Goal: Task Accomplishment & Management: Use online tool/utility

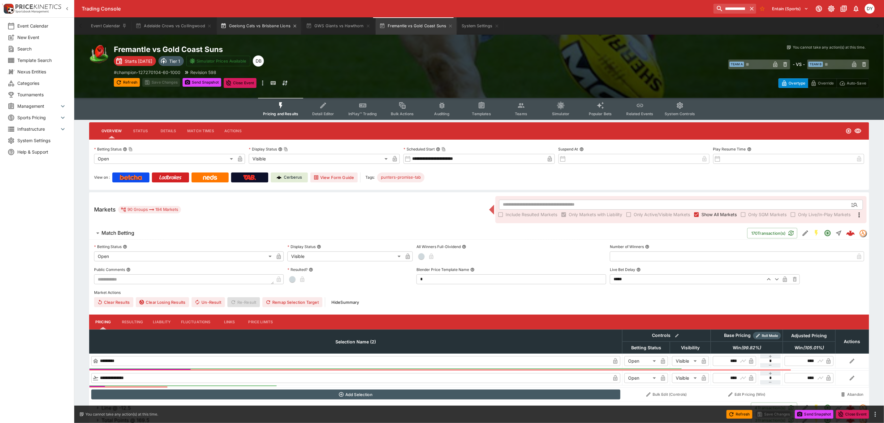
click at [267, 26] on button "Geelong Cats vs Brisbane Lions" at bounding box center [259, 25] width 84 height 17
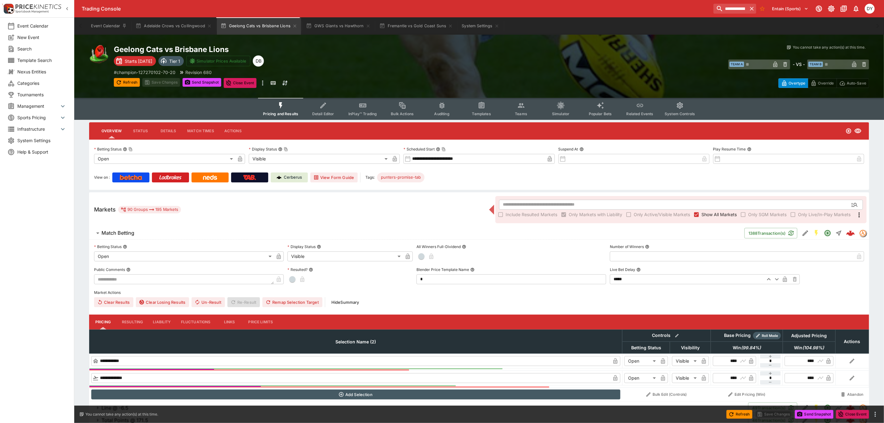
click at [516, 104] on button "Teams" at bounding box center [521, 109] width 40 height 22
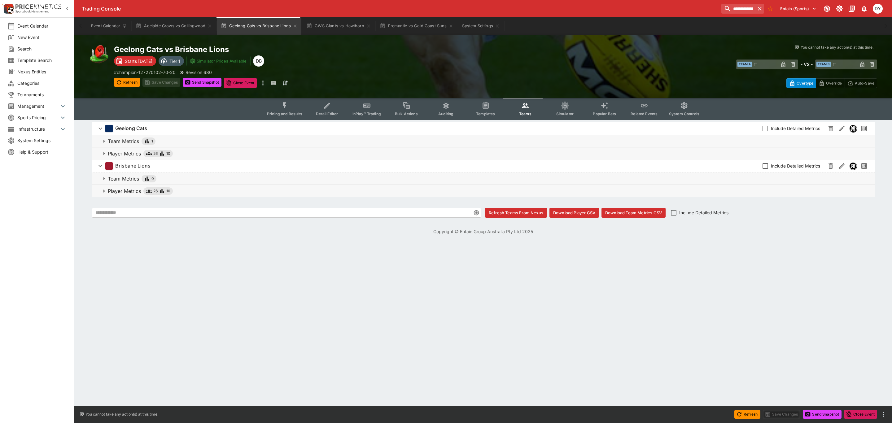
click at [126, 185] on button "Player Metrics 26 10" at bounding box center [483, 191] width 783 height 12
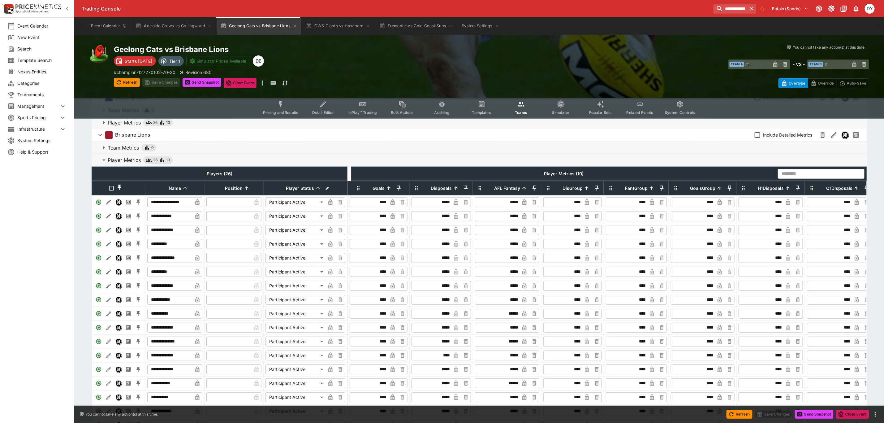
scroll to position [46, 0]
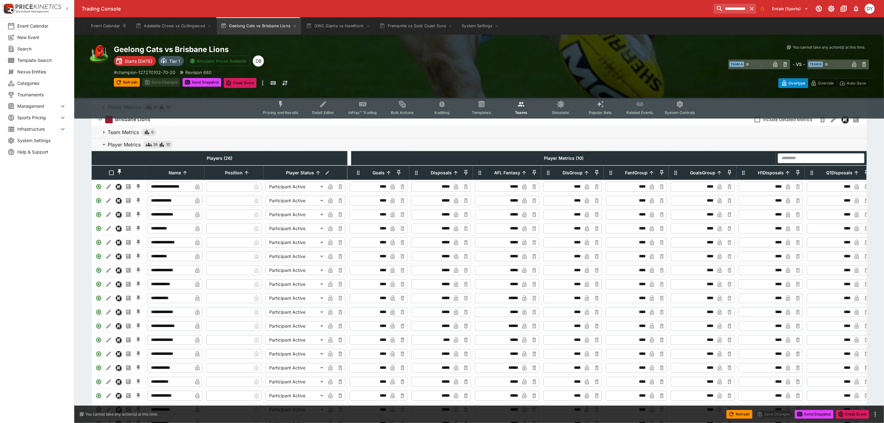
click at [284, 102] on icon "Event type filters" at bounding box center [281, 104] width 8 height 8
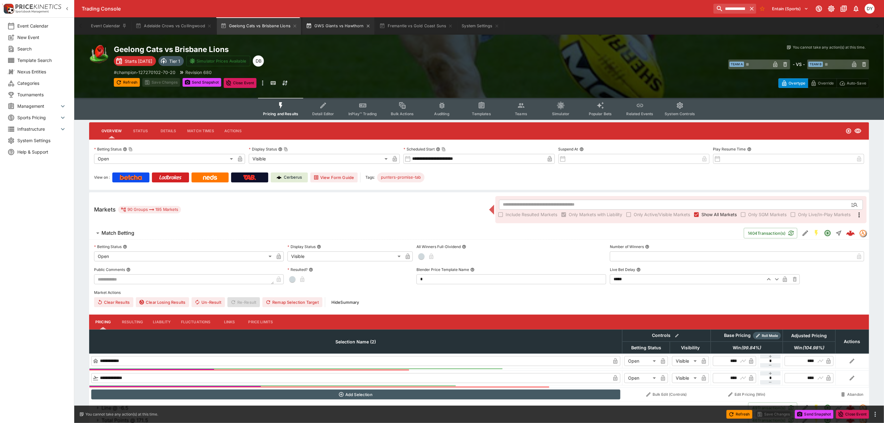
click at [341, 23] on button "GWS Giants vs Hawthorn" at bounding box center [338, 25] width 72 height 17
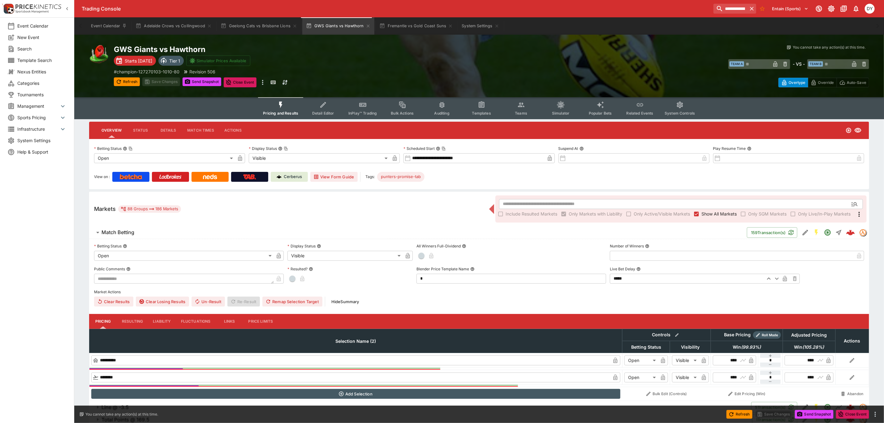
click at [328, 108] on icon "Event type filters" at bounding box center [323, 105] width 8 height 8
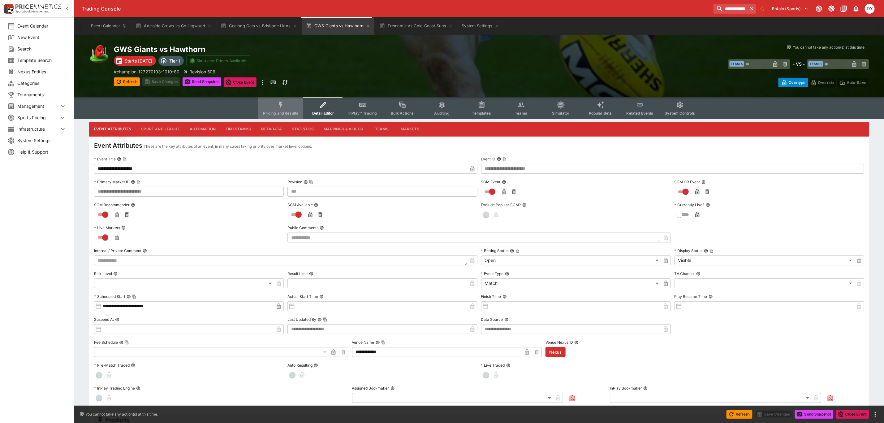
click at [280, 103] on icon "Event type filters" at bounding box center [281, 105] width 8 height 8
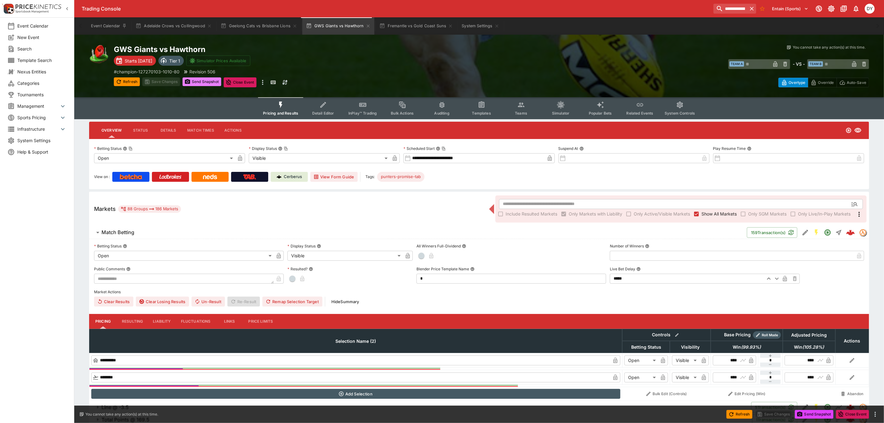
click at [205, 82] on button "Send Snapshot" at bounding box center [202, 81] width 39 height 9
click at [365, 107] on icon "Event type filters" at bounding box center [362, 105] width 7 height 4
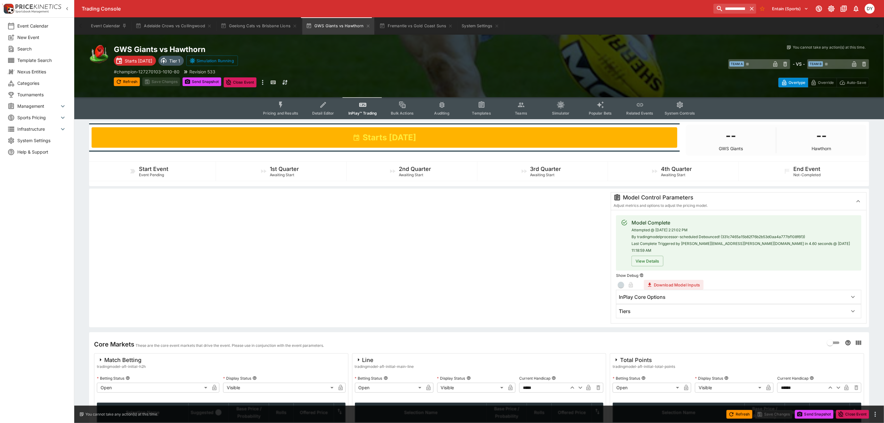
click at [636, 308] on div "Tiers" at bounding box center [733, 311] width 229 height 7
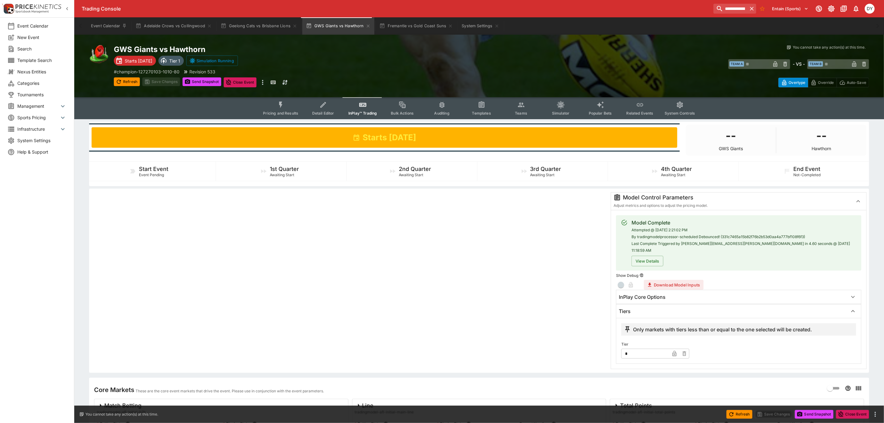
click at [638, 308] on div "Tiers" at bounding box center [733, 311] width 229 height 7
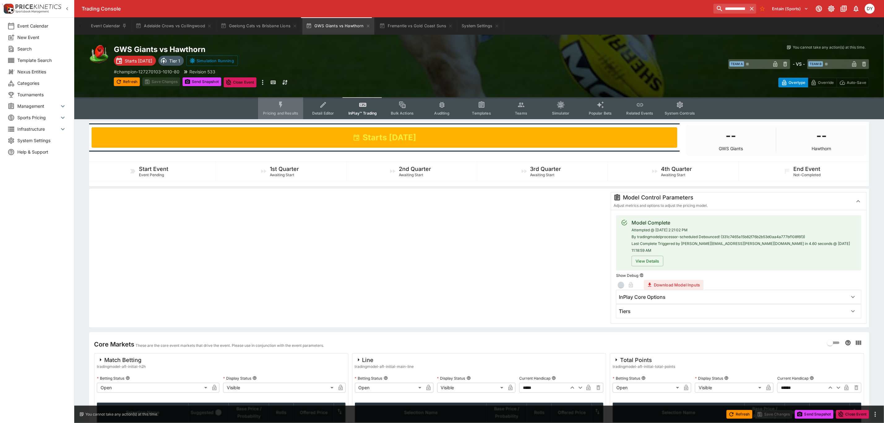
click at [284, 104] on icon "Event type filters" at bounding box center [281, 105] width 8 height 8
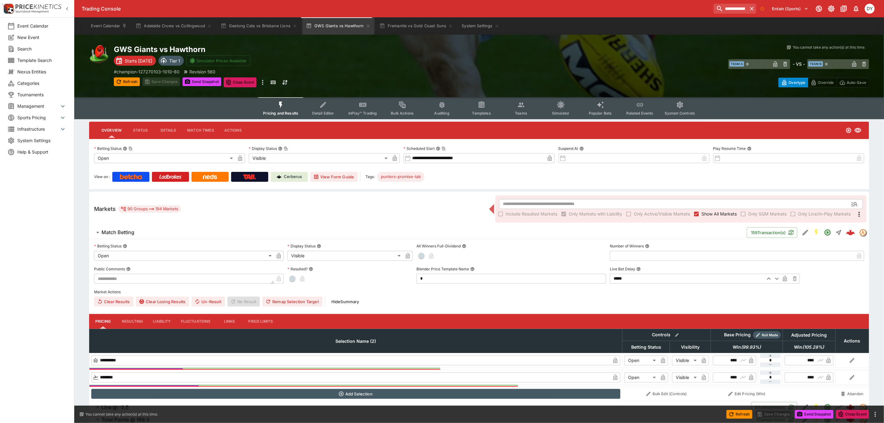
click at [326, 104] on icon "Event type filters" at bounding box center [323, 105] width 6 height 6
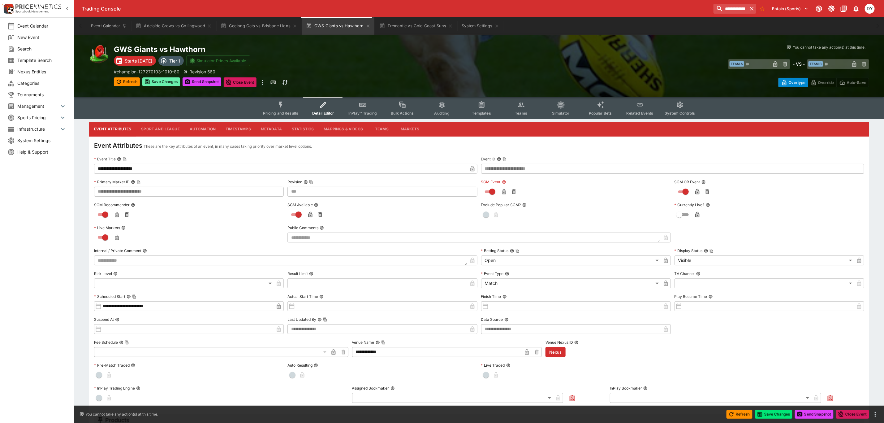
click at [156, 80] on button "Save Changes" at bounding box center [161, 81] width 38 height 9
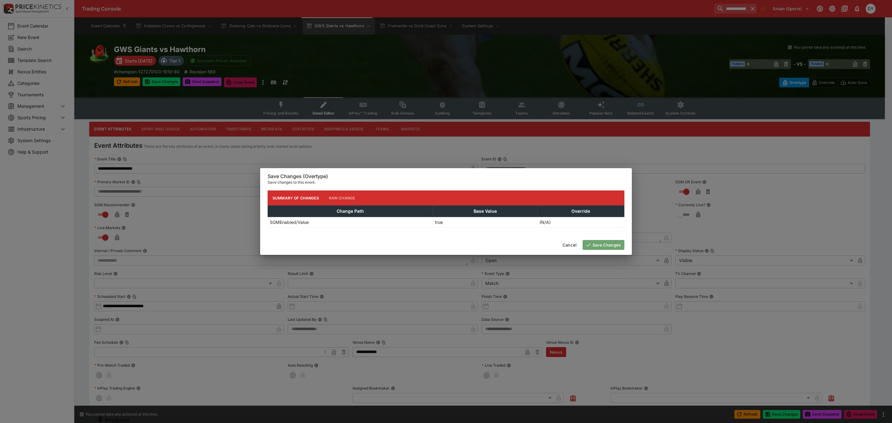
click at [615, 249] on button "Save Changes" at bounding box center [603, 245] width 42 height 10
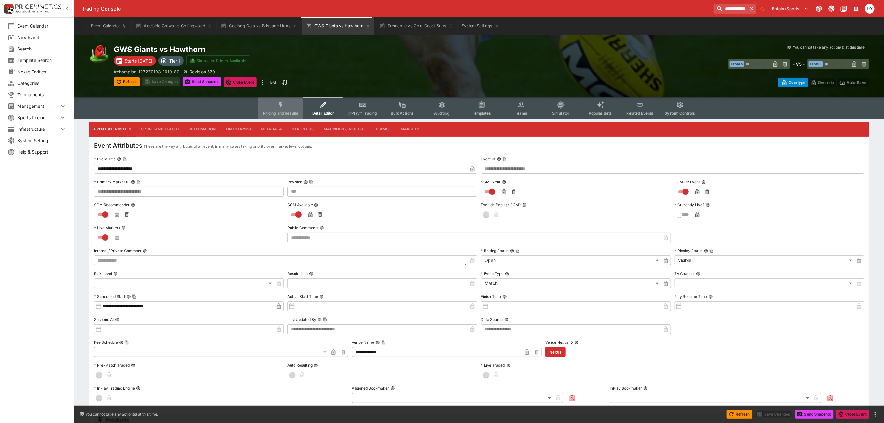
click at [282, 105] on icon "Event type filters" at bounding box center [280, 105] width 3 height 7
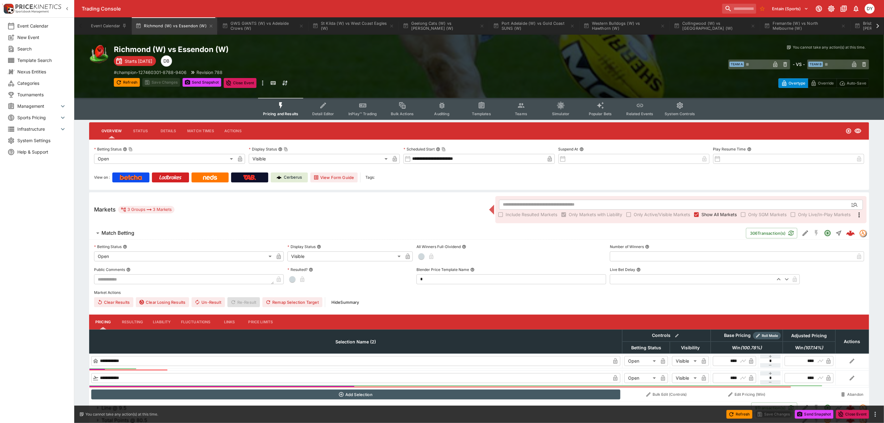
click at [363, 107] on icon "Event type filters" at bounding box center [362, 106] width 7 height 4
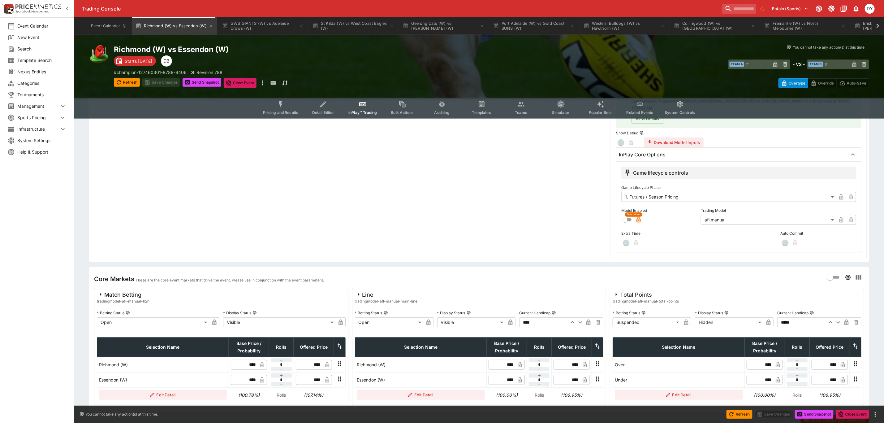
scroll to position [161, 0]
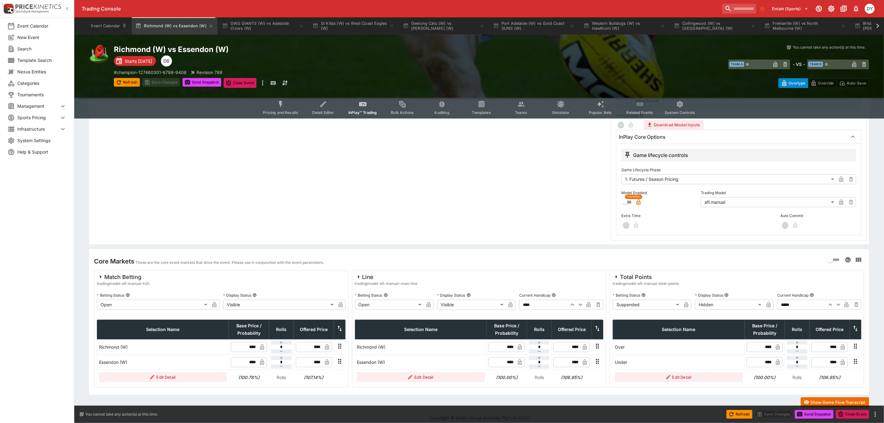
click at [656, 174] on body "Trading Console Entain (Sports) 1 DY Event Calendar New Event Search Template S…" at bounding box center [442, 133] width 884 height 589
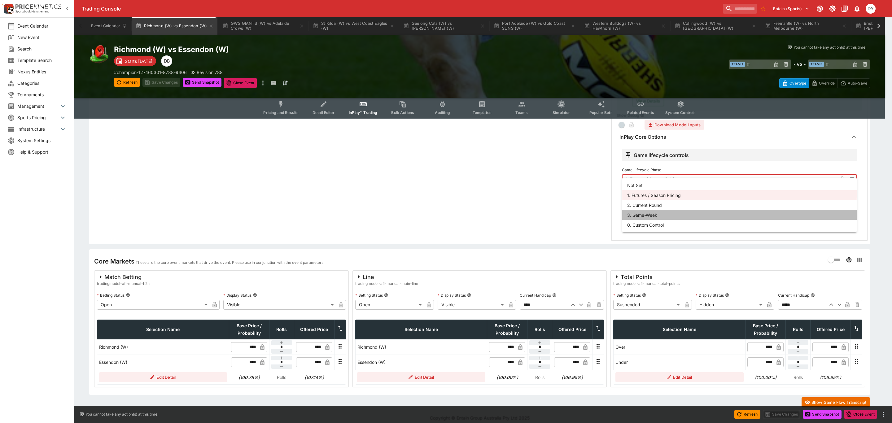
click at [650, 215] on li "3. Game-Week" at bounding box center [739, 215] width 234 height 10
type input "*********"
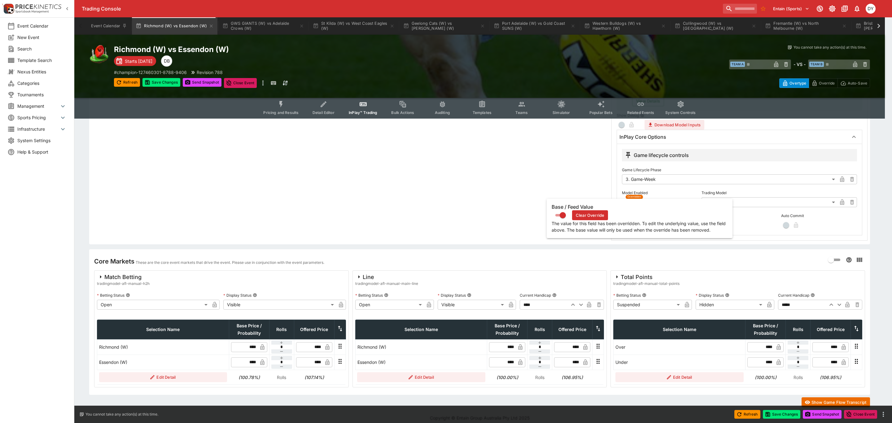
click at [638, 202] on icon "button" at bounding box center [638, 203] width 3 height 2
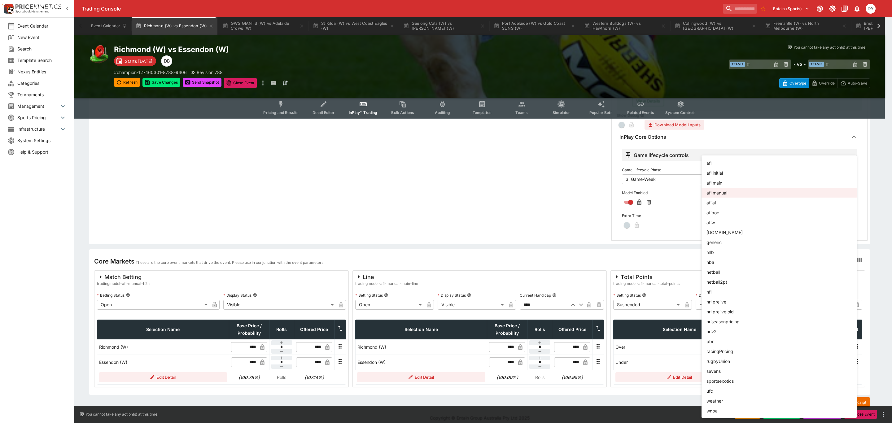
click at [719, 197] on body "Trading Console Entain (Sports) 1 DY Event Calendar New Event Search Template S…" at bounding box center [446, 133] width 892 height 589
click at [722, 221] on li "aflw" at bounding box center [778, 222] width 155 height 10
type input "****"
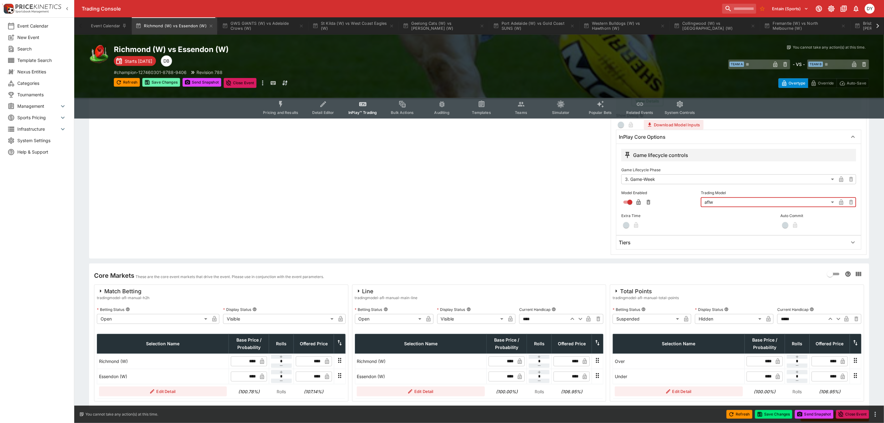
click at [154, 81] on button "Save Changes" at bounding box center [161, 82] width 38 height 9
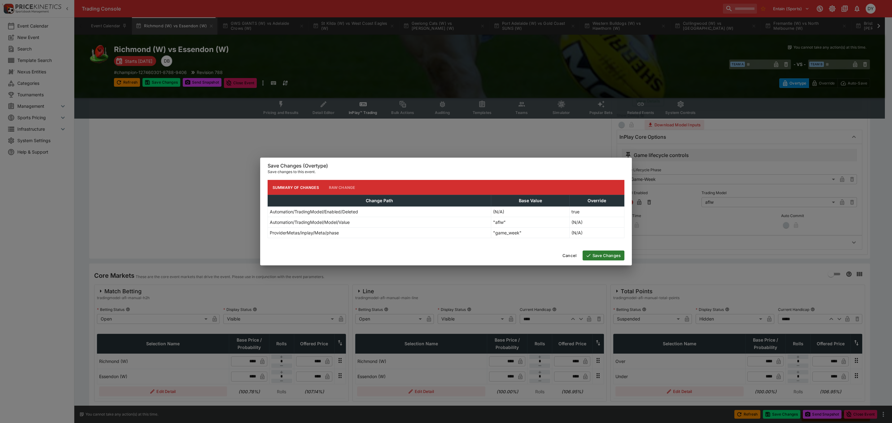
click at [609, 256] on button "Save Changes" at bounding box center [603, 255] width 42 height 10
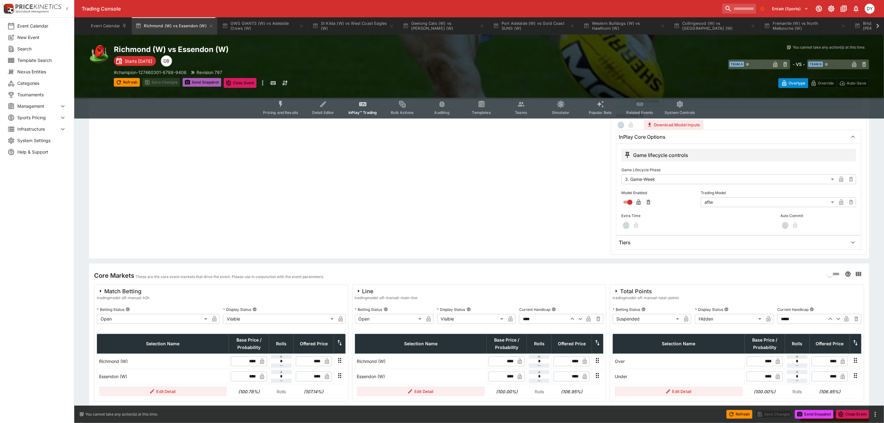
click at [200, 84] on button "Send Snapshot" at bounding box center [202, 82] width 39 height 9
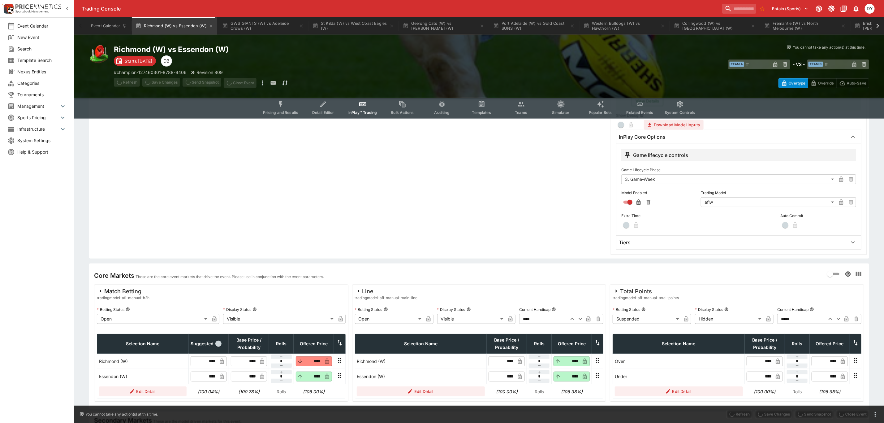
type input "****"
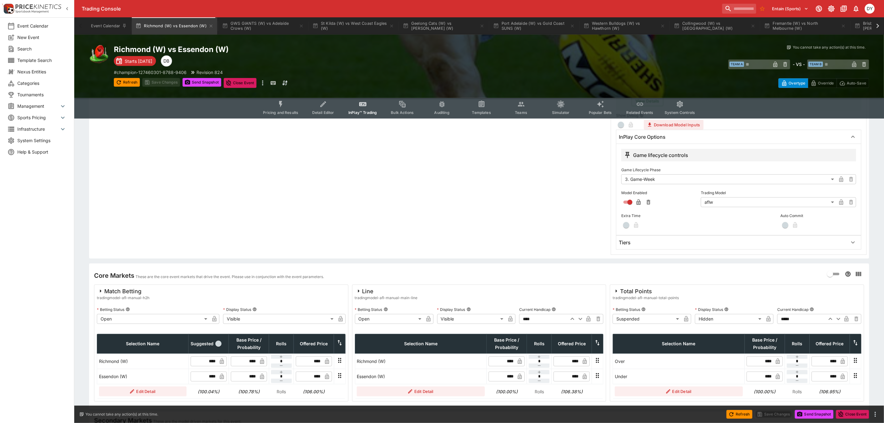
click at [320, 107] on button "Detail Editor" at bounding box center [323, 108] width 40 height 22
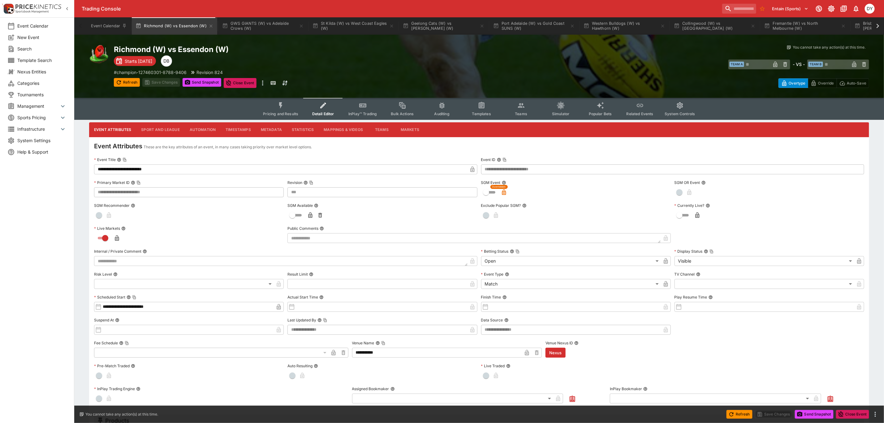
click at [287, 105] on button "Pricing and Results" at bounding box center [280, 109] width 45 height 22
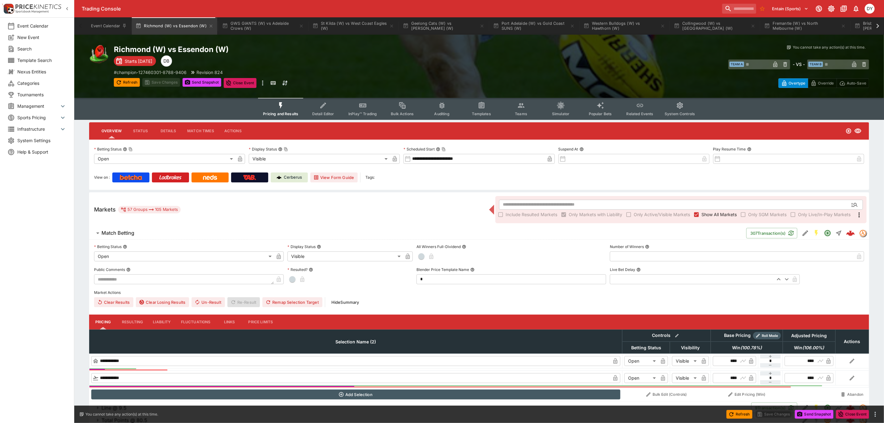
click at [362, 104] on icon "Event type filters" at bounding box center [362, 106] width 7 height 4
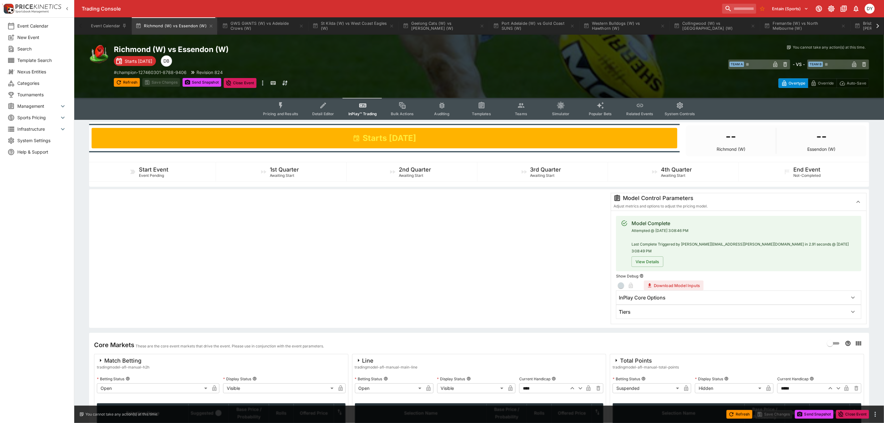
click at [285, 108] on icon "Event type filters" at bounding box center [281, 106] width 8 height 8
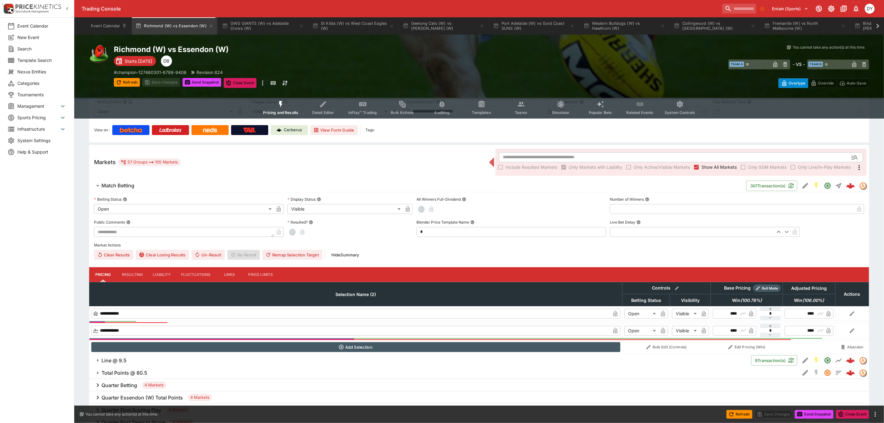
scroll to position [93, 0]
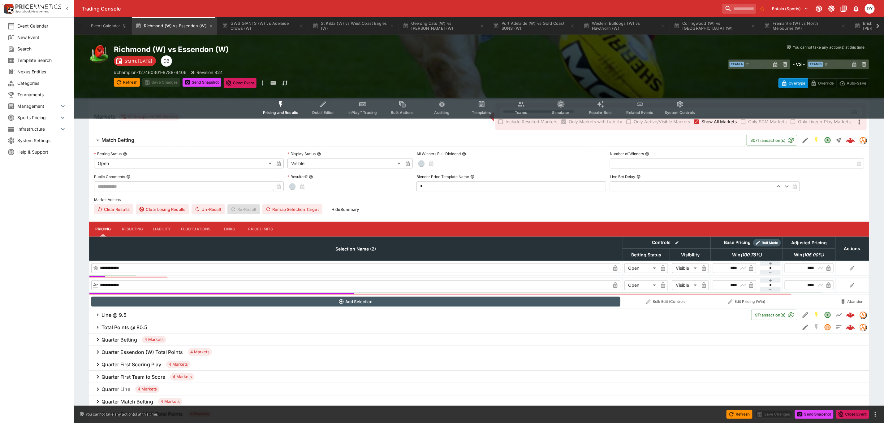
click at [116, 326] on h6 "Total Points @ 80.5" at bounding box center [125, 327] width 46 height 7
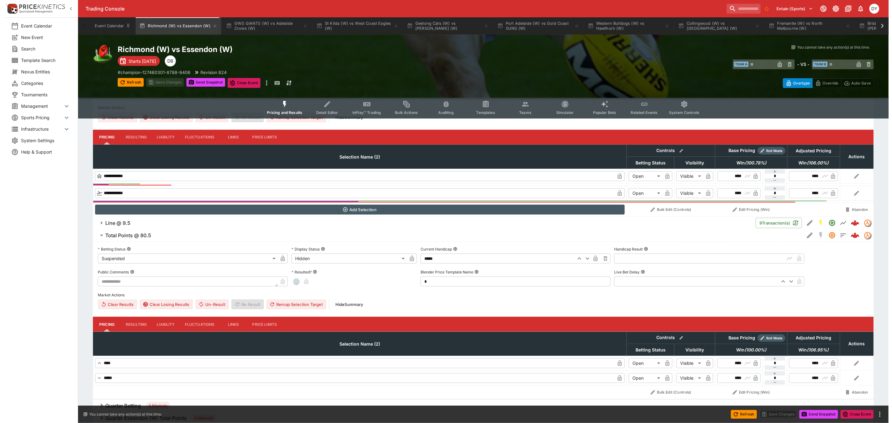
scroll to position [186, 0]
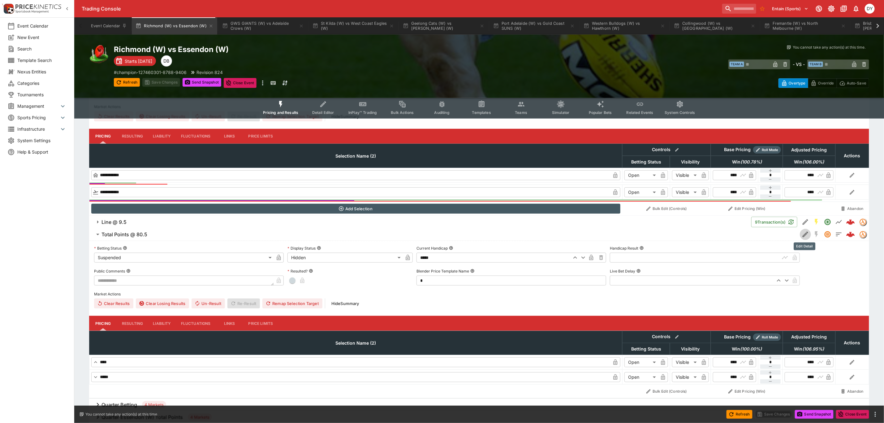
click at [802, 234] on icon "Edit Detail" at bounding box center [805, 234] width 7 height 7
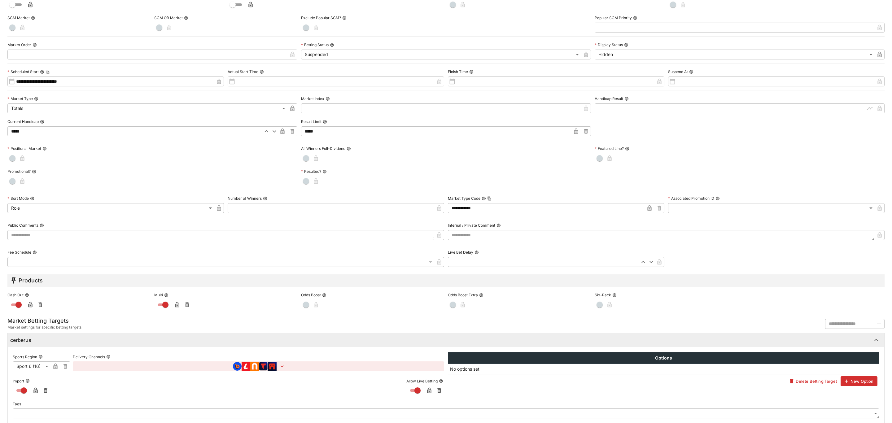
scroll to position [98, 0]
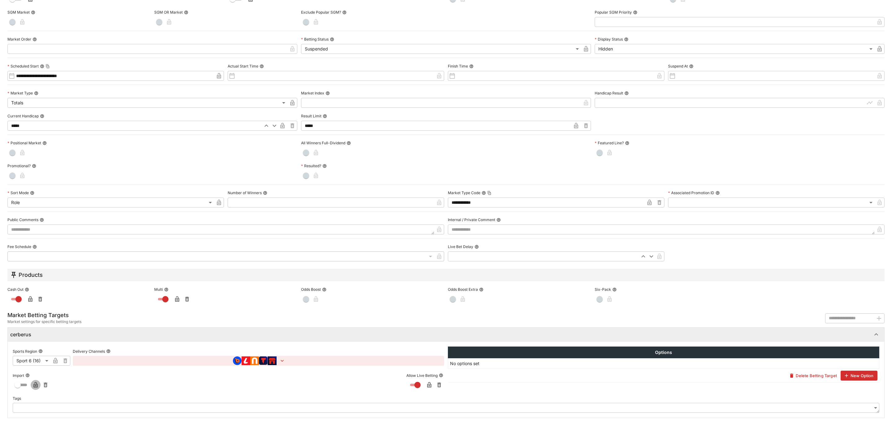
click at [34, 384] on icon "button" at bounding box center [35, 385] width 4 height 6
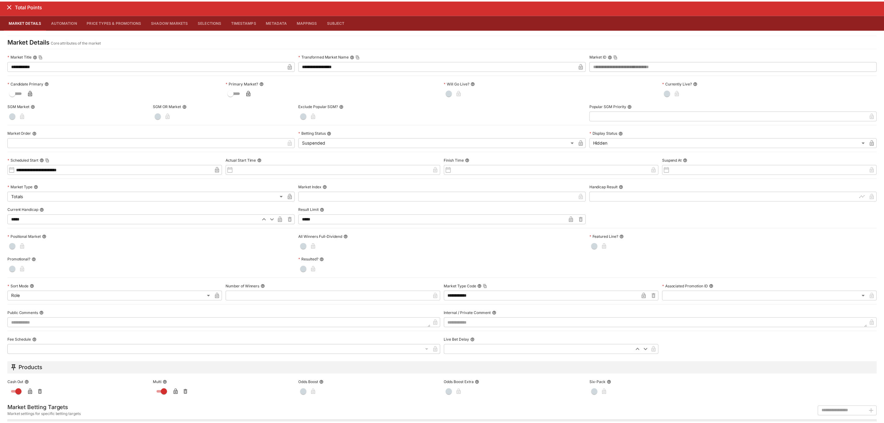
scroll to position [0, 0]
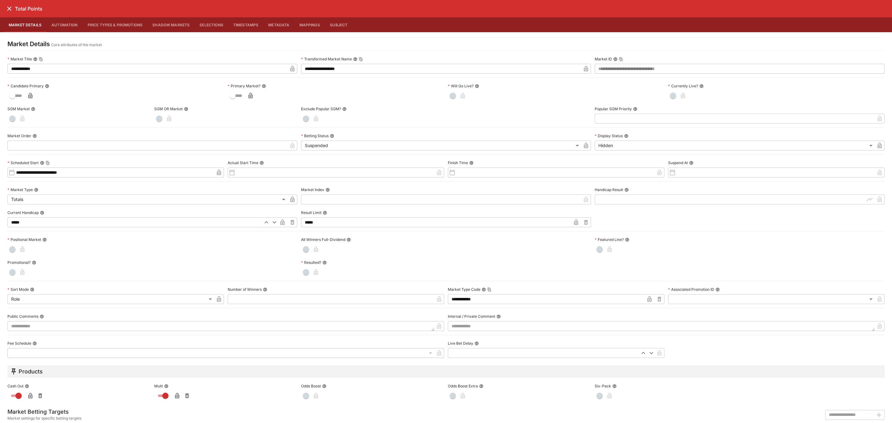
click at [7, 8] on icon "close" at bounding box center [9, 8] width 7 height 7
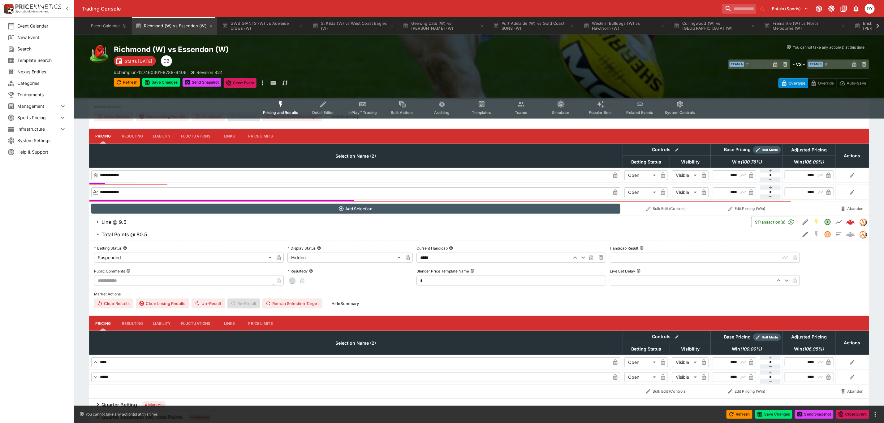
click at [320, 104] on button "Detail Editor" at bounding box center [323, 108] width 40 height 22
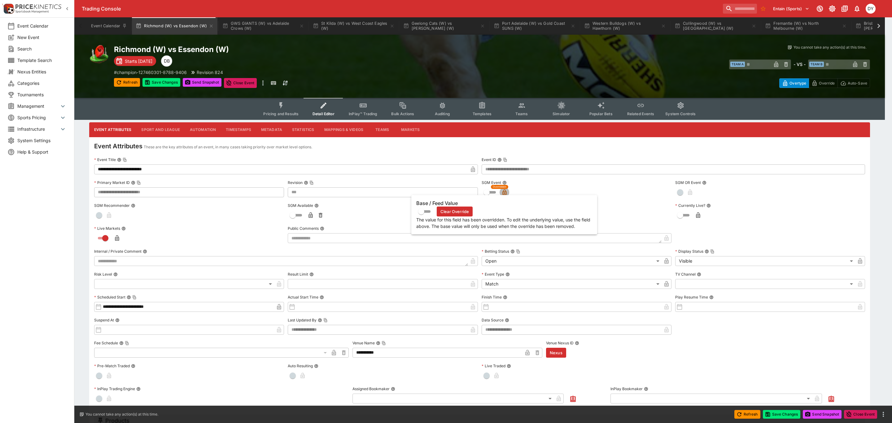
click at [505, 191] on icon "button" at bounding box center [504, 192] width 4 height 6
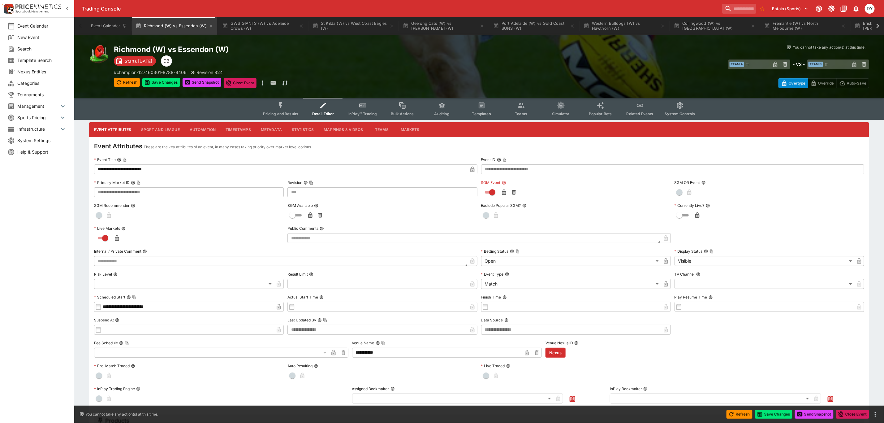
click at [353, 104] on button "InPlay™ Trading" at bounding box center [363, 109] width 40 height 22
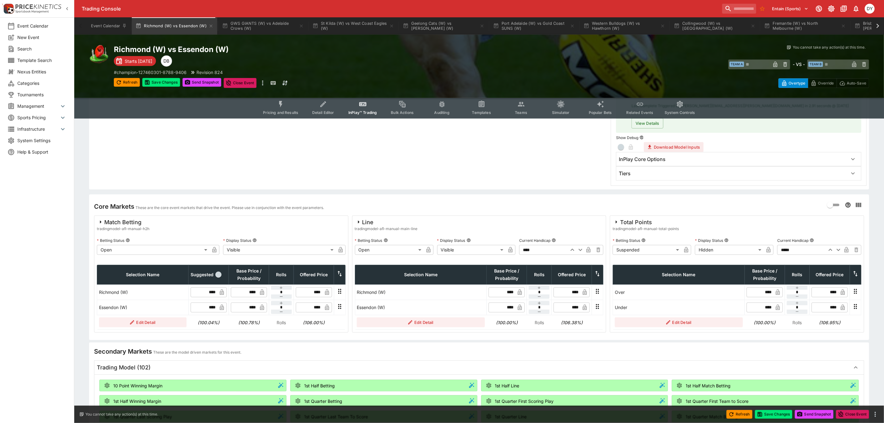
scroll to position [139, 0]
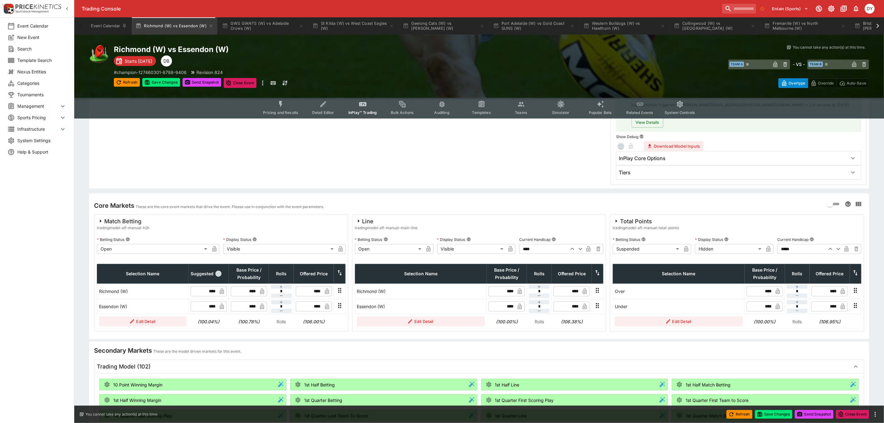
click at [649, 242] on body "Trading Console Entain (Sports) 1 DY Event Calendar New Event Search Template S…" at bounding box center [442, 342] width 884 height 963
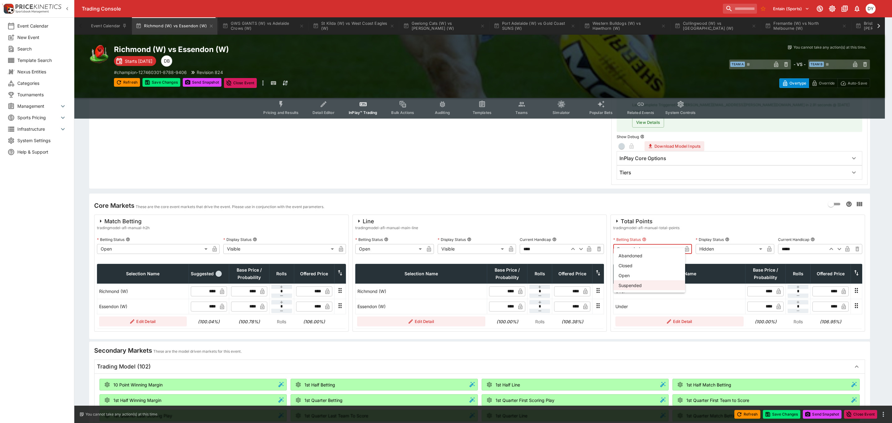
click at [627, 276] on li "Open" at bounding box center [649, 275] width 72 height 10
type input "**********"
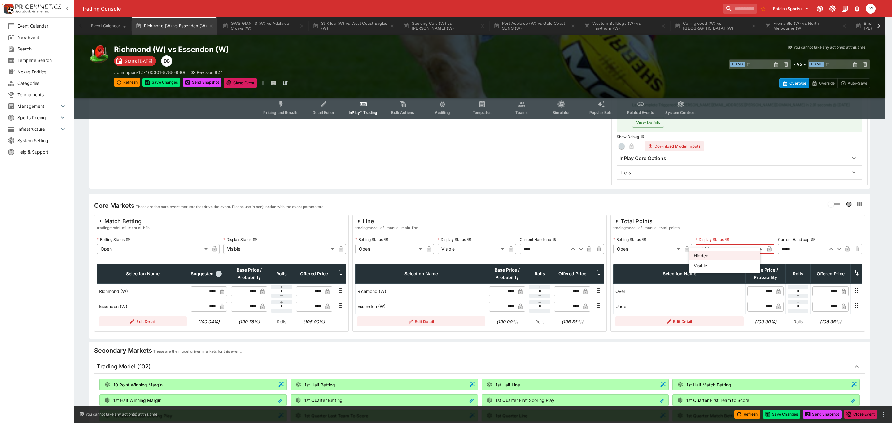
click at [720, 242] on body "Trading Console Entain (Sports) 1 DY Event Calendar New Event Search Template S…" at bounding box center [446, 342] width 892 height 963
click at [710, 266] on li "Visible" at bounding box center [724, 265] width 72 height 10
type input "*******"
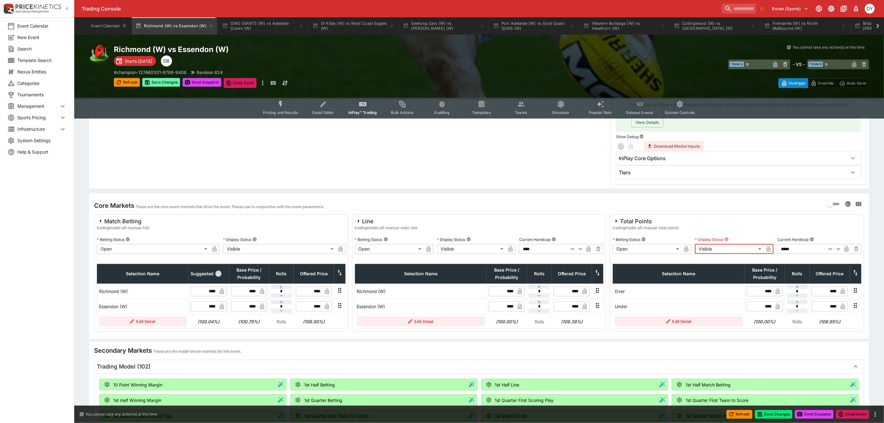
click at [166, 82] on button "Save Changes" at bounding box center [161, 82] width 38 height 9
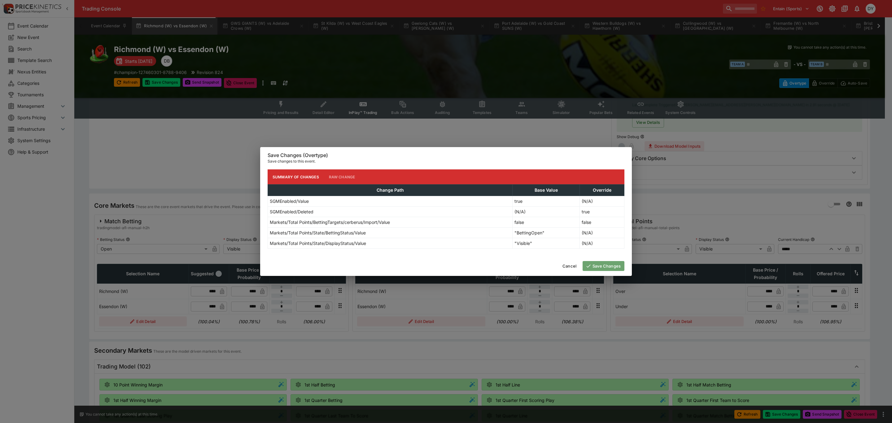
click at [598, 267] on button "Save Changes" at bounding box center [603, 266] width 42 height 10
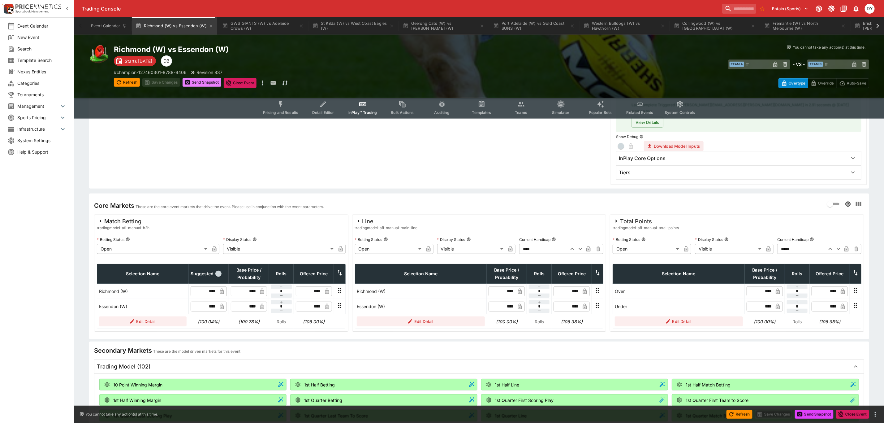
click at [196, 84] on button "Send Snapshot" at bounding box center [202, 82] width 39 height 9
click at [262, 23] on button "GWS GIANTS (W) vs Adelaide Crows (W)" at bounding box center [263, 25] width 89 height 17
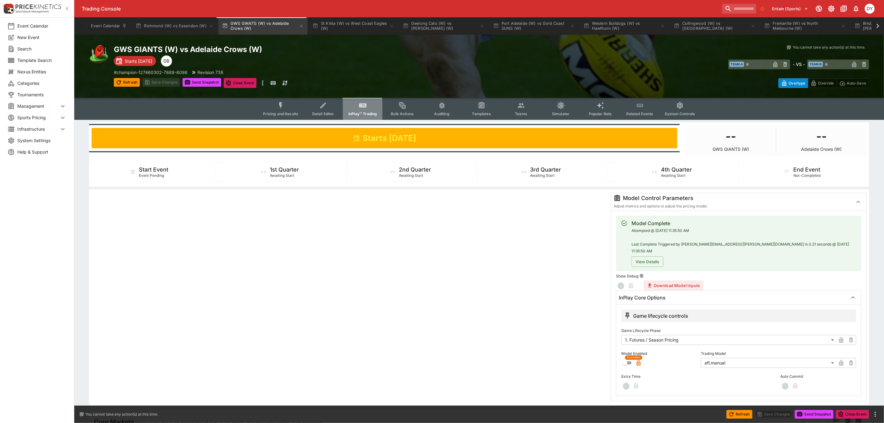
click at [367, 109] on icon "Event type filters" at bounding box center [363, 106] width 8 height 8
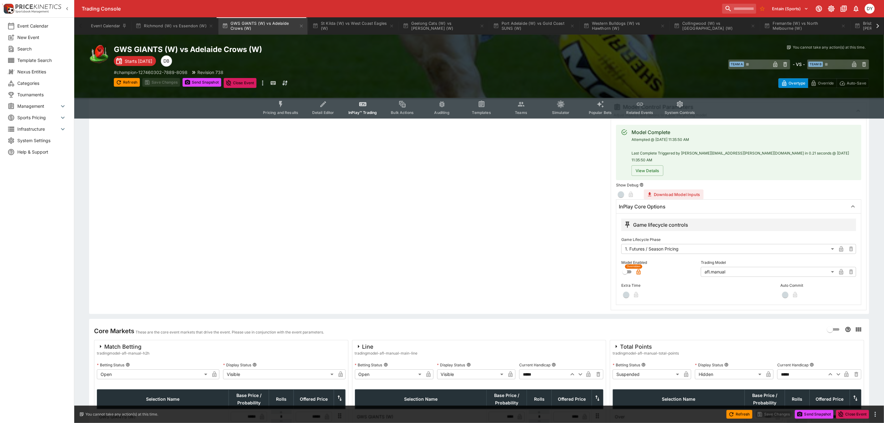
scroll to position [93, 0]
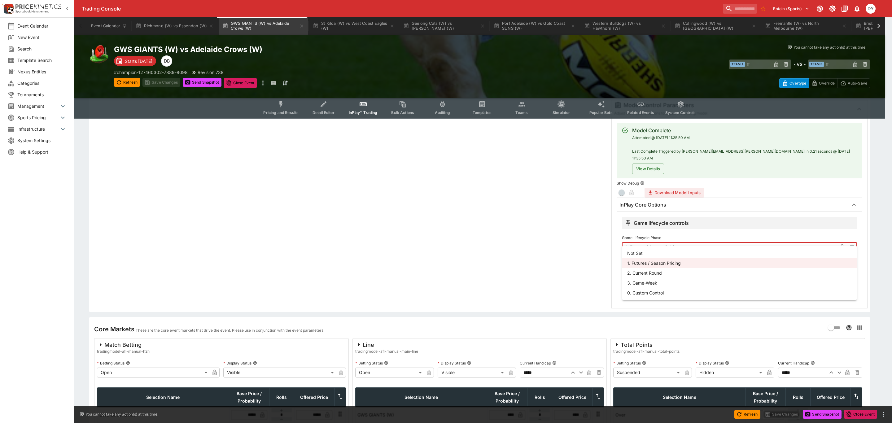
click at [652, 241] on body "Trading Console Entain (Sports) 1 DY Event Calendar New Event Search Template S…" at bounding box center [446, 201] width 892 height 589
click at [647, 282] on li "3. Game-Week" at bounding box center [739, 283] width 234 height 10
type input "*********"
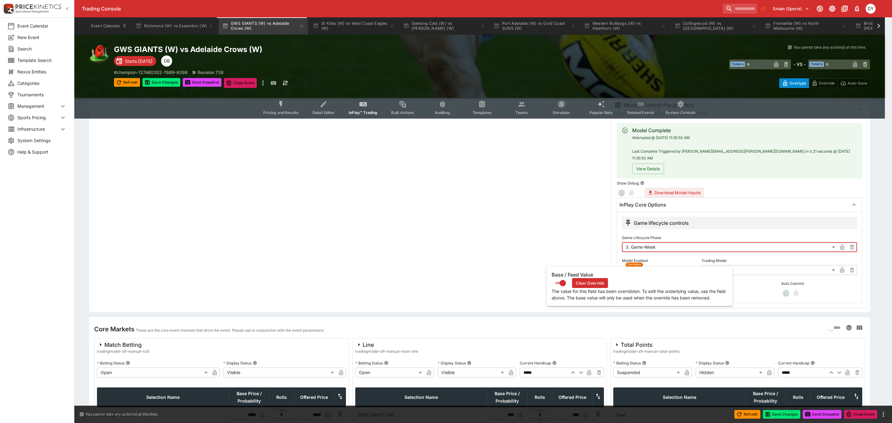
click at [638, 270] on icon "button" at bounding box center [638, 271] width 3 height 2
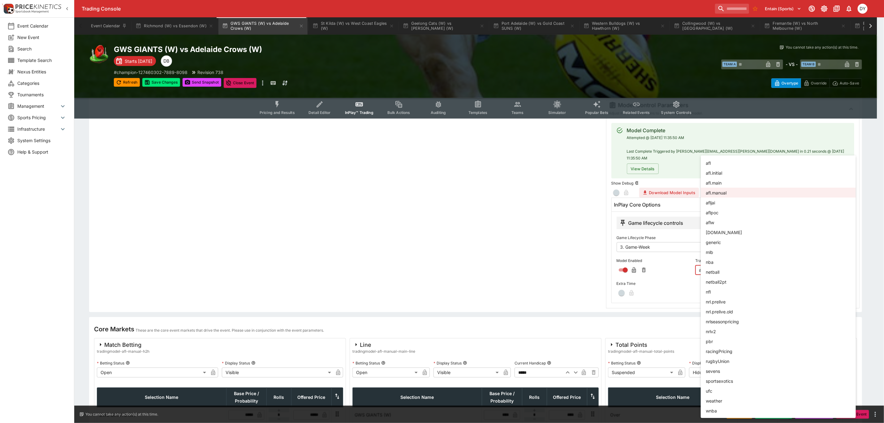
click at [720, 262] on body "Trading Console Entain (Sports) 1 DY Event Calendar New Event Search Template S…" at bounding box center [442, 201] width 884 height 589
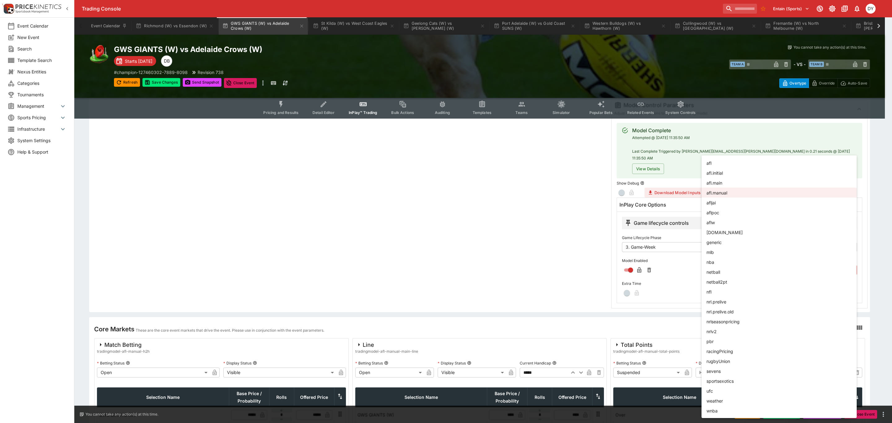
click at [722, 219] on li "aflw" at bounding box center [778, 222] width 155 height 10
type input "****"
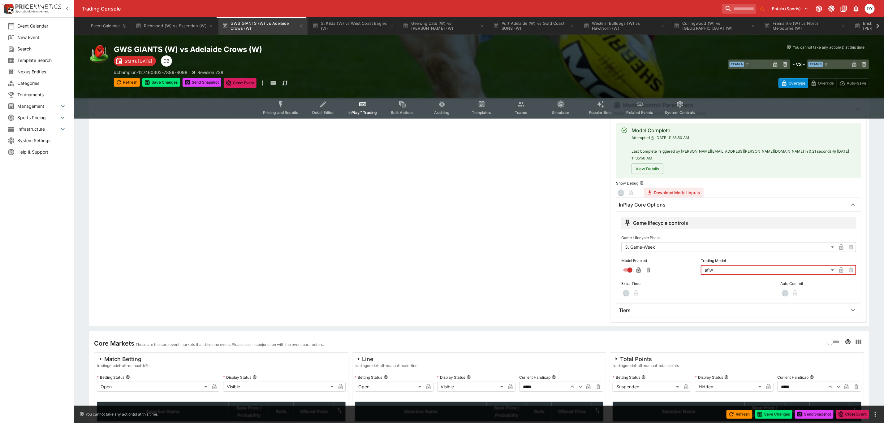
click at [322, 109] on button "Detail Editor" at bounding box center [323, 108] width 40 height 22
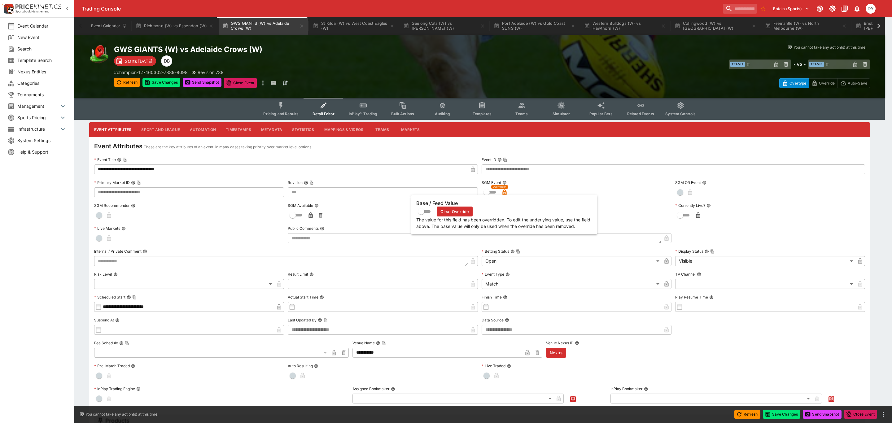
click at [505, 191] on icon "button" at bounding box center [504, 192] width 4 height 6
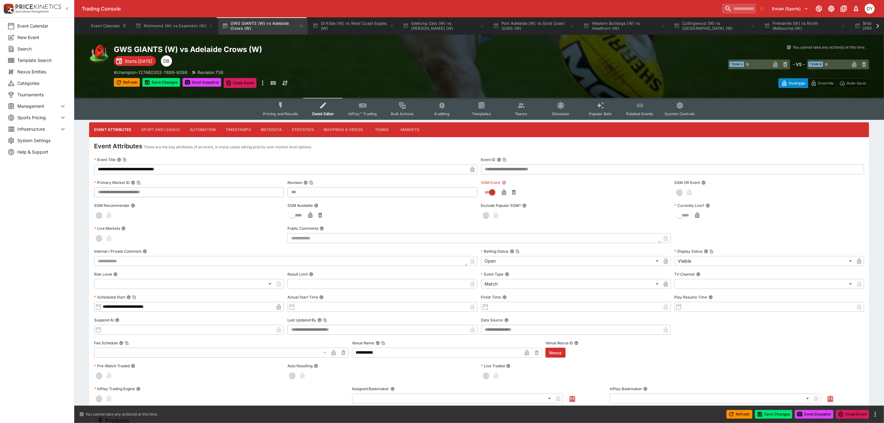
click at [276, 102] on button "Pricing and Results" at bounding box center [280, 109] width 45 height 22
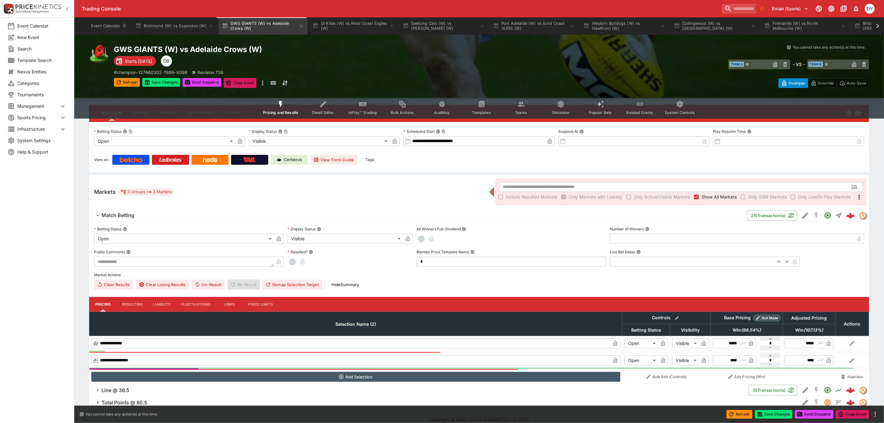
scroll to position [25, 0]
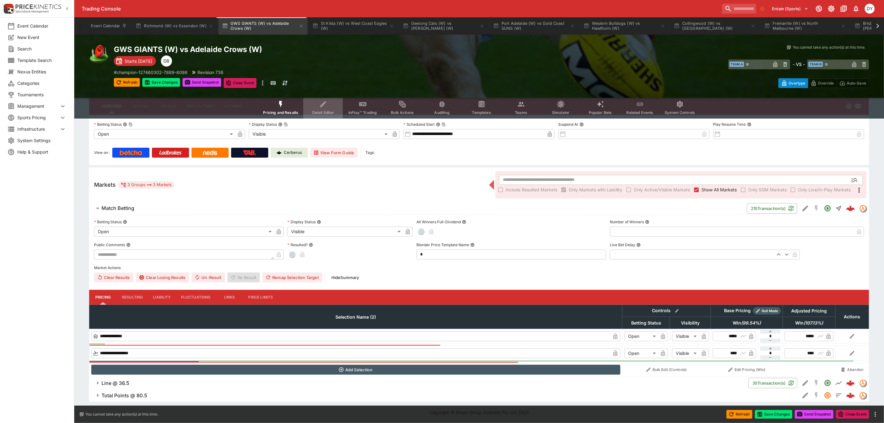
click at [326, 106] on icon "Event type filters" at bounding box center [323, 104] width 8 height 8
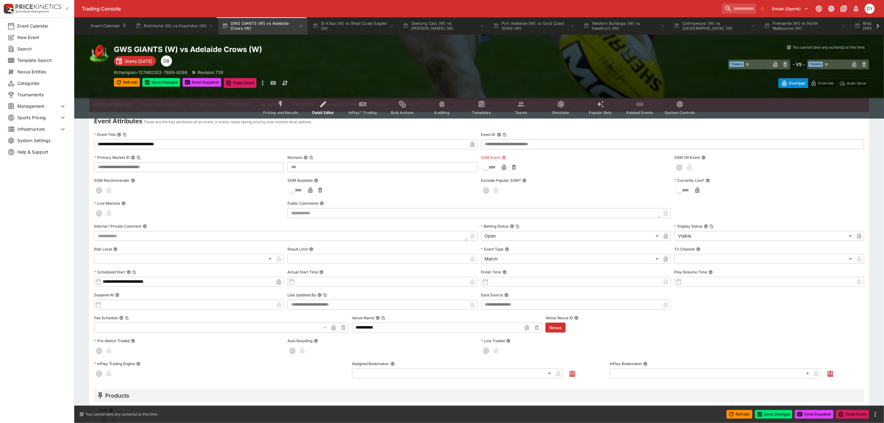
click at [270, 102] on button "Pricing and Results" at bounding box center [280, 108] width 45 height 22
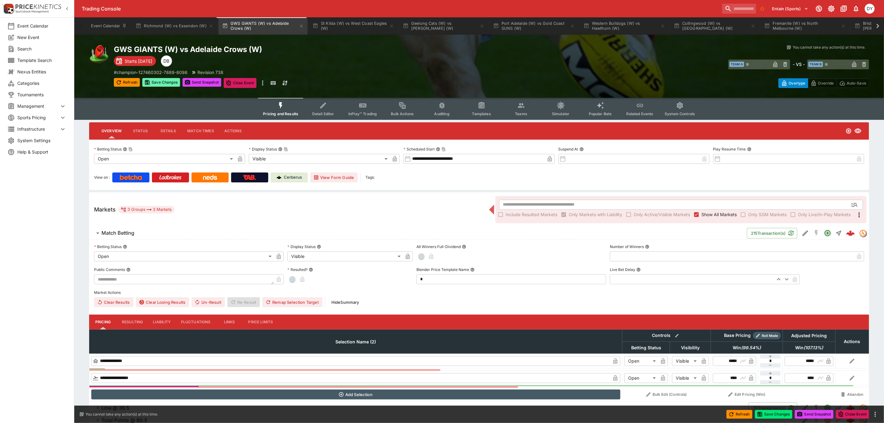
click at [171, 82] on button "Save Changes" at bounding box center [161, 82] width 38 height 9
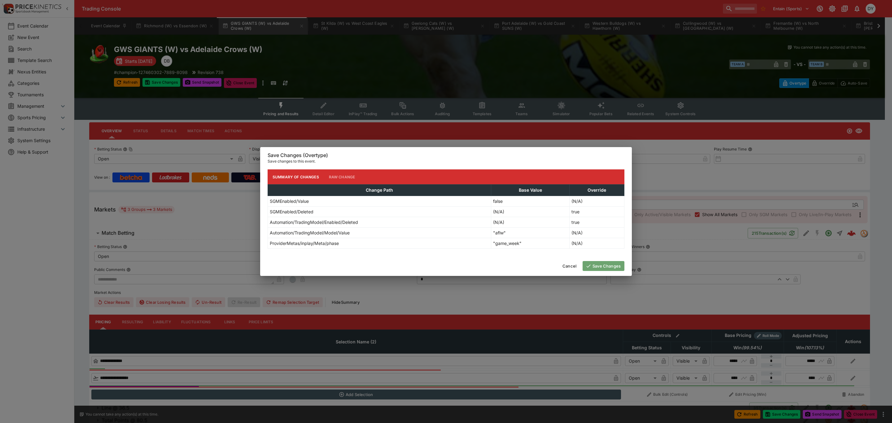
click at [597, 267] on button "Save Changes" at bounding box center [603, 266] width 42 height 10
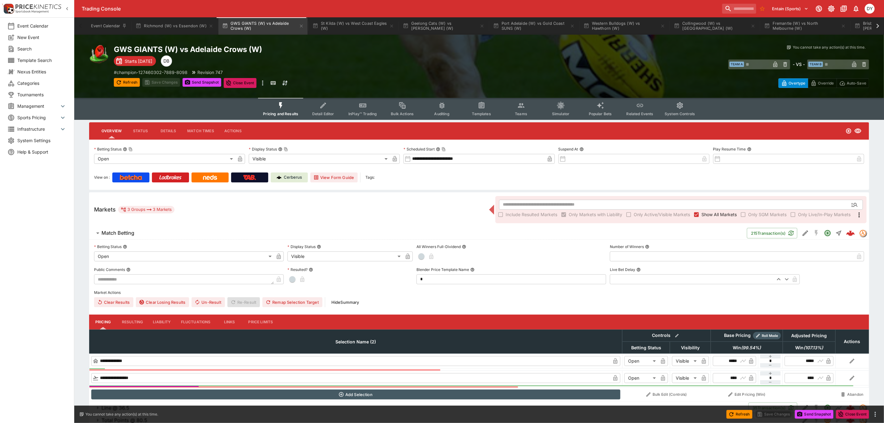
click at [358, 106] on button "InPlay™ Trading" at bounding box center [363, 109] width 40 height 22
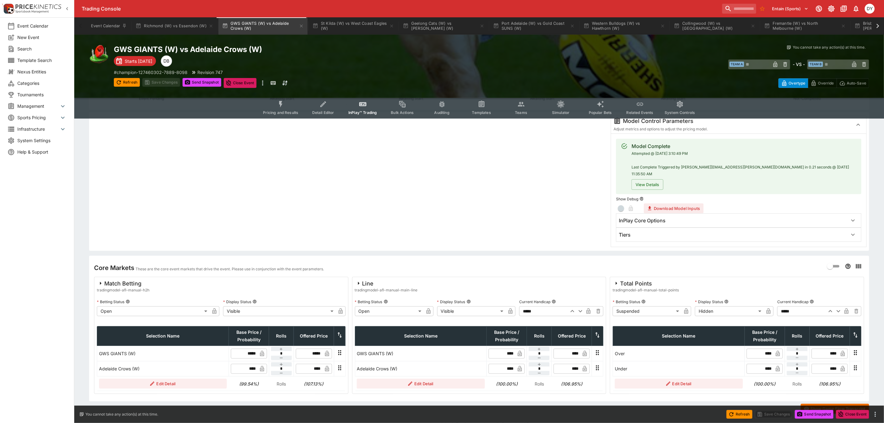
scroll to position [84, 0]
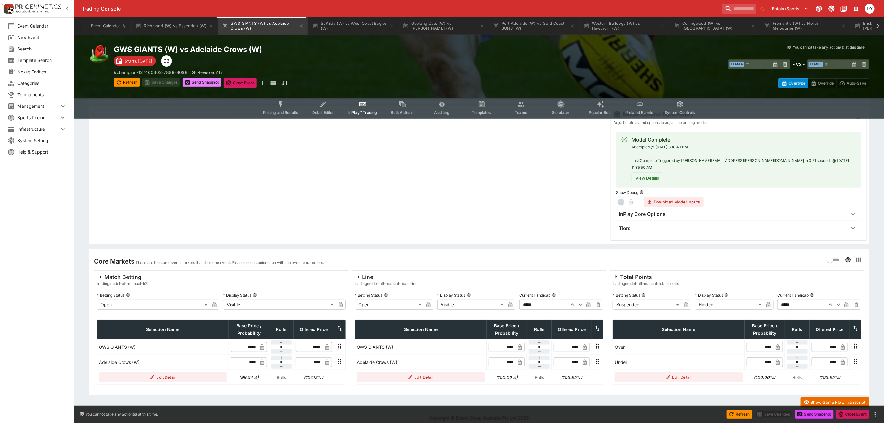
type input "****"
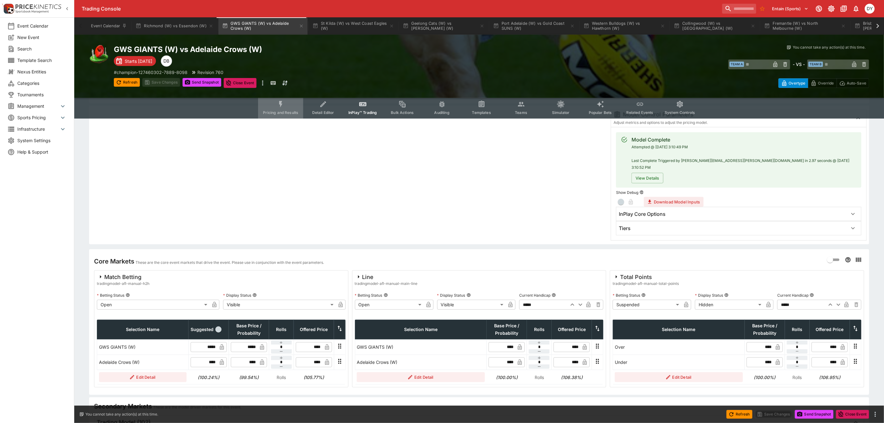
click at [283, 103] on icon "Event type filters" at bounding box center [281, 104] width 8 height 8
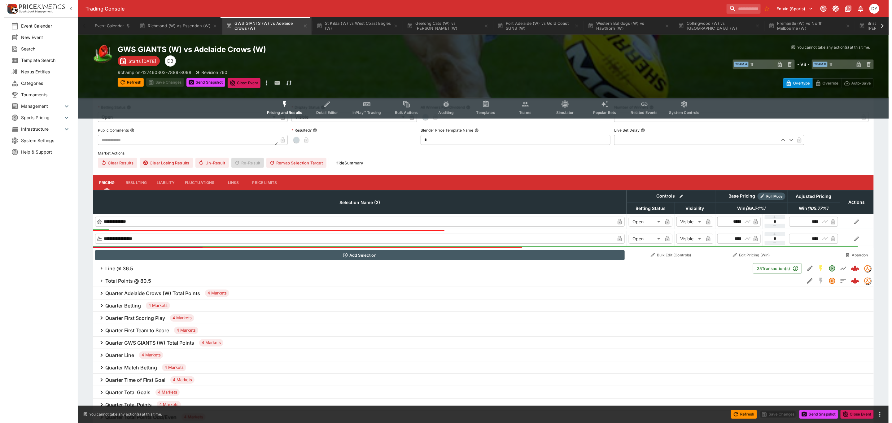
scroll to position [186, 0]
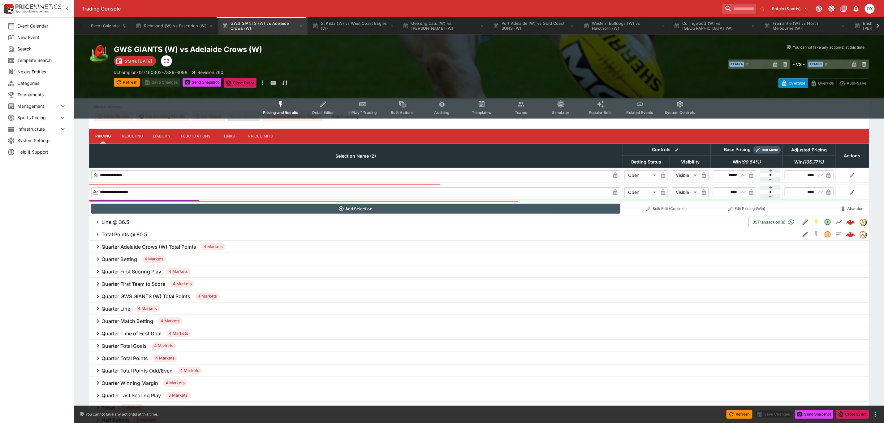
drag, startPoint x: 128, startPoint y: 234, endPoint x: 152, endPoint y: 234, distance: 23.5
click at [128, 234] on h6 "Total Points @ 80.5" at bounding box center [125, 234] width 46 height 7
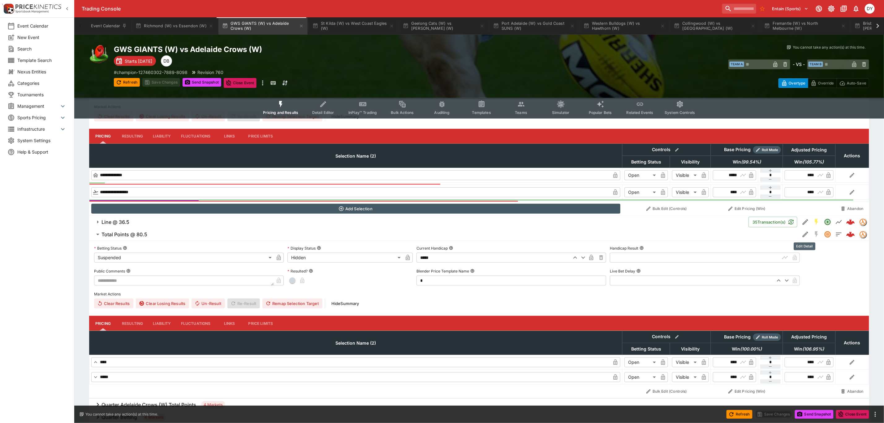
click at [803, 234] on icon "Edit Detail" at bounding box center [805, 234] width 7 height 7
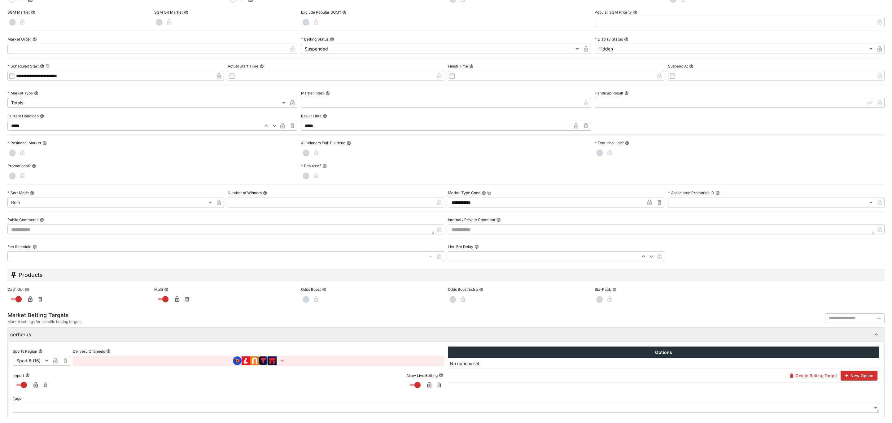
scroll to position [98, 0]
click at [34, 385] on icon "button" at bounding box center [35, 385] width 3 height 2
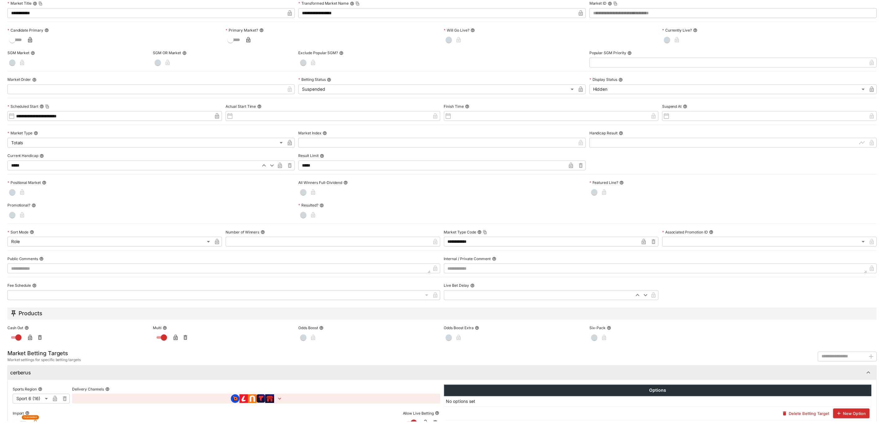
scroll to position [0, 0]
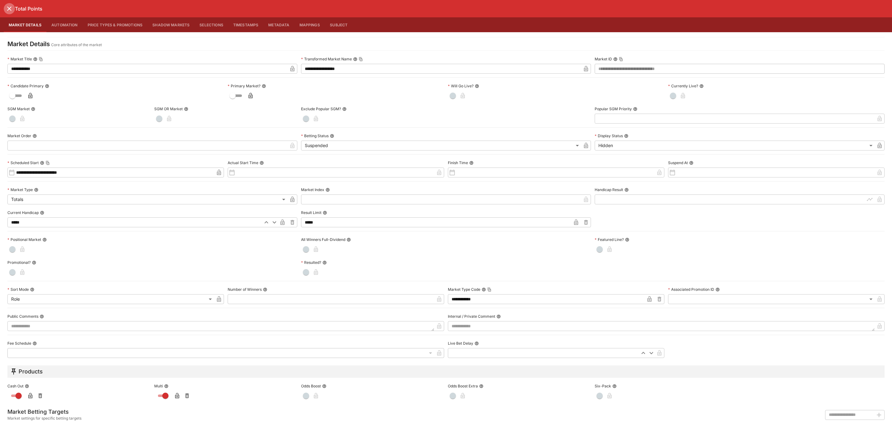
click at [9, 7] on icon "close" at bounding box center [9, 8] width 7 height 7
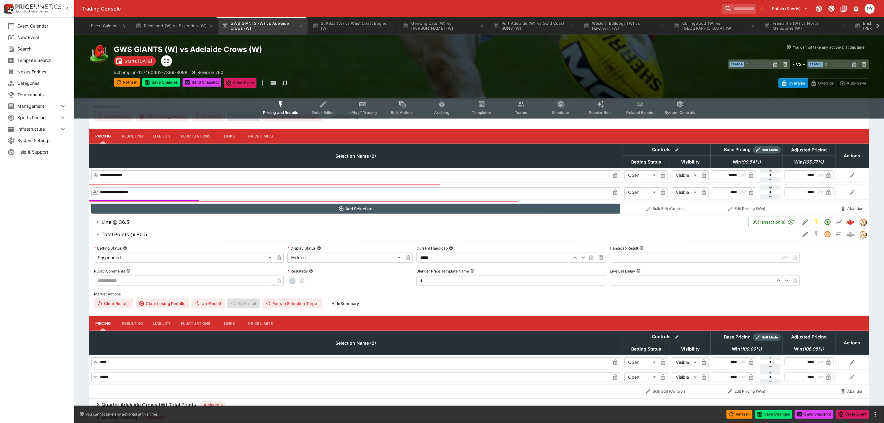
click at [330, 102] on button "Detail Editor" at bounding box center [323, 108] width 40 height 22
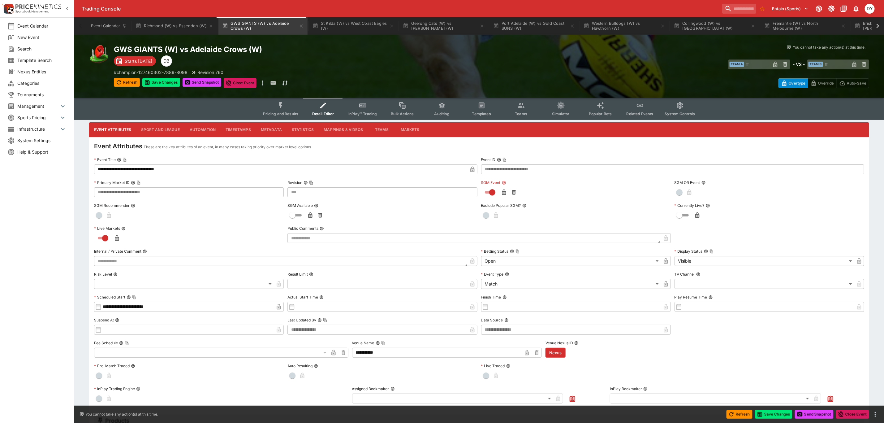
click at [359, 102] on button "InPlay™ Trading" at bounding box center [363, 109] width 40 height 22
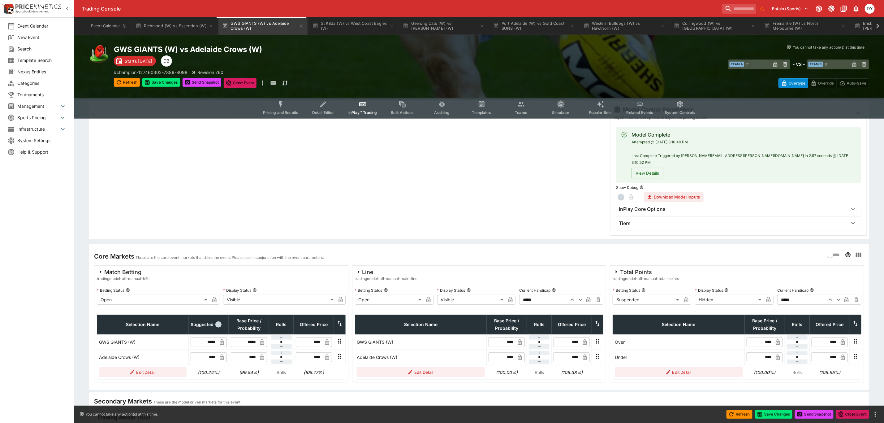
scroll to position [93, 0]
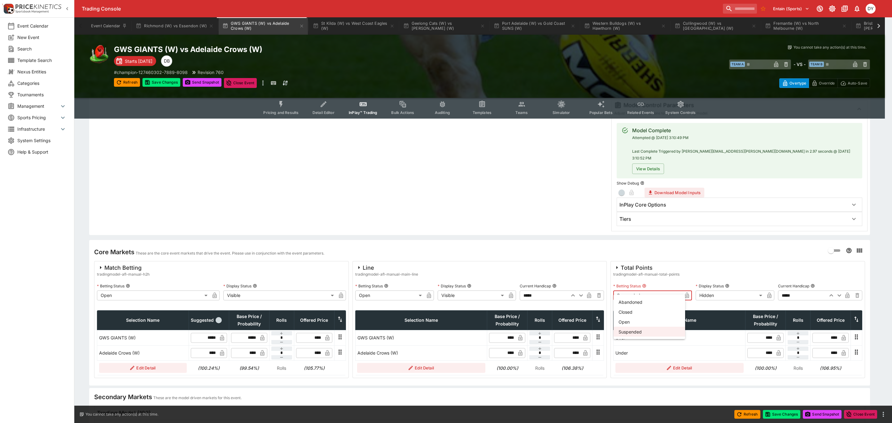
click at [647, 287] on body "Trading Console Entain (Sports) 1 DY Event Calendar New Event Search Template S…" at bounding box center [446, 388] width 892 height 963
click at [636, 319] on li "Open" at bounding box center [649, 322] width 72 height 10
type input "**********"
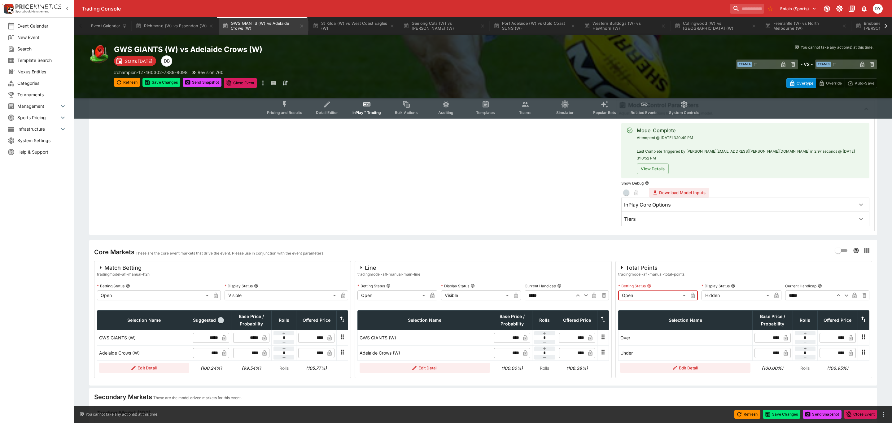
click at [707, 288] on body "Trading Console Entain (Sports) 1 DY Event Calendar New Event Search Template S…" at bounding box center [446, 388] width 892 height 963
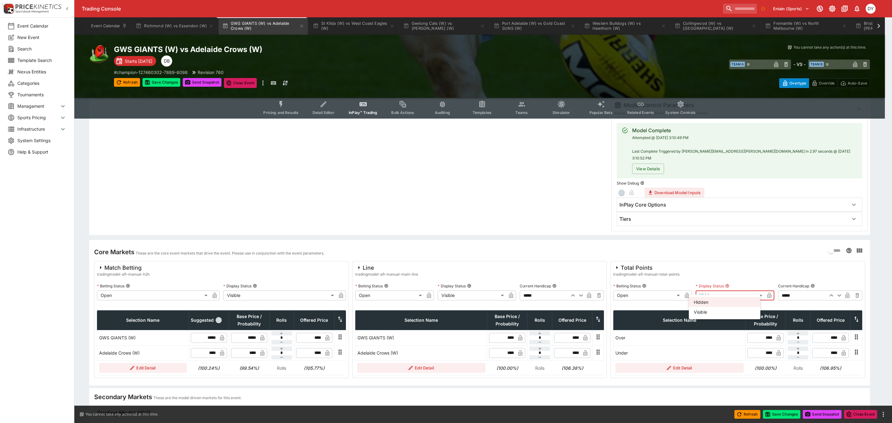
click at [707, 309] on li "Visible" at bounding box center [724, 312] width 72 height 10
type input "*******"
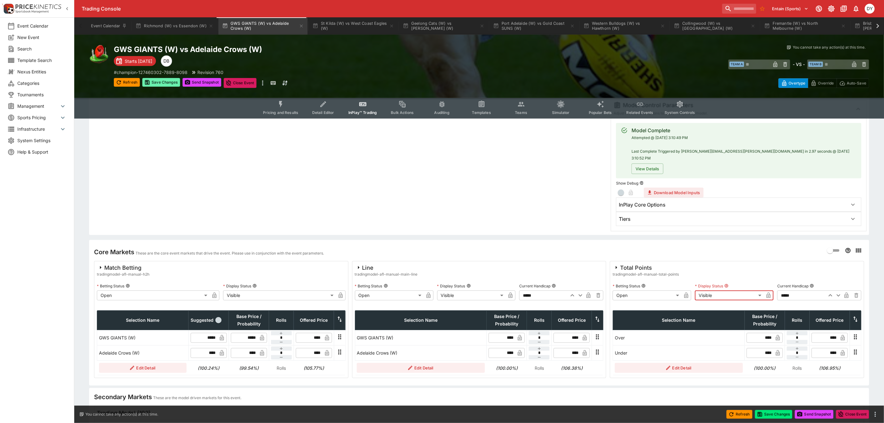
click at [163, 82] on button "Save Changes" at bounding box center [161, 82] width 38 height 9
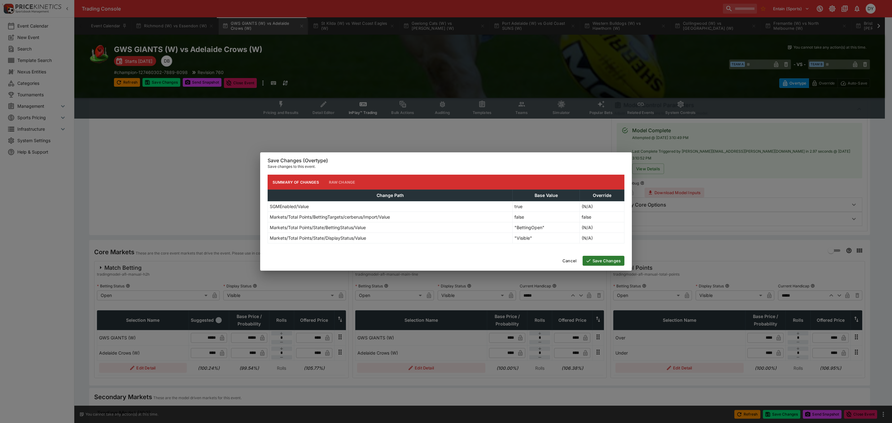
click at [606, 256] on button "Save Changes" at bounding box center [603, 261] width 42 height 10
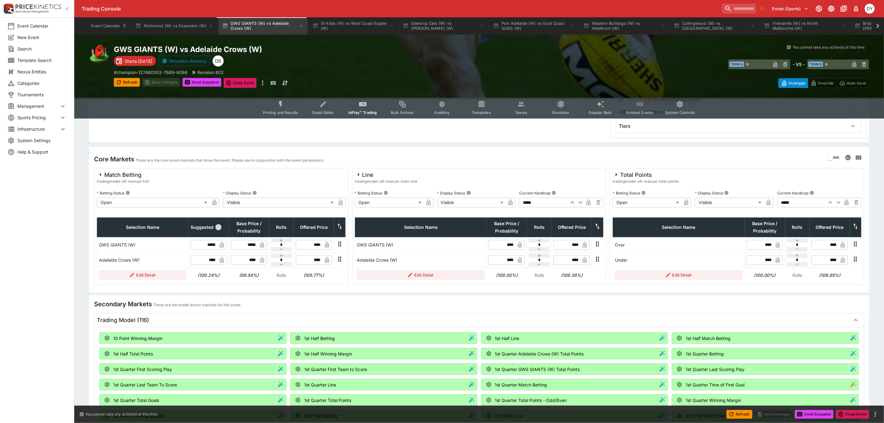
scroll to position [232, 0]
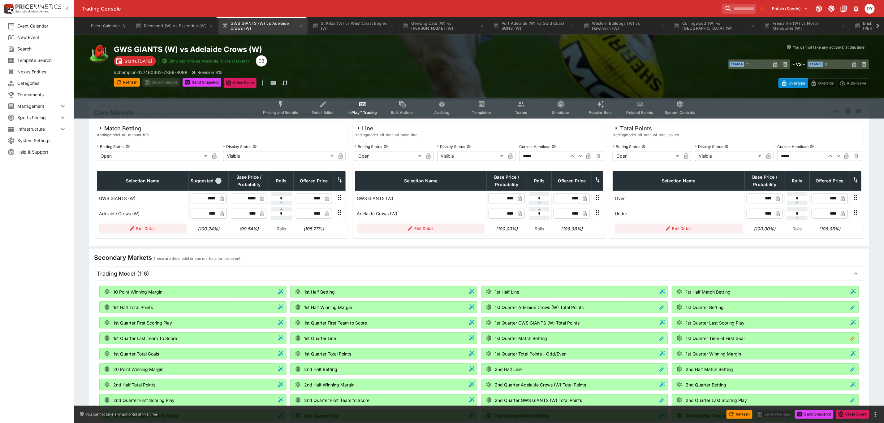
click at [255, 209] on input "****" at bounding box center [247, 214] width 19 height 10
type input "****"
click at [254, 193] on input "*****" at bounding box center [247, 198] width 19 height 10
type input "*"
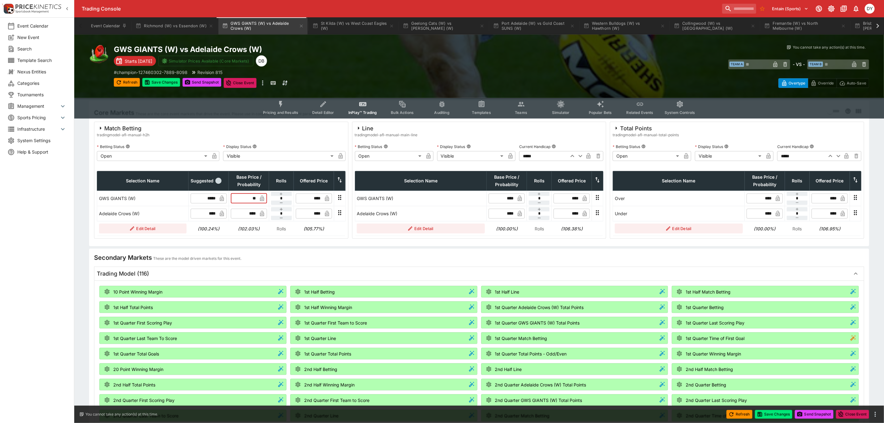
type input "*****"
click at [165, 76] on div "GWS GIANTS (W) vs Adelaide Crows (W) Starts [DATE] Simulator Prices Available (…" at bounding box center [303, 66] width 378 height 43
click at [171, 78] on button "Save Changes" at bounding box center [161, 82] width 38 height 9
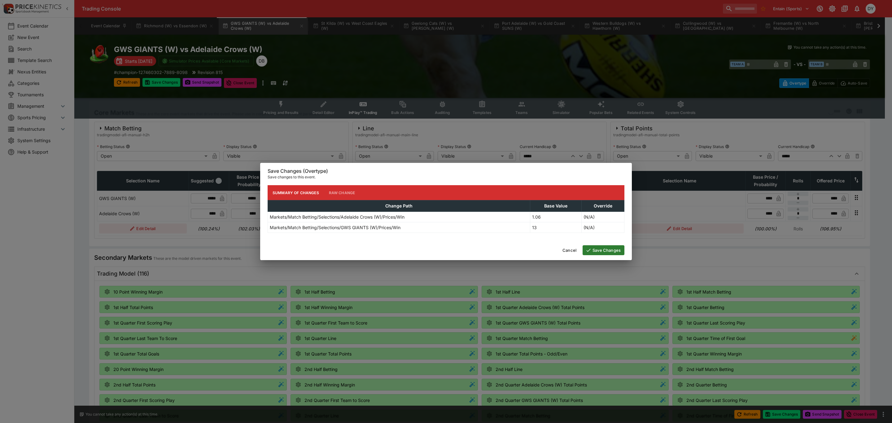
click at [607, 251] on button "Save Changes" at bounding box center [603, 250] width 42 height 10
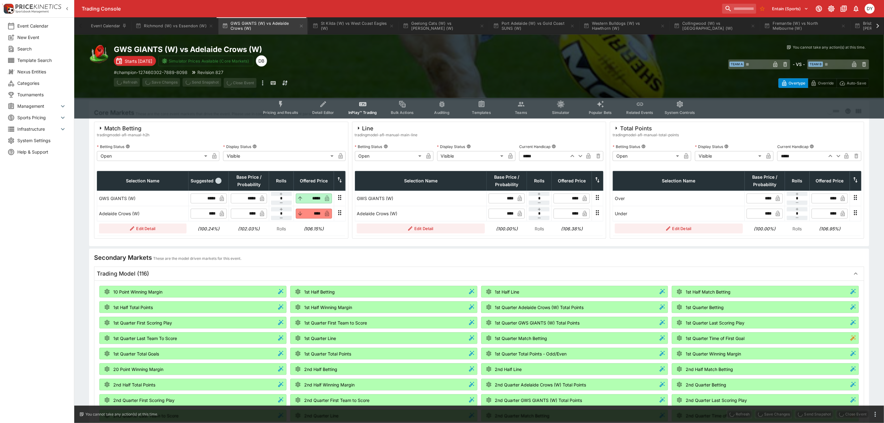
type input "*****"
type input "****"
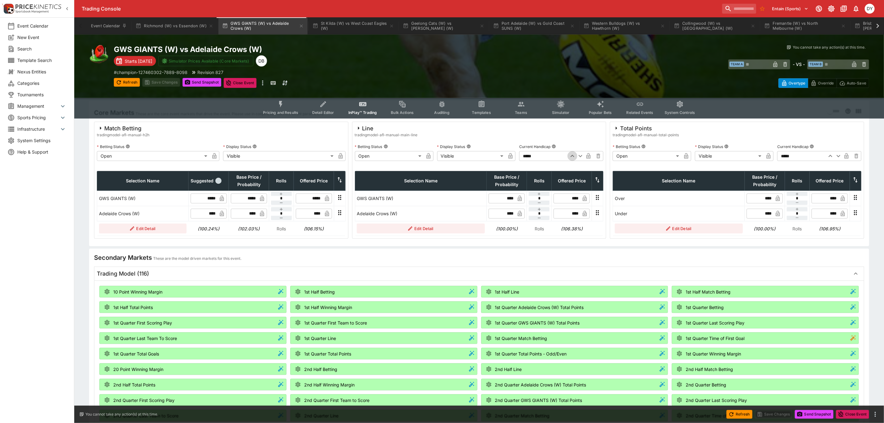
click at [573, 152] on icon "button" at bounding box center [572, 155] width 7 height 7
type input "*****"
click at [165, 79] on button "Save Changes" at bounding box center [161, 82] width 38 height 9
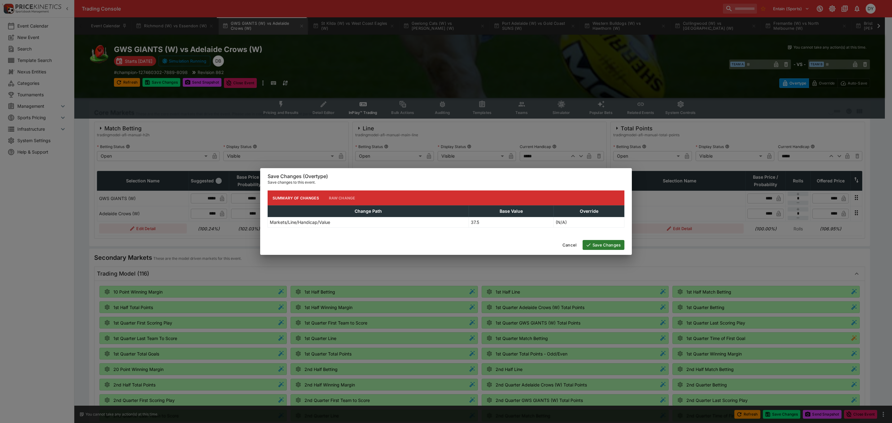
click at [613, 243] on button "Save Changes" at bounding box center [603, 245] width 42 height 10
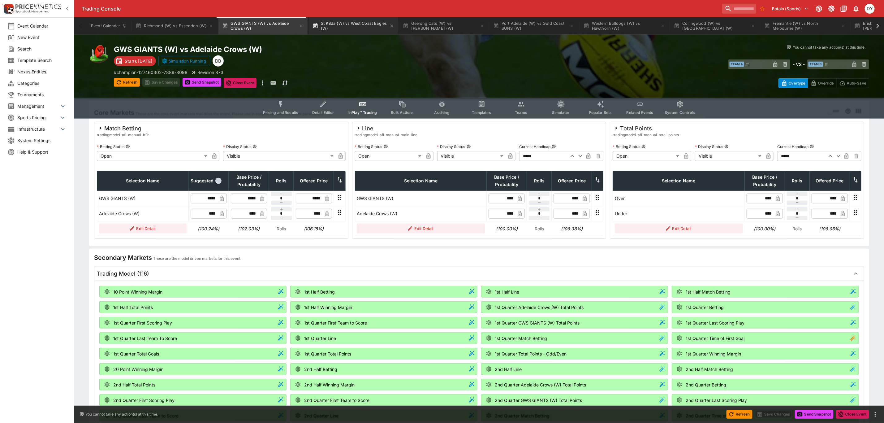
click at [350, 21] on button "St Kilda (W) vs West Coast Eagles (W)" at bounding box center [353, 25] width 89 height 17
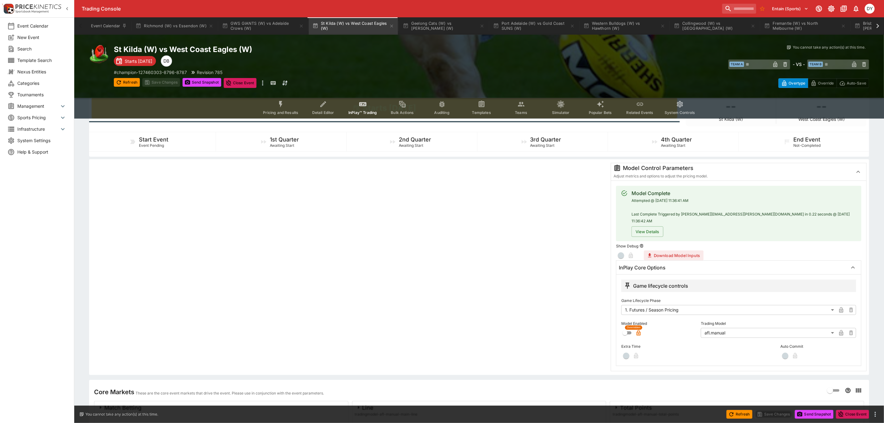
scroll to position [46, 0]
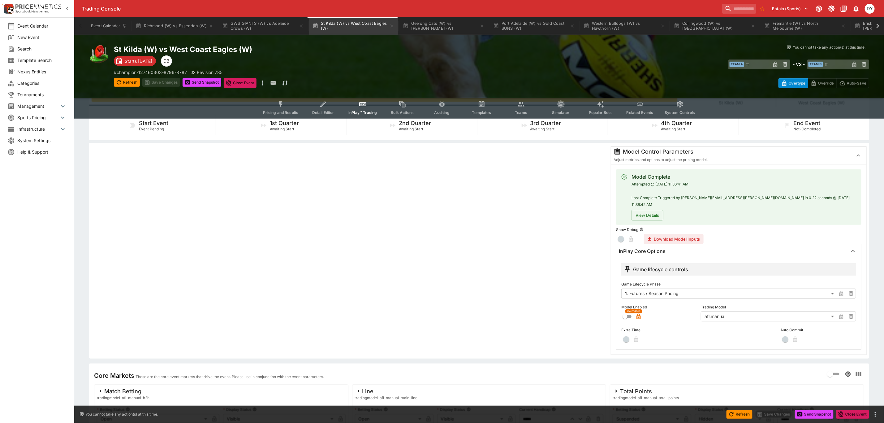
click at [674, 288] on body "Trading Console Entain (Sports) 1 DY Event Calendar New Event Search Template S…" at bounding box center [442, 248] width 884 height 589
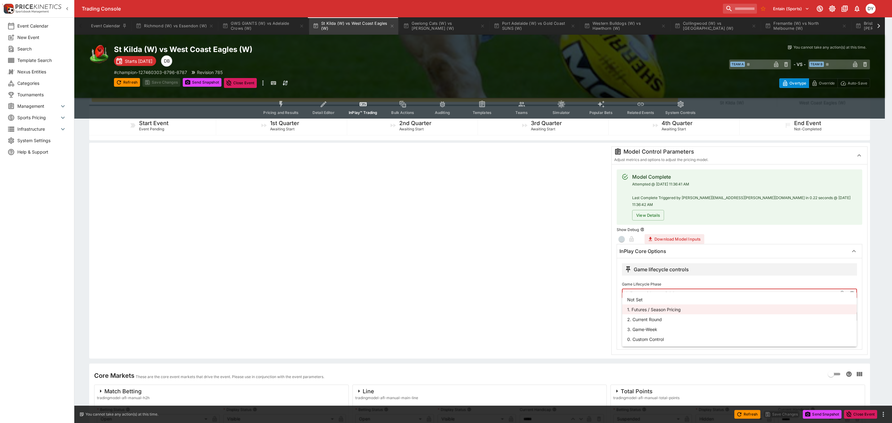
click at [652, 324] on li "3. Game-Week" at bounding box center [739, 329] width 234 height 10
type input "*********"
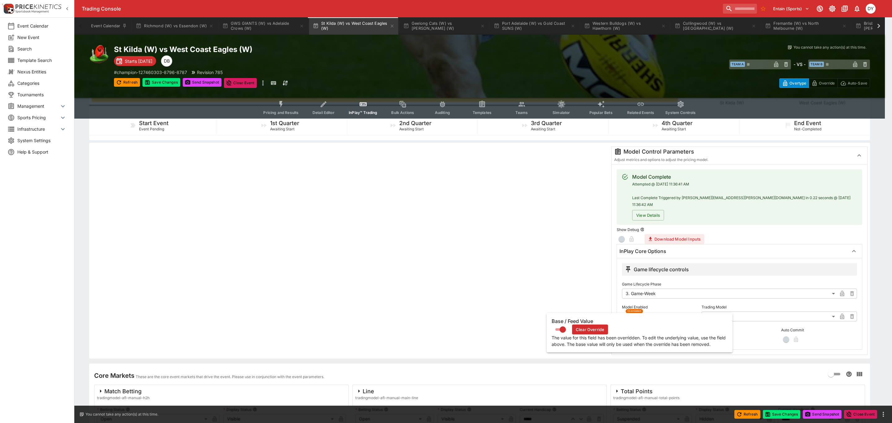
click at [639, 314] on icon "button" at bounding box center [639, 317] width 4 height 6
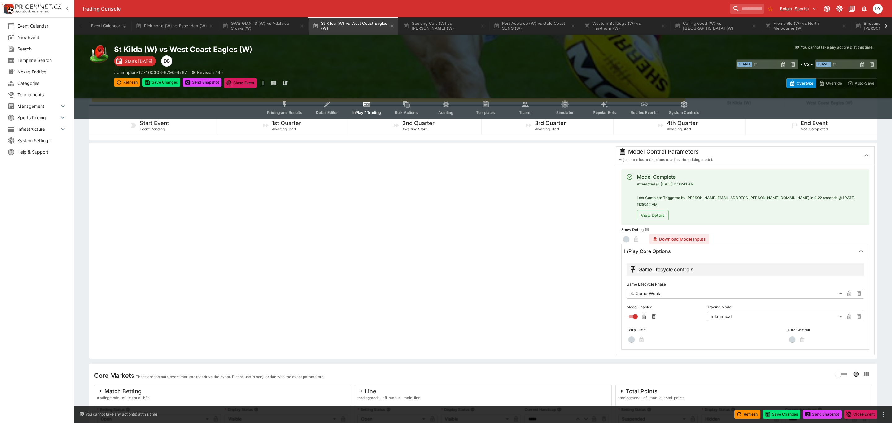
click at [731, 309] on body "Trading Console Entain (Sports) 1 DY Event Calendar New Event Search Template S…" at bounding box center [446, 248] width 892 height 589
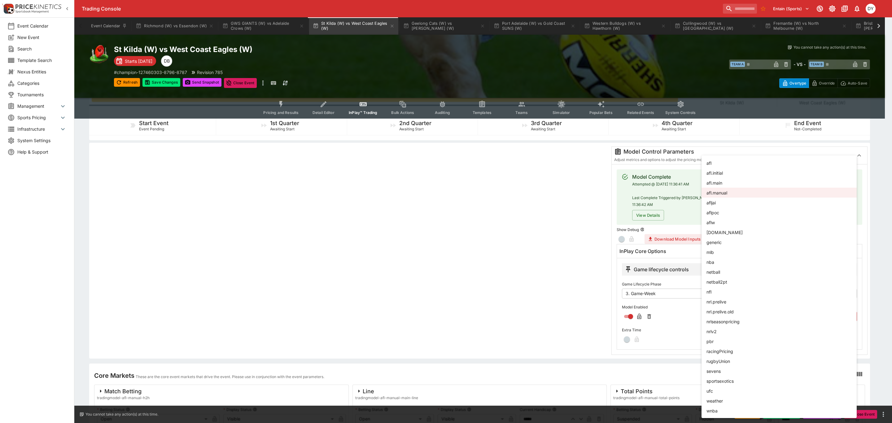
click at [711, 223] on li "aflw" at bounding box center [778, 222] width 155 height 10
type input "****"
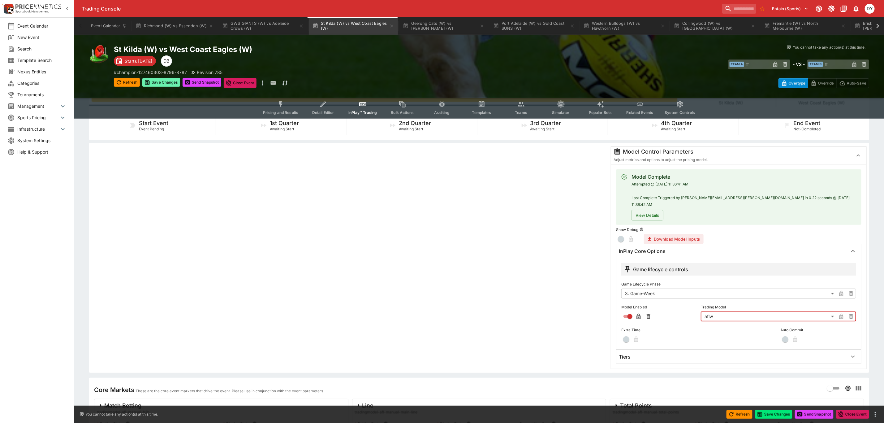
click at [163, 80] on button "Save Changes" at bounding box center [161, 82] width 38 height 9
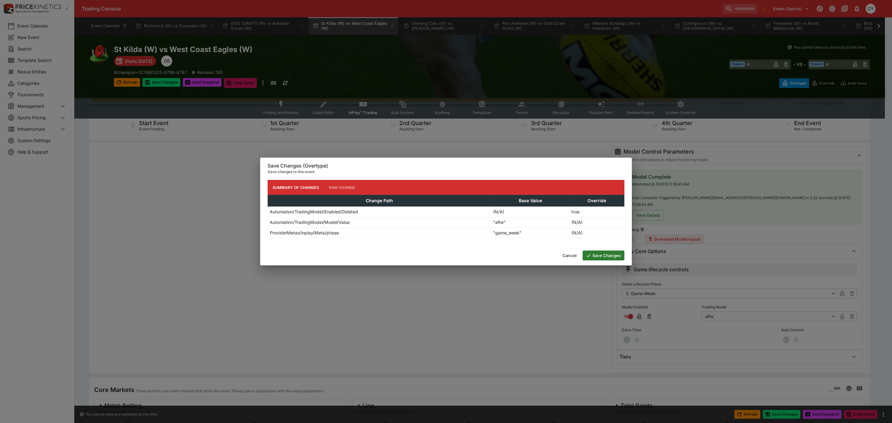
click at [613, 256] on button "Save Changes" at bounding box center [603, 255] width 42 height 10
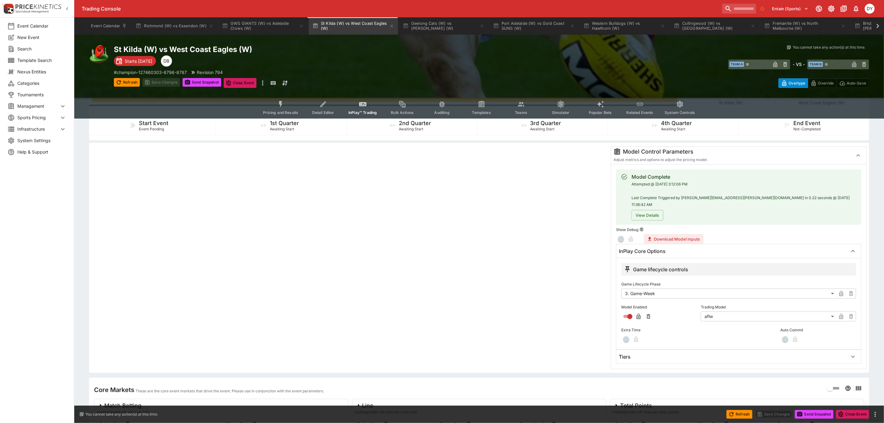
click at [283, 103] on icon "Event type filters" at bounding box center [280, 104] width 3 height 7
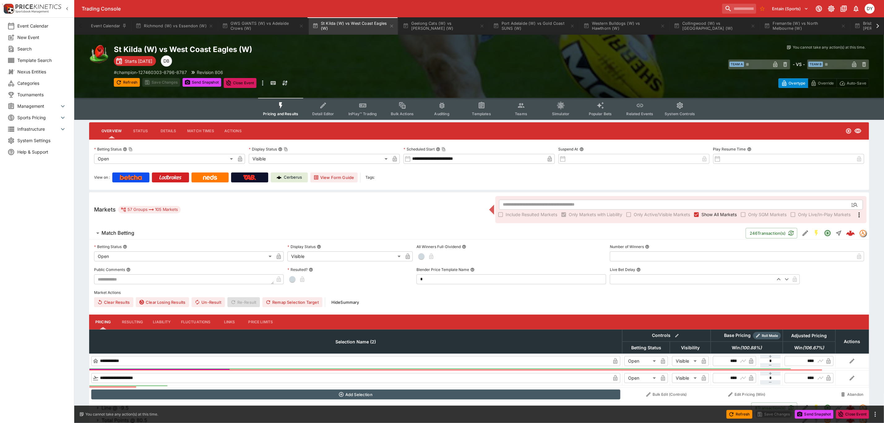
type input "****"
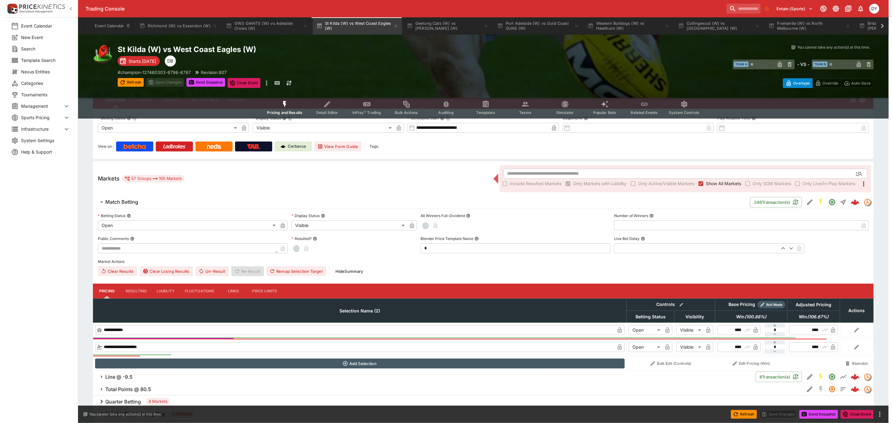
scroll to position [164, 0]
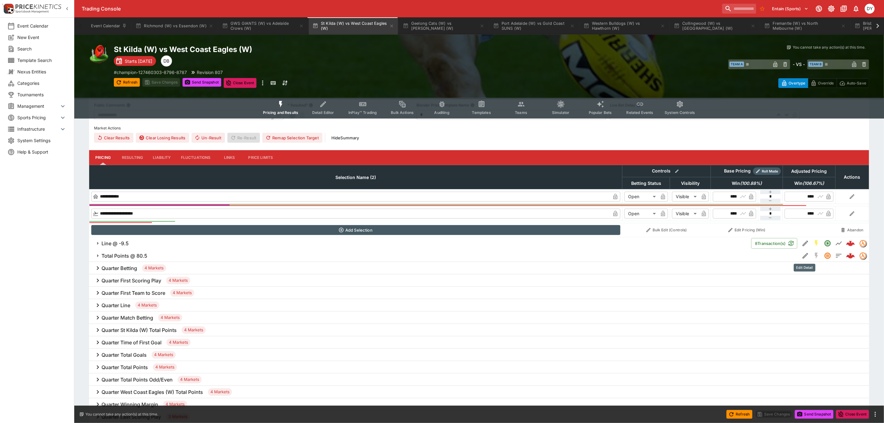
click at [804, 254] on icon "Edit Detail" at bounding box center [805, 255] width 7 height 7
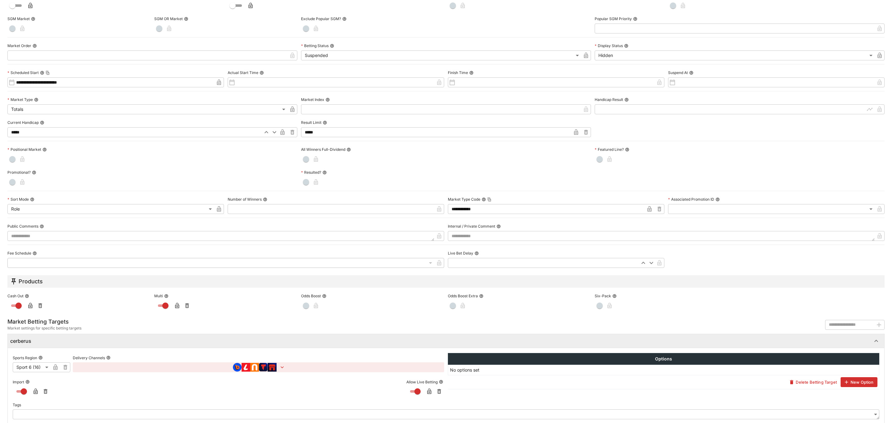
scroll to position [98, 0]
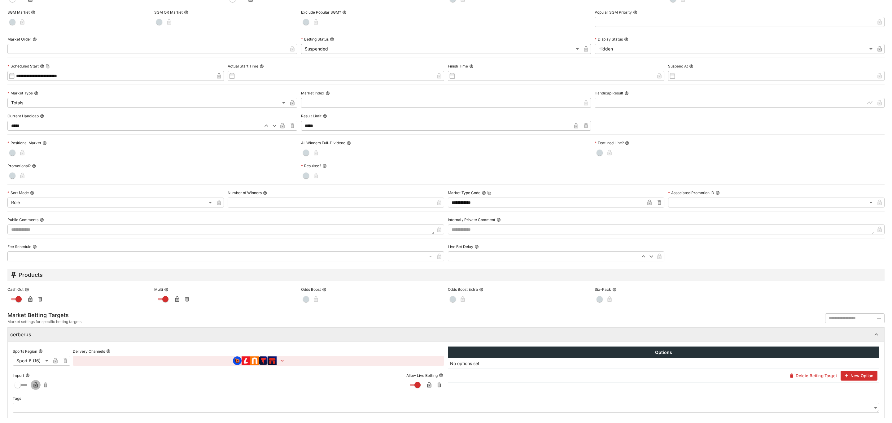
click at [34, 384] on icon "button" at bounding box center [35, 385] width 4 height 6
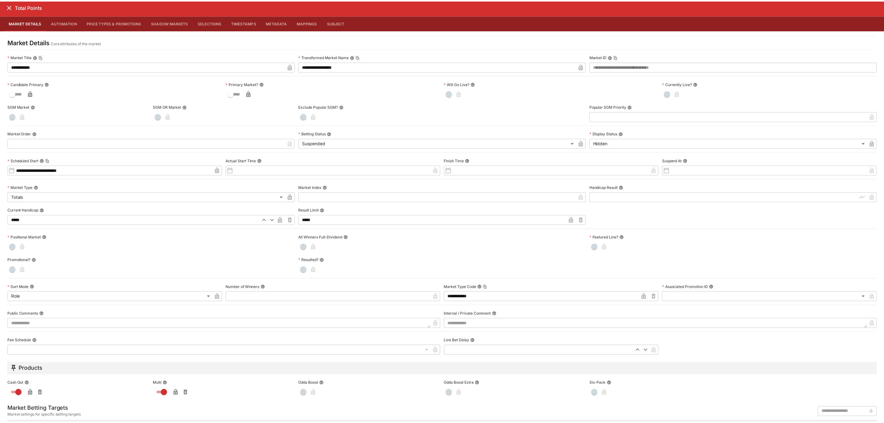
scroll to position [0, 0]
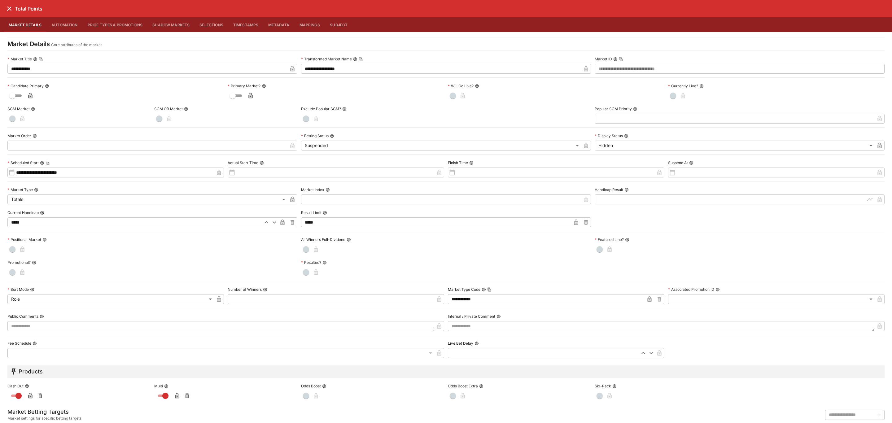
click at [8, 7] on icon "close" at bounding box center [9, 9] width 4 height 4
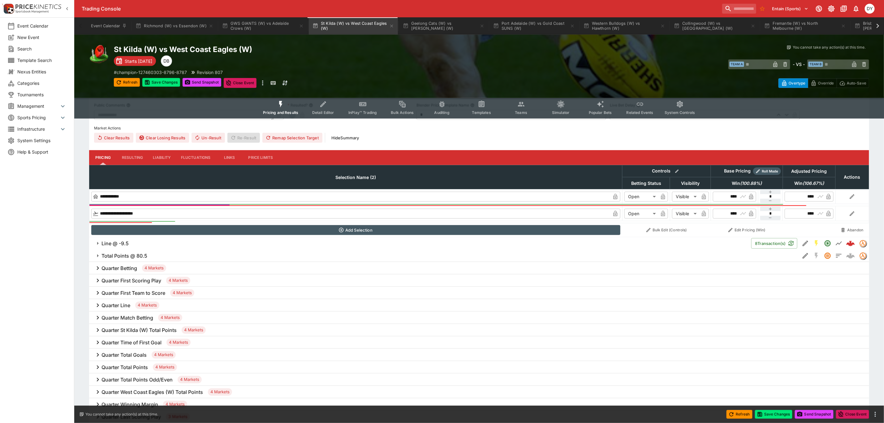
click at [323, 102] on icon "Event type filters" at bounding box center [323, 104] width 8 height 8
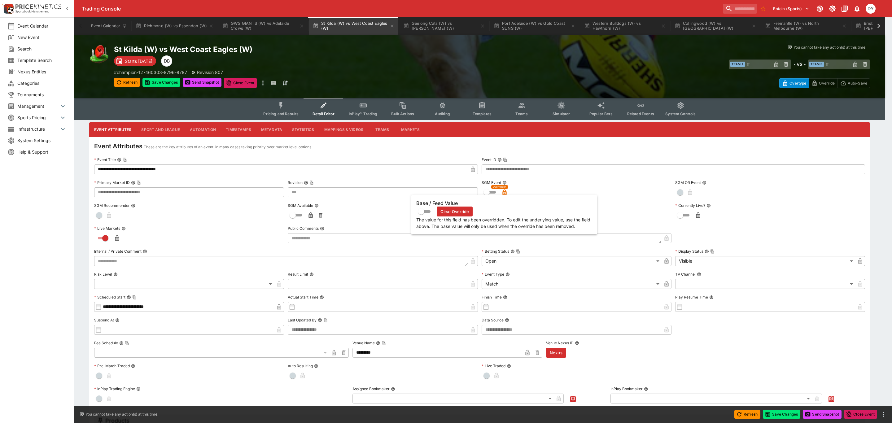
click at [505, 193] on icon "button" at bounding box center [504, 193] width 3 height 2
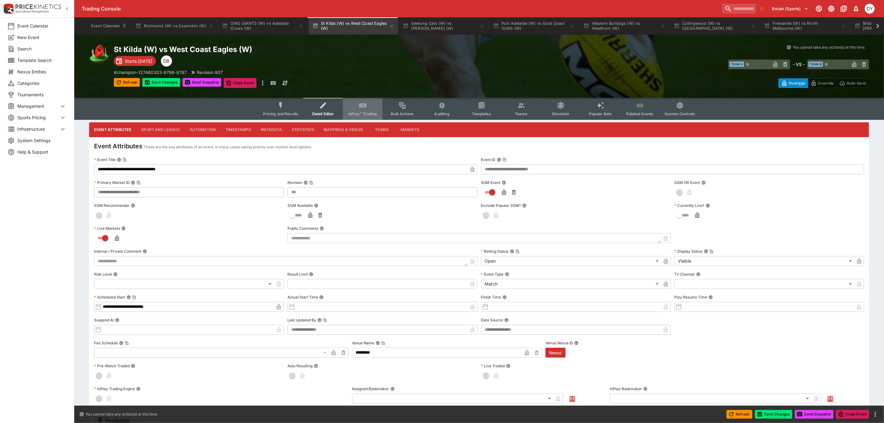
click at [362, 107] on icon "Event type filters" at bounding box center [363, 106] width 8 height 8
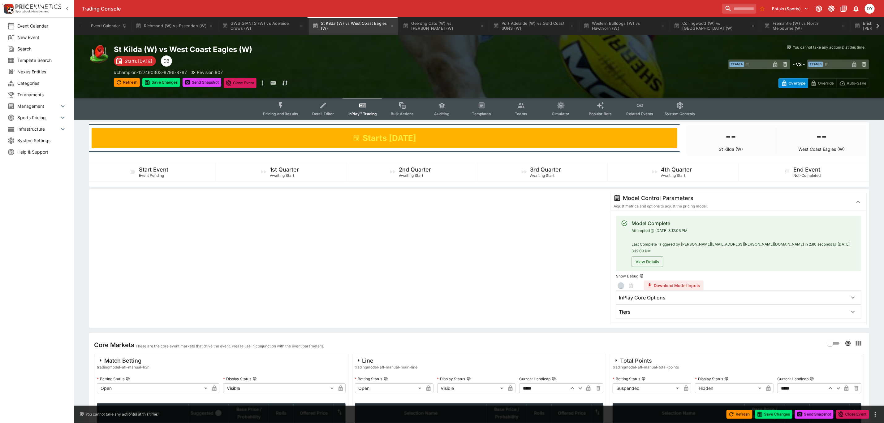
click at [640, 309] on div "Tiers" at bounding box center [733, 312] width 229 height 7
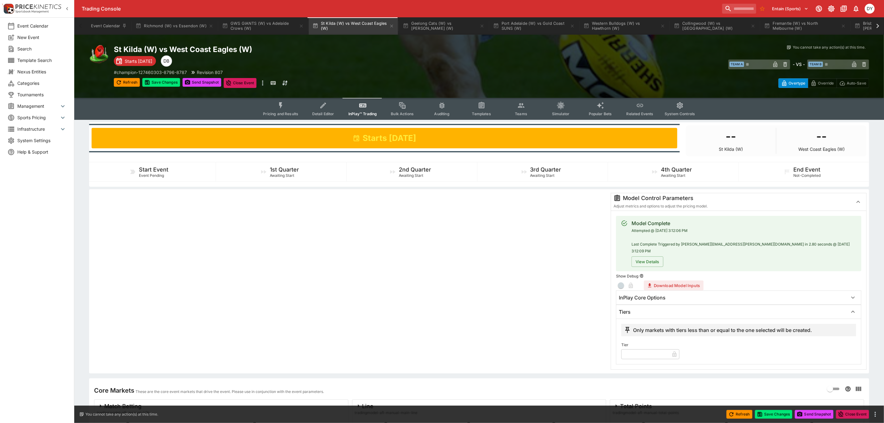
click at [638, 349] on input "text" at bounding box center [646, 354] width 48 height 10
click at [551, 321] on div at bounding box center [350, 281] width 516 height 177
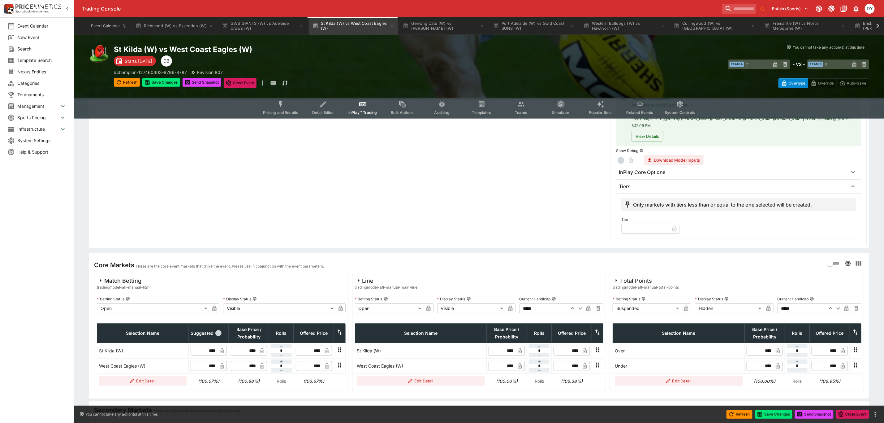
scroll to position [139, 0]
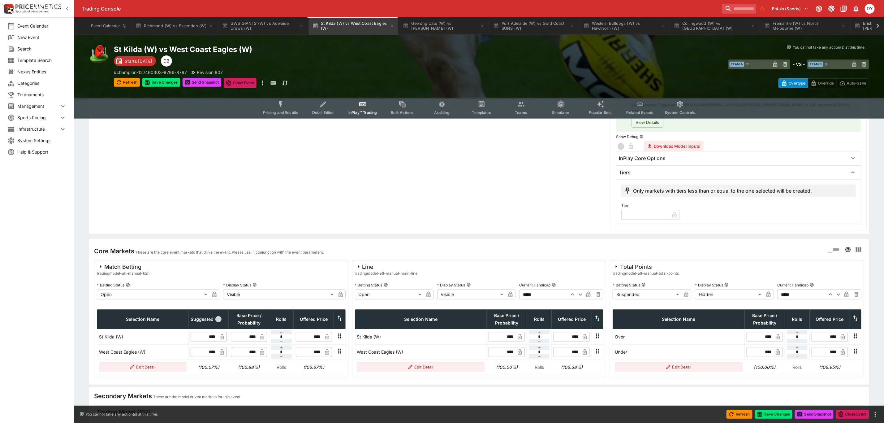
click at [634, 288] on body "Trading Console Entain (Sports) 1 DY Event Calendar New Event Search Template S…" at bounding box center [442, 365] width 884 height 1009
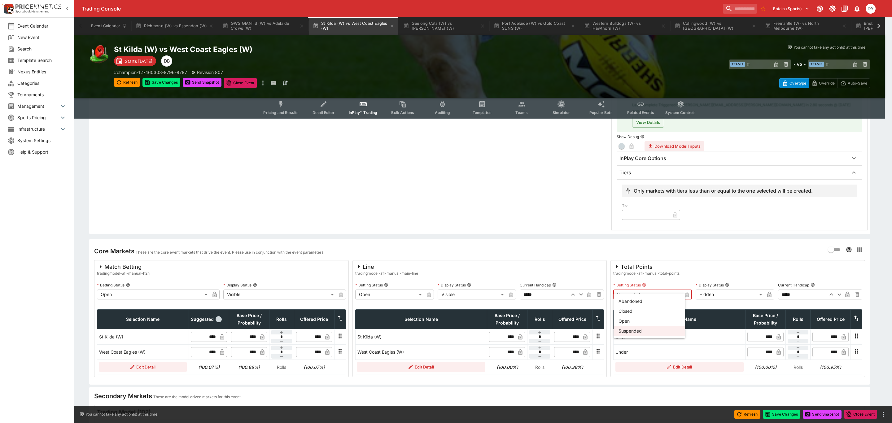
click at [629, 318] on li "Open" at bounding box center [649, 321] width 72 height 10
type input "**********"
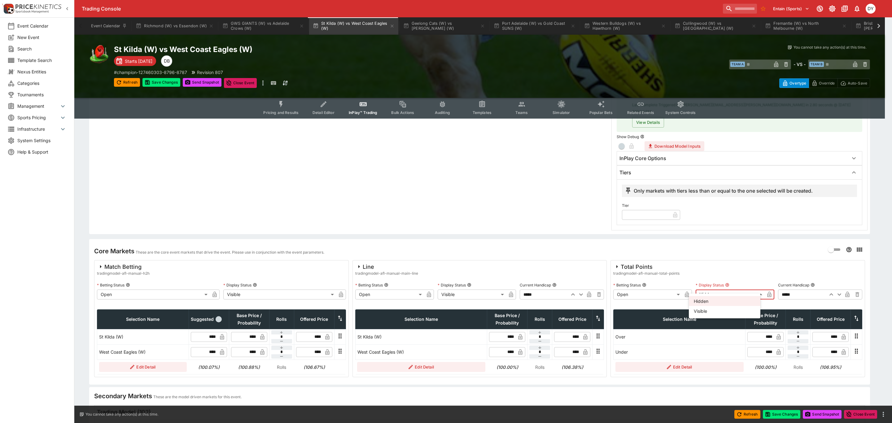
click at [718, 288] on body "Trading Console Entain (Sports) 1 DY Event Calendar New Event Search Template S…" at bounding box center [446, 365] width 892 height 1009
click at [708, 308] on li "Visible" at bounding box center [724, 311] width 72 height 10
type input "*******"
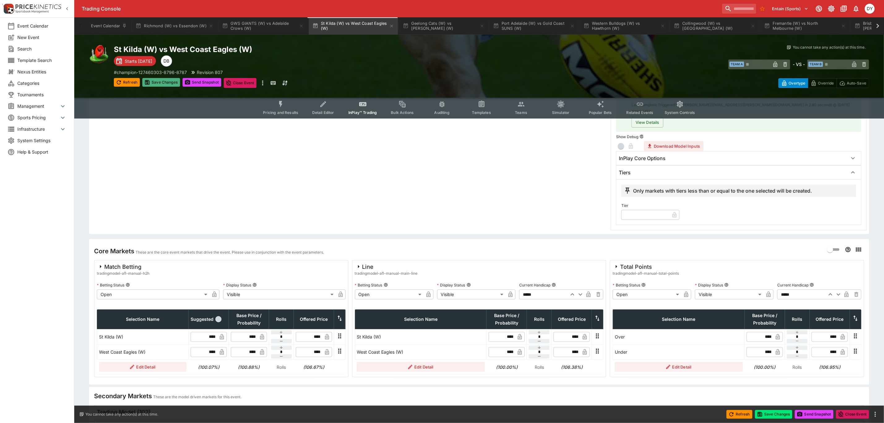
click at [170, 83] on button "Save Changes" at bounding box center [161, 82] width 38 height 9
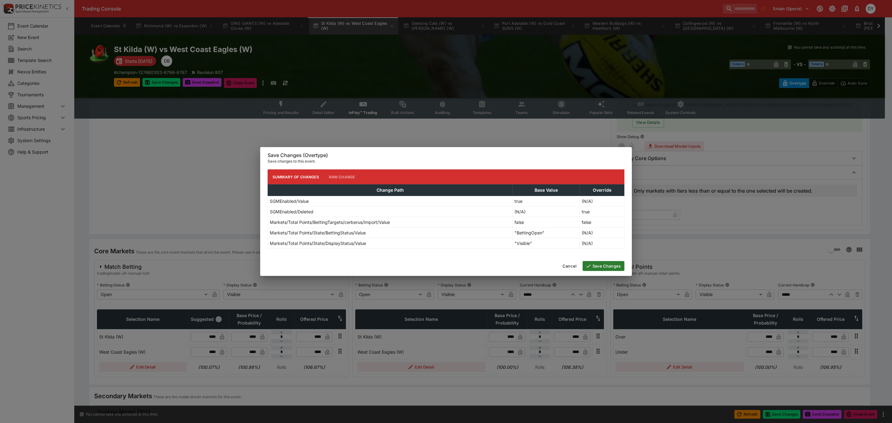
click at [605, 260] on div "Cancel Save Changes" at bounding box center [445, 266] width 371 height 20
click at [610, 265] on button "Save Changes" at bounding box center [603, 266] width 42 height 10
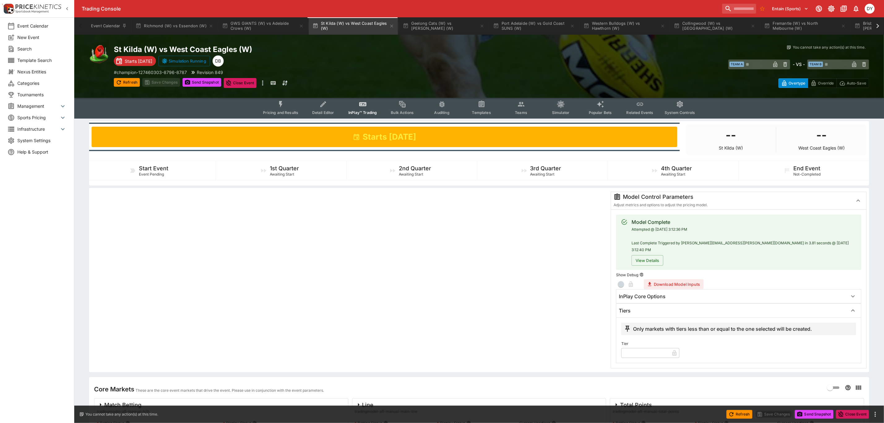
scroll to position [0, 0]
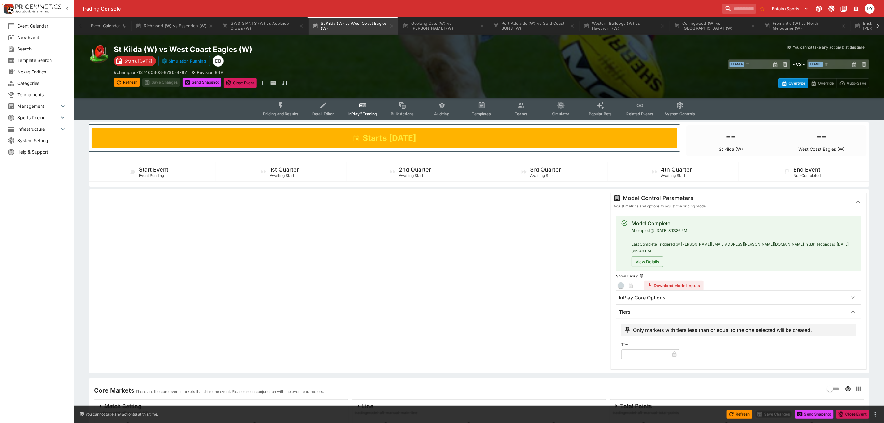
click at [290, 103] on button "Pricing and Results" at bounding box center [280, 109] width 45 height 22
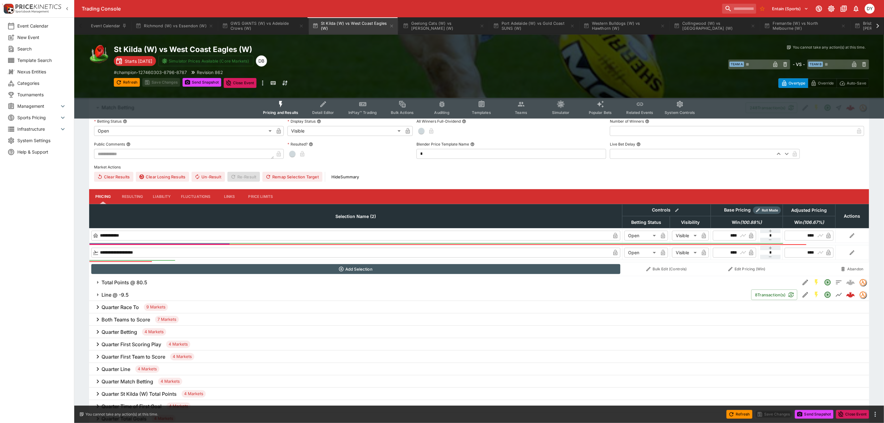
scroll to position [139, 0]
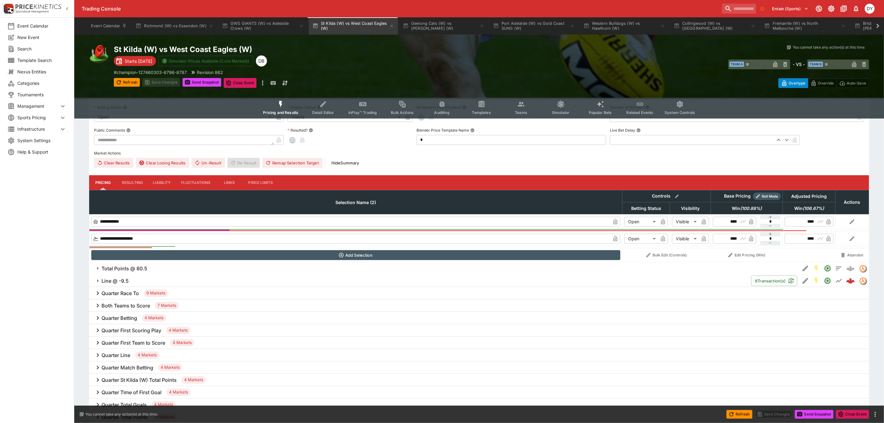
click at [109, 280] on h6 "Line @ -9.5" at bounding box center [115, 281] width 27 height 7
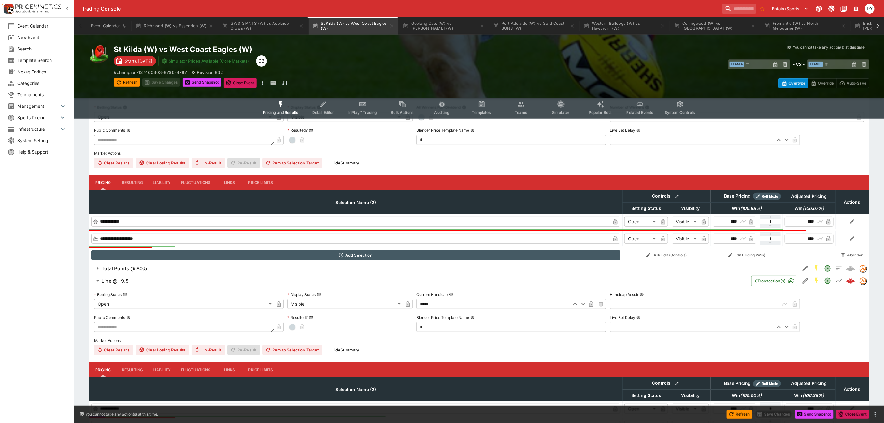
click at [371, 103] on button "InPlay™ Trading" at bounding box center [363, 108] width 40 height 22
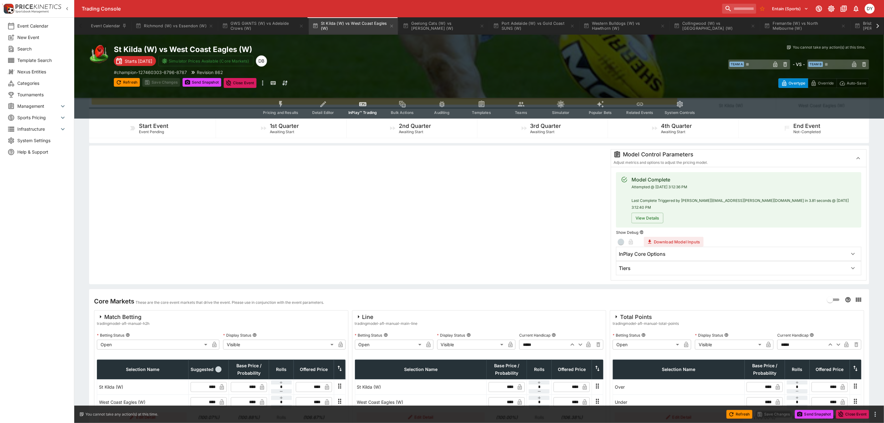
scroll to position [93, 0]
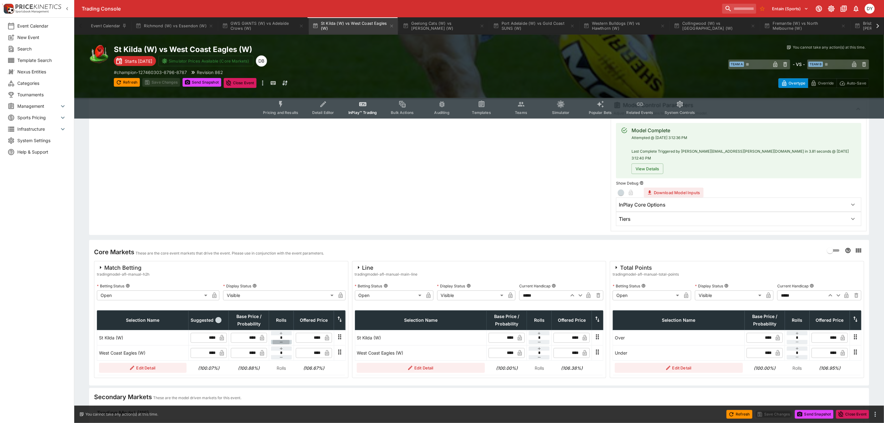
click at [285, 340] on button "button" at bounding box center [281, 342] width 21 height 4
type input "**"
type input "****"
click at [283, 346] on icon "button" at bounding box center [281, 348] width 5 height 5
type input "*"
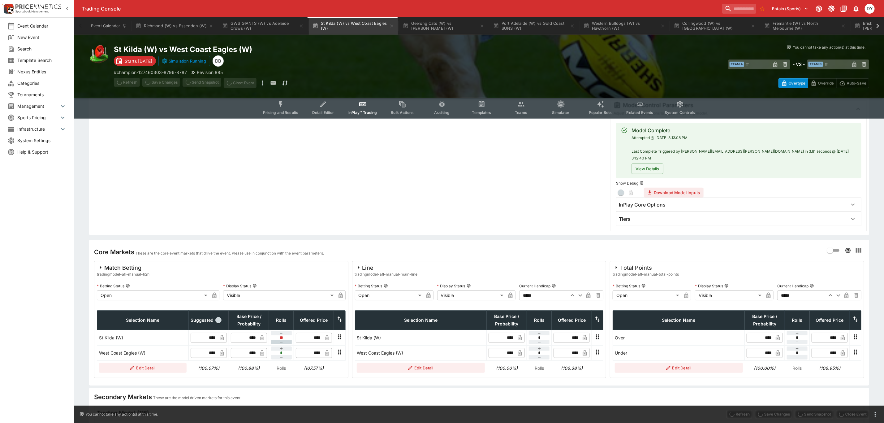
type input "****"
click at [282, 331] on icon "button" at bounding box center [281, 333] width 5 height 5
type input "*"
type input "****"
click at [283, 331] on icon "button" at bounding box center [281, 333] width 5 height 5
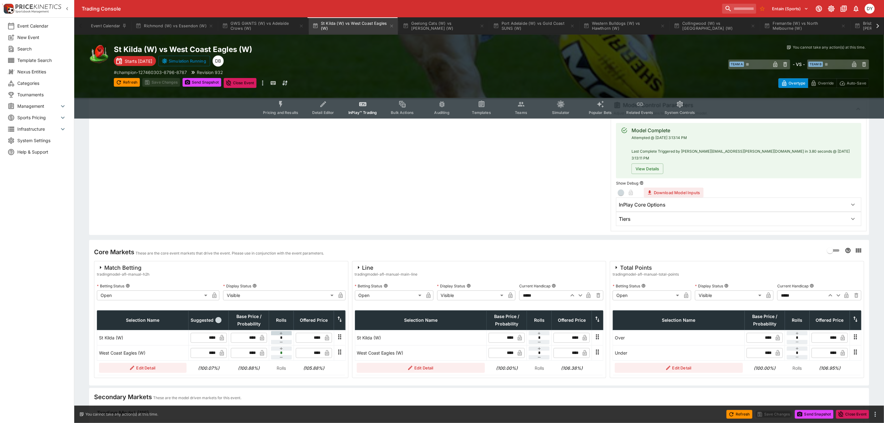
type input "*"
type input "****"
click at [284, 340] on button "button" at bounding box center [281, 342] width 21 height 4
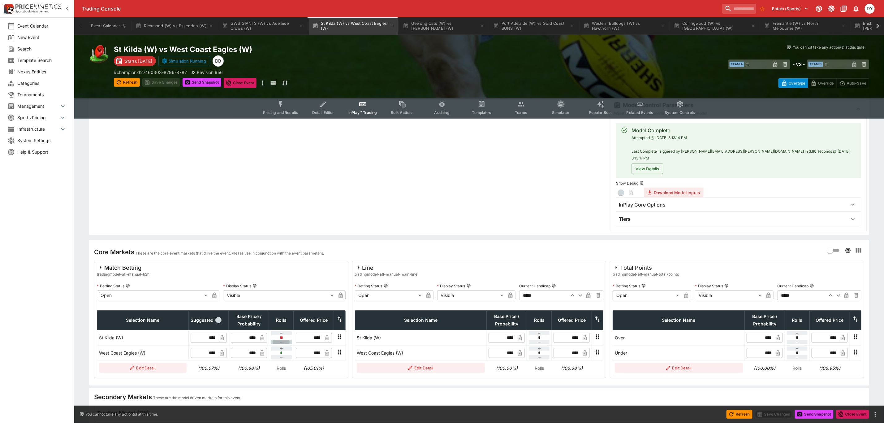
type input "**"
type input "****"
click at [282, 347] on icon "button" at bounding box center [281, 348] width 3 height 3
type input "*"
type input "****"
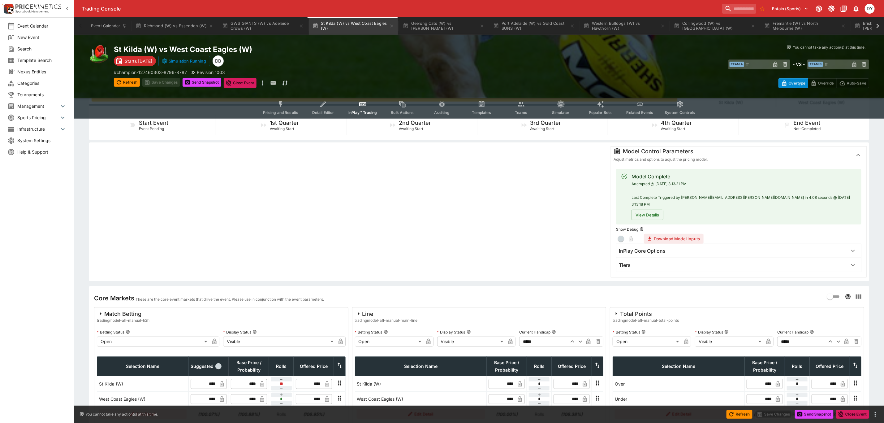
scroll to position [0, 0]
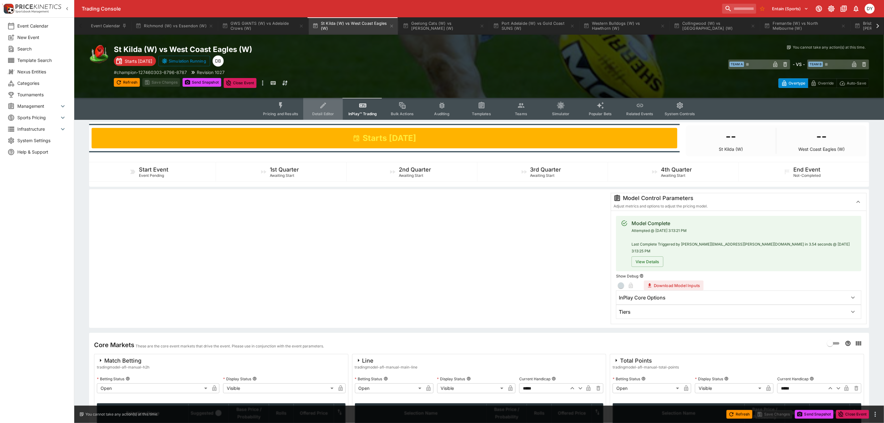
click at [323, 109] on icon "Event type filters" at bounding box center [323, 106] width 8 height 8
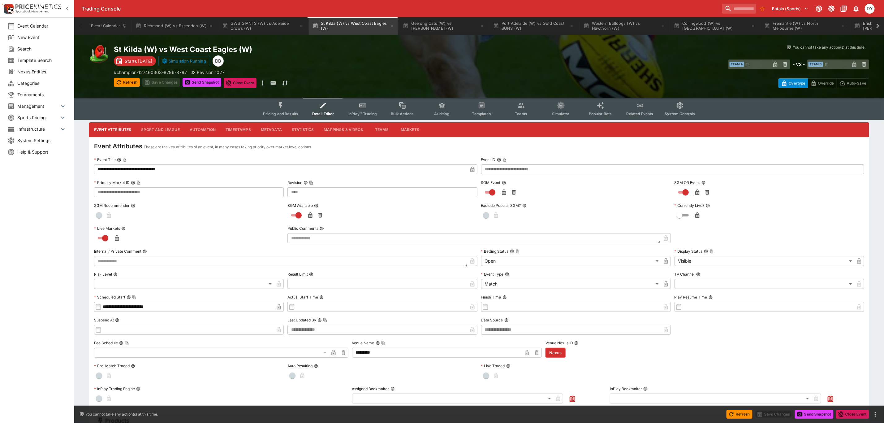
click at [280, 107] on icon "Event type filters" at bounding box center [281, 106] width 8 height 8
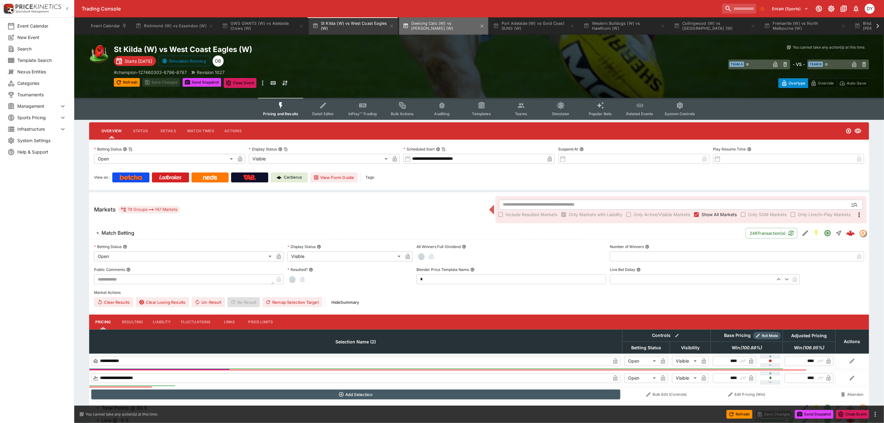
click at [442, 21] on button "Geelong Cats (W) vs [PERSON_NAME] (W)" at bounding box center [443, 25] width 89 height 17
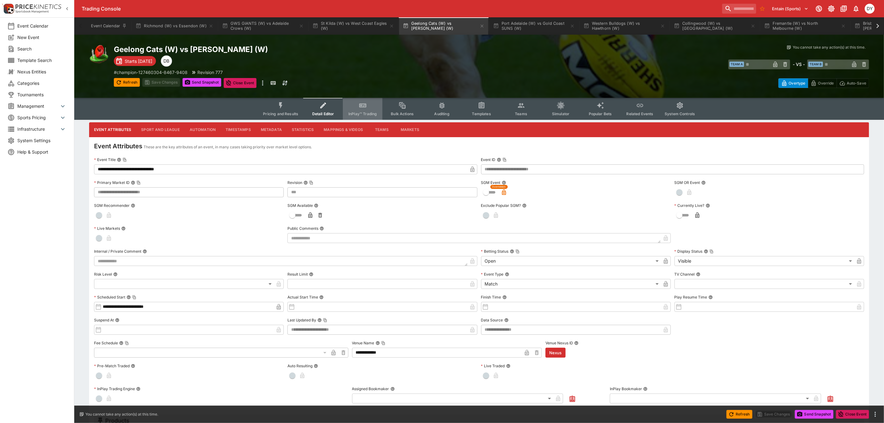
click at [364, 105] on icon "Event type filters" at bounding box center [363, 105] width 6 height 3
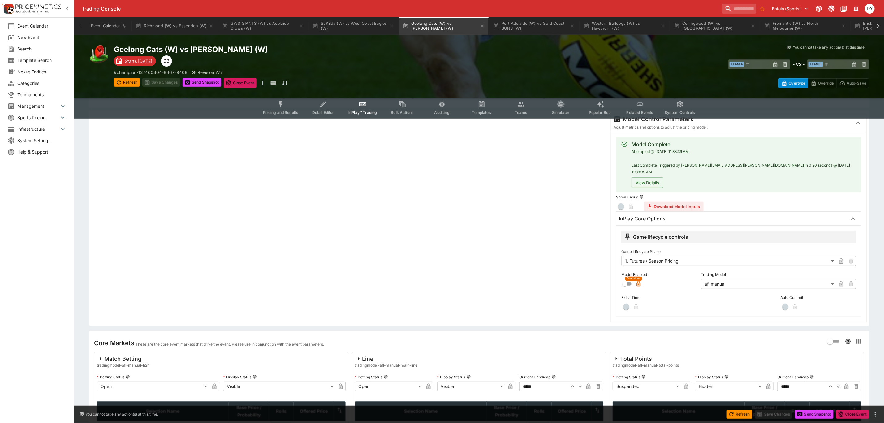
scroll to position [93, 0]
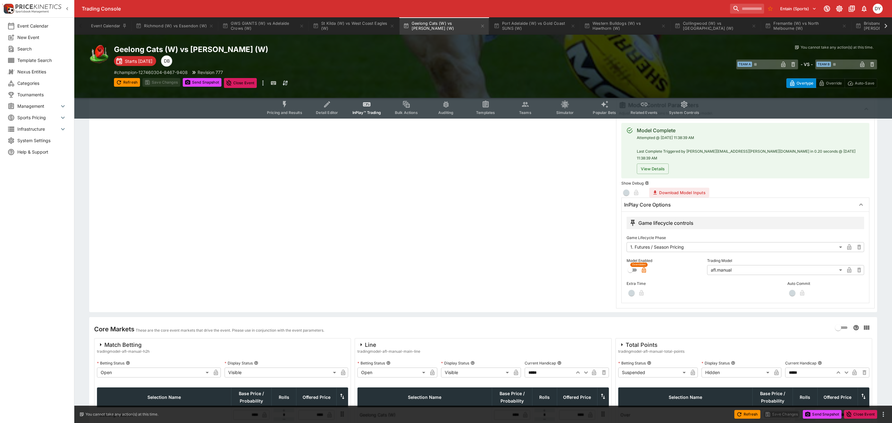
click at [646, 243] on body "Trading Console Entain (Sports) 1 DY Event Calendar New Event Search Template S…" at bounding box center [446, 201] width 892 height 589
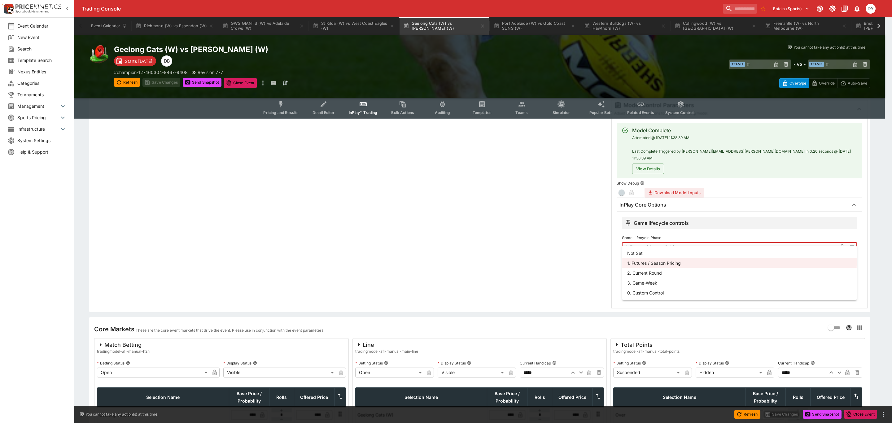
click at [647, 280] on li "3. Game-Week" at bounding box center [739, 283] width 234 height 10
type input "*********"
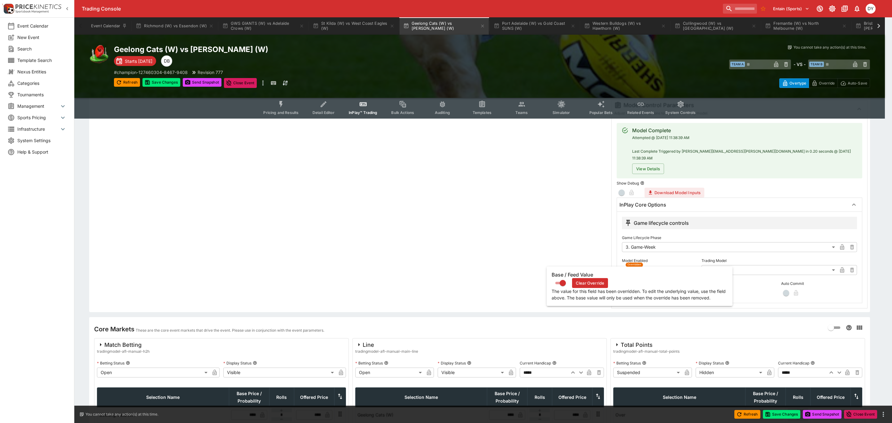
click at [638, 270] on icon "button" at bounding box center [638, 271] width 3 height 2
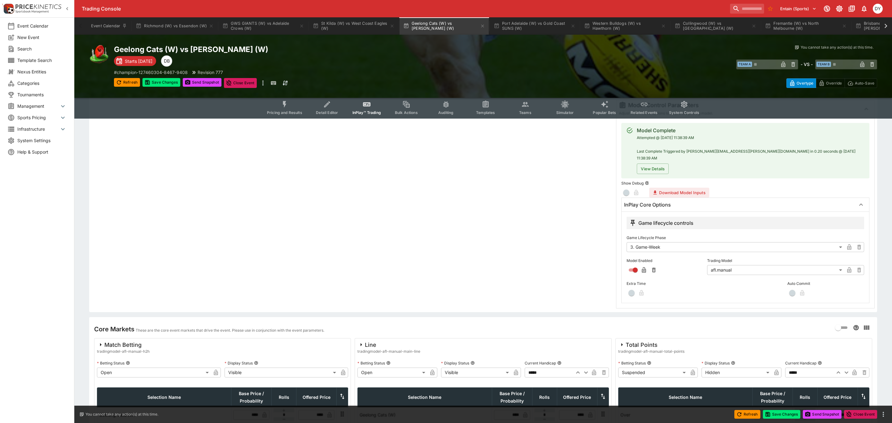
click at [730, 263] on body "Trading Console Entain (Sports) 1 DY Event Calendar New Event Search Template S…" at bounding box center [446, 201] width 892 height 589
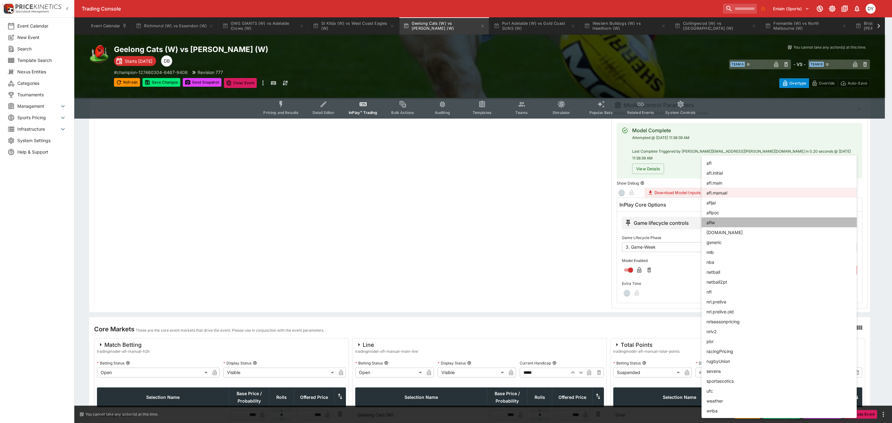
click at [718, 223] on li "aflw" at bounding box center [778, 222] width 155 height 10
type input "****"
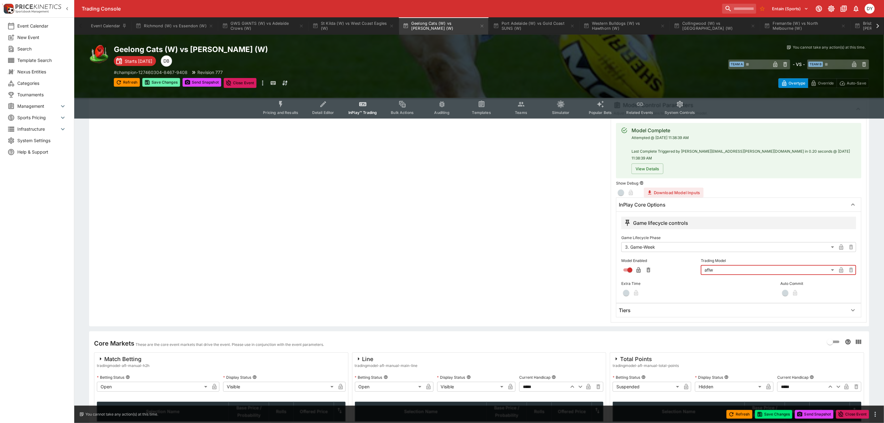
click at [150, 80] on button "Save Changes" at bounding box center [161, 82] width 38 height 9
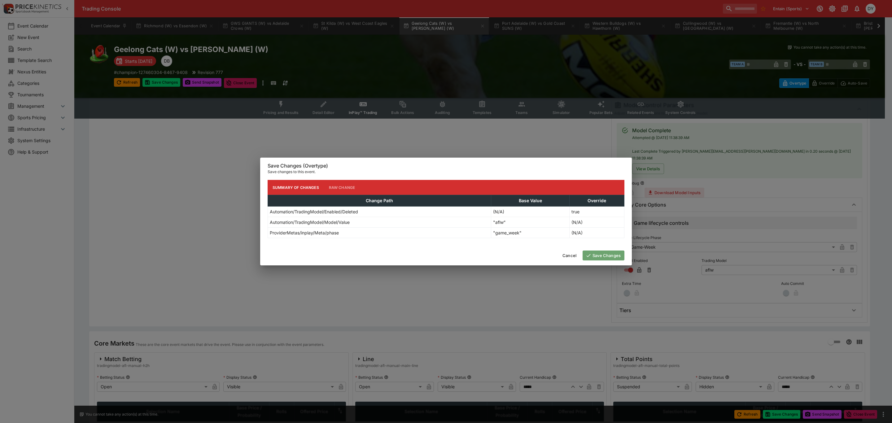
click at [597, 254] on button "Save Changes" at bounding box center [603, 255] width 42 height 10
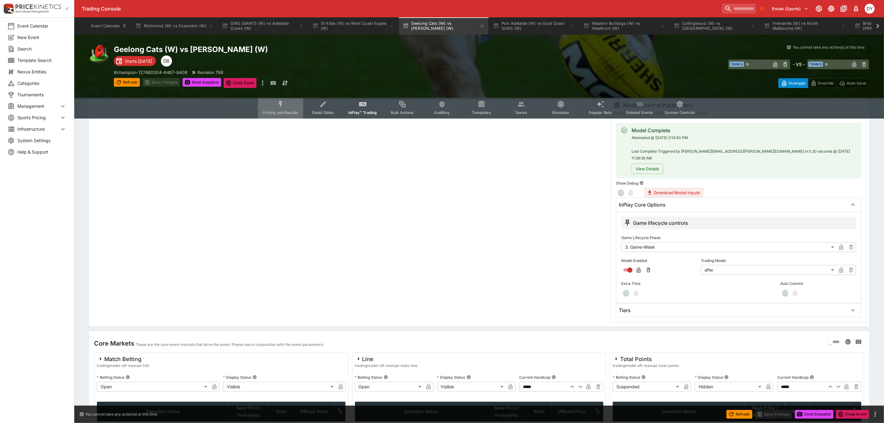
click at [288, 101] on button "Pricing and Results" at bounding box center [280, 108] width 45 height 22
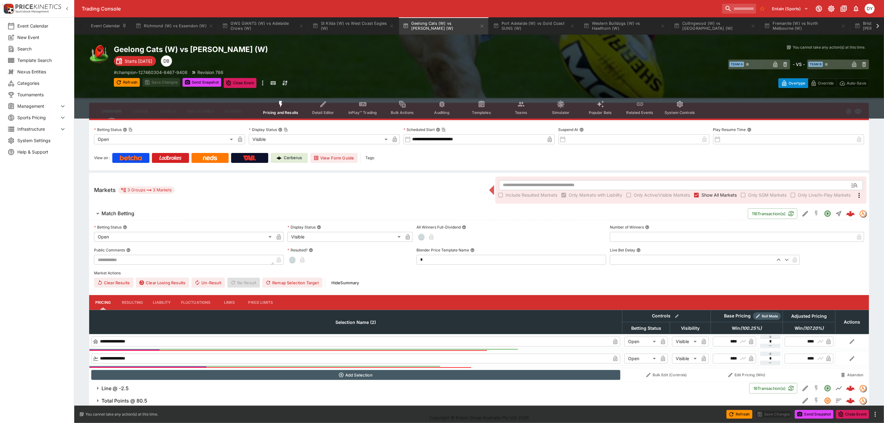
scroll to position [25, 0]
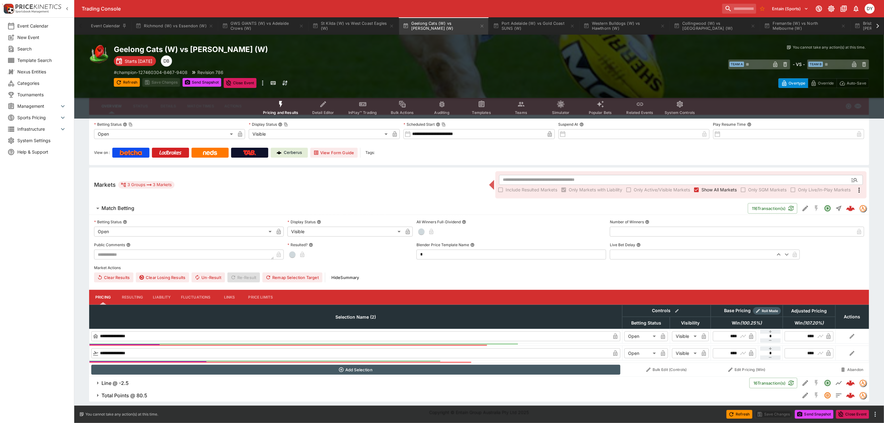
type input "****"
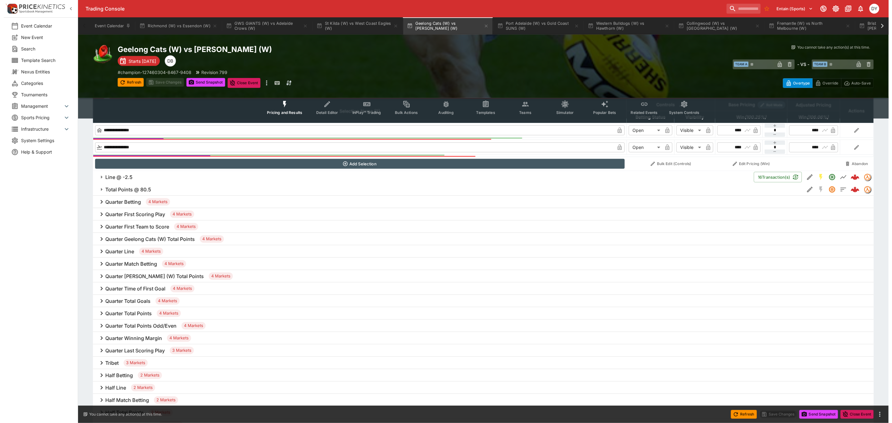
scroll to position [186, 0]
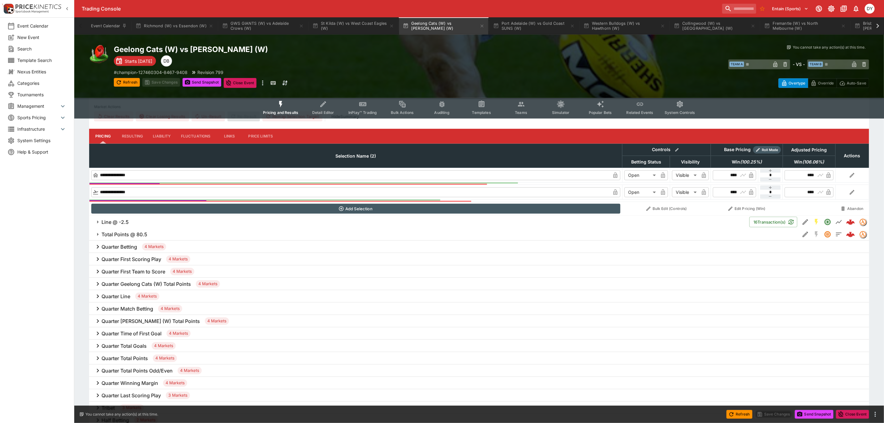
drag, startPoint x: 197, startPoint y: 231, endPoint x: 209, endPoint y: 231, distance: 12.4
click at [197, 231] on span "Total Points @ 80.5" at bounding box center [449, 234] width 694 height 7
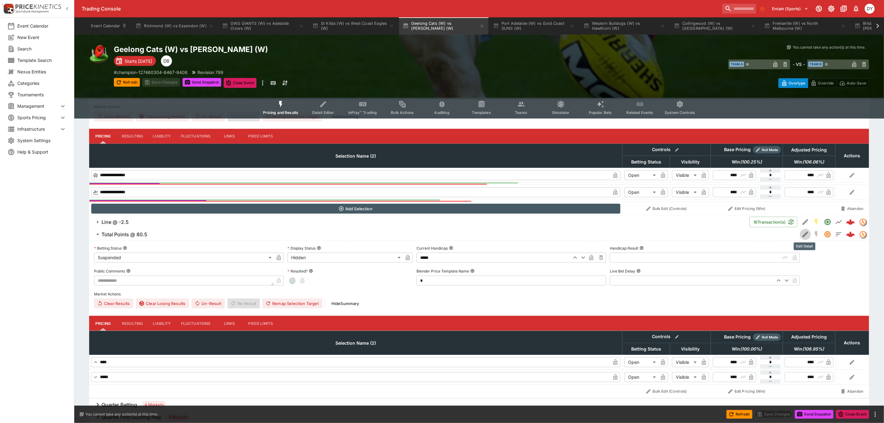
click at [802, 235] on icon "Edit Detail" at bounding box center [805, 234] width 7 height 7
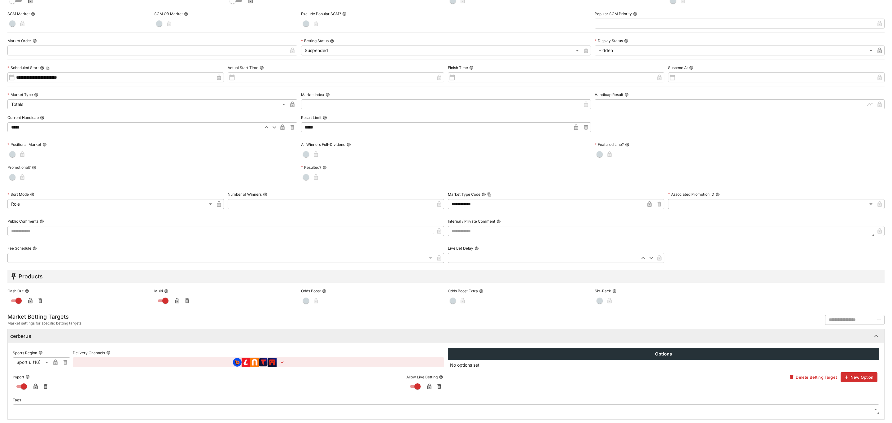
scroll to position [98, 0]
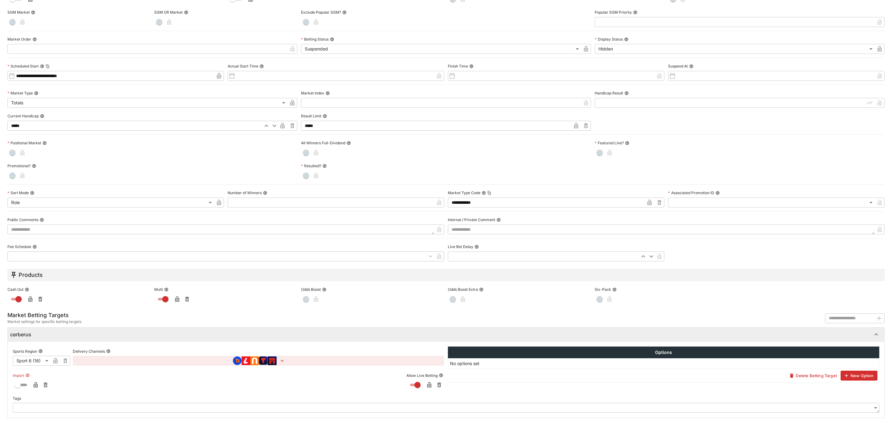
click at [36, 385] on icon "button" at bounding box center [35, 385] width 4 height 6
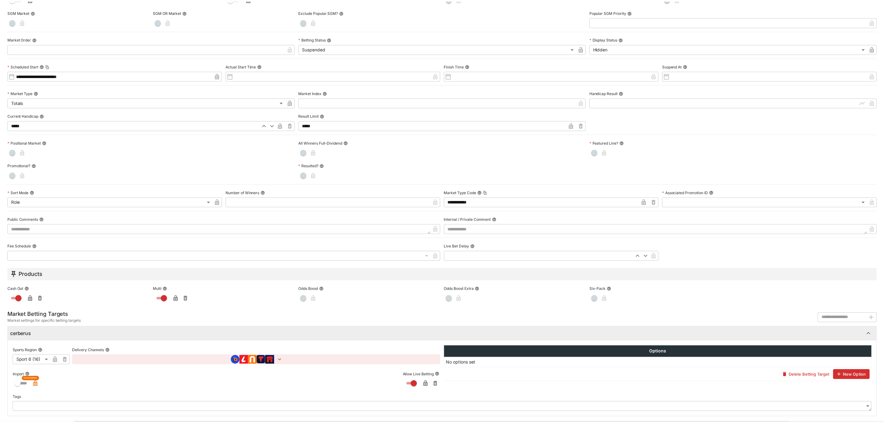
scroll to position [0, 0]
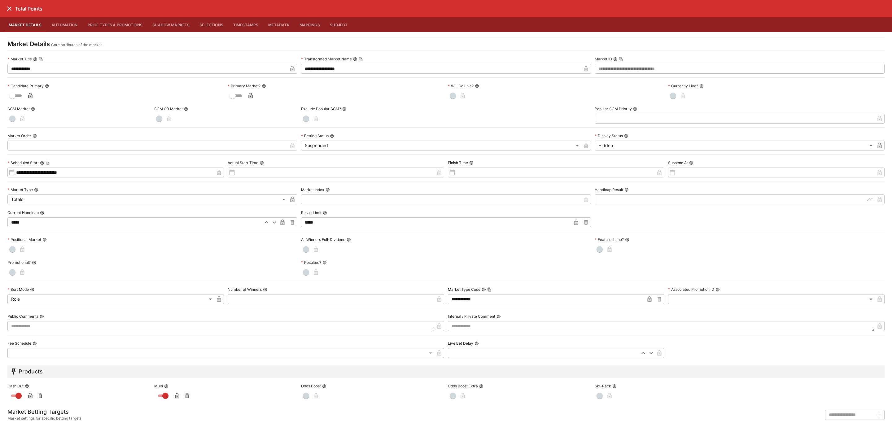
click at [7, 7] on icon "close" at bounding box center [9, 8] width 7 height 7
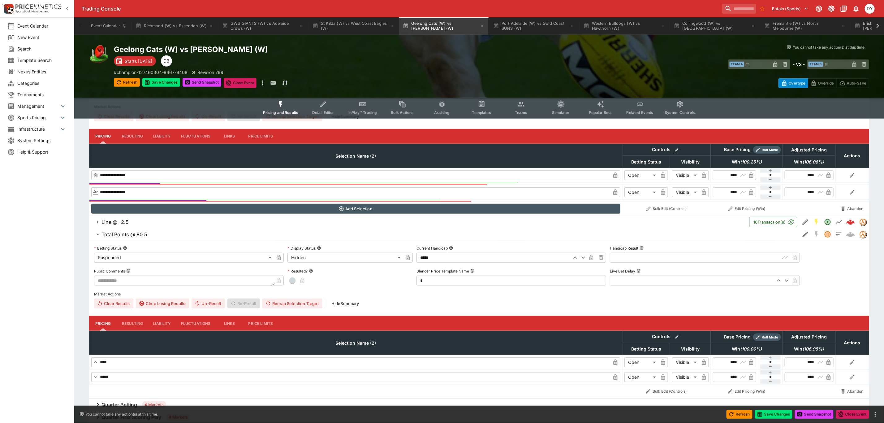
click at [328, 104] on icon "Event type filters" at bounding box center [323, 104] width 8 height 8
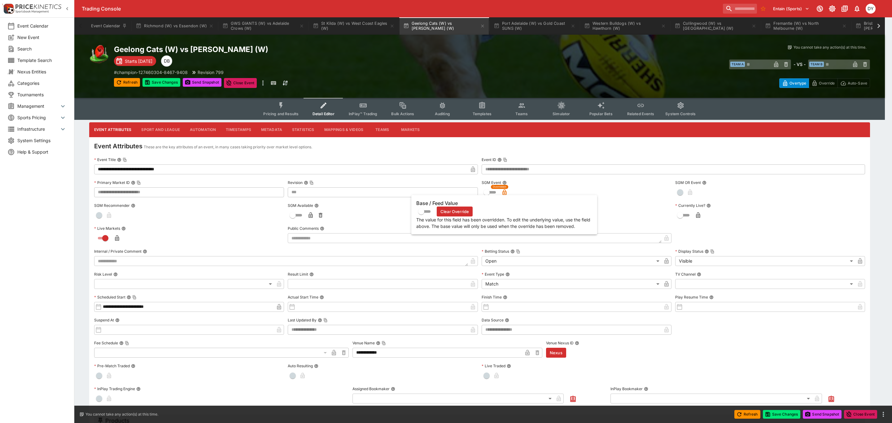
click at [504, 192] on icon "button" at bounding box center [504, 193] width 3 height 2
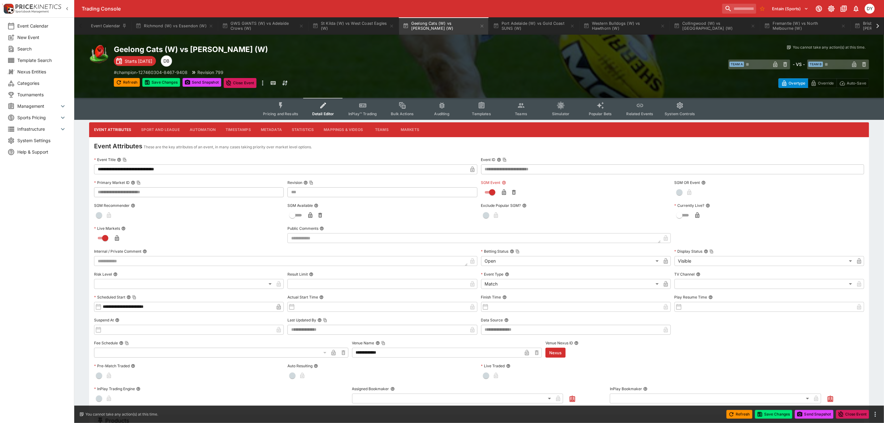
click at [362, 110] on button "InPlay™ Trading" at bounding box center [363, 109] width 40 height 22
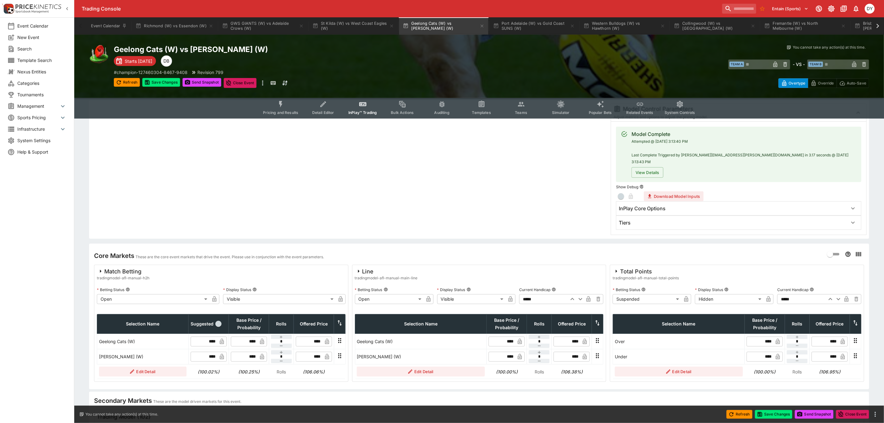
scroll to position [93, 0]
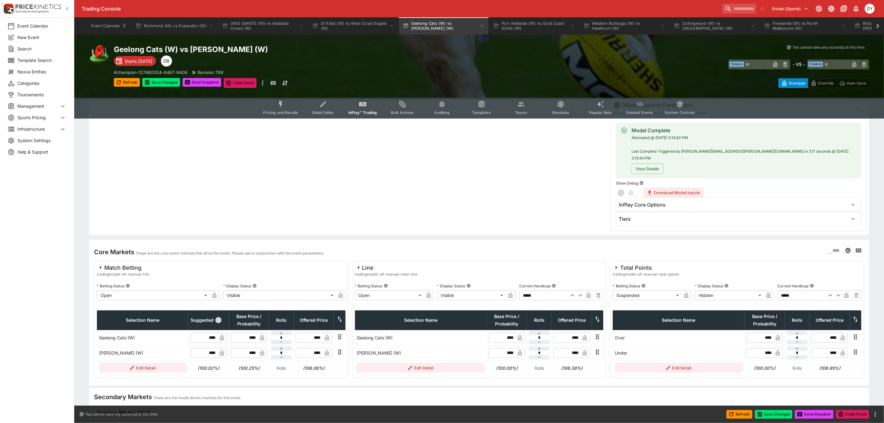
click at [635, 288] on body "Trading Console Entain (Sports) 1 DY Event Calendar New Event Search Template S…" at bounding box center [442, 388] width 884 height 963
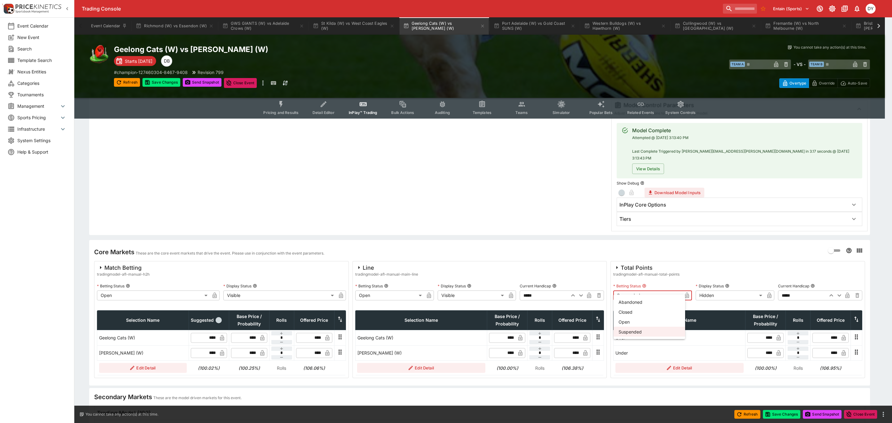
click at [629, 322] on li "Open" at bounding box center [649, 322] width 72 height 10
type input "**********"
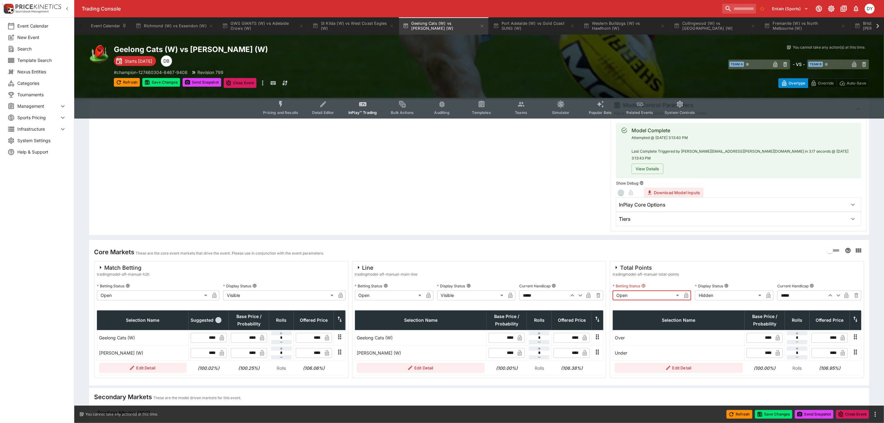
click at [714, 295] on div "**********" at bounding box center [737, 319] width 254 height 117
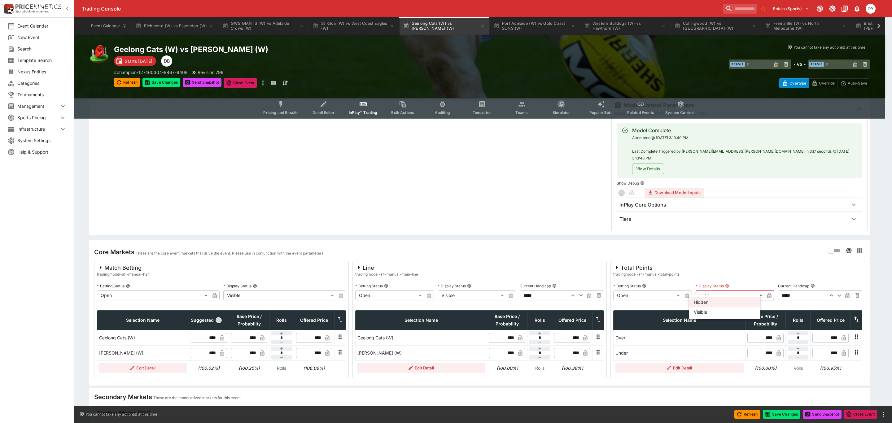
click at [714, 290] on body "Trading Console Entain (Sports) 1 DY Event Calendar New Event Search Template S…" at bounding box center [446, 388] width 892 height 963
click at [710, 313] on li "Visible" at bounding box center [724, 312] width 72 height 10
type input "*******"
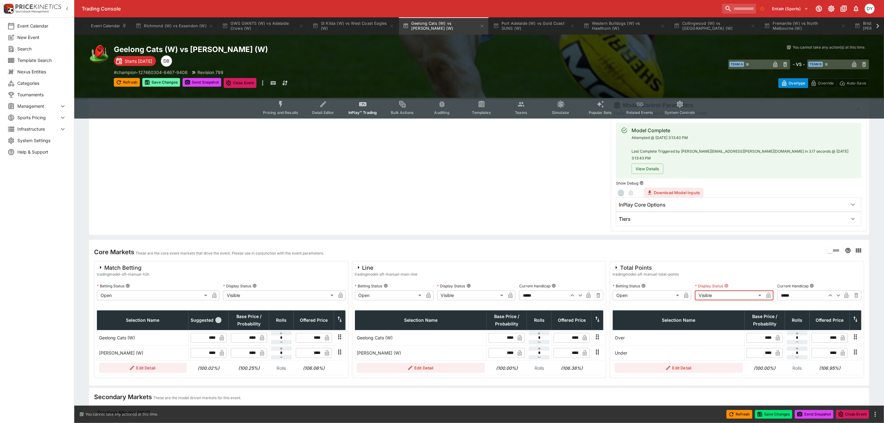
click at [156, 79] on button "Save Changes" at bounding box center [161, 82] width 38 height 9
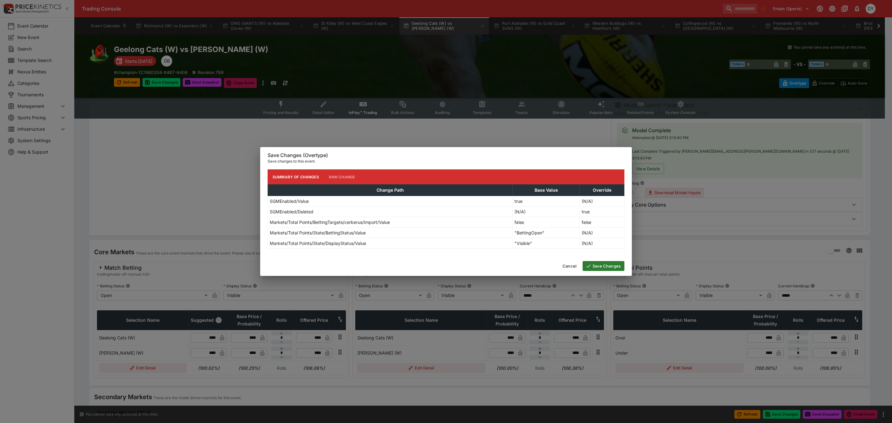
click at [600, 266] on button "Save Changes" at bounding box center [603, 266] width 42 height 10
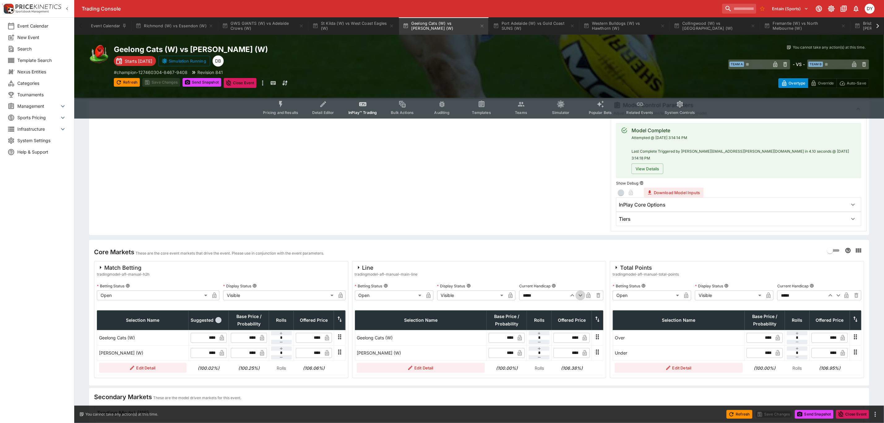
click at [581, 292] on icon "button" at bounding box center [580, 295] width 7 height 7
click at [575, 292] on icon "button" at bounding box center [572, 295] width 7 height 7
type input "*****"
click at [165, 80] on button "Save Changes" at bounding box center [161, 82] width 38 height 9
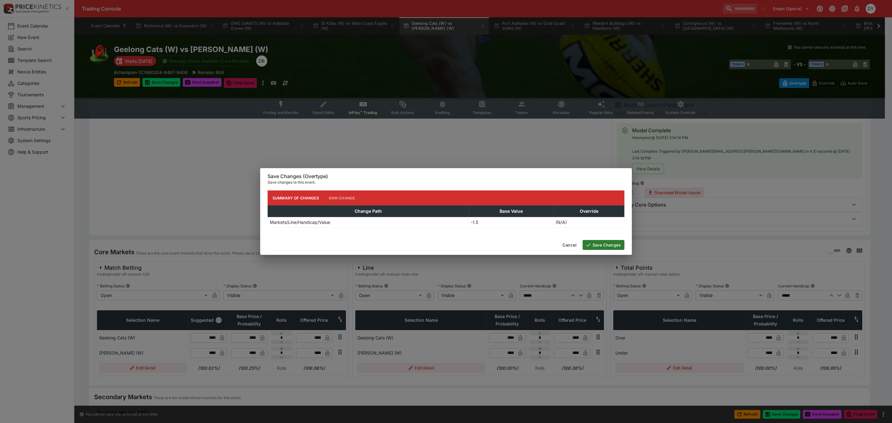
click at [601, 241] on button "Save Changes" at bounding box center [603, 245] width 42 height 10
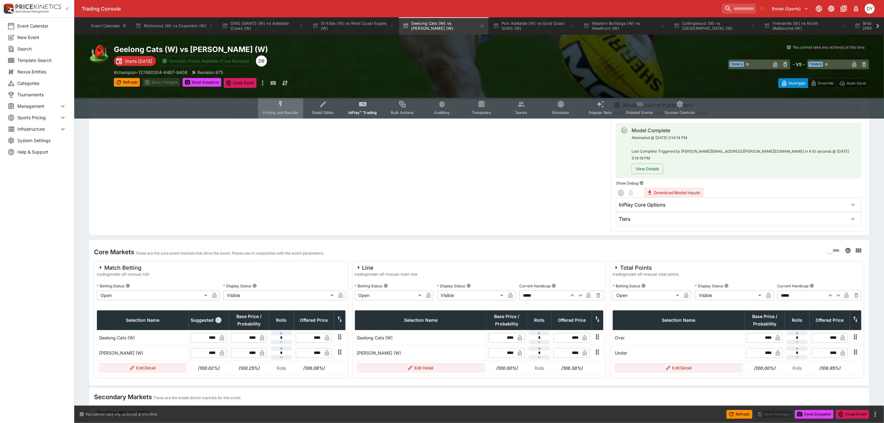
click at [289, 111] on span "Pricing and Results" at bounding box center [280, 112] width 35 height 5
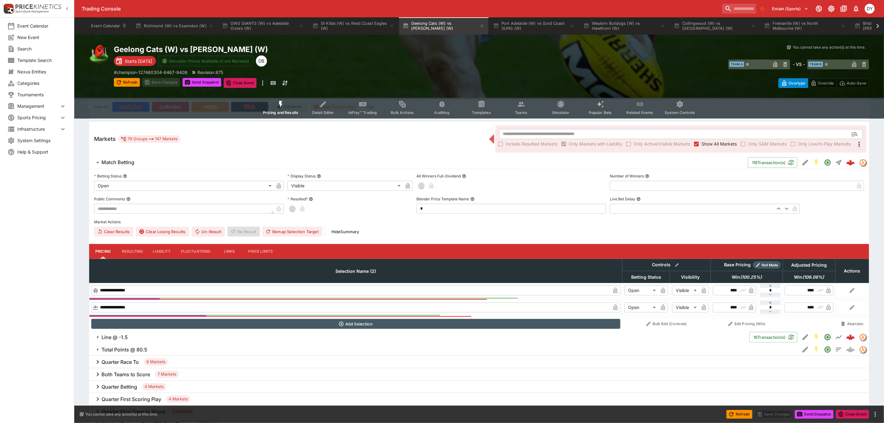
scroll to position [232, 0]
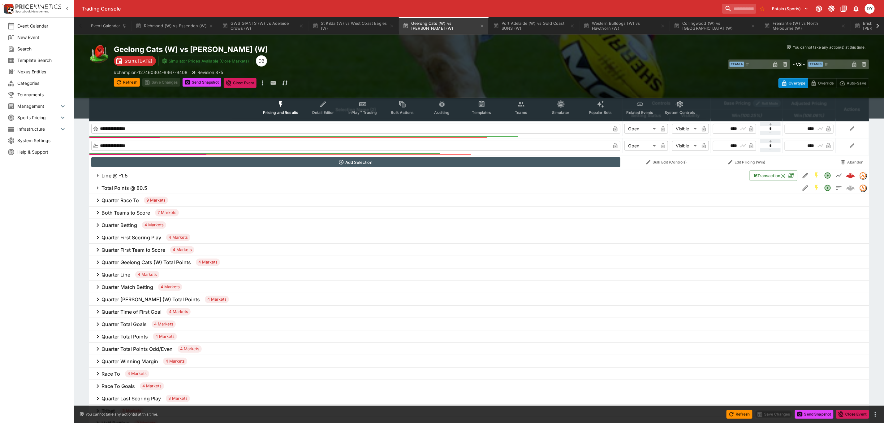
click at [122, 185] on h6 "Total Points @ 80.5" at bounding box center [125, 188] width 46 height 7
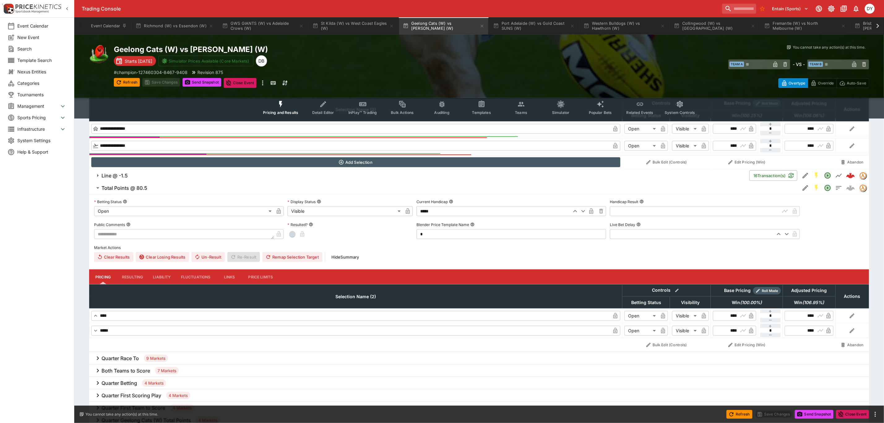
click at [124, 186] on h6 "Total Points @ 80.5" at bounding box center [125, 188] width 46 height 7
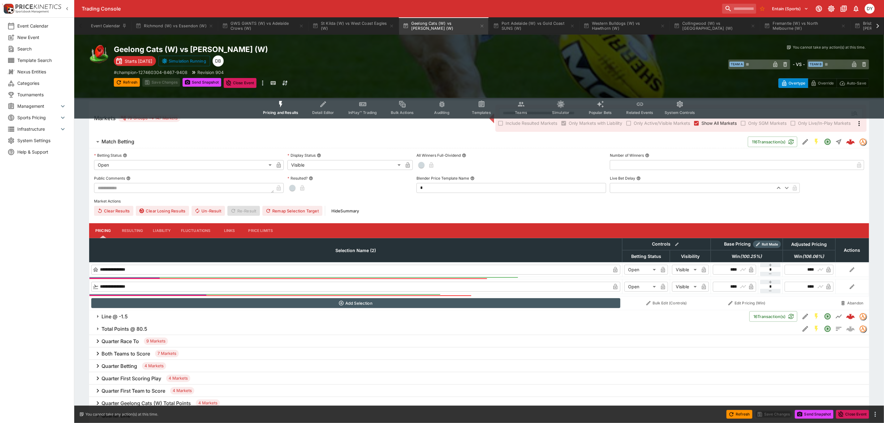
scroll to position [0, 0]
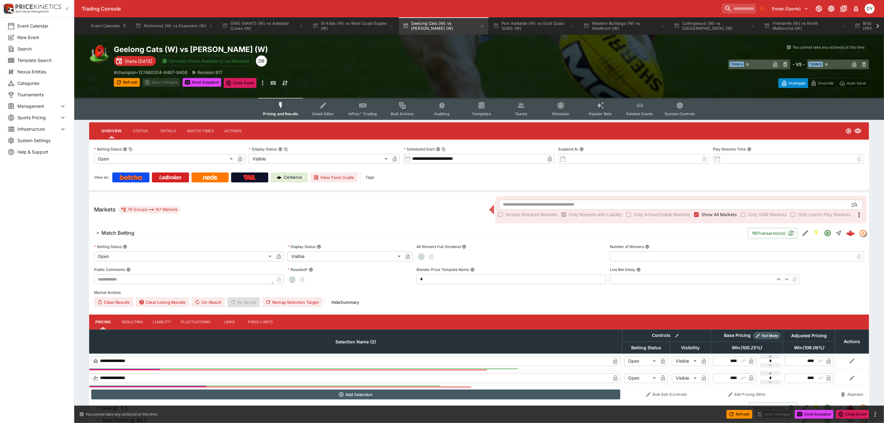
click at [328, 102] on icon "Event type filters" at bounding box center [323, 106] width 8 height 8
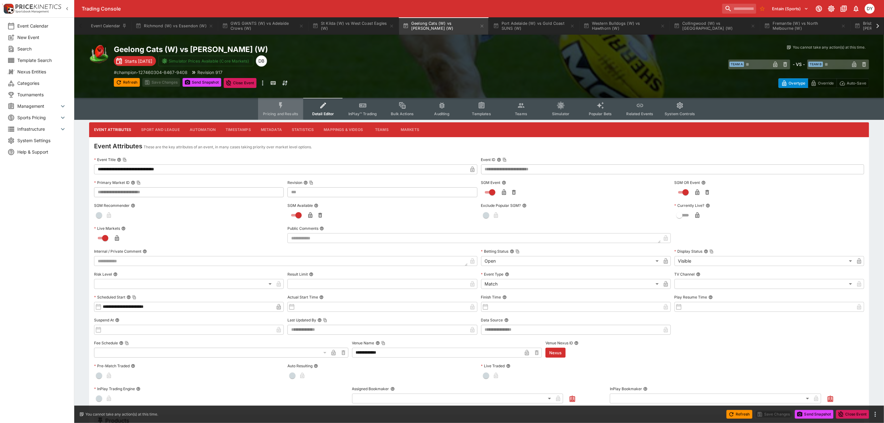
click at [282, 104] on icon "Event type filters" at bounding box center [280, 105] width 3 height 7
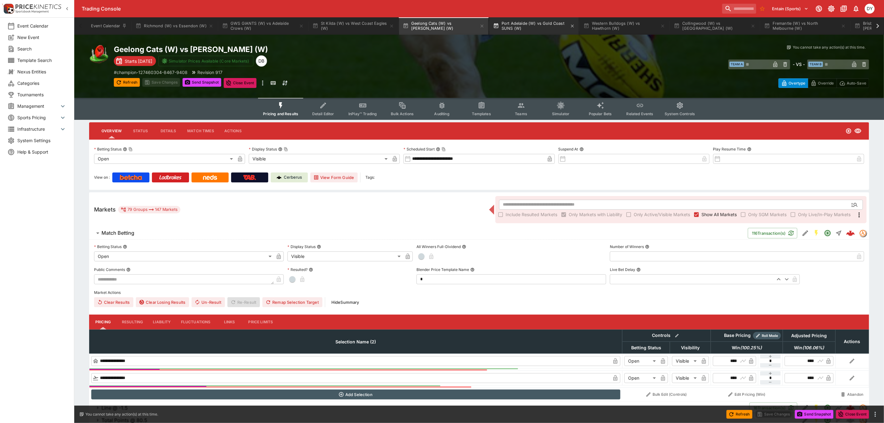
click at [522, 23] on button "Port Adelaide (W) vs Gold Coast SUNS (W)" at bounding box center [534, 25] width 89 height 17
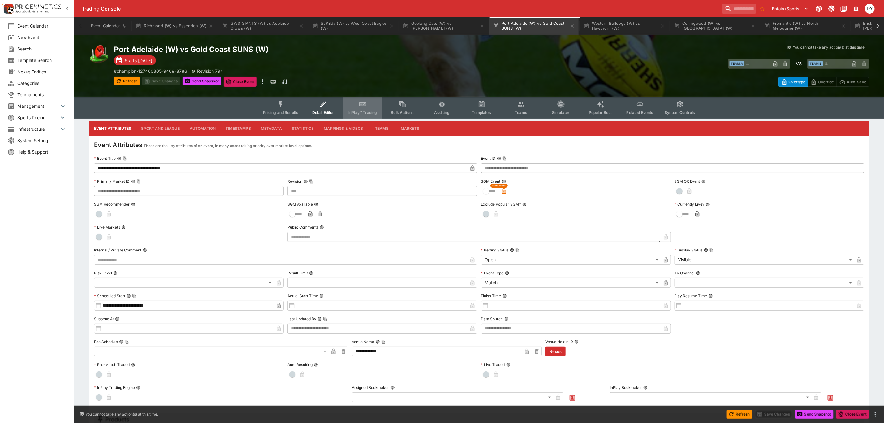
click at [361, 102] on icon "Event type filters" at bounding box center [362, 104] width 7 height 4
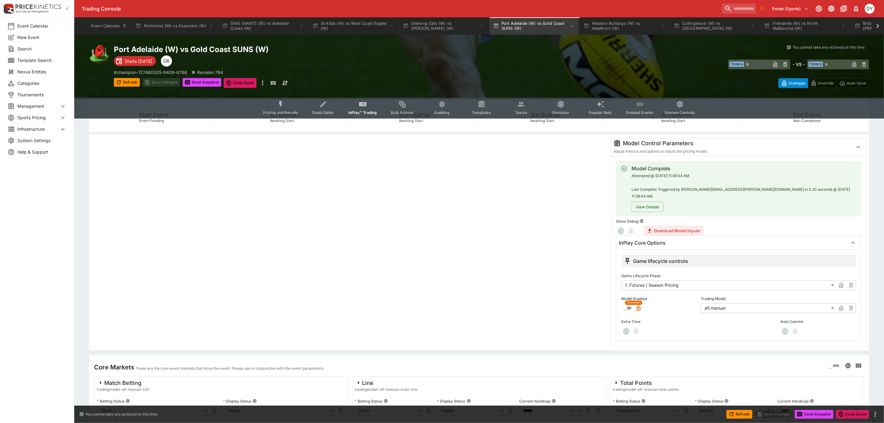
scroll to position [139, 0]
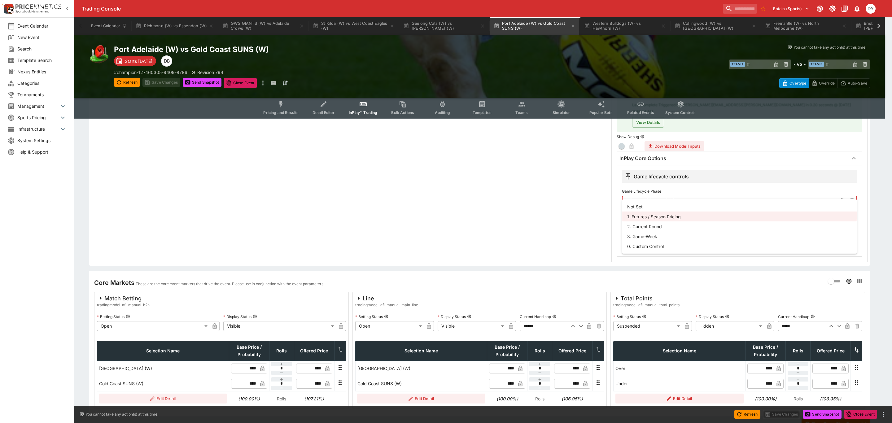
click at [667, 193] on body "Trading Console Entain (Sports) 1 DY Event Calendar New Event Search Template S…" at bounding box center [446, 155] width 892 height 589
click at [647, 236] on li "3. Game-Week" at bounding box center [739, 236] width 234 height 10
type input "*********"
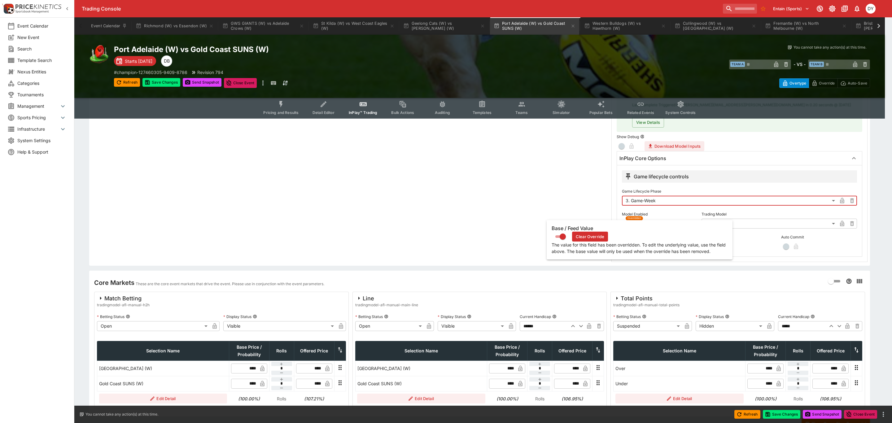
click at [640, 223] on icon "button" at bounding box center [638, 224] width 3 height 2
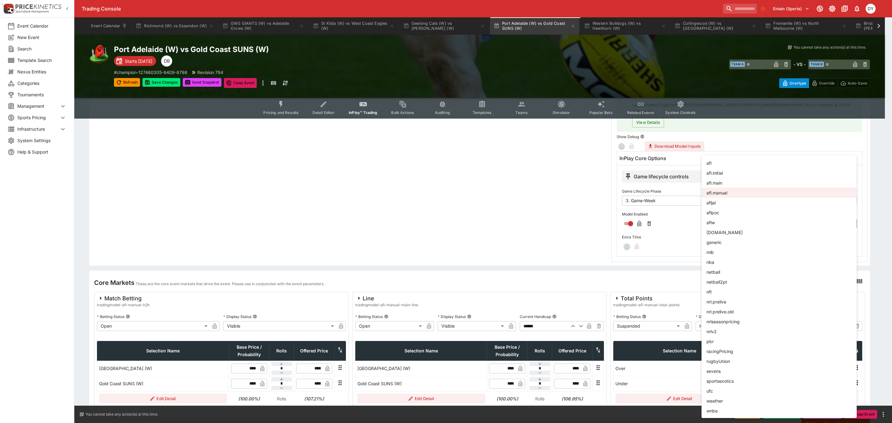
click at [734, 215] on body "Trading Console Entain (Sports) 1 DY Event Calendar New Event Search Template S…" at bounding box center [446, 155] width 892 height 589
click at [722, 222] on li "aflw" at bounding box center [778, 222] width 155 height 10
type input "****"
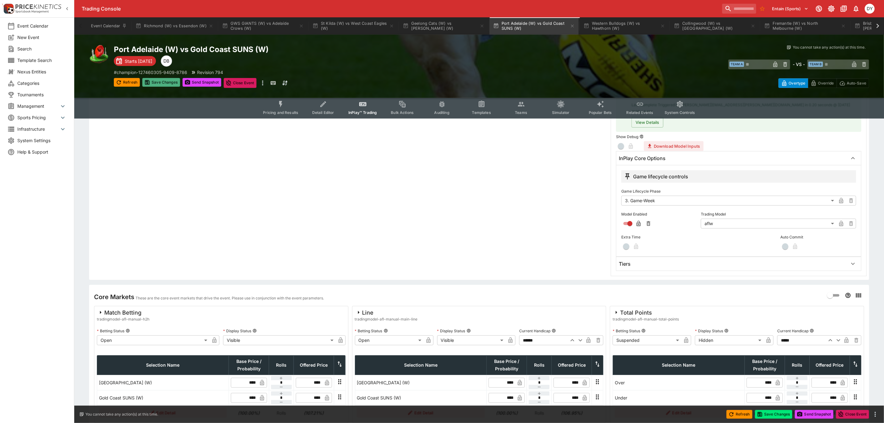
click at [164, 81] on button "Save Changes" at bounding box center [161, 82] width 38 height 9
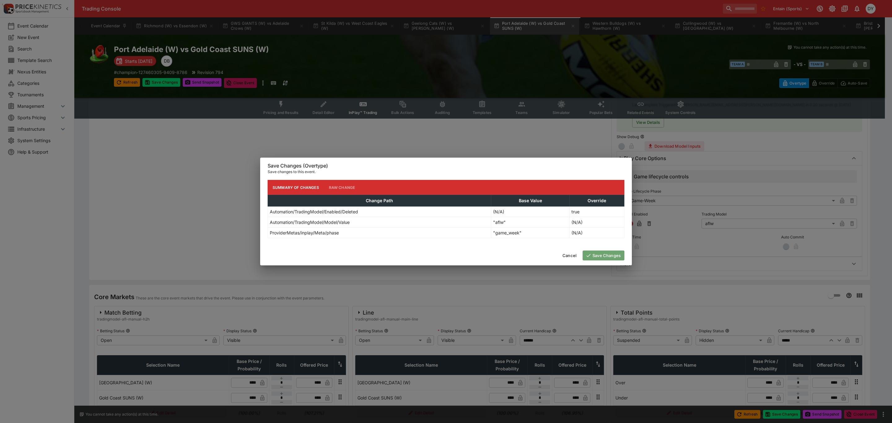
click at [608, 255] on button "Save Changes" at bounding box center [603, 255] width 42 height 10
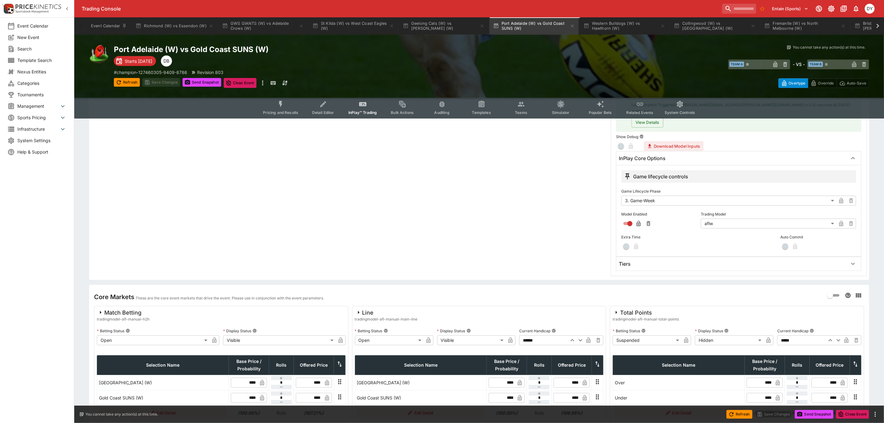
click at [274, 102] on button "Pricing and Results" at bounding box center [280, 108] width 45 height 22
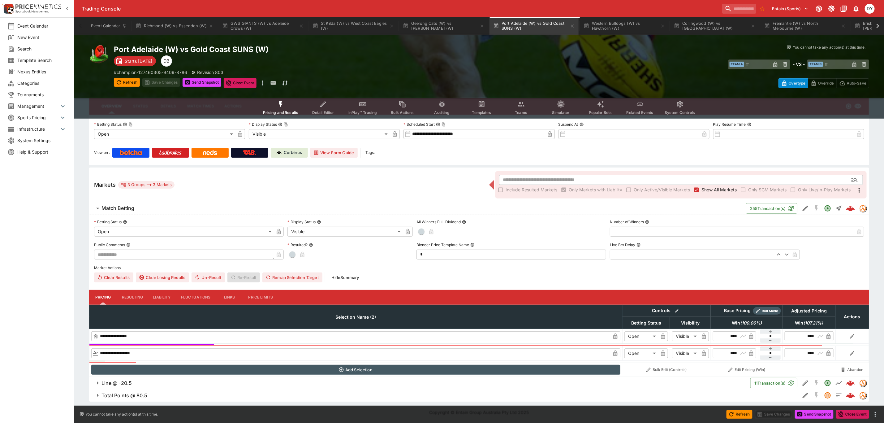
type input "****"
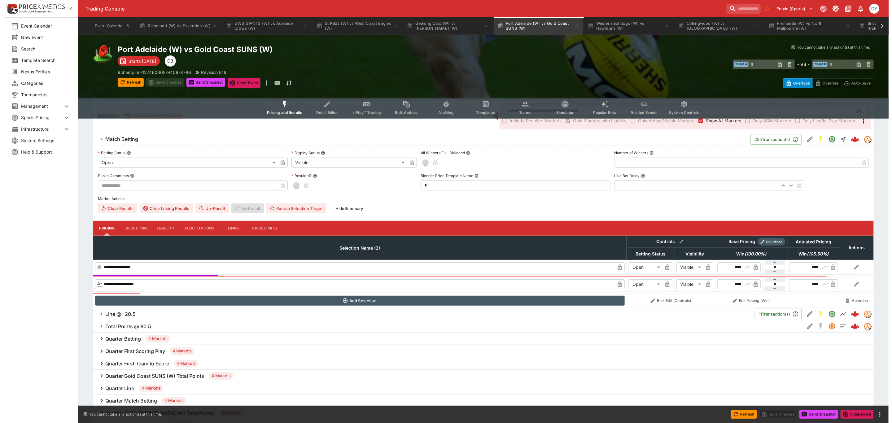
scroll to position [118, 0]
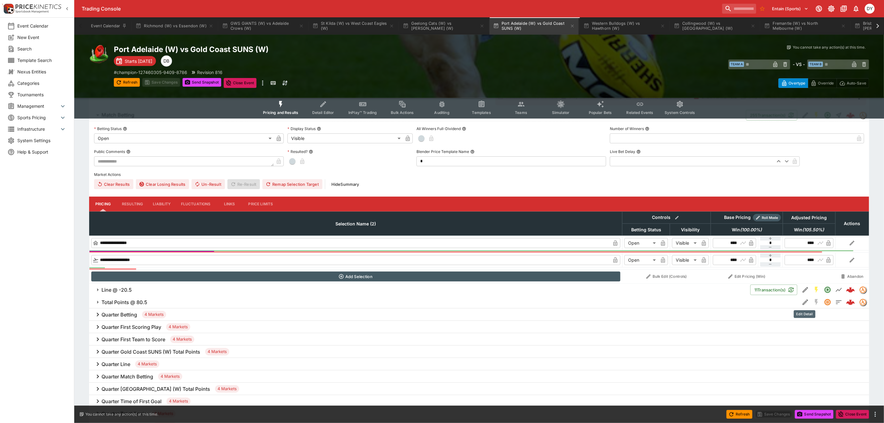
click at [804, 300] on icon "Edit Detail" at bounding box center [805, 301] width 7 height 7
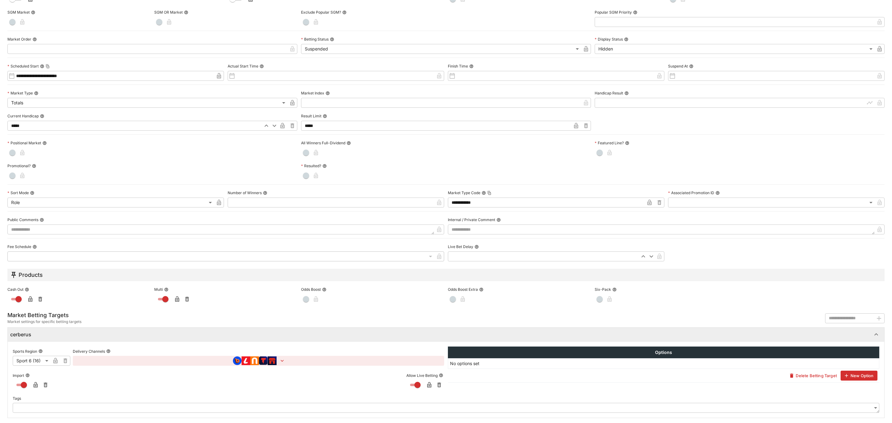
scroll to position [98, 0]
click at [33, 384] on icon "button" at bounding box center [36, 385] width 6 height 6
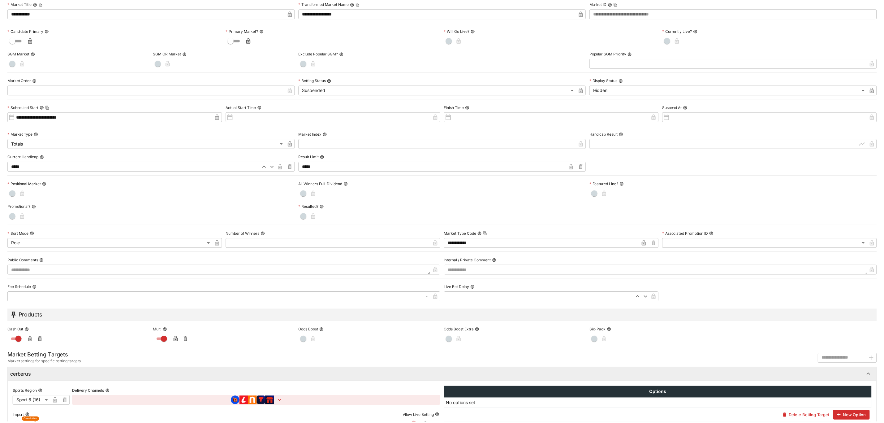
scroll to position [0, 0]
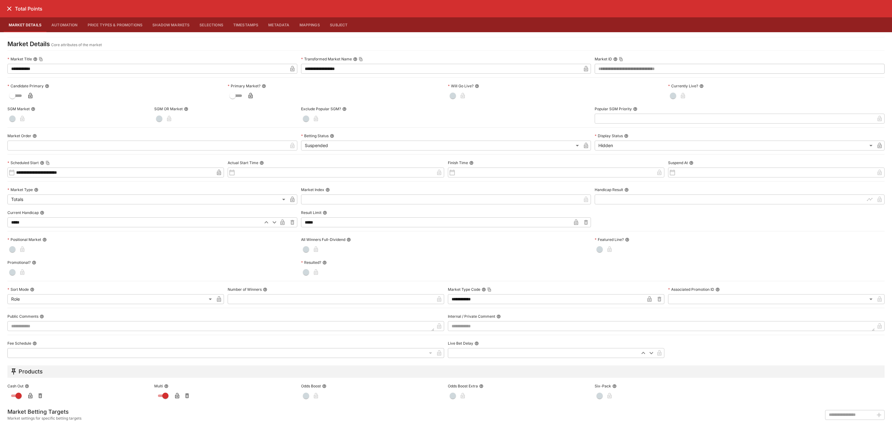
click at [9, 9] on icon "close" at bounding box center [9, 9] width 4 height 4
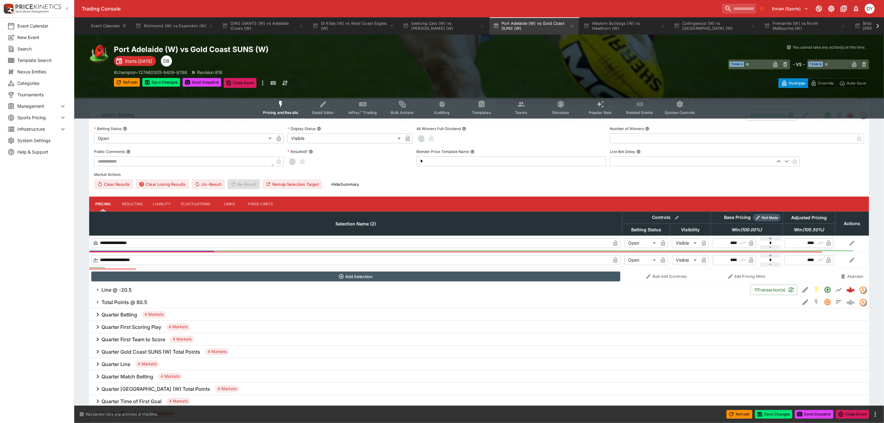
click at [320, 99] on button "Detail Editor" at bounding box center [323, 108] width 40 height 22
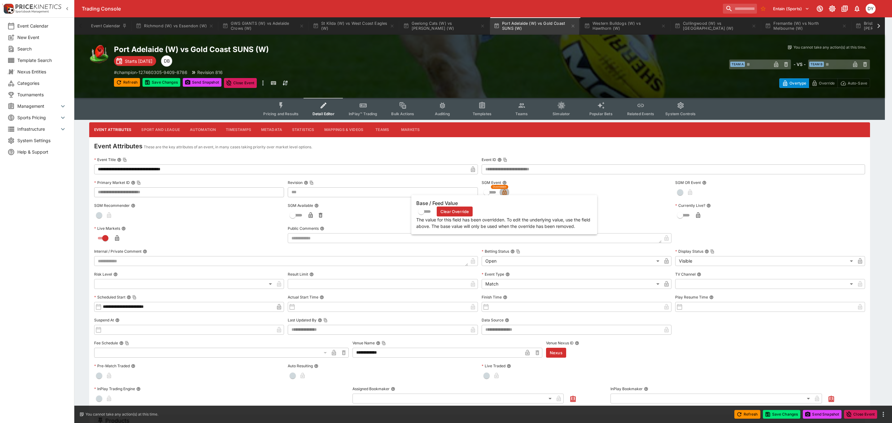
click at [505, 192] on icon "button" at bounding box center [504, 193] width 3 height 2
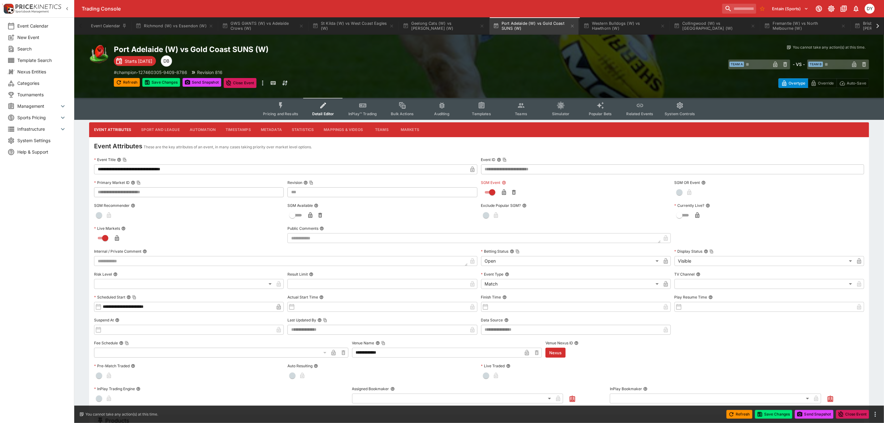
click at [365, 102] on icon "Event type filters" at bounding box center [363, 106] width 8 height 8
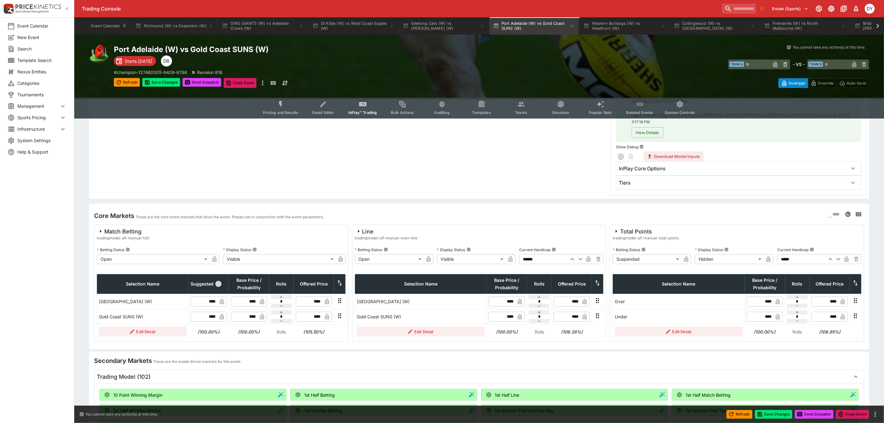
scroll to position [139, 0]
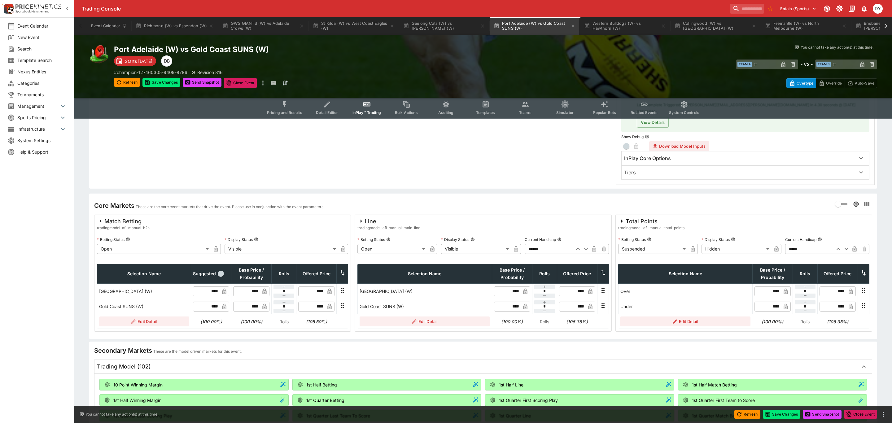
click at [637, 245] on body "Trading Console Entain (Sports) 1 DY Event Calendar New Event Search Template S…" at bounding box center [446, 342] width 892 height 963
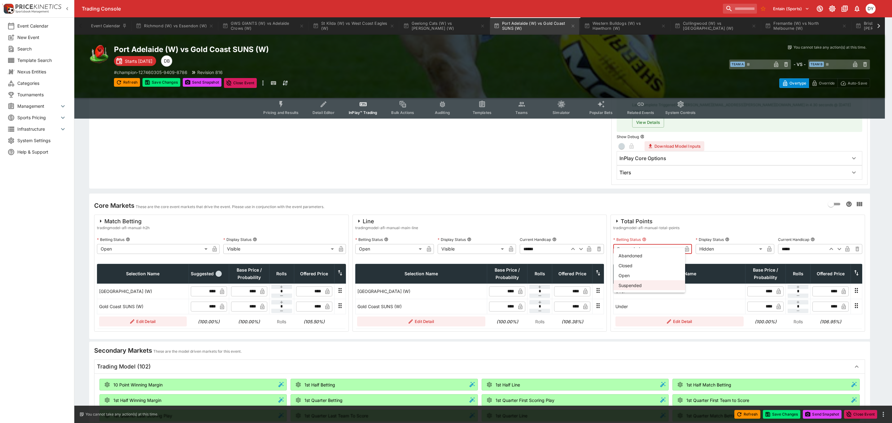
click at [632, 273] on li "Open" at bounding box center [649, 275] width 72 height 10
type input "**********"
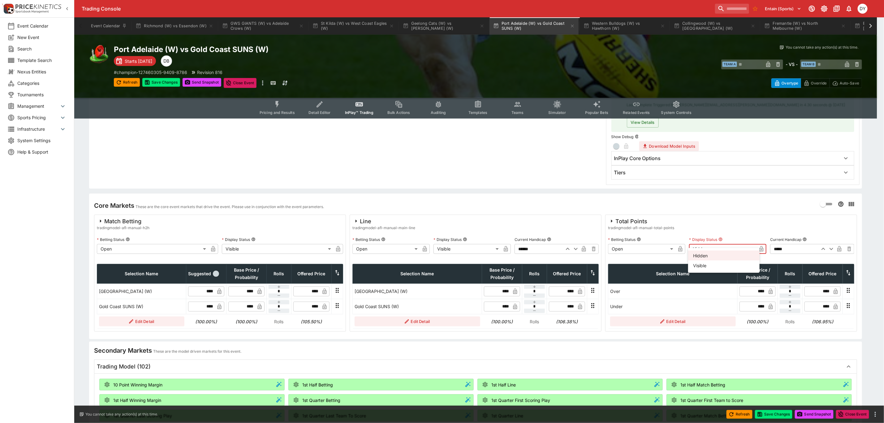
click at [703, 240] on body "Trading Console Entain (Sports) 1 DY Event Calendar New Event Search Template S…" at bounding box center [442, 342] width 884 height 963
click at [705, 264] on li "Visible" at bounding box center [724, 265] width 72 height 10
type input "*******"
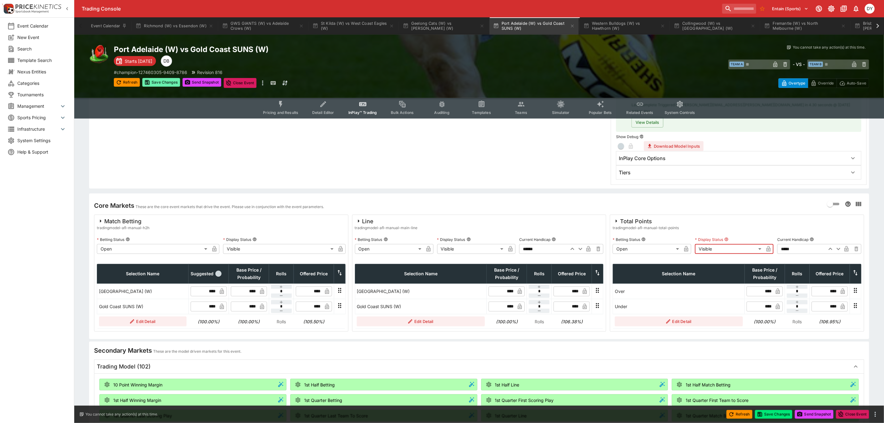
click at [172, 81] on button "Save Changes" at bounding box center [161, 82] width 38 height 9
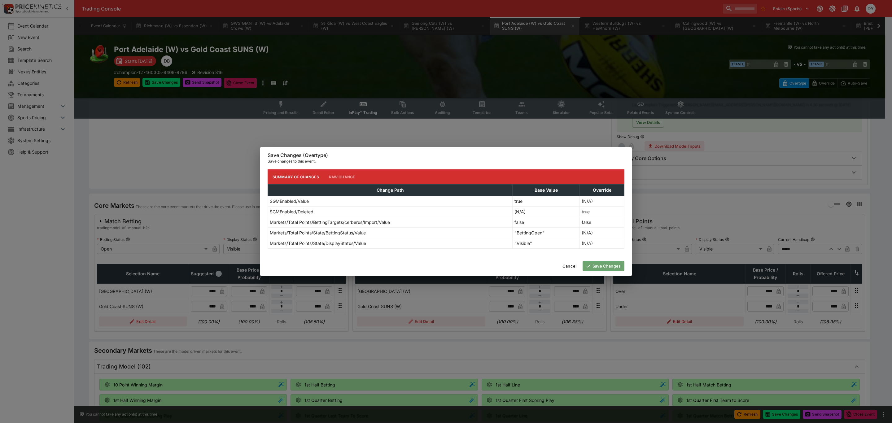
click at [604, 267] on button "Save Changes" at bounding box center [603, 266] width 42 height 10
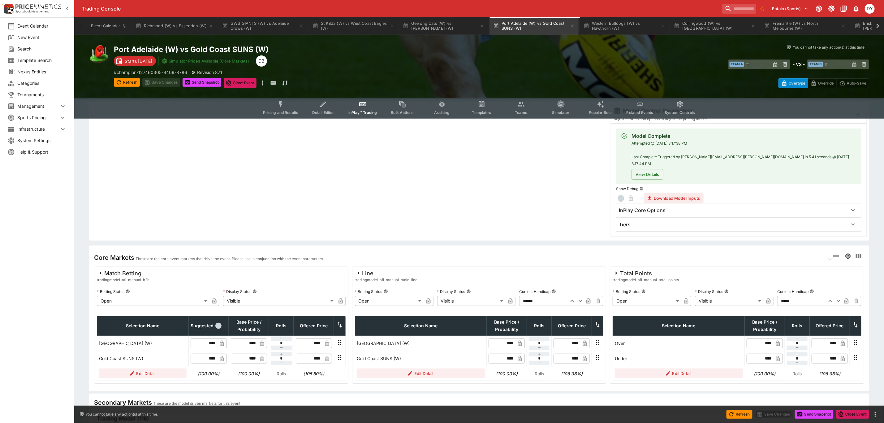
scroll to position [0, 0]
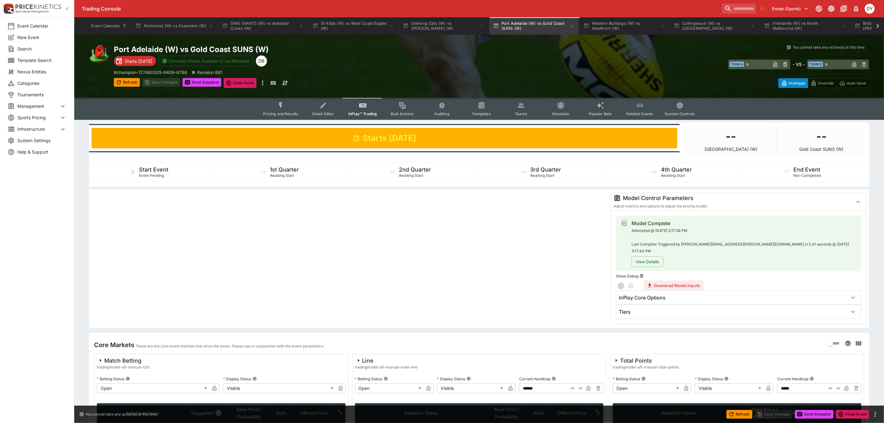
click at [281, 104] on icon "Event type filters" at bounding box center [281, 106] width 8 height 8
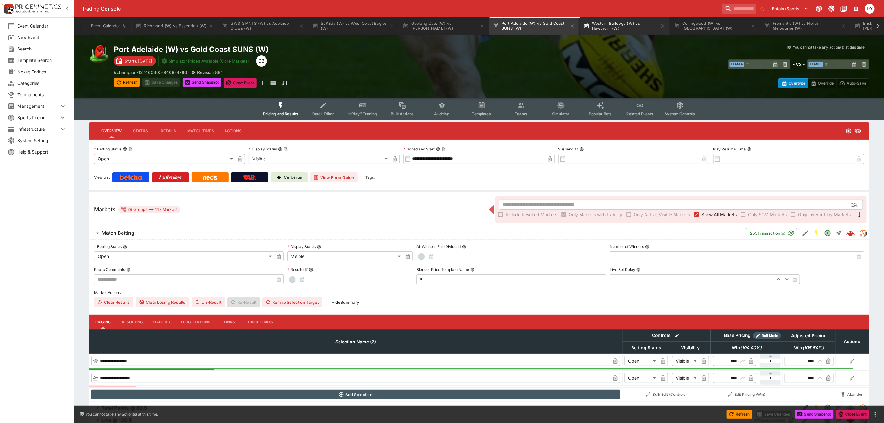
click at [621, 19] on button "Western Bulldogs (W) vs Hawthorn (W)" at bounding box center [624, 25] width 89 height 17
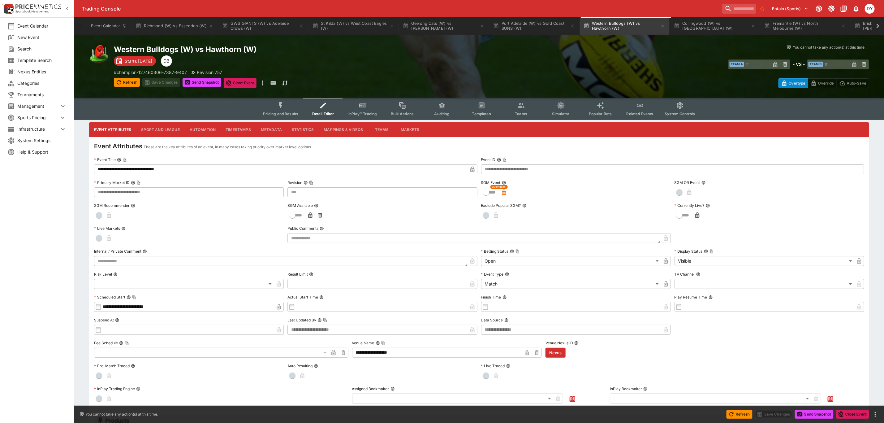
click at [366, 107] on icon "Event type filters" at bounding box center [363, 106] width 8 height 8
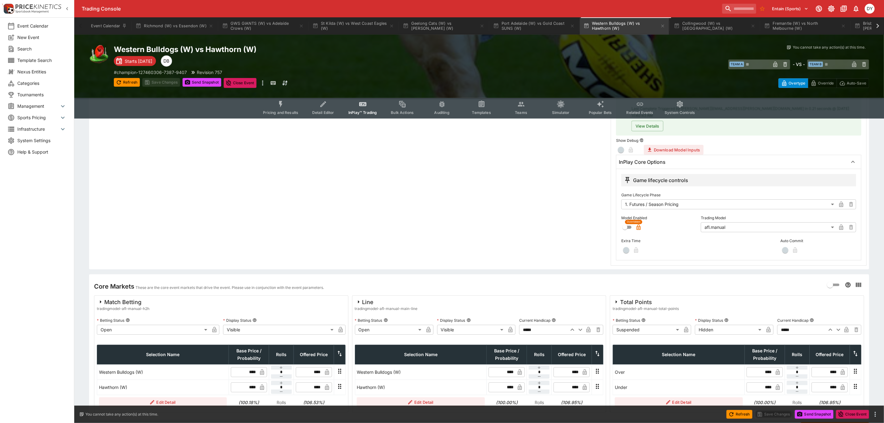
scroll to position [114, 0]
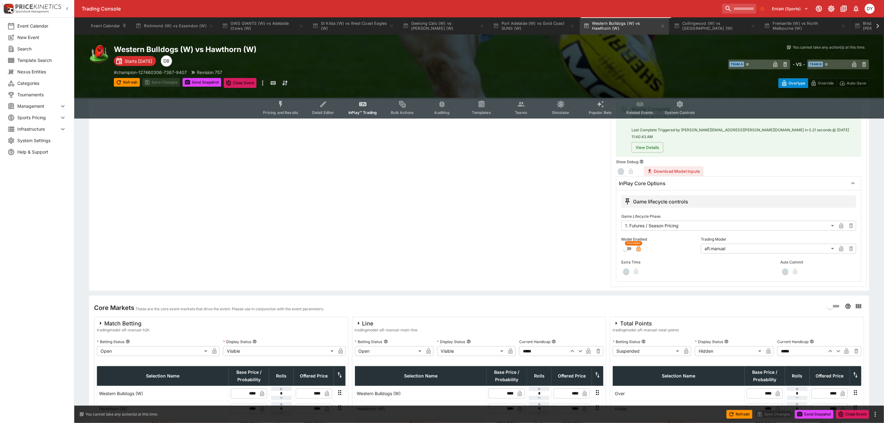
click at [637, 218] on body "Trading Console Entain (Sports) 1 DY Event Calendar New Event Search Template S…" at bounding box center [442, 180] width 884 height 589
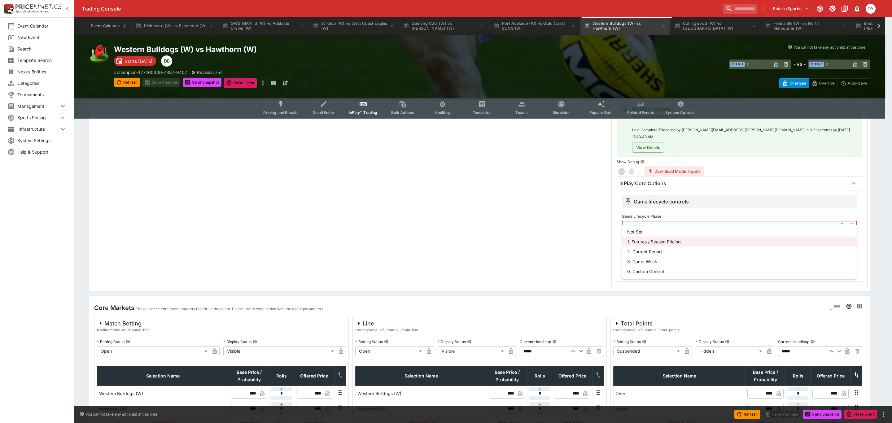
click at [644, 260] on li "3. Game-Week" at bounding box center [739, 261] width 234 height 10
type input "*********"
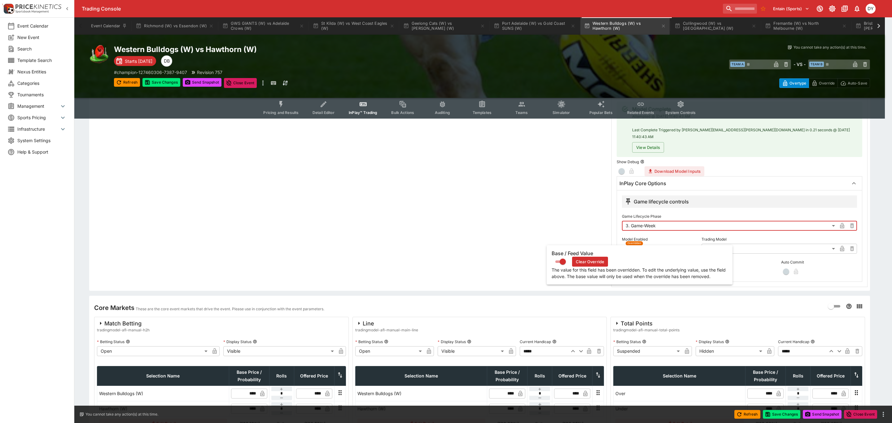
click at [638, 248] on icon "button" at bounding box center [638, 249] width 3 height 2
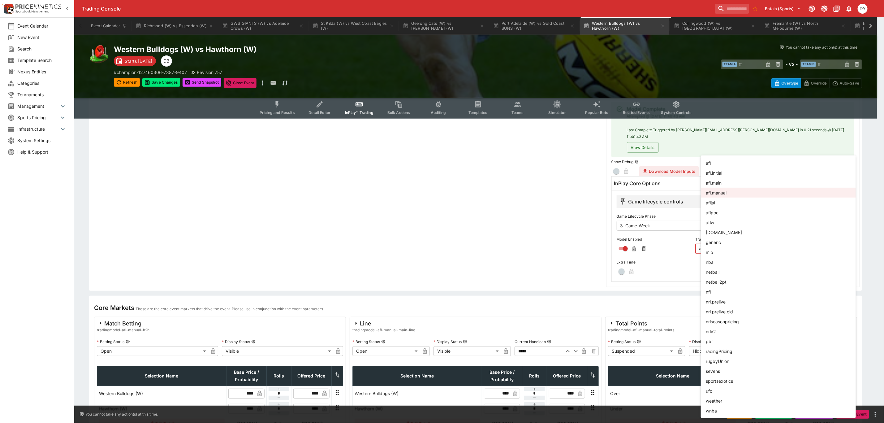
click at [734, 241] on body "Trading Console Entain (Sports) 1 DY Event Calendar New Event Search Template S…" at bounding box center [442, 180] width 884 height 589
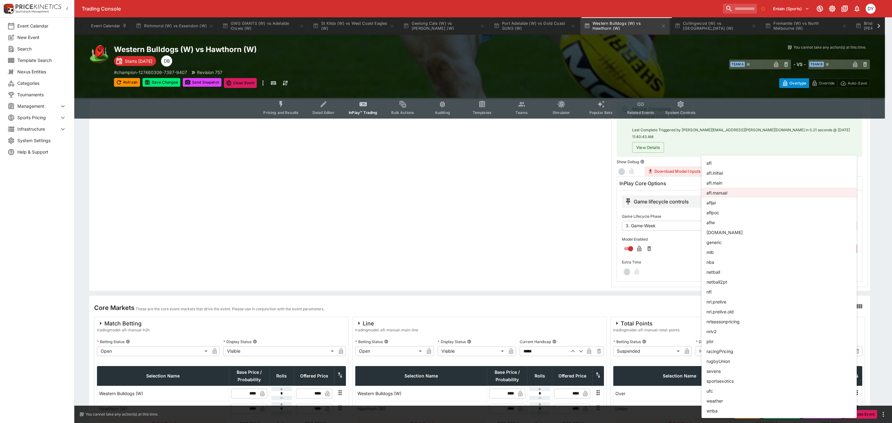
click at [723, 222] on li "aflw" at bounding box center [778, 222] width 155 height 10
type input "****"
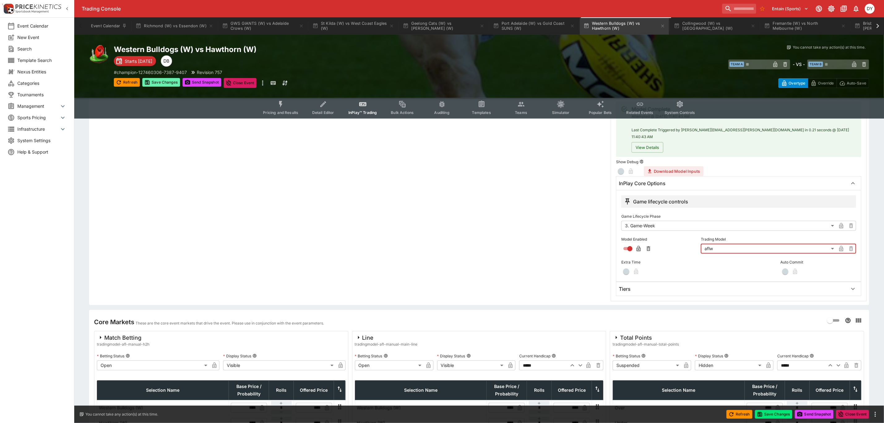
click at [162, 80] on button "Save Changes" at bounding box center [161, 82] width 38 height 9
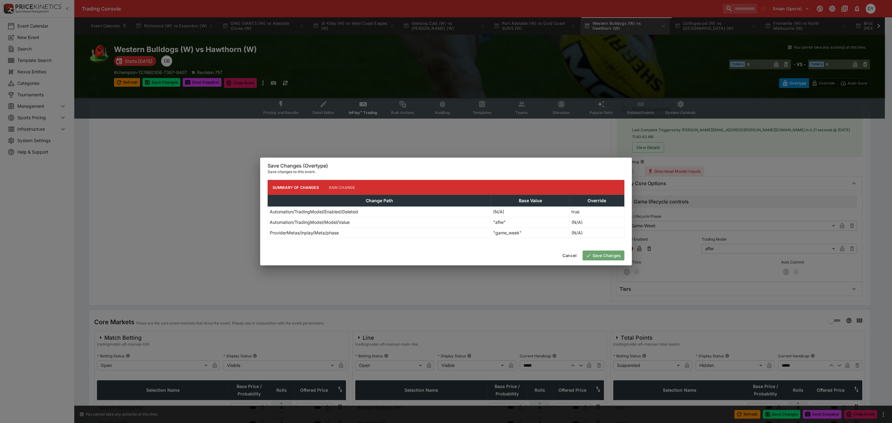
click at [602, 253] on button "Save Changes" at bounding box center [603, 255] width 42 height 10
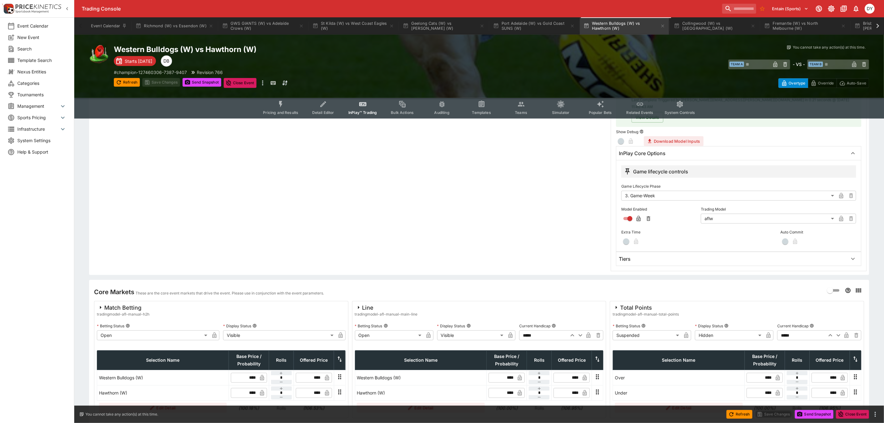
scroll to position [161, 0]
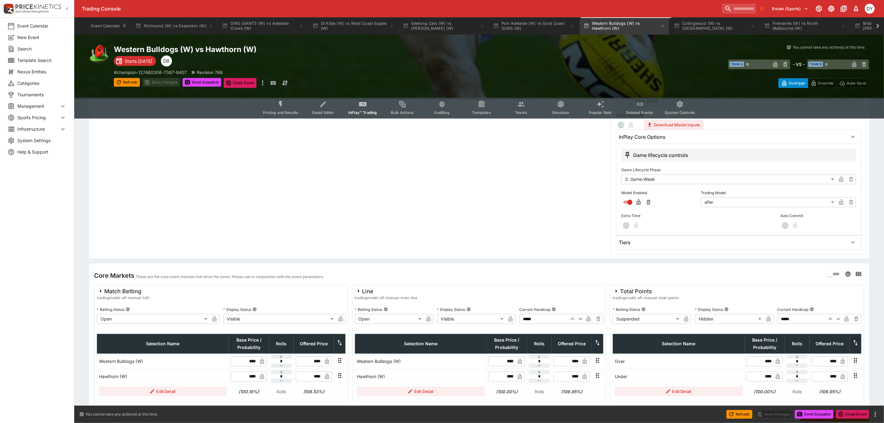
type input "****"
click at [255, 371] on input "****" at bounding box center [247, 376] width 19 height 10
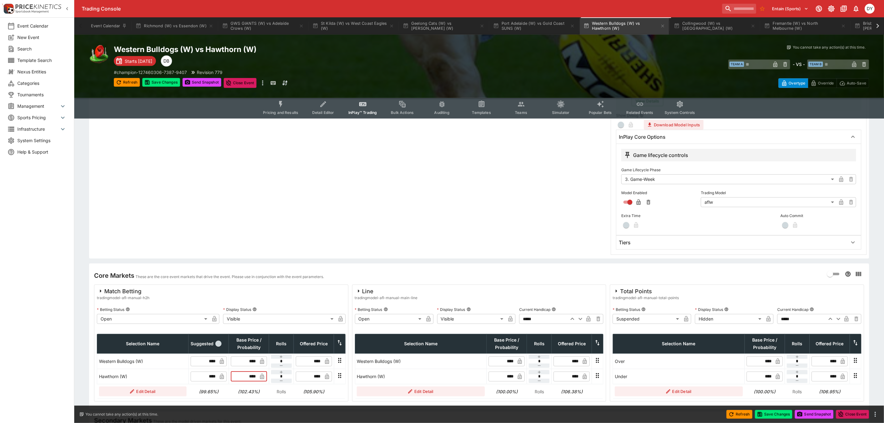
type input "****"
click at [255, 357] on input "****" at bounding box center [247, 361] width 19 height 10
type input "*"
type input "****"
click at [166, 79] on button "Save Changes" at bounding box center [161, 82] width 38 height 9
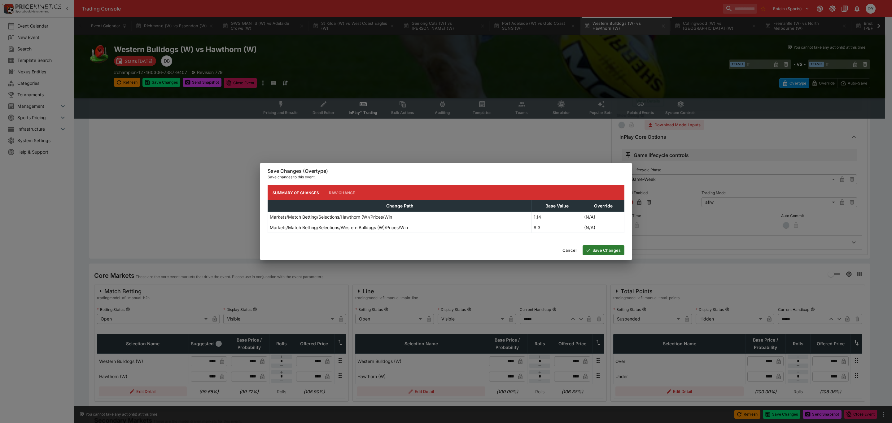
click at [608, 250] on button "Save Changes" at bounding box center [603, 250] width 42 height 10
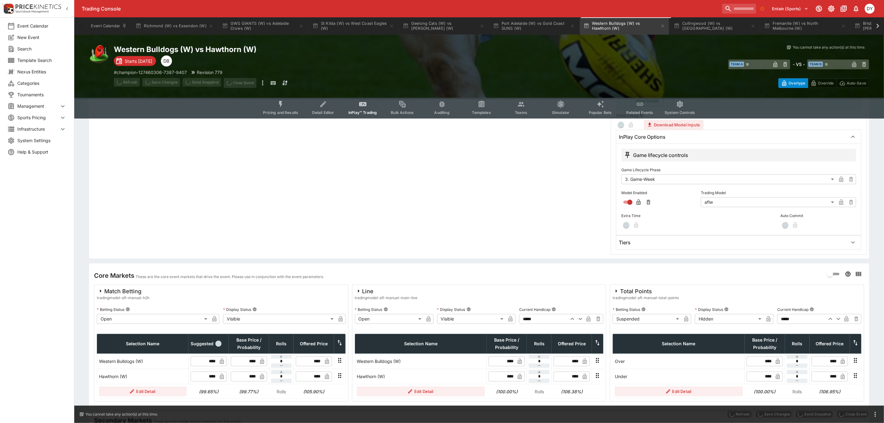
type input "****"
click at [282, 378] on icon "button" at bounding box center [281, 380] width 5 height 5
type input "**"
type input "****"
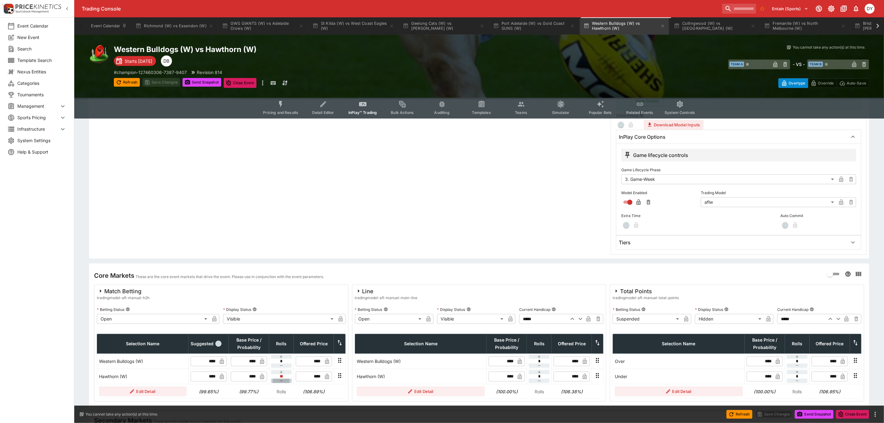
click at [283, 378] on icon "button" at bounding box center [281, 380] width 5 height 5
type input "**"
type input "****"
click at [282, 354] on icon "button" at bounding box center [281, 356] width 5 height 5
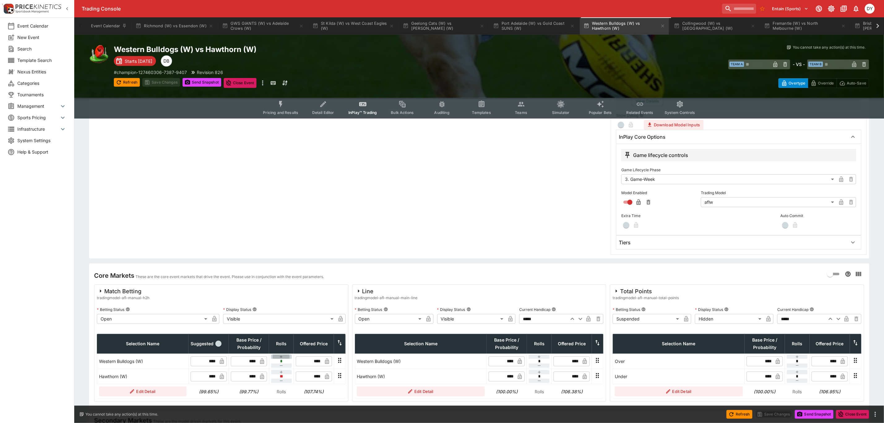
type input "*"
type input "****"
click at [275, 111] on span "Pricing and Results" at bounding box center [280, 112] width 35 height 5
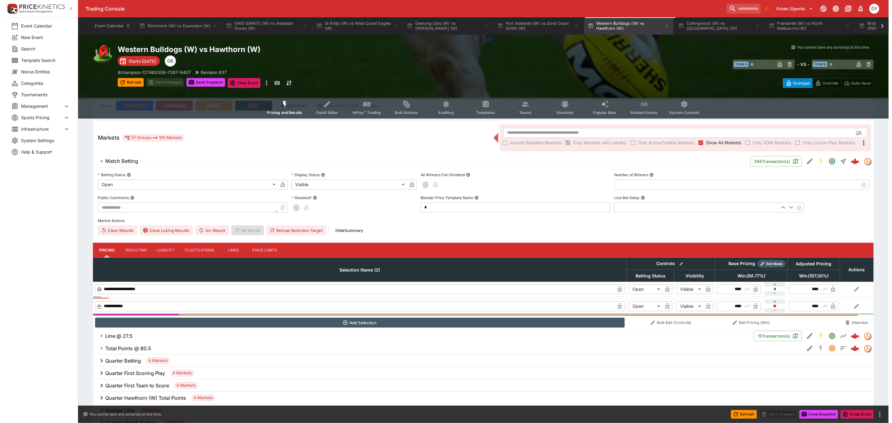
scroll to position [186, 0]
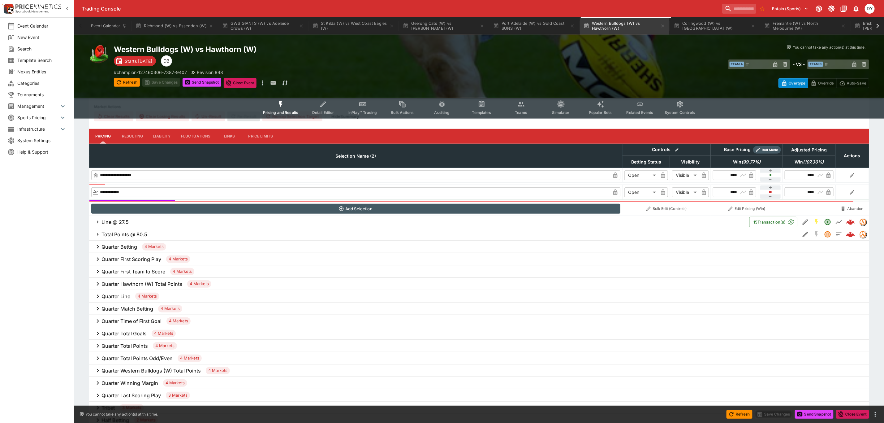
click at [127, 232] on h6 "Total Points @ 80.5" at bounding box center [125, 234] width 46 height 7
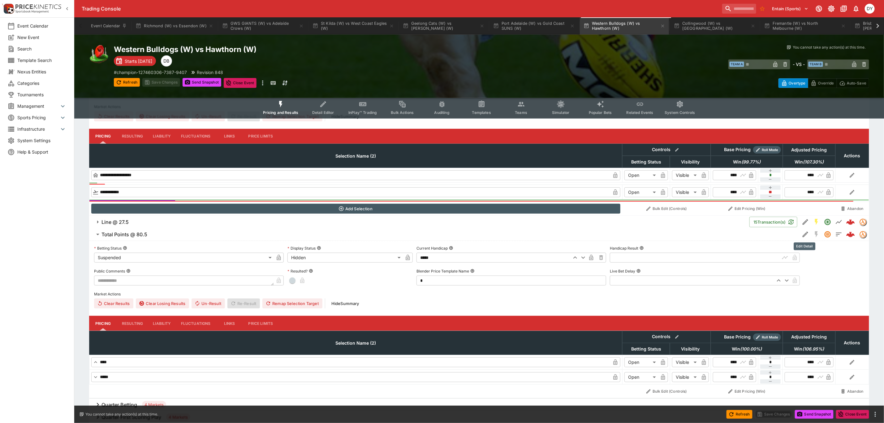
click at [805, 235] on icon "Edit Detail" at bounding box center [805, 234] width 3 height 3
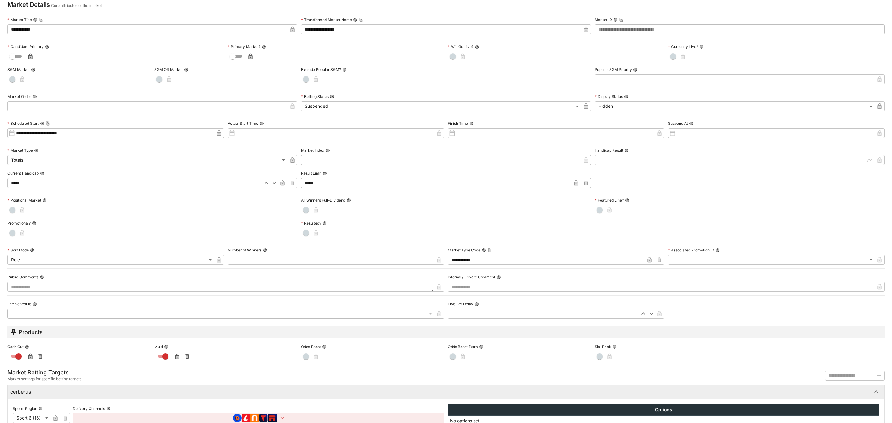
scroll to position [98, 0]
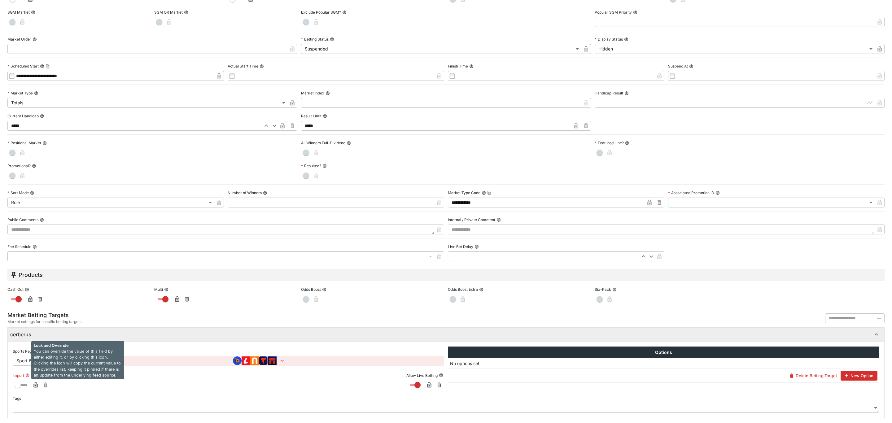
click at [35, 384] on icon "button" at bounding box center [35, 385] width 4 height 6
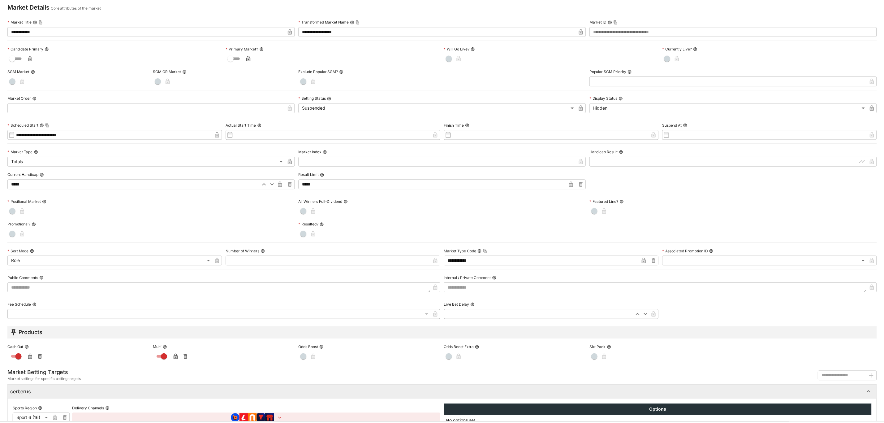
scroll to position [0, 0]
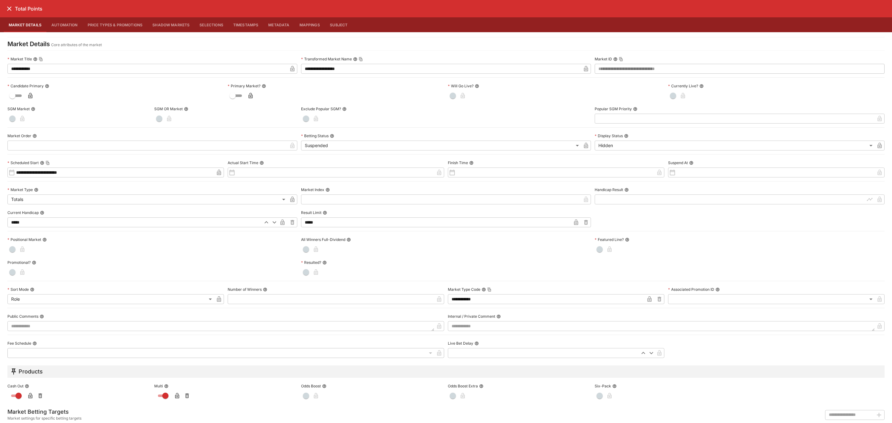
click at [9, 10] on icon "close" at bounding box center [9, 8] width 7 height 7
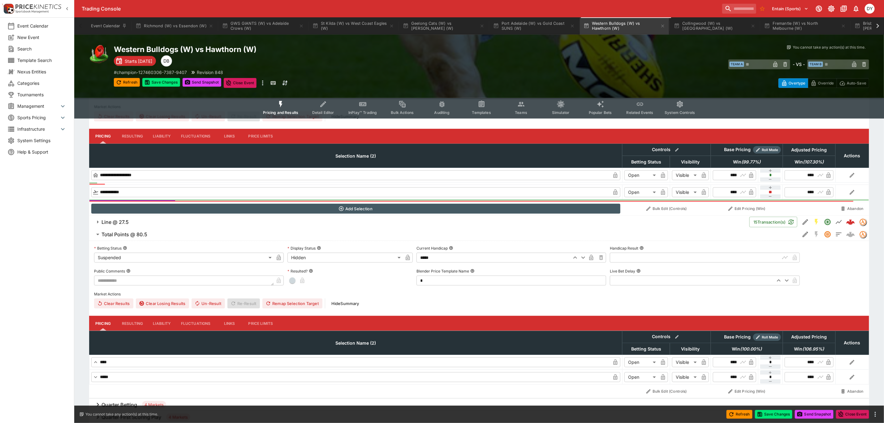
click at [326, 105] on icon "Event type filters" at bounding box center [323, 104] width 8 height 8
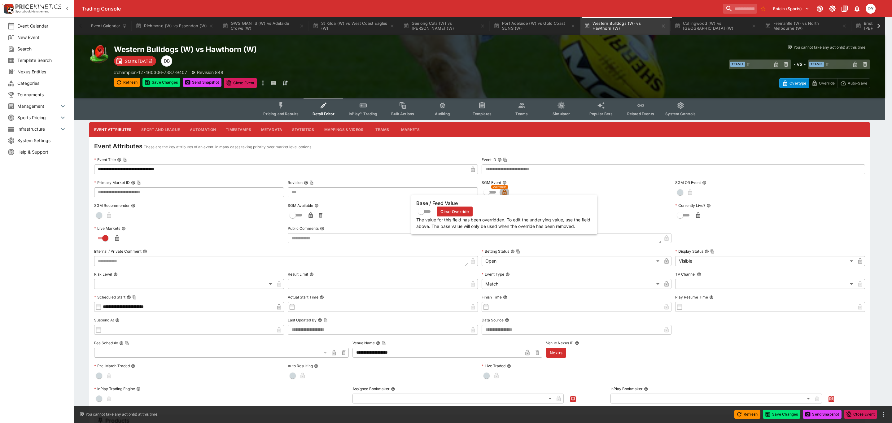
click at [504, 190] on icon "button" at bounding box center [504, 192] width 6 height 6
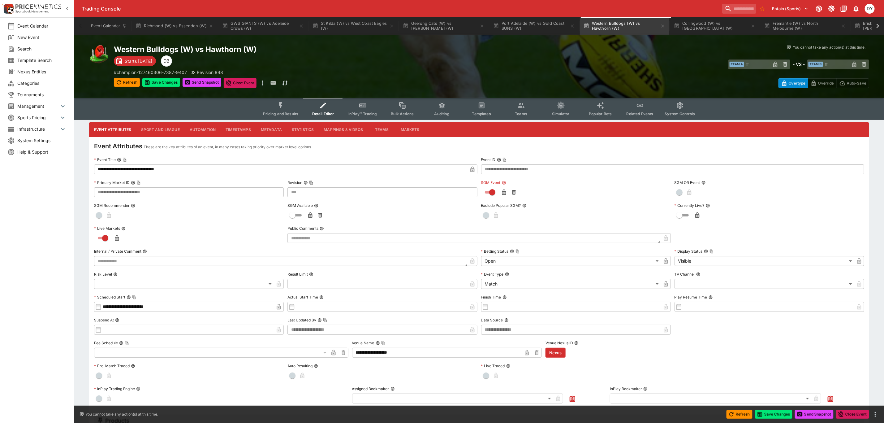
click at [375, 102] on button "InPlay™ Trading" at bounding box center [363, 109] width 40 height 22
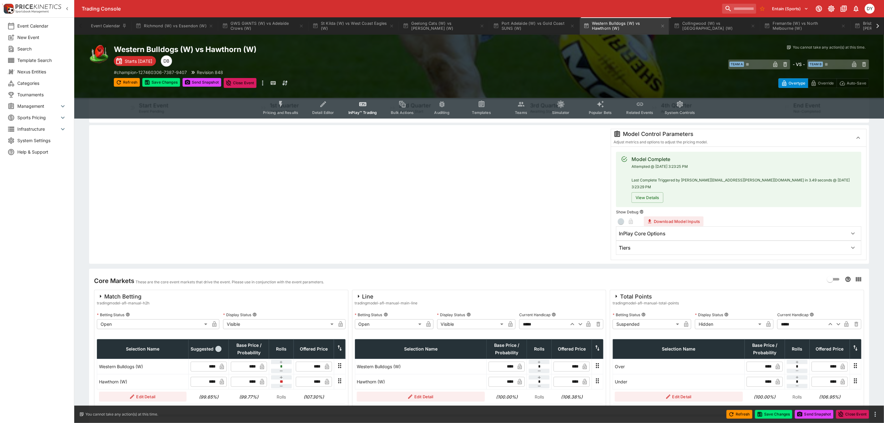
scroll to position [186, 0]
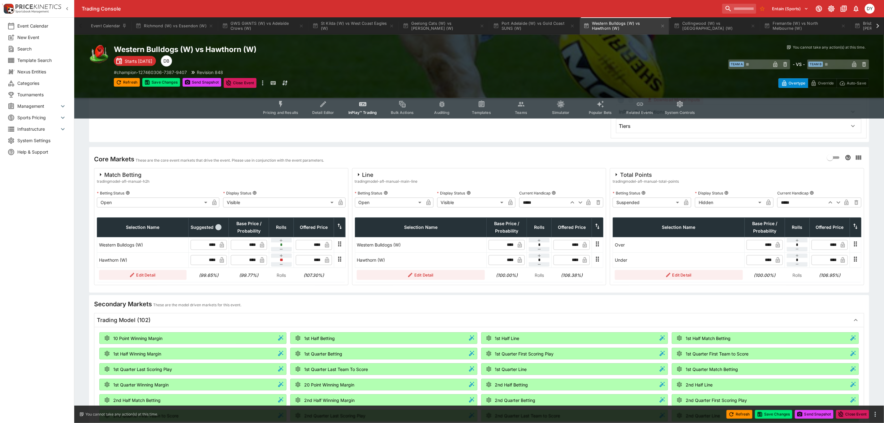
click at [629, 200] on body "Trading Console Entain (Sports) 1 DY Event Calendar New Event Search Template S…" at bounding box center [442, 295] width 884 height 963
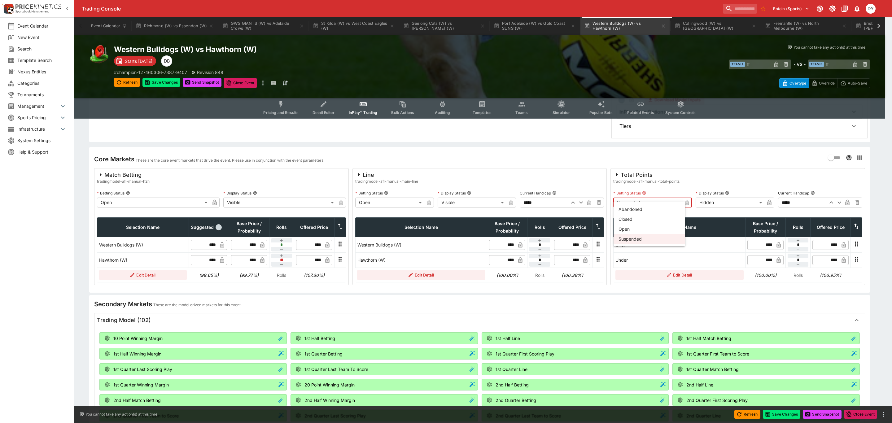
click at [629, 226] on li "Open" at bounding box center [649, 229] width 72 height 10
type input "**********"
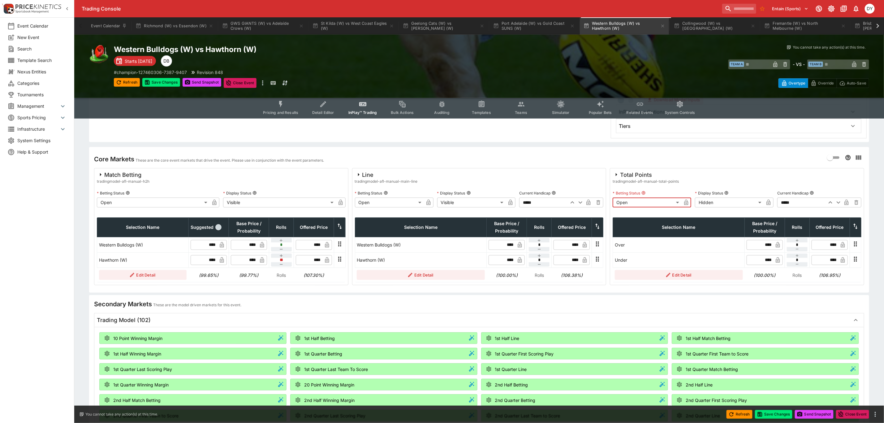
click at [707, 192] on body "Trading Console Entain (Sports) 1 DY Event Calendar New Event Search Template S…" at bounding box center [442, 295] width 884 height 963
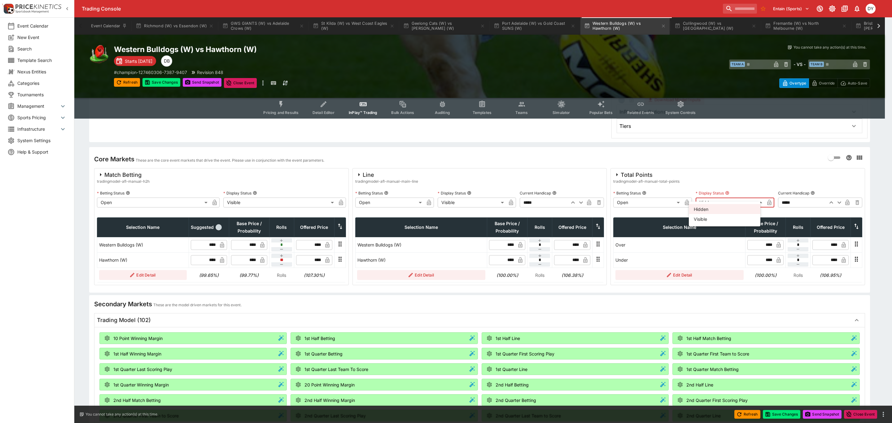
click at [707, 217] on li "Visible" at bounding box center [724, 219] width 72 height 10
type input "*******"
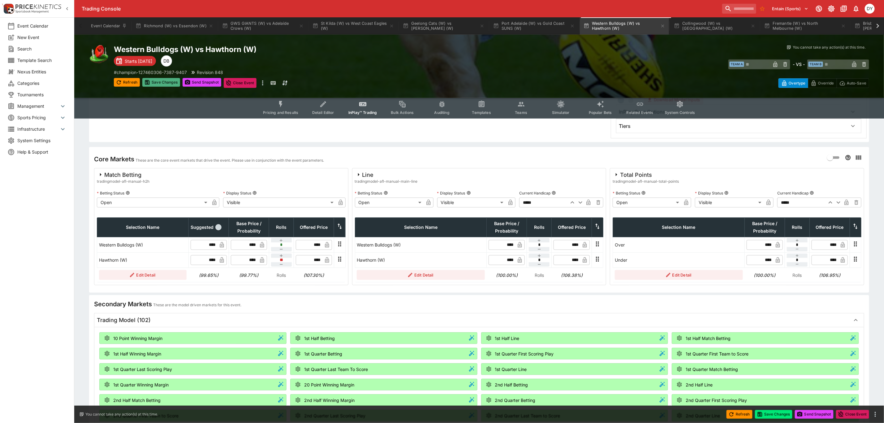
click at [167, 81] on button "Save Changes" at bounding box center [161, 82] width 38 height 9
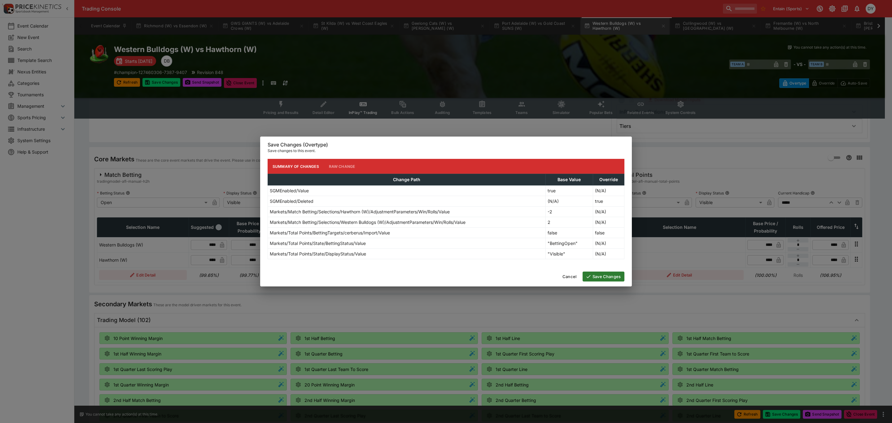
click at [603, 276] on button "Save Changes" at bounding box center [603, 276] width 42 height 10
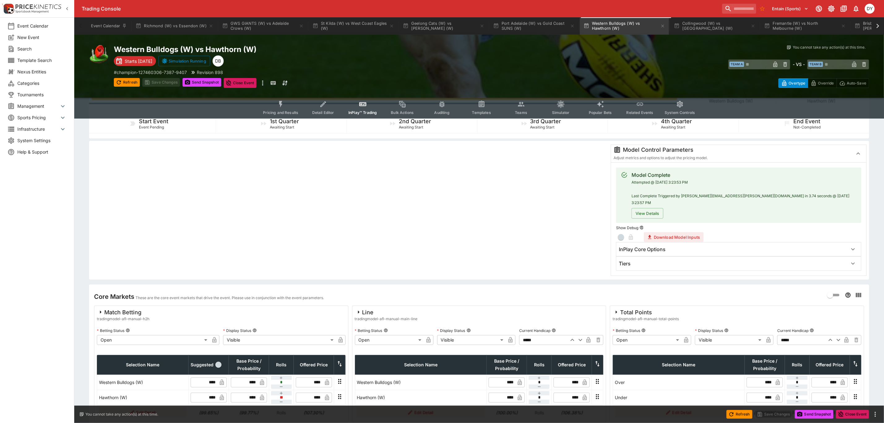
scroll to position [0, 0]
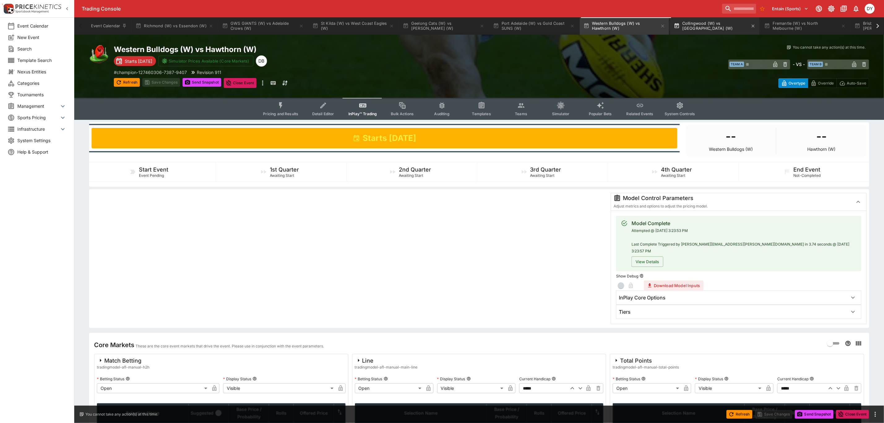
click at [711, 24] on button "Collingwood (W) vs [GEOGRAPHIC_DATA] (W)" at bounding box center [715, 25] width 89 height 17
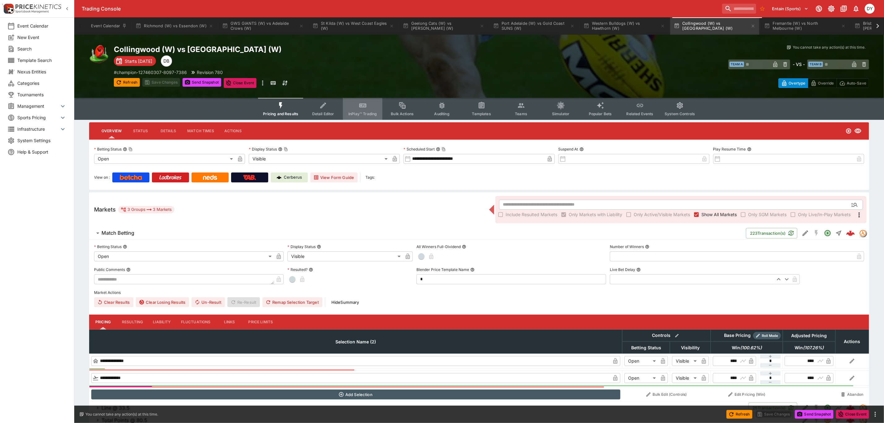
click at [370, 106] on button "InPlay™ Trading" at bounding box center [363, 109] width 40 height 22
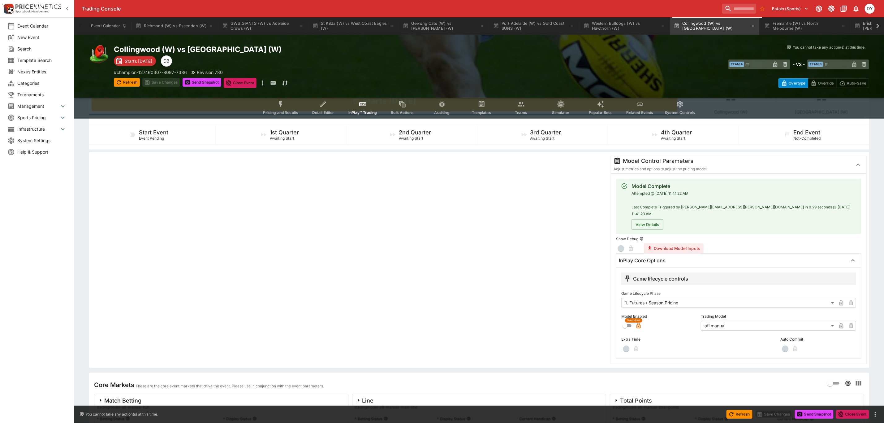
scroll to position [93, 0]
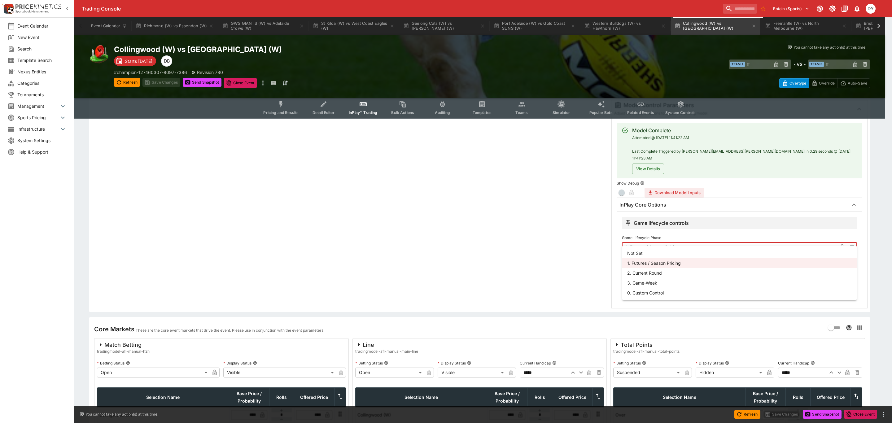
click at [651, 241] on body "Trading Console Entain (Sports) 1 DY Event Calendar New Event Search Template S…" at bounding box center [446, 201] width 892 height 589
click at [643, 284] on li "3. Game-Week" at bounding box center [739, 283] width 234 height 10
type input "*********"
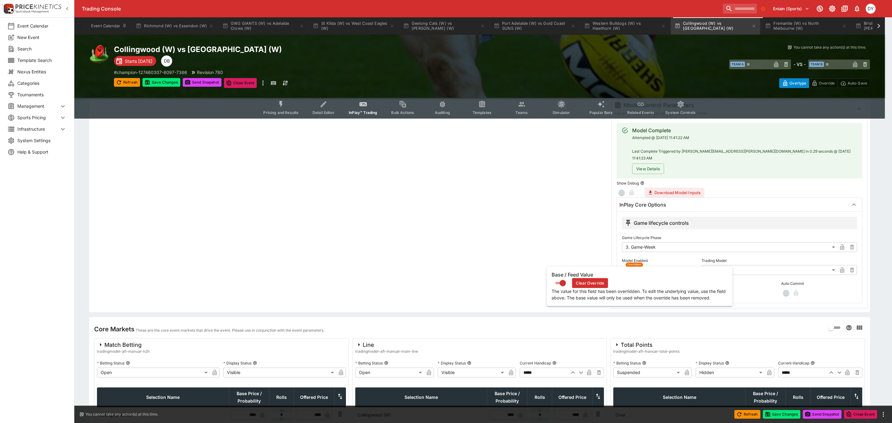
click at [640, 270] on icon "button" at bounding box center [638, 271] width 3 height 2
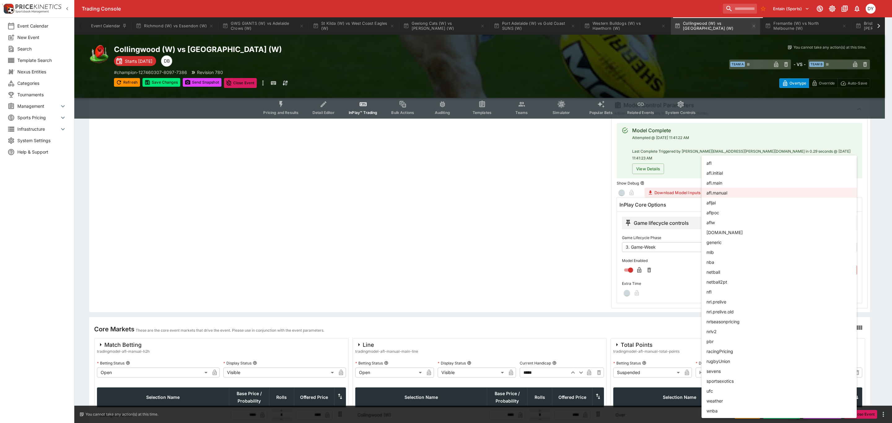
click at [733, 264] on body "Trading Console Entain (Sports) 1 DY Event Calendar New Event Search Template S…" at bounding box center [446, 201] width 892 height 589
click at [717, 223] on li "aflw" at bounding box center [778, 222] width 155 height 10
type input "****"
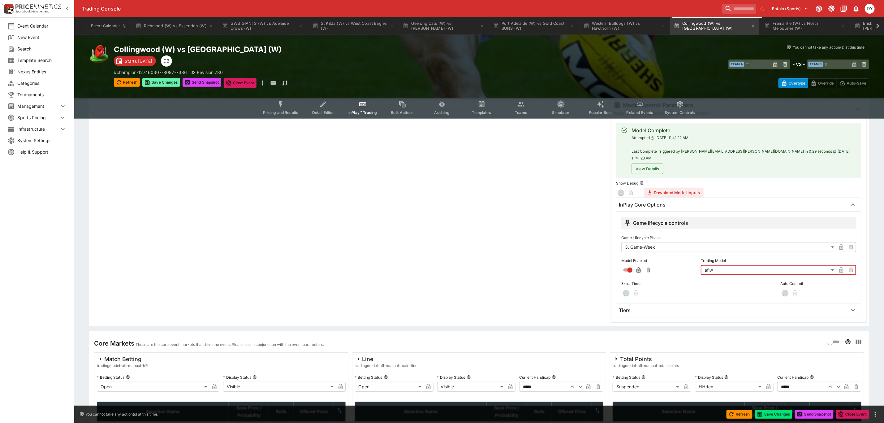
click at [155, 83] on button "Save Changes" at bounding box center [161, 82] width 38 height 9
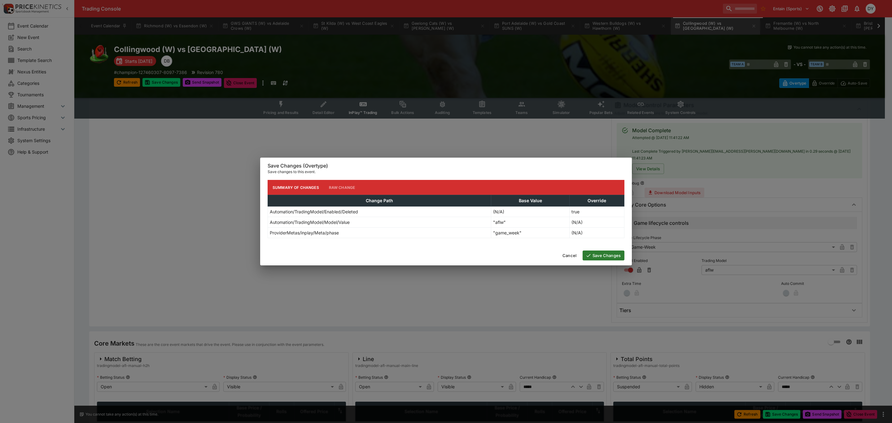
click at [603, 253] on button "Save Changes" at bounding box center [603, 255] width 42 height 10
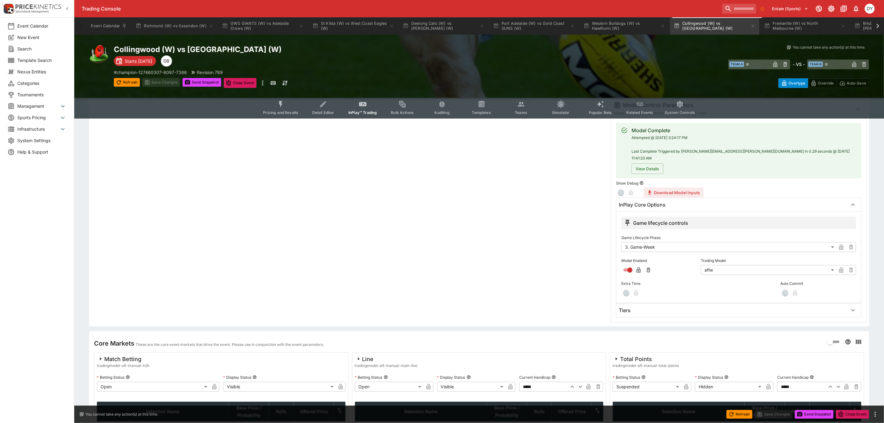
click at [279, 98] on div "Collingwood (W) vs [GEOGRAPHIC_DATA] (W) Starts [DATE] DB # champion-127460307-…" at bounding box center [479, 66] width 810 height 63
click at [283, 108] on icon "Event type filters" at bounding box center [281, 104] width 8 height 8
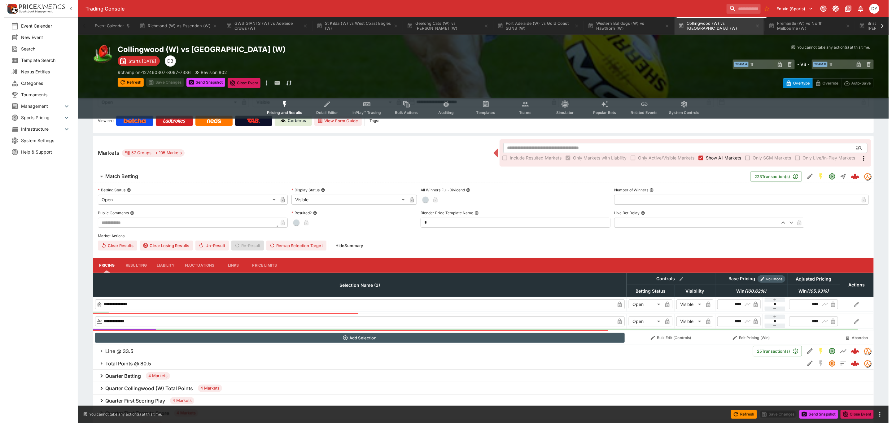
scroll to position [186, 0]
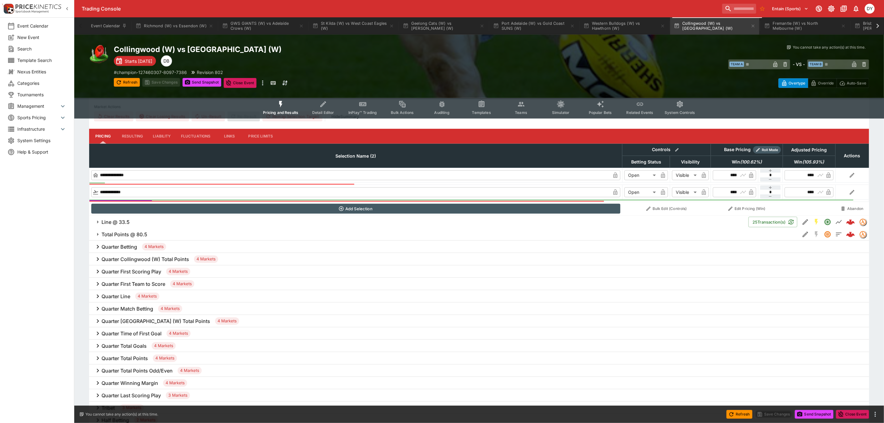
click at [117, 232] on h6 "Total Points @ 80.5" at bounding box center [125, 234] width 46 height 7
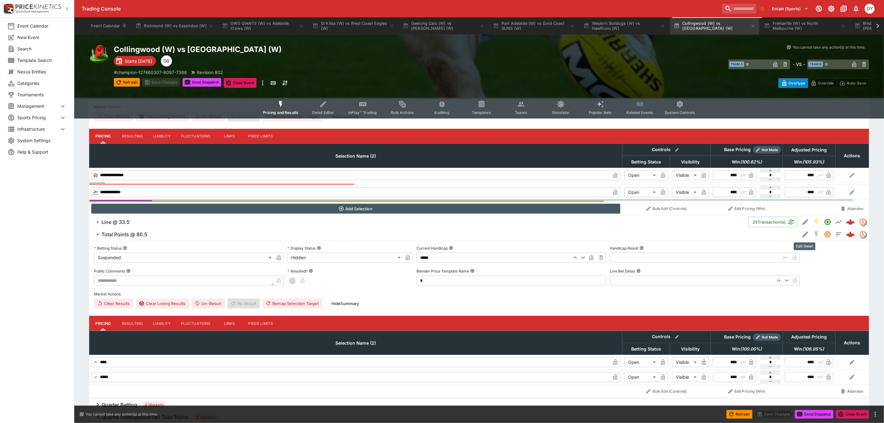
click at [802, 235] on icon "Edit Detail" at bounding box center [805, 234] width 7 height 7
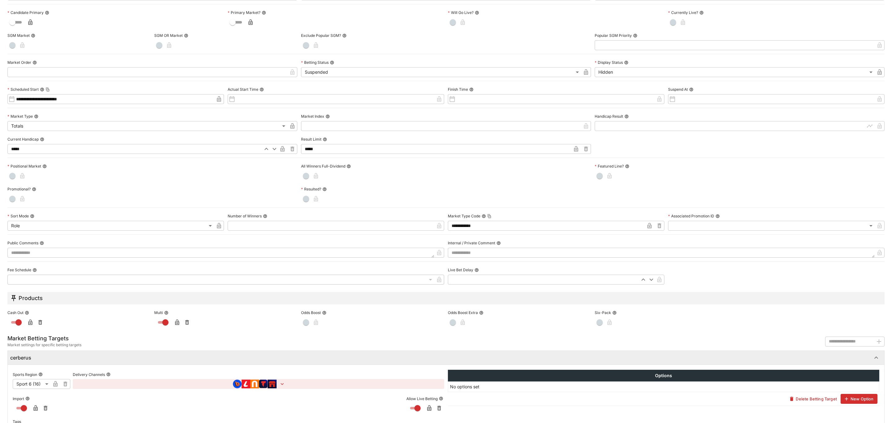
scroll to position [98, 0]
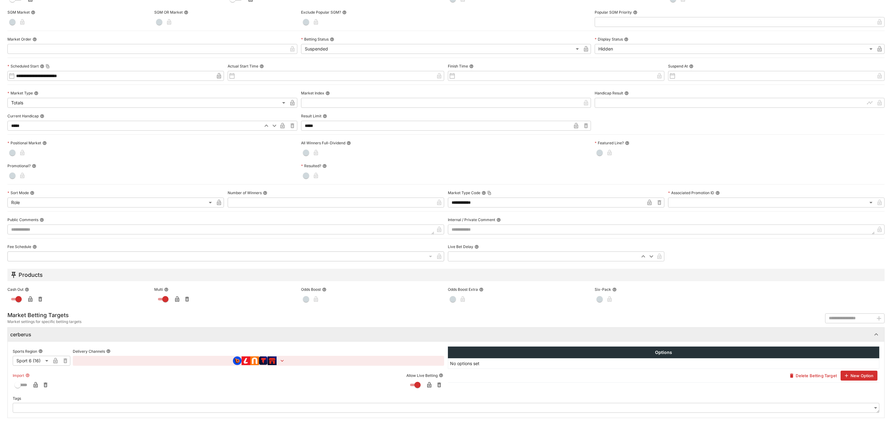
click at [36, 384] on icon "button" at bounding box center [35, 385] width 4 height 6
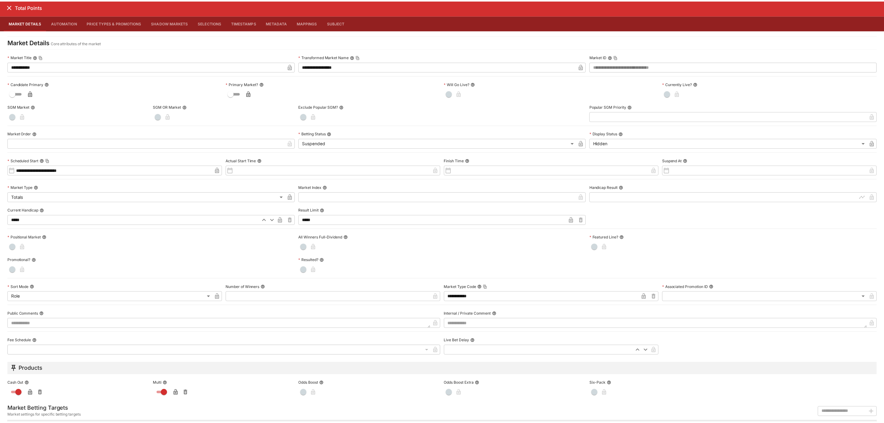
scroll to position [0, 0]
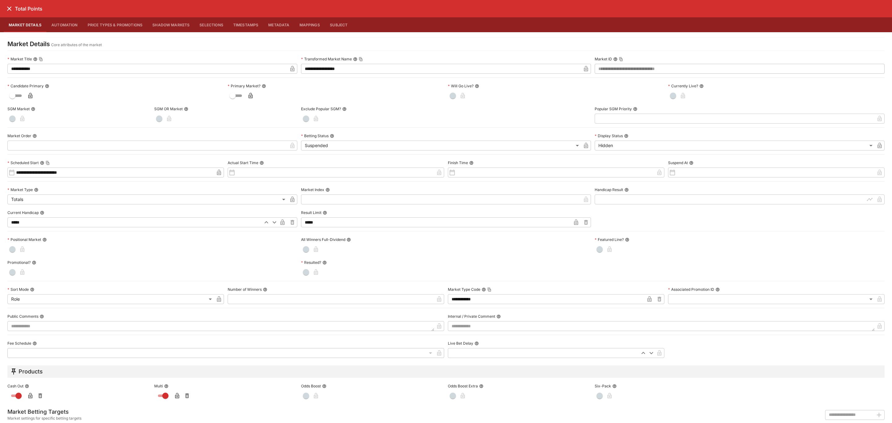
click at [10, 7] on icon "close" at bounding box center [9, 8] width 7 height 7
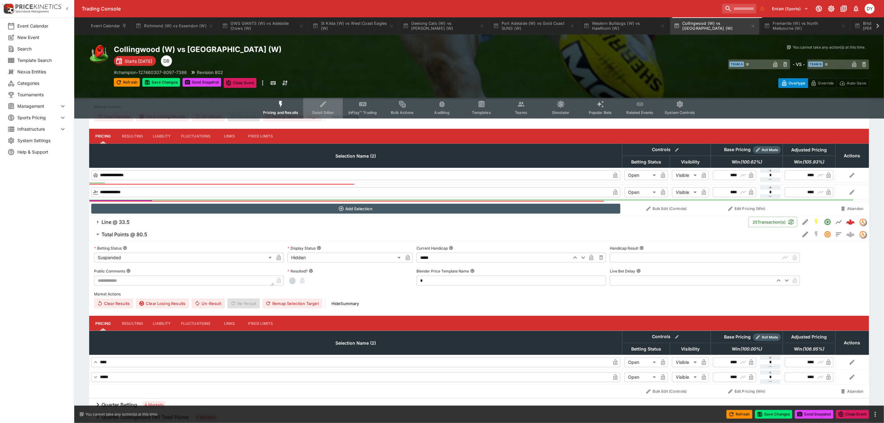
click at [325, 104] on icon "Event type filters" at bounding box center [323, 104] width 6 height 6
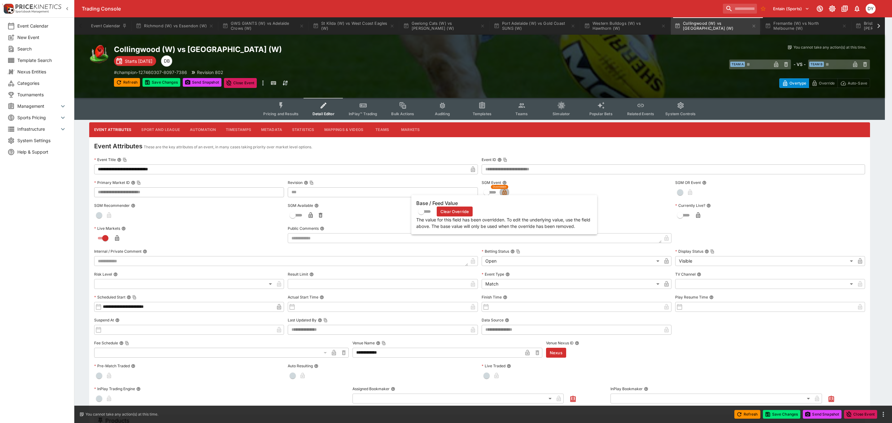
click at [504, 192] on icon "button" at bounding box center [504, 193] width 3 height 2
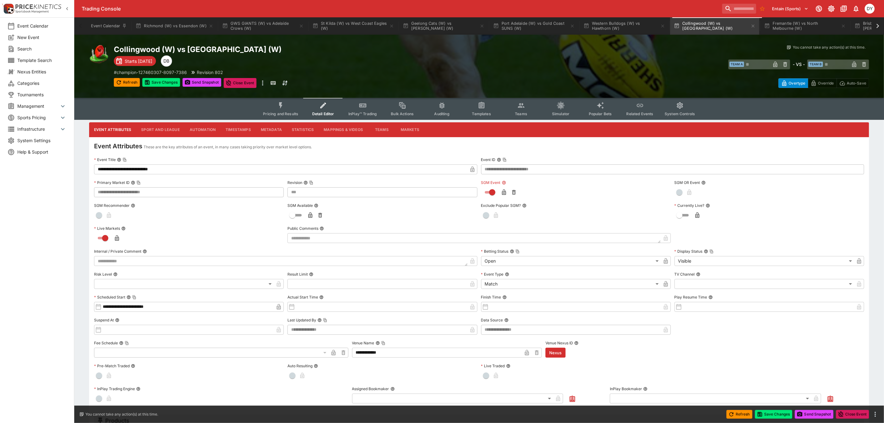
click at [358, 104] on button "InPlay™ Trading" at bounding box center [363, 109] width 40 height 22
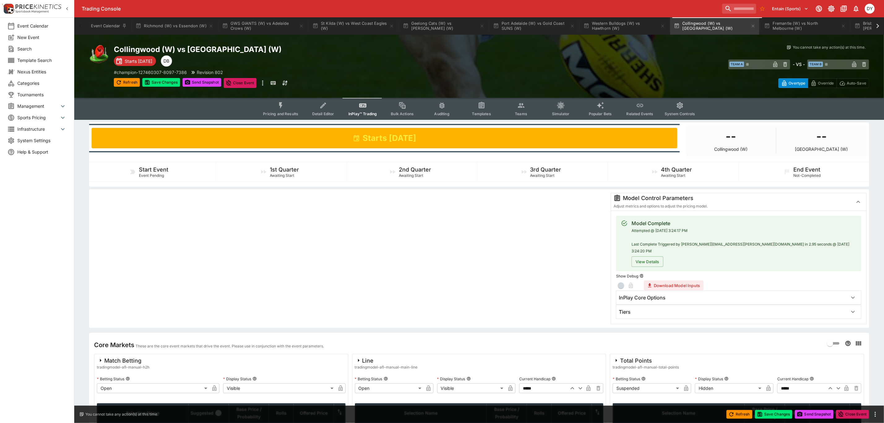
click at [290, 102] on button "Pricing and Results" at bounding box center [280, 109] width 45 height 22
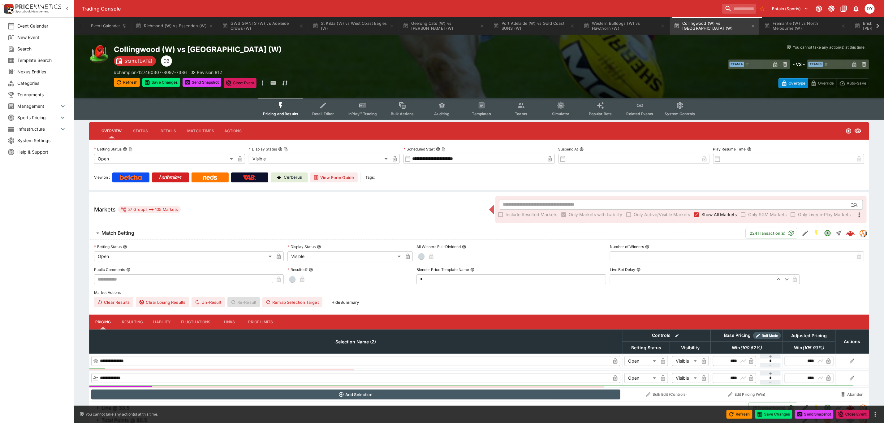
click at [358, 104] on button "InPlay™ Trading" at bounding box center [363, 109] width 40 height 22
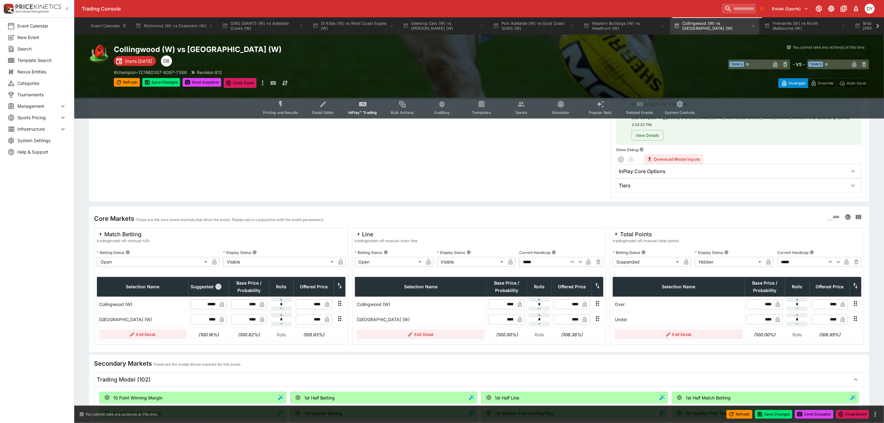
scroll to position [139, 0]
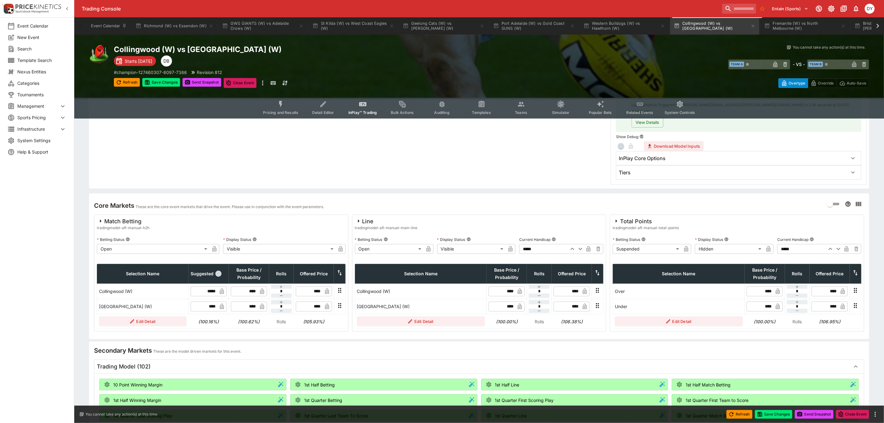
click at [648, 240] on body "Trading Console Entain (Sports) 1 DY Event Calendar New Event Search Template S…" at bounding box center [442, 342] width 884 height 963
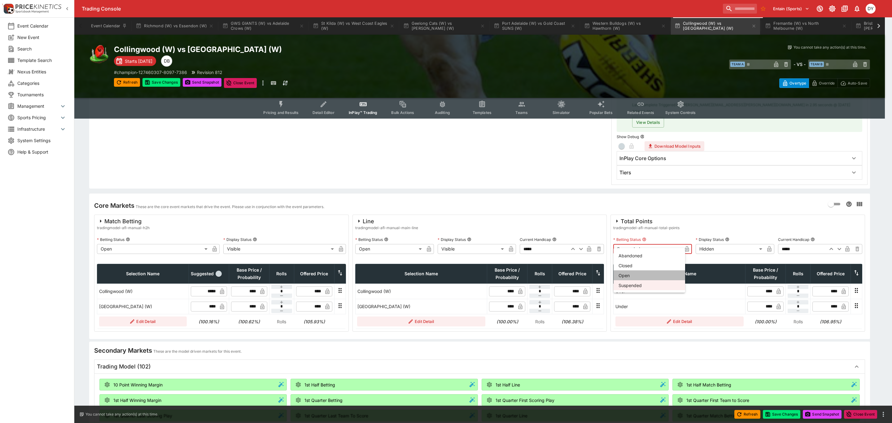
click at [634, 273] on li "Open" at bounding box center [649, 275] width 72 height 10
type input "**********"
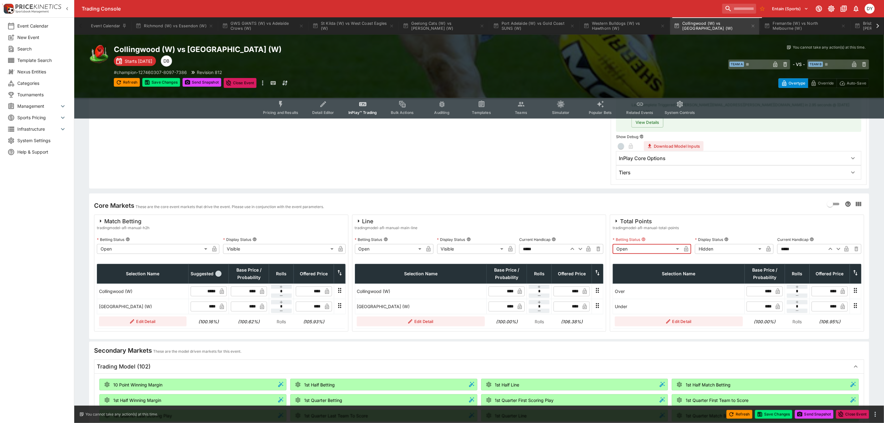
click at [710, 241] on body "Trading Console Entain (Sports) 1 DY Event Calendar New Event Search Template S…" at bounding box center [442, 342] width 884 height 963
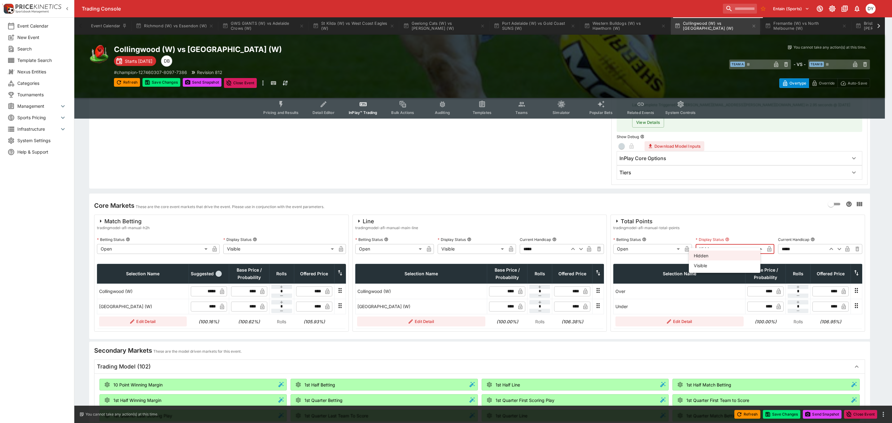
click at [711, 266] on li "Visible" at bounding box center [724, 265] width 72 height 10
type input "*******"
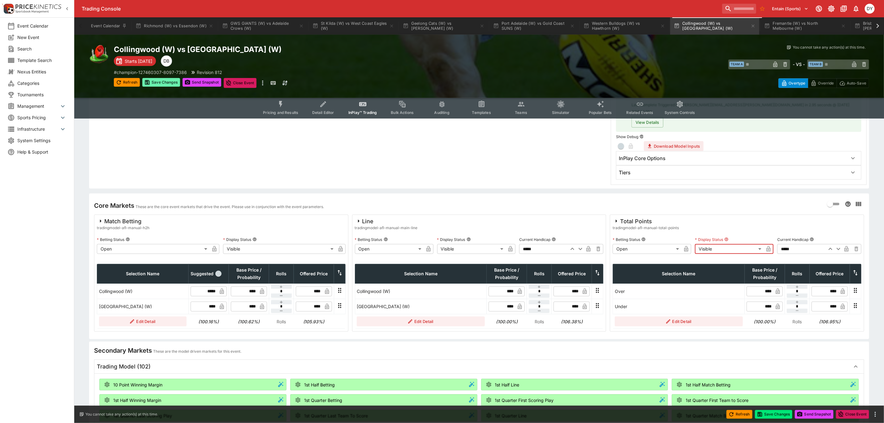
click at [156, 84] on button "Save Changes" at bounding box center [161, 82] width 38 height 9
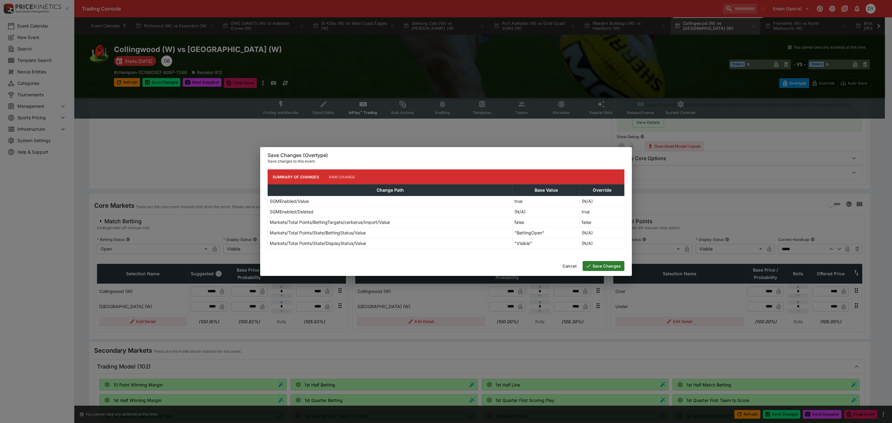
click at [615, 265] on button "Save Changes" at bounding box center [603, 266] width 42 height 10
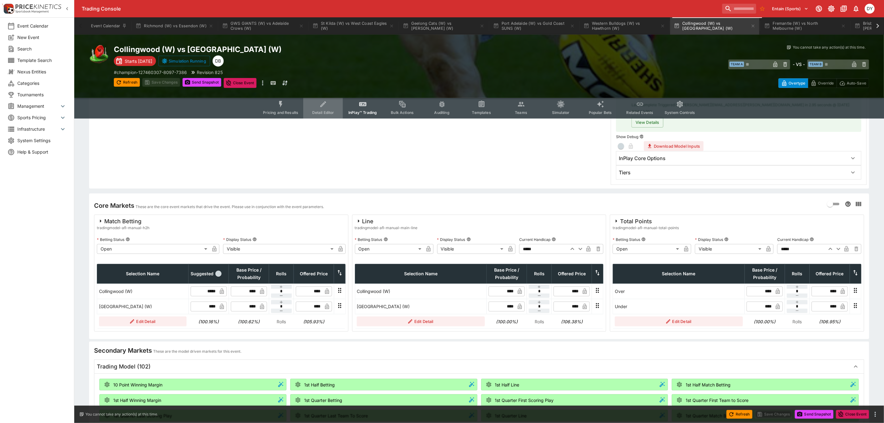
click at [322, 103] on icon "Event type filters" at bounding box center [323, 104] width 8 height 8
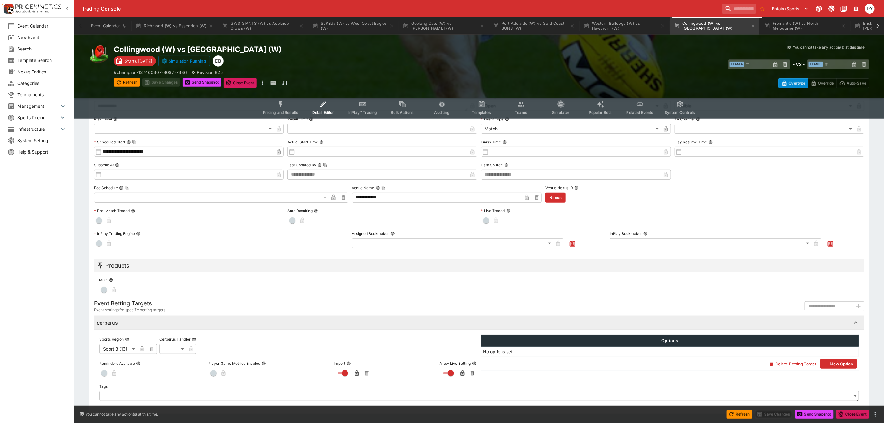
type input "***"
type input "**********"
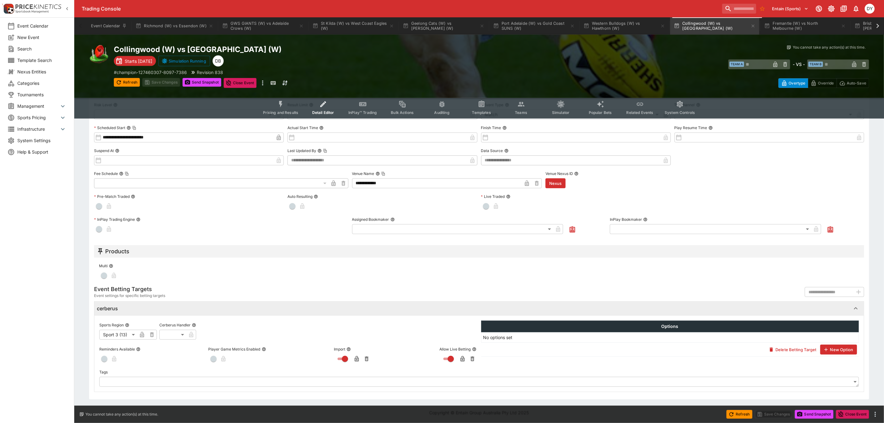
type input "***"
type input "**********"
type input "***"
type input "**********"
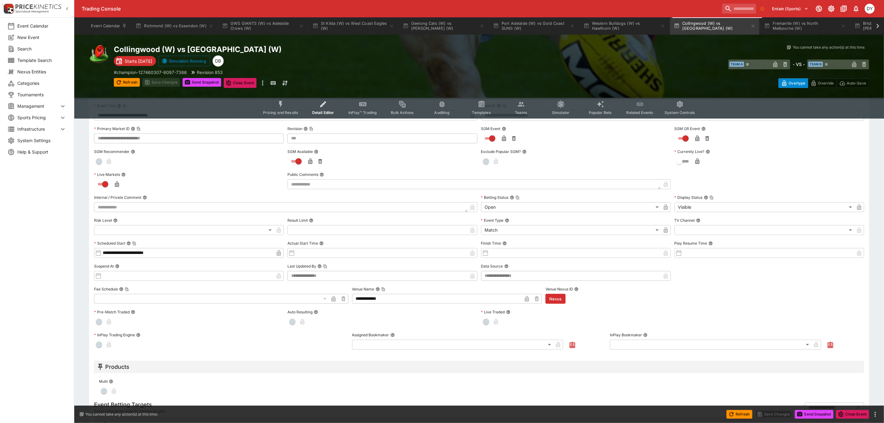
scroll to position [0, 0]
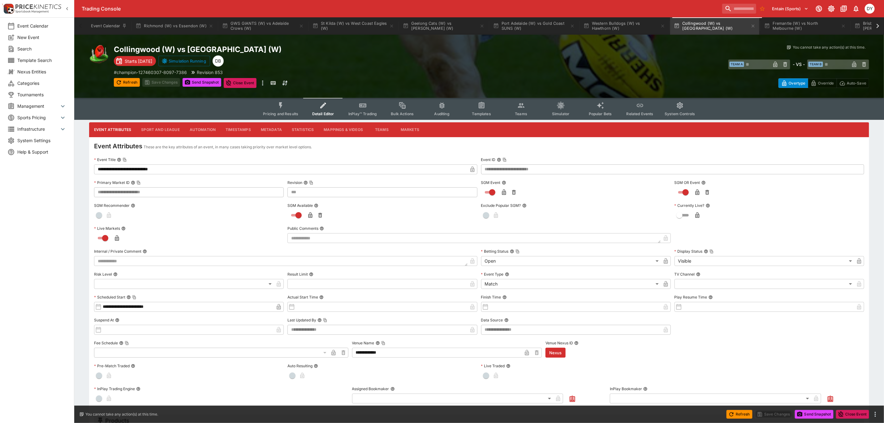
click at [288, 104] on button "Pricing and Results" at bounding box center [280, 109] width 45 height 22
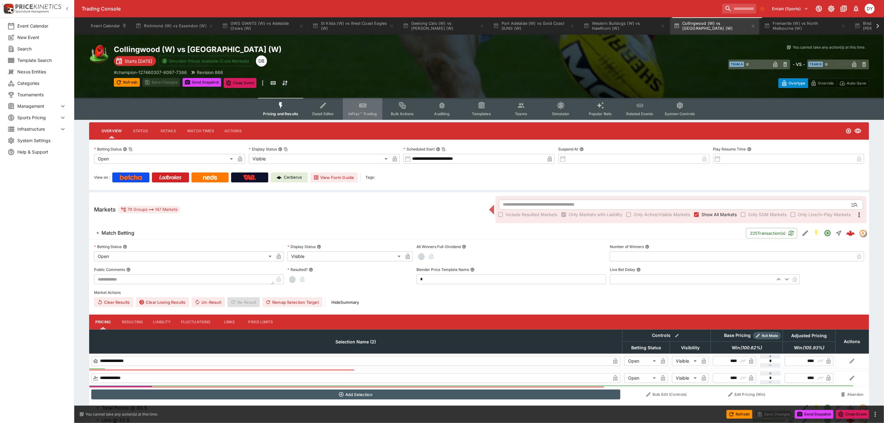
click at [364, 100] on button "InPlay™ Trading" at bounding box center [363, 109] width 40 height 22
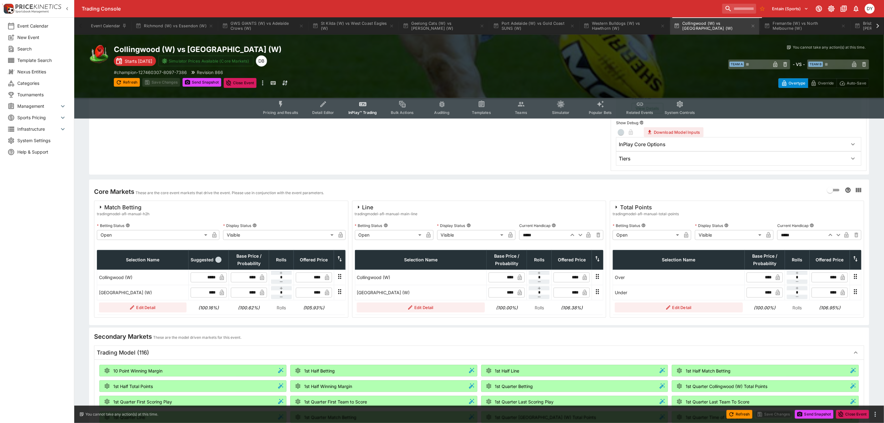
scroll to position [139, 0]
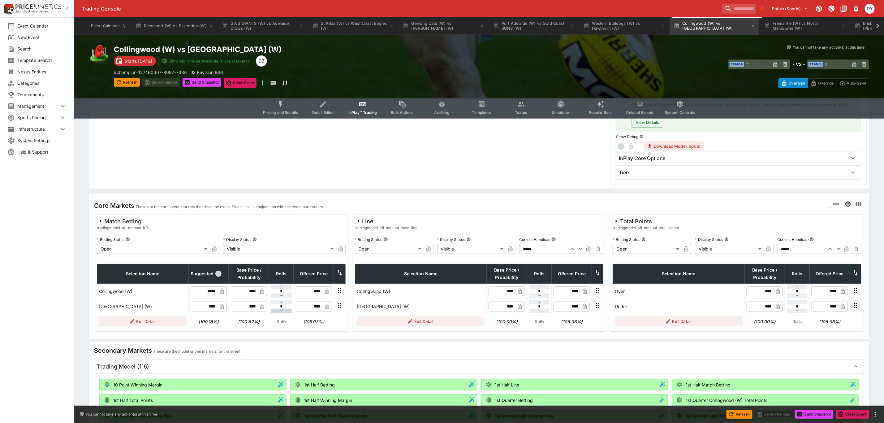
click at [284, 309] on button "button" at bounding box center [281, 311] width 21 height 4
click at [283, 308] on icon "button" at bounding box center [281, 310] width 5 height 5
type input "**"
type input "****"
click at [282, 285] on icon "button" at bounding box center [281, 286] width 3 height 3
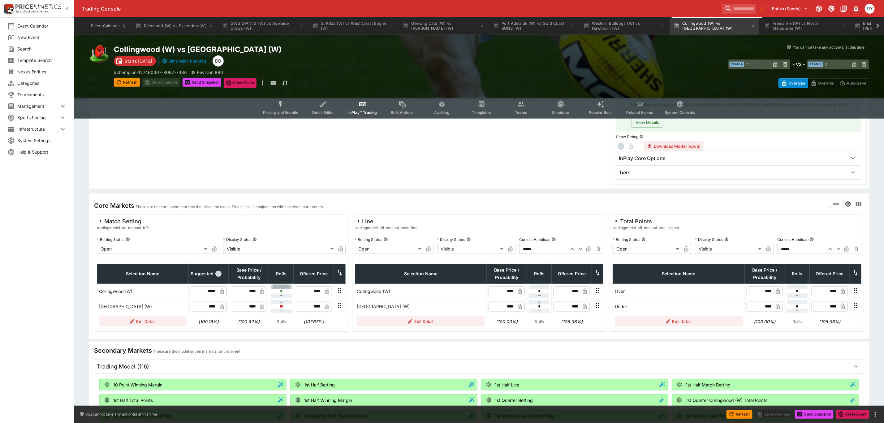
click at [282, 285] on icon "button" at bounding box center [281, 286] width 3 height 3
type input "*"
type input "****"
click at [255, 302] on input "****" at bounding box center [247, 307] width 19 height 10
type input "****"
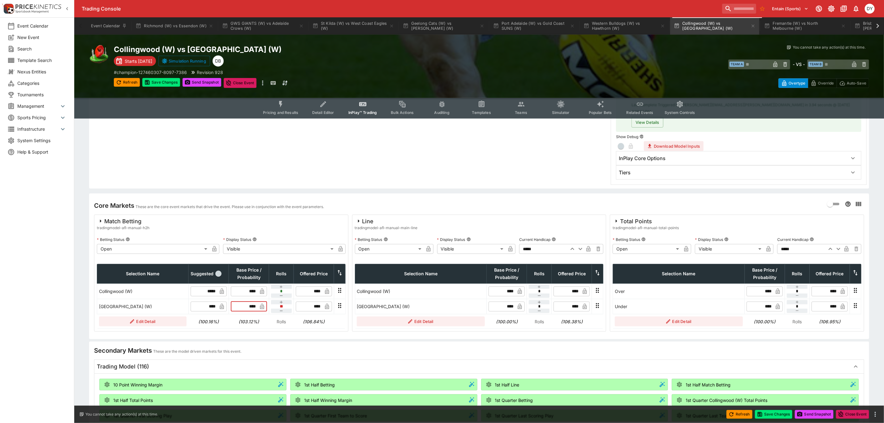
click at [256, 286] on input "****" at bounding box center [247, 291] width 19 height 10
type input "*"
type input "*****"
click at [156, 88] on div "Collingwood (W) vs [GEOGRAPHIC_DATA] (W) Starts [DATE] Simulator Prices Availab…" at bounding box center [479, 66] width 810 height 63
click at [158, 85] on button "Save Changes" at bounding box center [161, 82] width 38 height 9
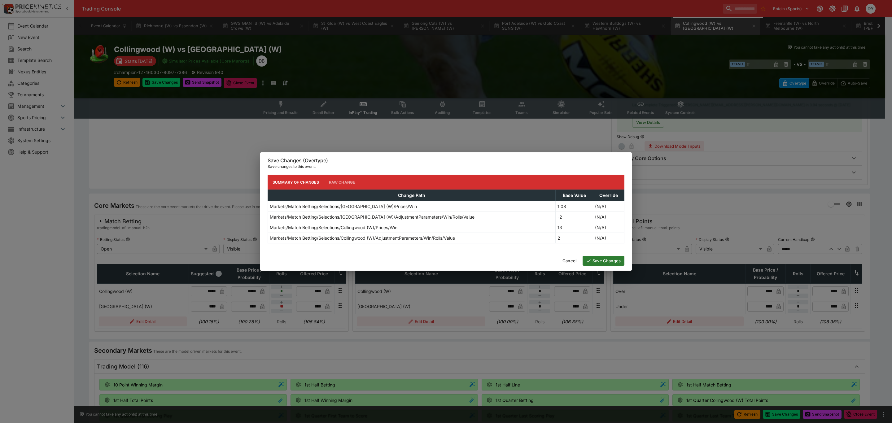
click at [605, 258] on button "Save Changes" at bounding box center [603, 261] width 42 height 10
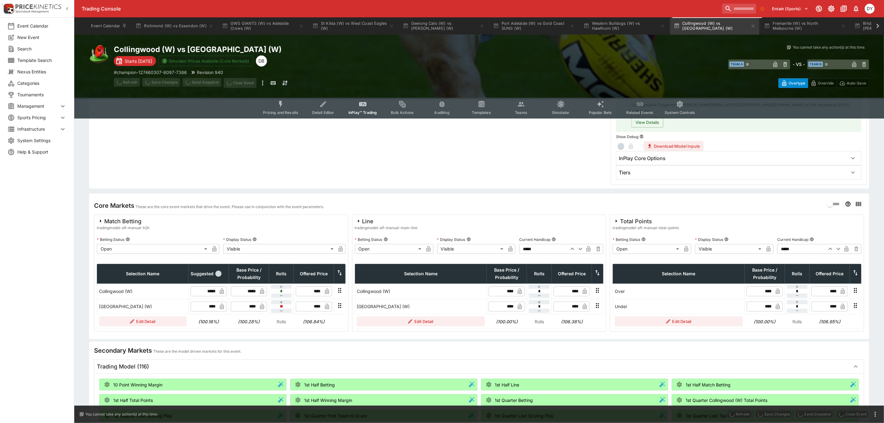
type input "*****"
type input "****"
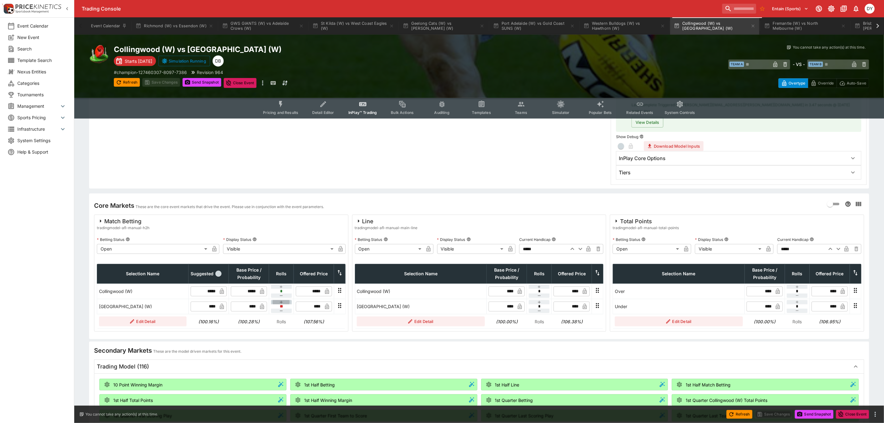
click at [286, 300] on button "button" at bounding box center [281, 302] width 21 height 4
type input "**"
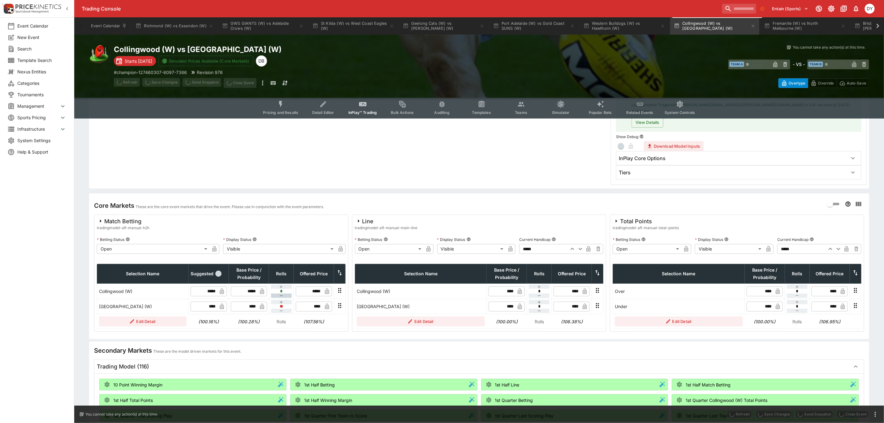
type input "****"
click at [284, 293] on button "button" at bounding box center [281, 295] width 21 height 4
type input "*"
type input "*****"
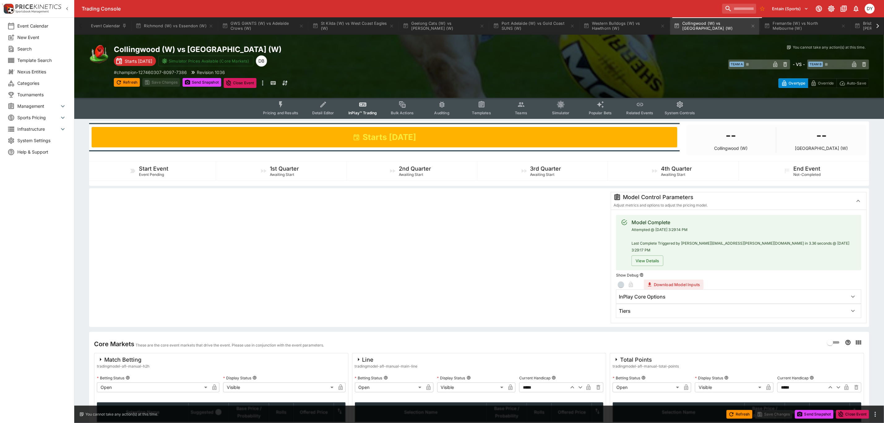
scroll to position [0, 0]
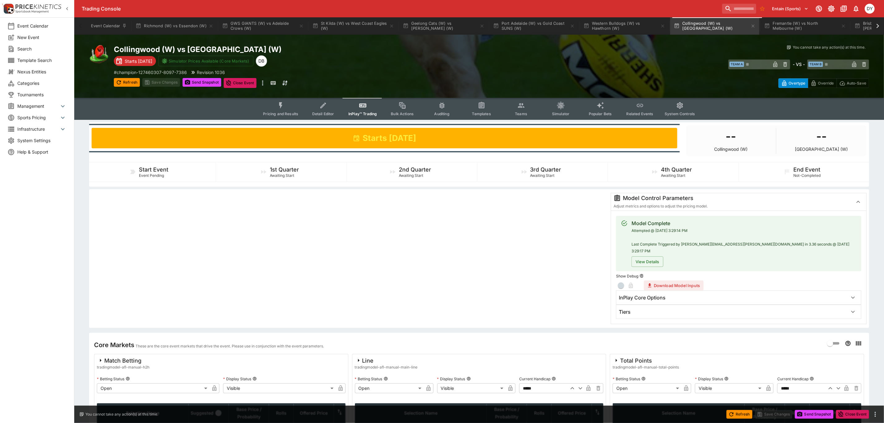
click at [283, 103] on icon "Event type filters" at bounding box center [280, 105] width 3 height 7
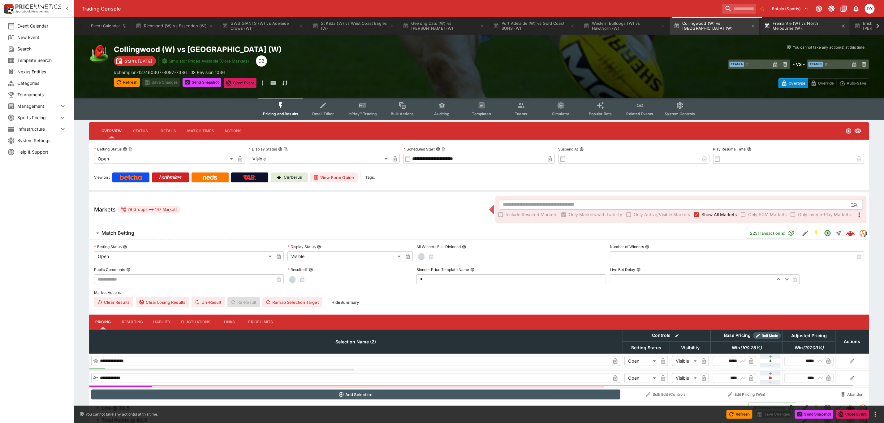
click at [812, 21] on button "Fremantle (W) vs North Melbourne (W)" at bounding box center [805, 25] width 89 height 17
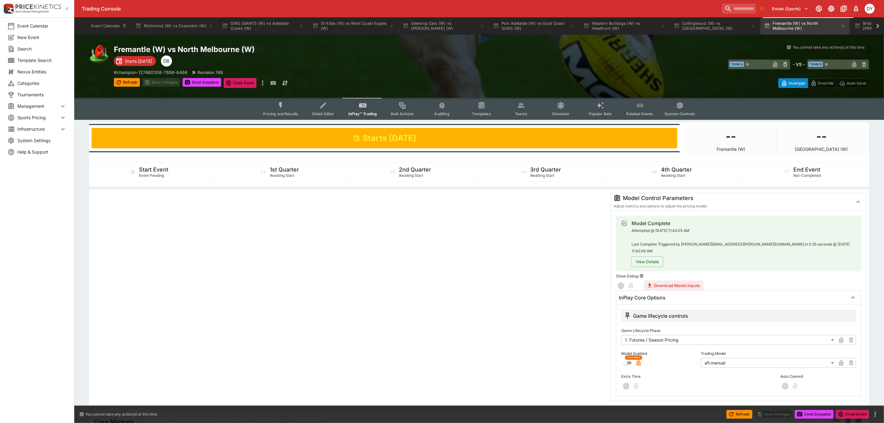
click at [367, 105] on icon "Event type filters" at bounding box center [363, 106] width 8 height 8
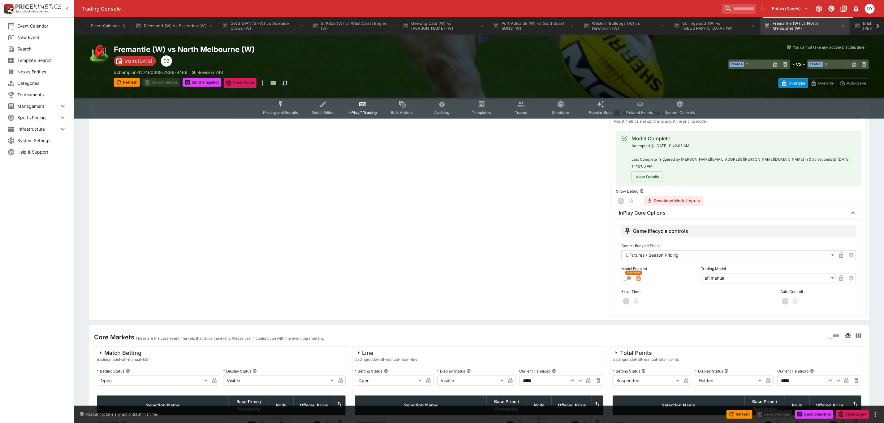
scroll to position [93, 0]
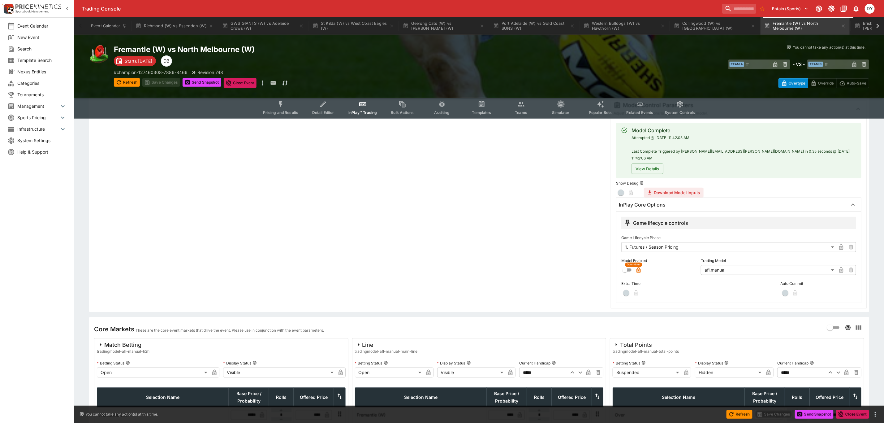
click at [664, 236] on body "Trading Console Entain (Sports) 1 DY Event Calendar New Event Search Template S…" at bounding box center [442, 201] width 884 height 589
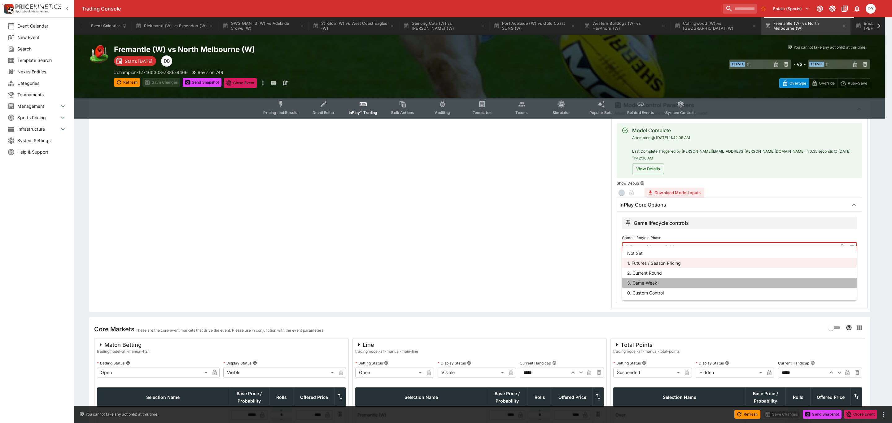
click at [653, 283] on li "3. Game-Week" at bounding box center [739, 283] width 234 height 10
type input "*********"
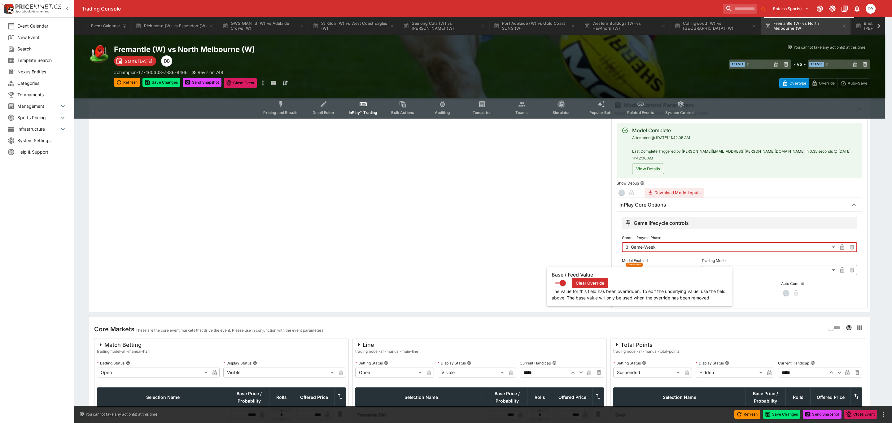
click at [639, 267] on icon "button" at bounding box center [639, 270] width 4 height 6
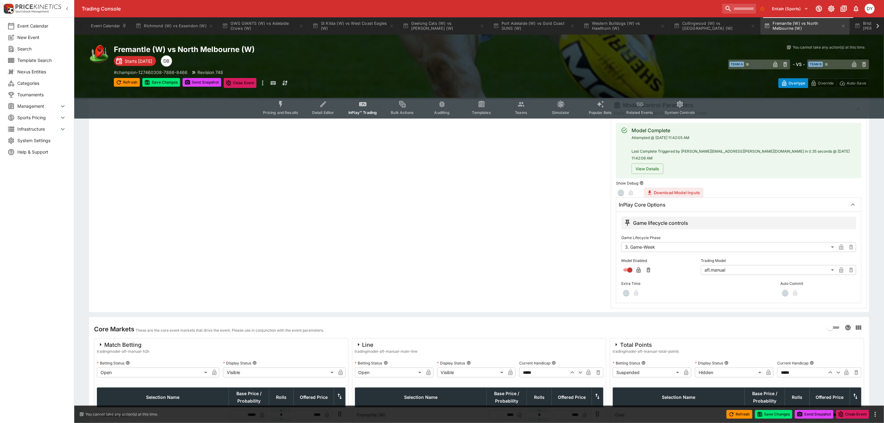
click at [745, 265] on body "Trading Console Entain (Sports) 1 DY Event Calendar New Event Search Template S…" at bounding box center [442, 201] width 884 height 589
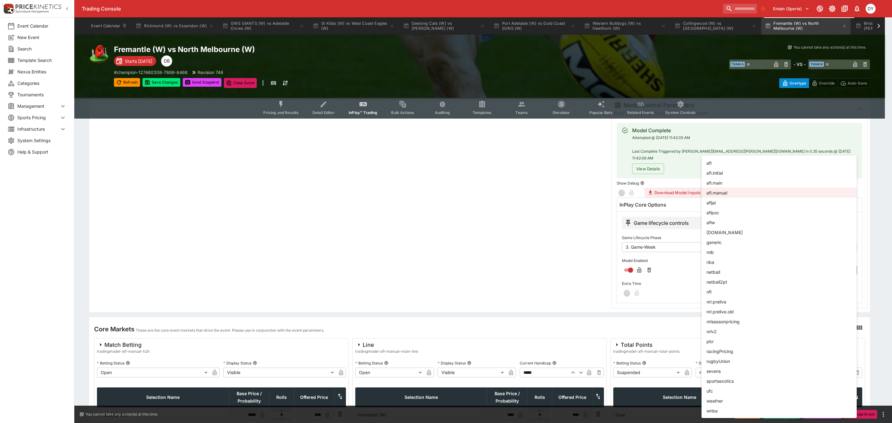
click at [722, 223] on li "aflw" at bounding box center [778, 222] width 155 height 10
type input "****"
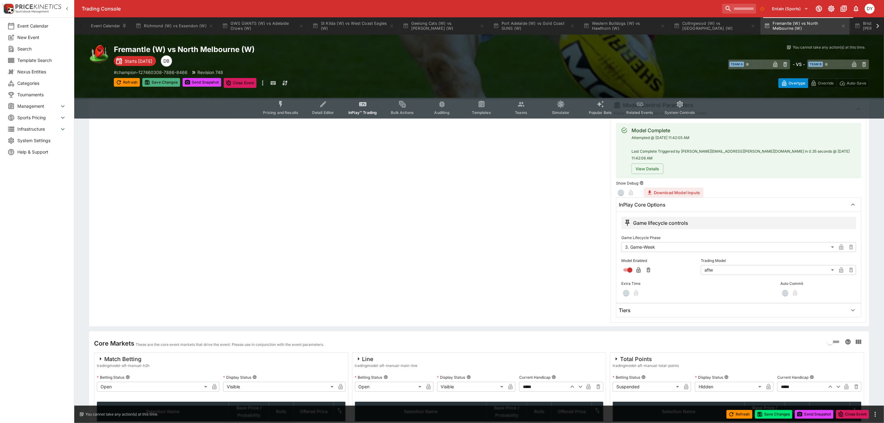
click at [157, 80] on button "Save Changes" at bounding box center [161, 82] width 38 height 9
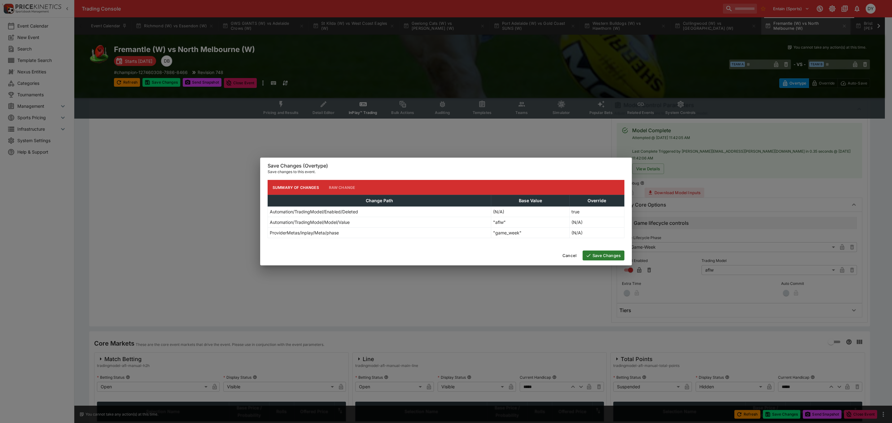
click at [611, 257] on button "Save Changes" at bounding box center [603, 255] width 42 height 10
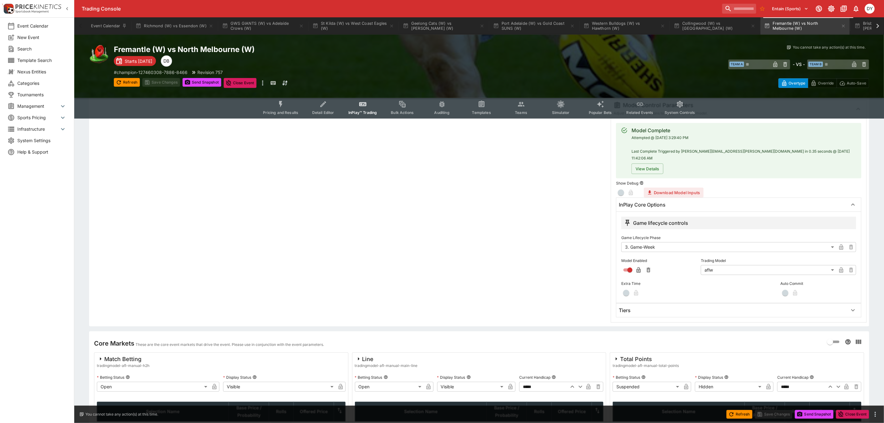
click at [282, 108] on icon "Event type filters" at bounding box center [281, 104] width 8 height 8
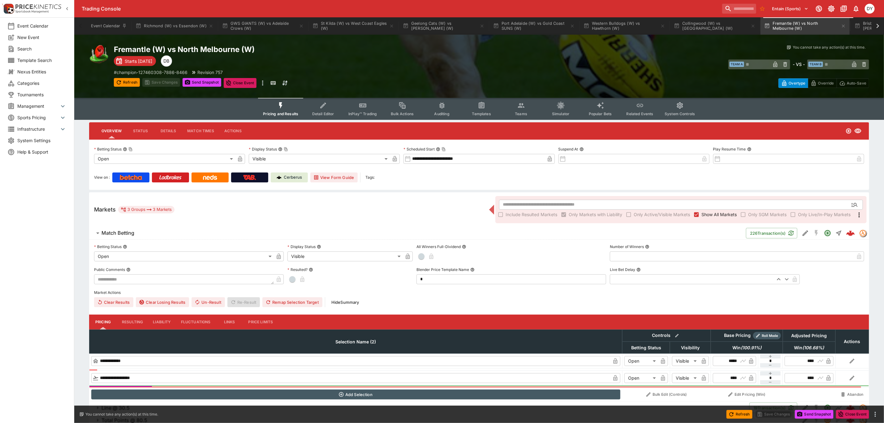
scroll to position [25, 0]
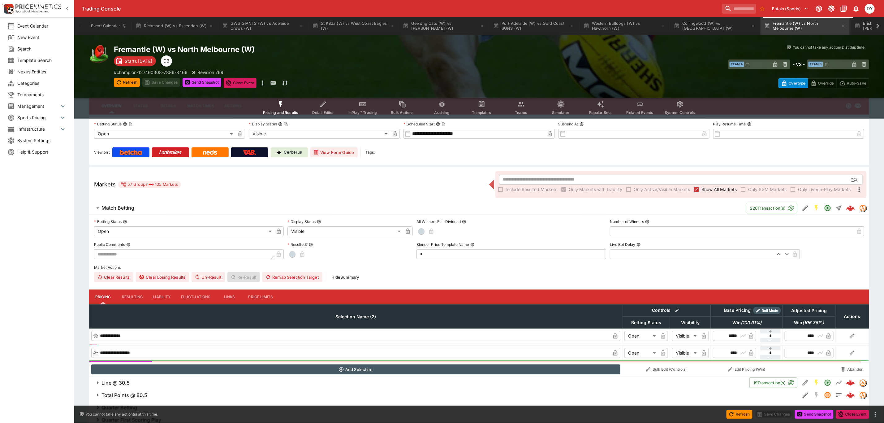
type input "****"
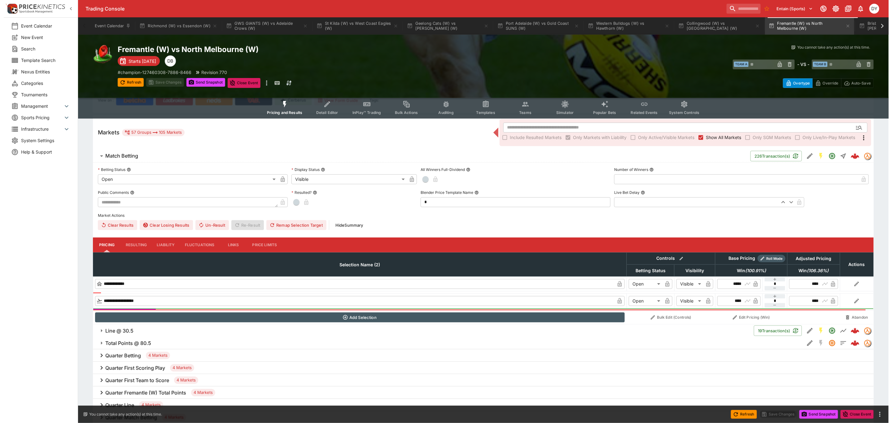
scroll to position [164, 0]
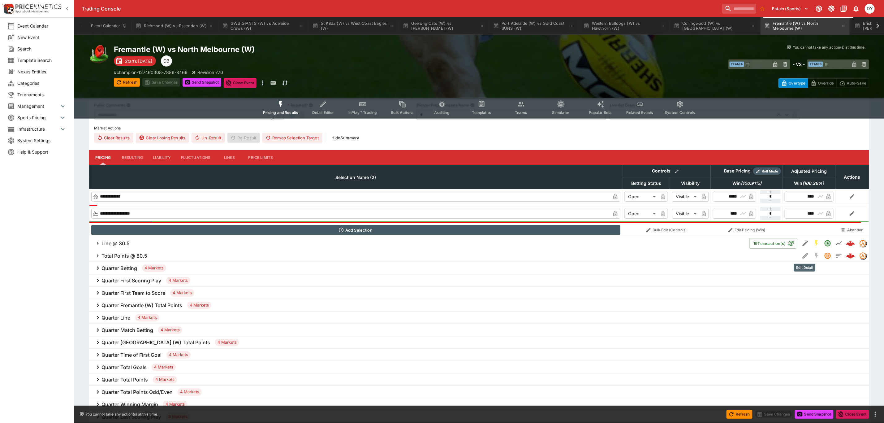
click at [804, 254] on icon "Edit Detail" at bounding box center [805, 255] width 7 height 7
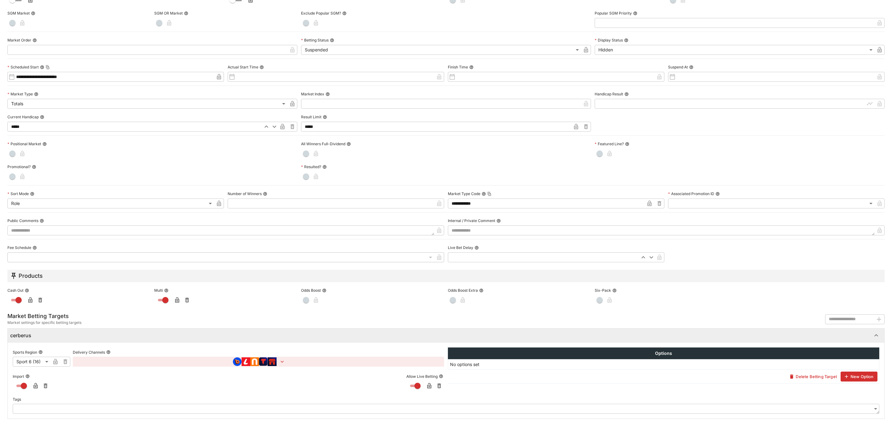
scroll to position [98, 0]
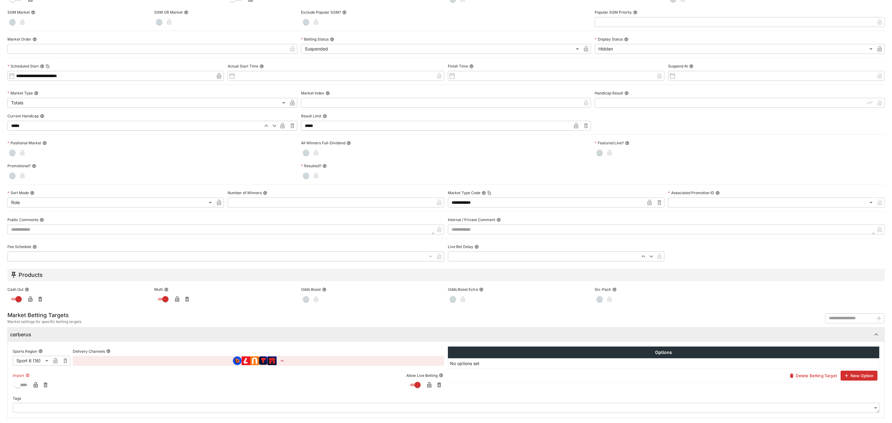
click at [35, 384] on icon "button" at bounding box center [35, 385] width 3 height 2
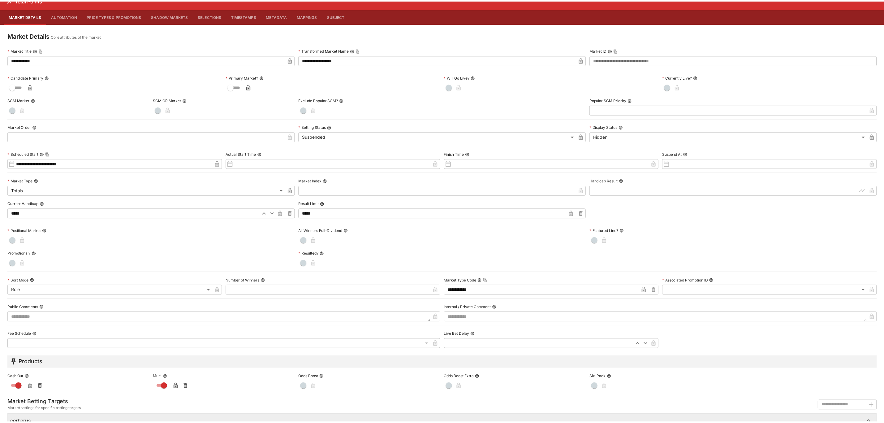
scroll to position [0, 0]
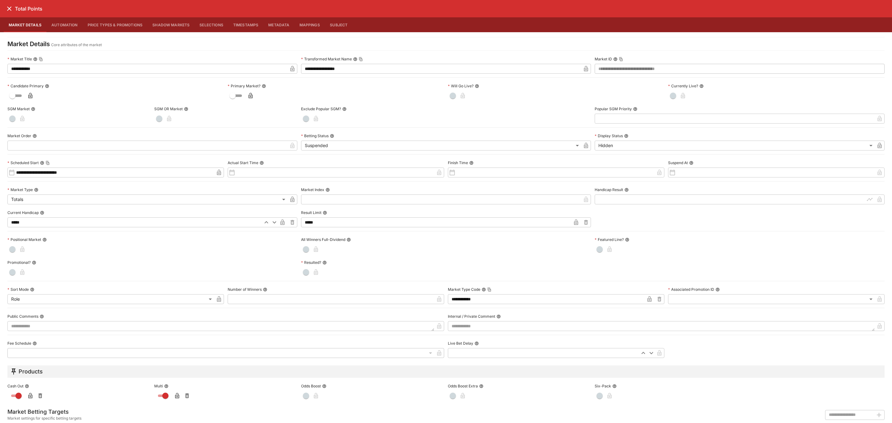
click at [9, 9] on icon "close" at bounding box center [9, 9] width 4 height 4
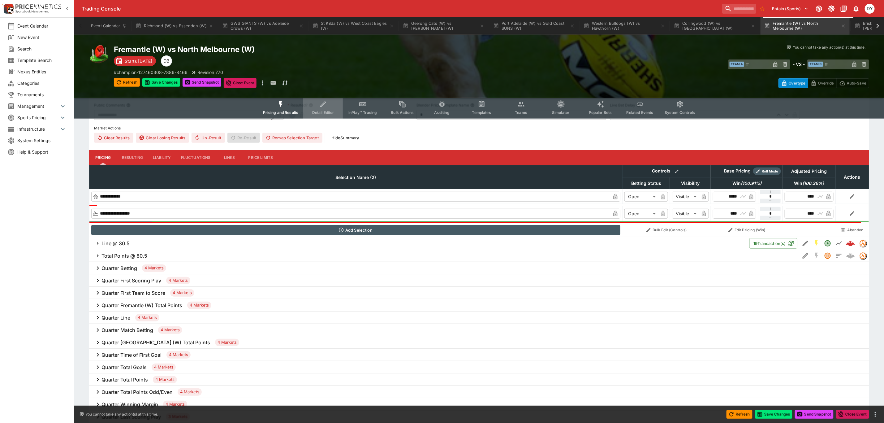
click at [323, 105] on icon "Event type filters" at bounding box center [322, 104] width 3 height 3
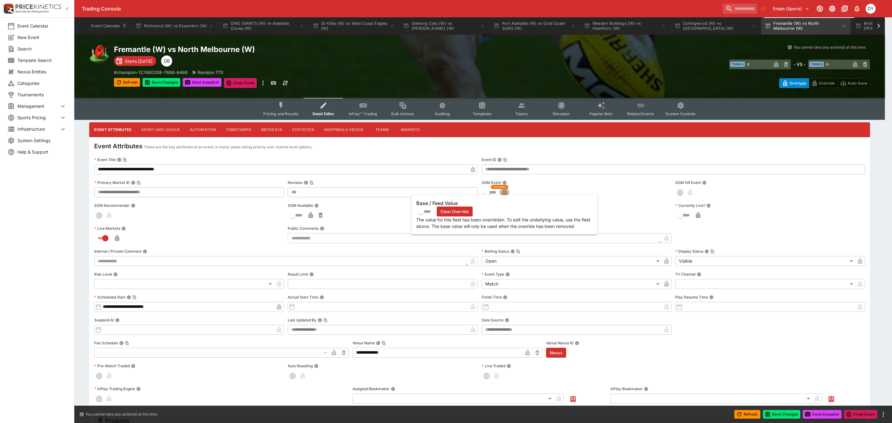
click at [503, 190] on icon "button" at bounding box center [504, 192] width 4 height 6
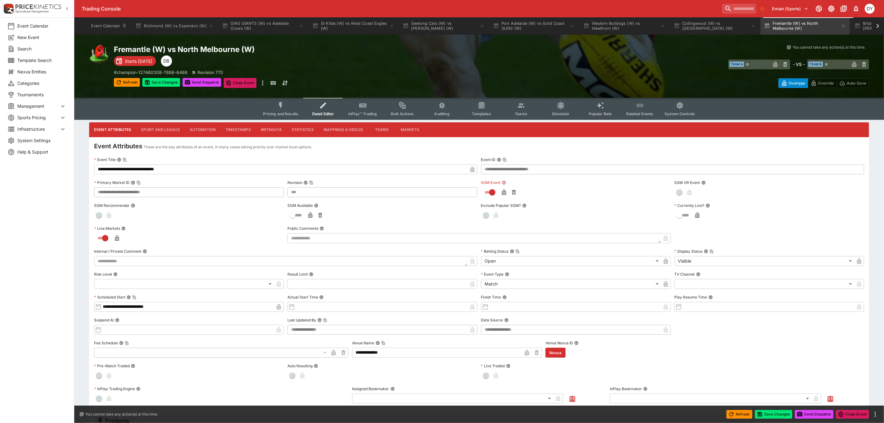
click at [356, 110] on button "InPlay™ Trading" at bounding box center [363, 109] width 40 height 22
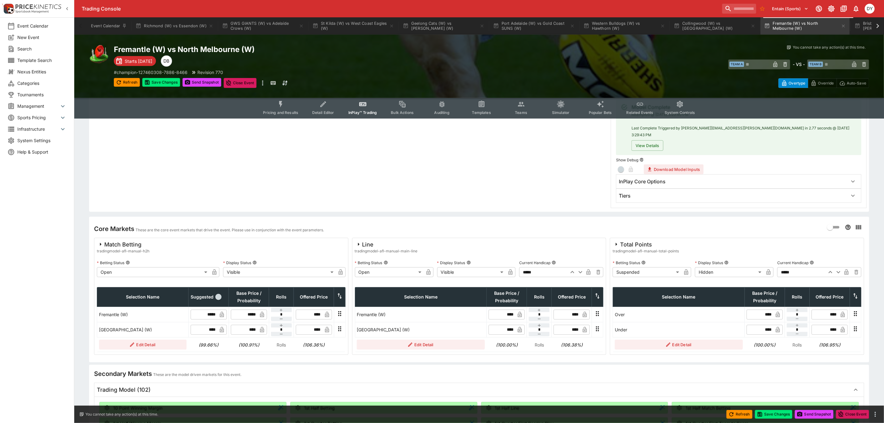
scroll to position [139, 0]
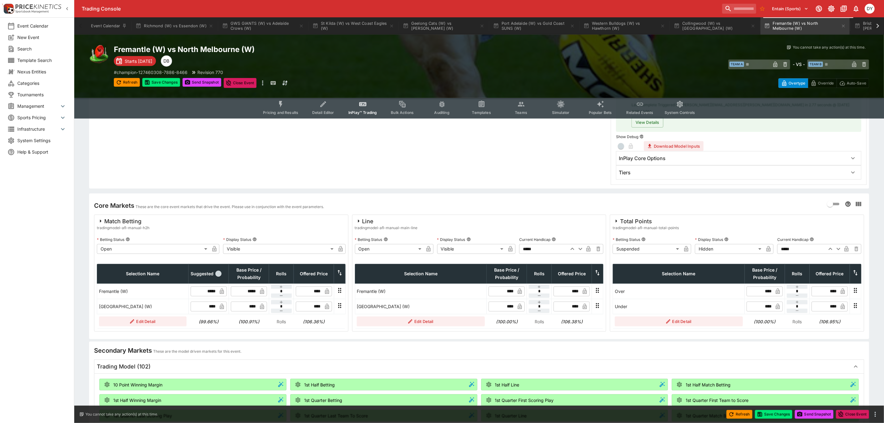
click at [639, 244] on body "Trading Console Entain (Sports) 1 DY Event Calendar New Event Search Template S…" at bounding box center [442, 342] width 884 height 963
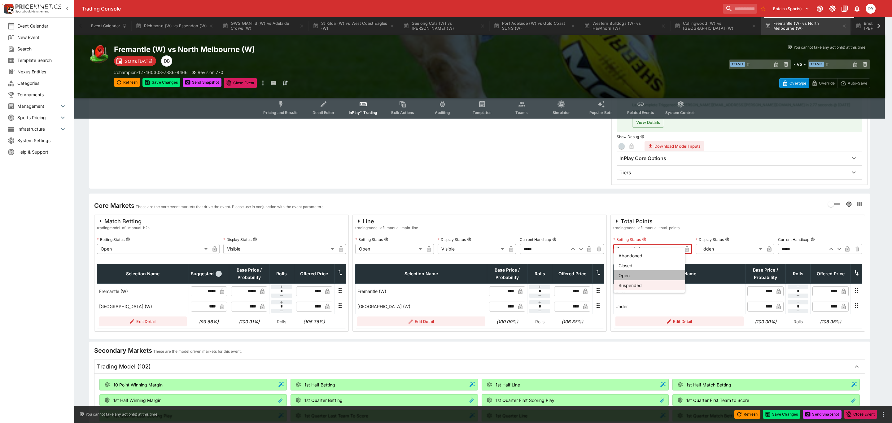
click at [636, 279] on li "Open" at bounding box center [649, 275] width 72 height 10
type input "**********"
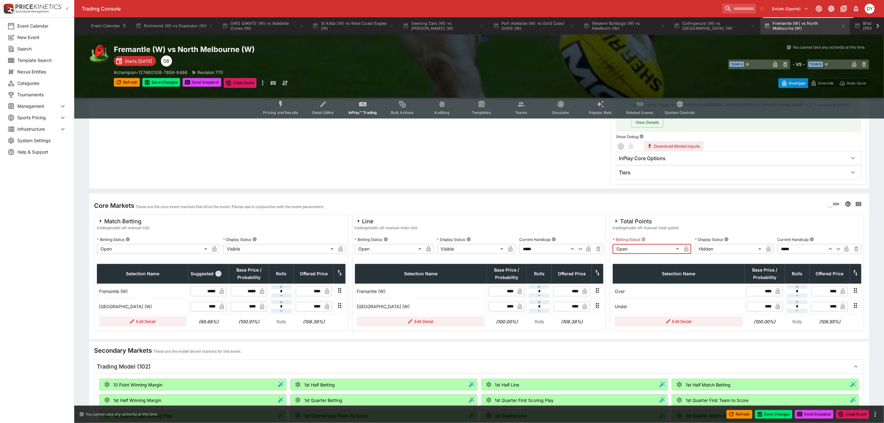
click at [730, 242] on body "Trading Console Entain (Sports) 1 DY Event Calendar New Event Search Template S…" at bounding box center [442, 342] width 884 height 963
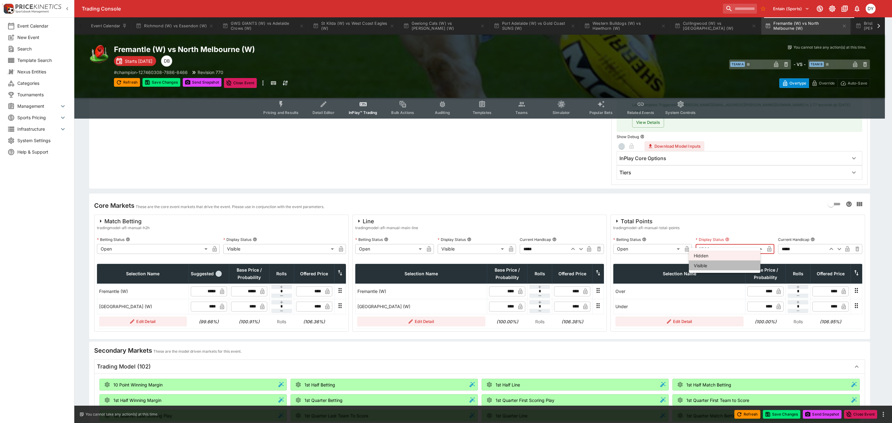
click at [710, 267] on li "Visible" at bounding box center [724, 265] width 72 height 10
type input "*******"
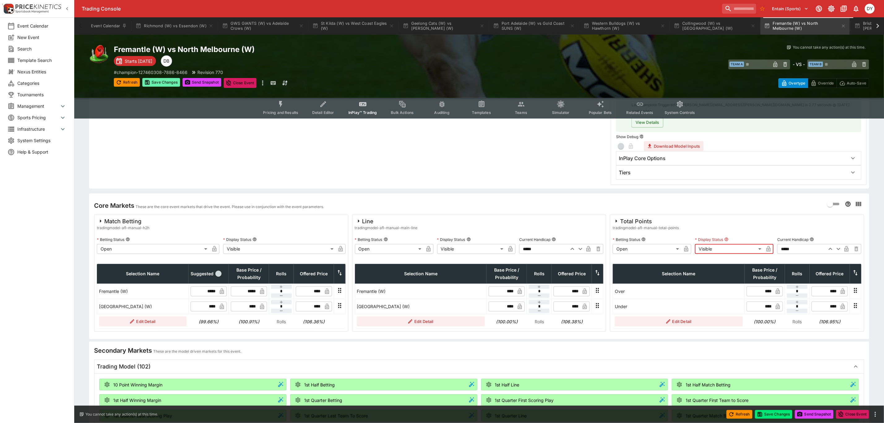
click at [164, 78] on button "Save Changes" at bounding box center [161, 82] width 38 height 9
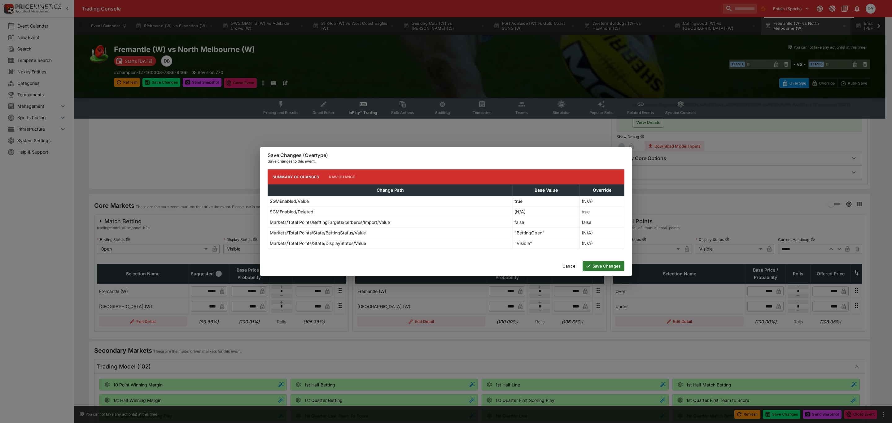
click at [613, 265] on button "Save Changes" at bounding box center [603, 266] width 42 height 10
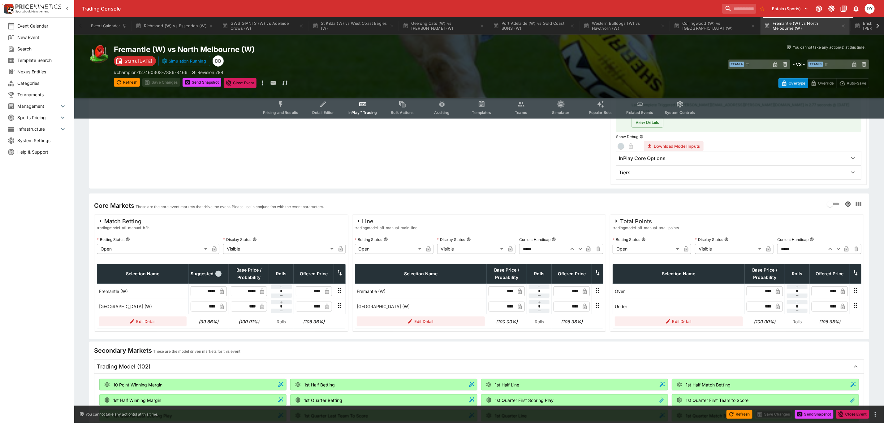
click at [282, 101] on icon "Event type filters" at bounding box center [281, 104] width 8 height 8
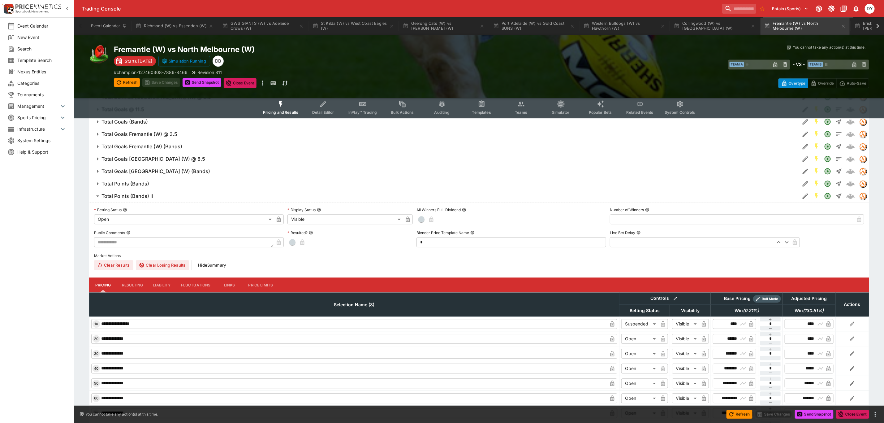
scroll to position [1027, 0]
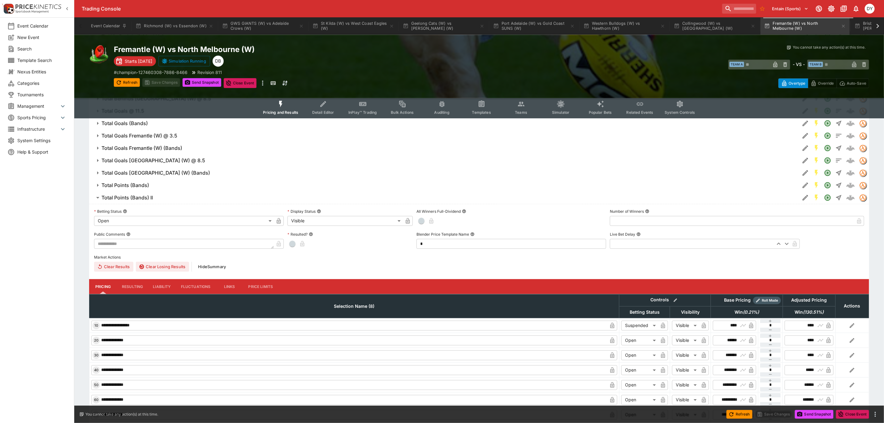
click at [125, 195] on h6 "Total Points (Bands) II" at bounding box center [127, 197] width 51 height 7
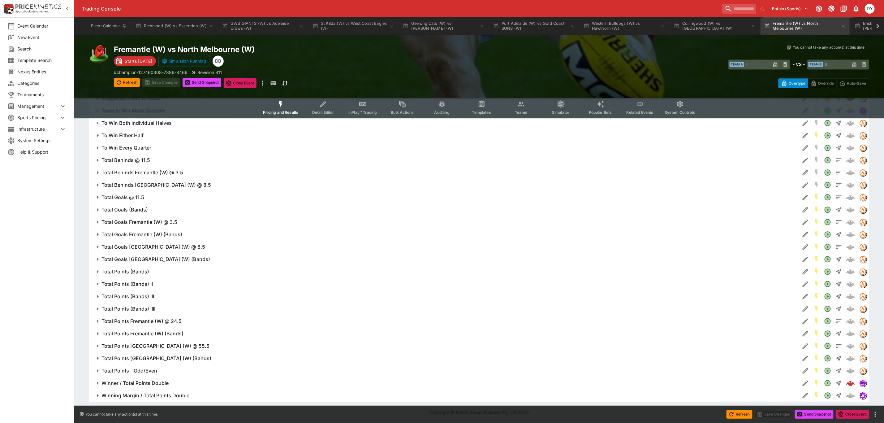
scroll to position [941, 0]
click at [160, 384] on h6 "Winner / Total Points Double" at bounding box center [135, 383] width 67 height 7
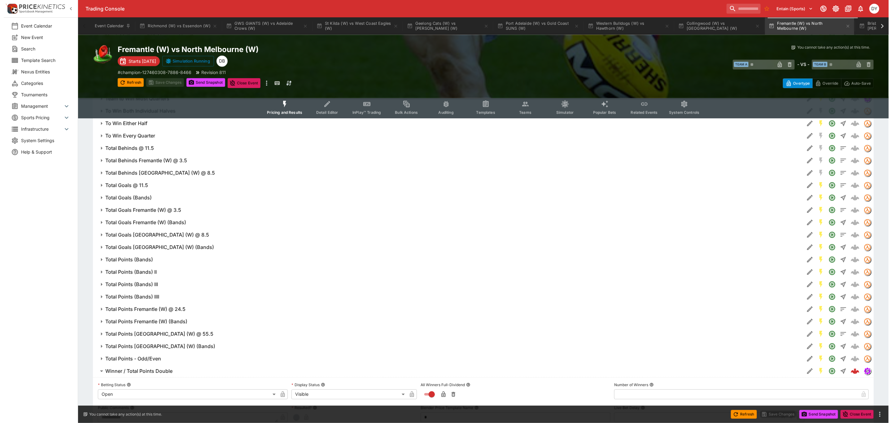
scroll to position [1080, 0]
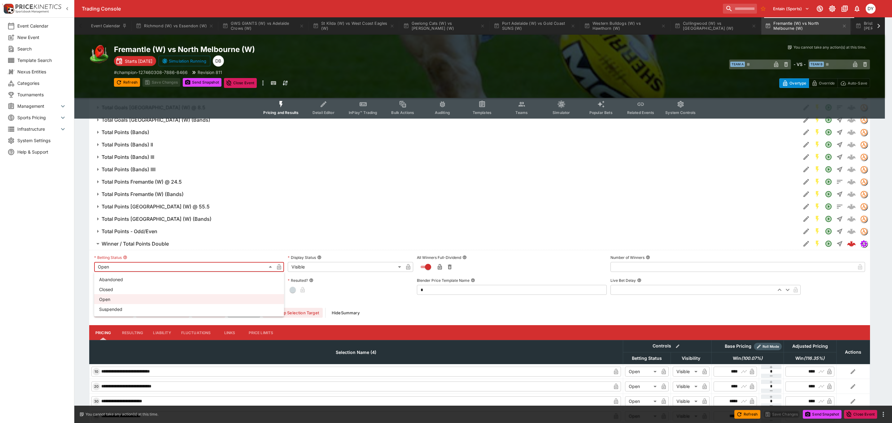
click at [121, 307] on li "Suspended" at bounding box center [189, 309] width 190 height 10
type input "**********"
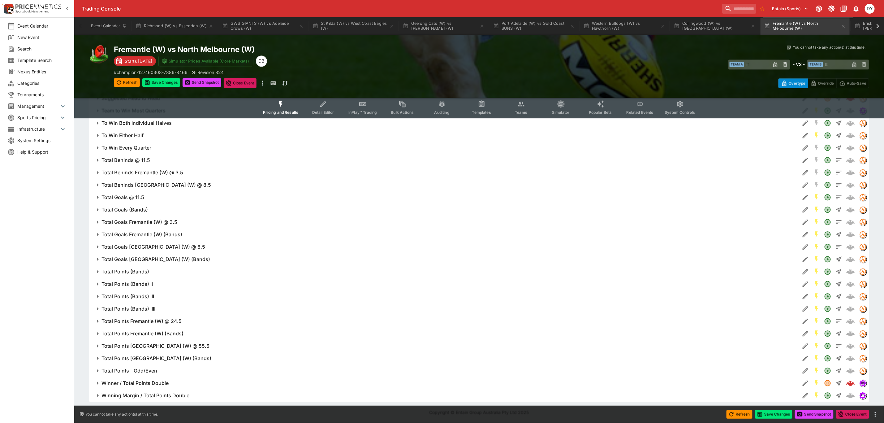
click at [303, 277] on button "Total Points (Bands)" at bounding box center [444, 271] width 711 height 12
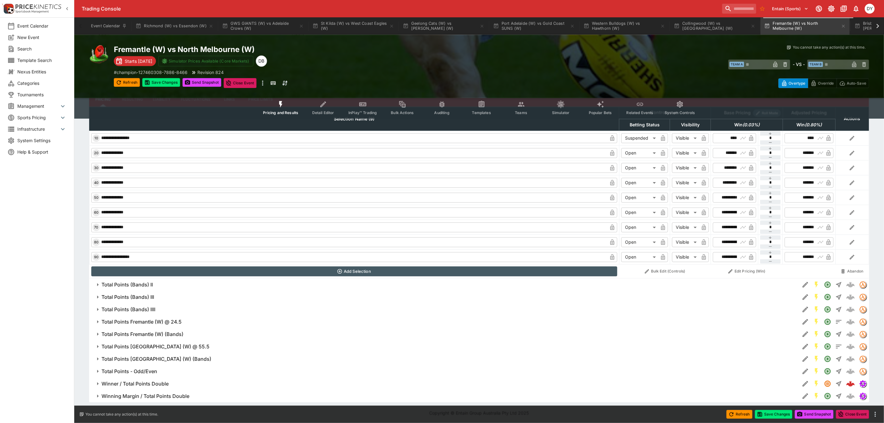
scroll to position [1228, 0]
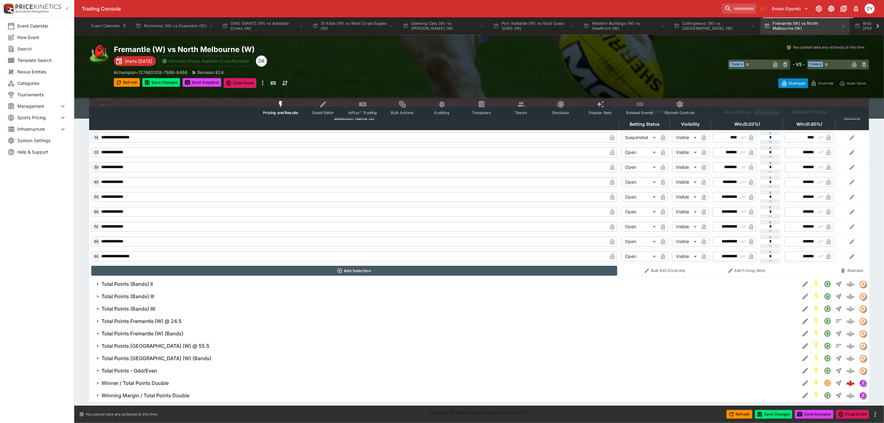
click at [150, 379] on button "Winner / Total Points Double" at bounding box center [444, 383] width 711 height 12
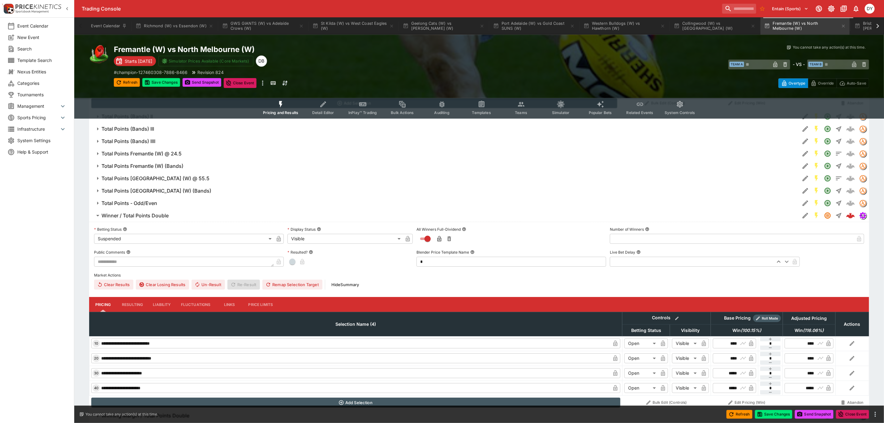
scroll to position [1417, 0]
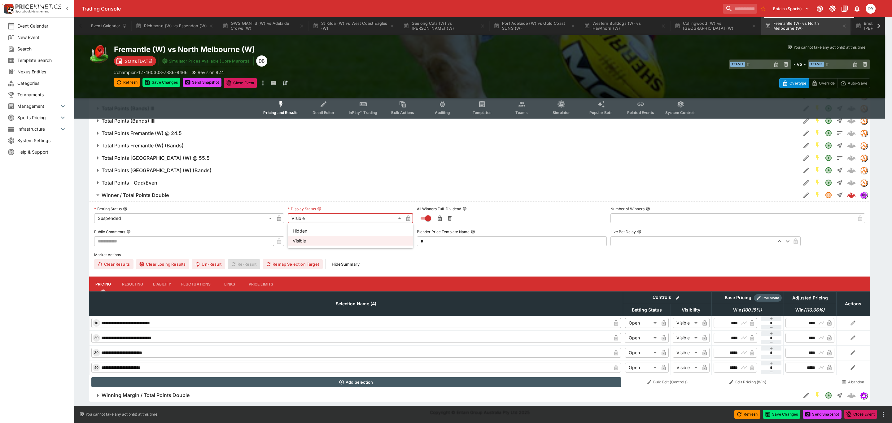
click at [312, 231] on li "Hidden" at bounding box center [350, 231] width 125 height 10
type input "******"
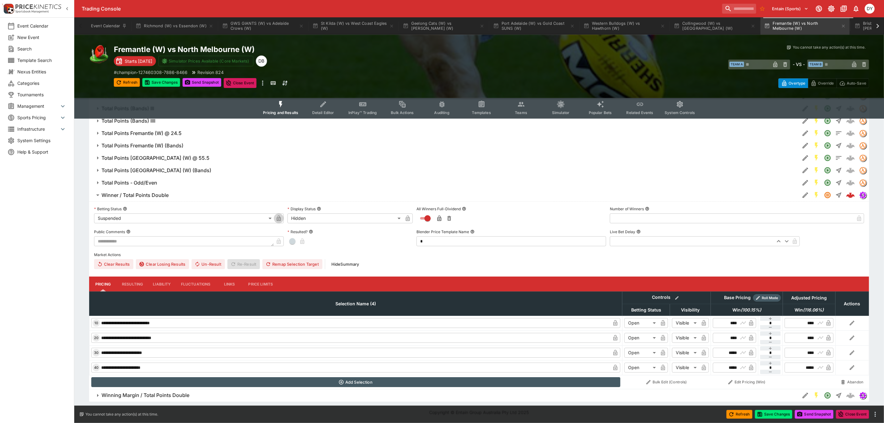
click at [279, 218] on icon "button" at bounding box center [278, 219] width 3 height 2
click at [405, 218] on icon "button" at bounding box center [408, 218] width 6 height 6
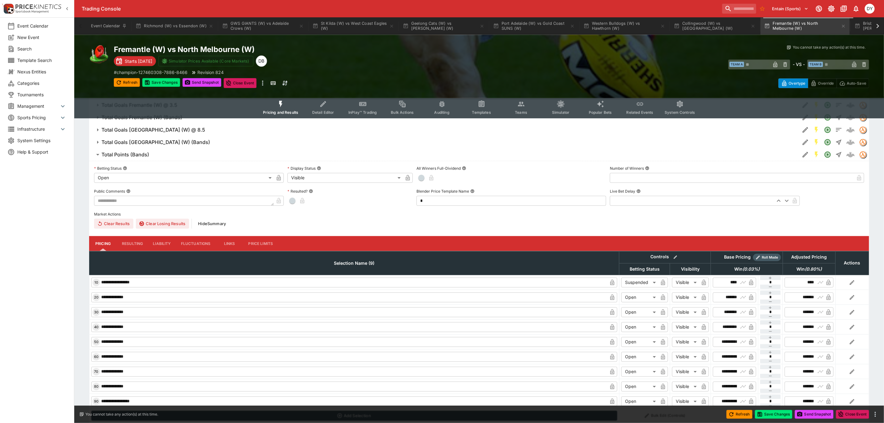
scroll to position [952, 0]
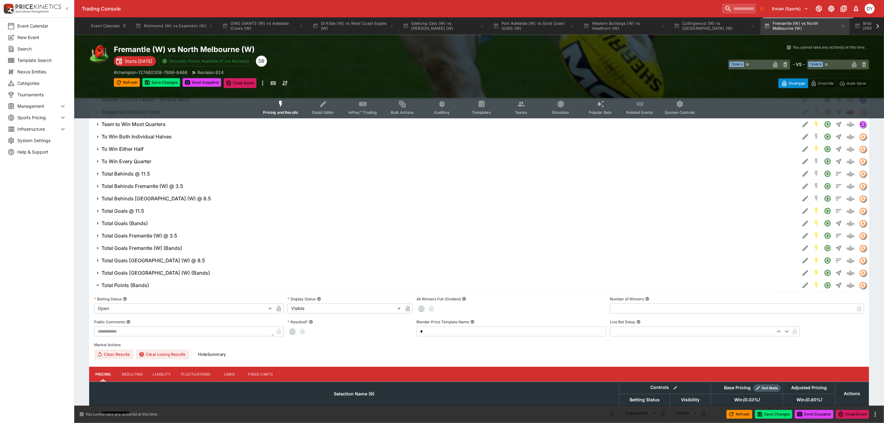
click at [128, 286] on h6 "Total Points (Bands)" at bounding box center [126, 285] width 48 height 7
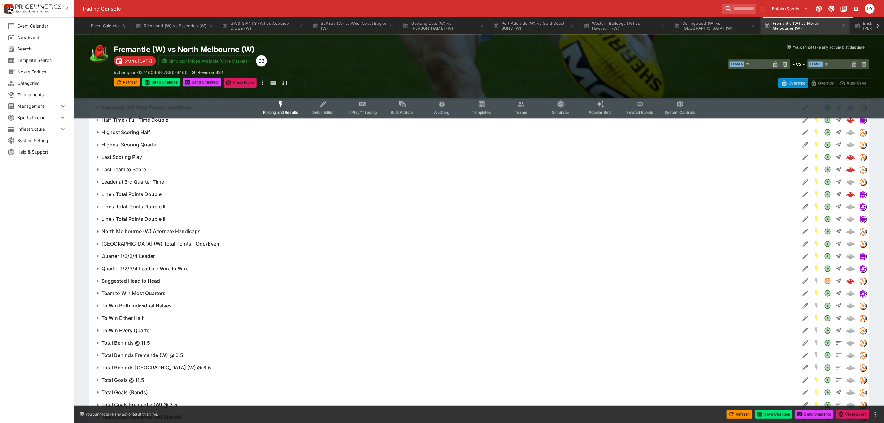
scroll to position [766, 0]
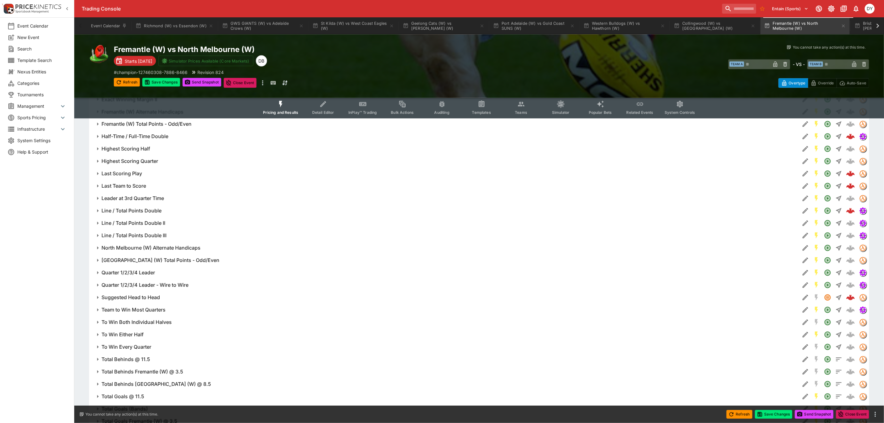
click at [141, 206] on button "Line / Total Points Double" at bounding box center [444, 211] width 711 height 12
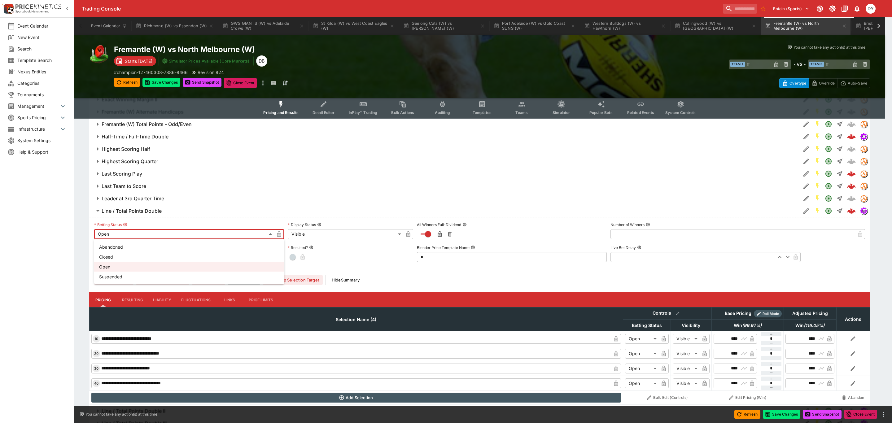
click at [120, 233] on body "Trading Console Entain (Sports) 1 DY Event Calendar New Event Search Template S…" at bounding box center [446, 116] width 892 height 1764
click at [122, 277] on li "Suspended" at bounding box center [189, 276] width 190 height 10
type input "**********"
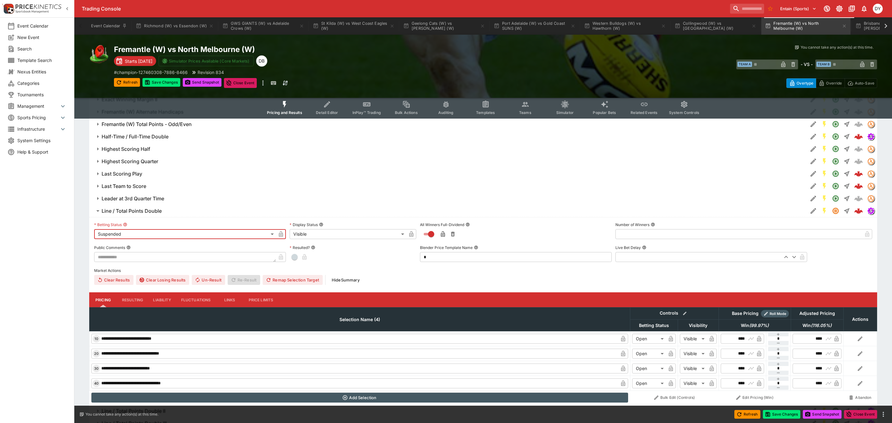
click at [314, 235] on body "Trading Console Entain (Sports) 1 DY Event Calendar New Event Search Template S…" at bounding box center [446, 116] width 892 height 1764
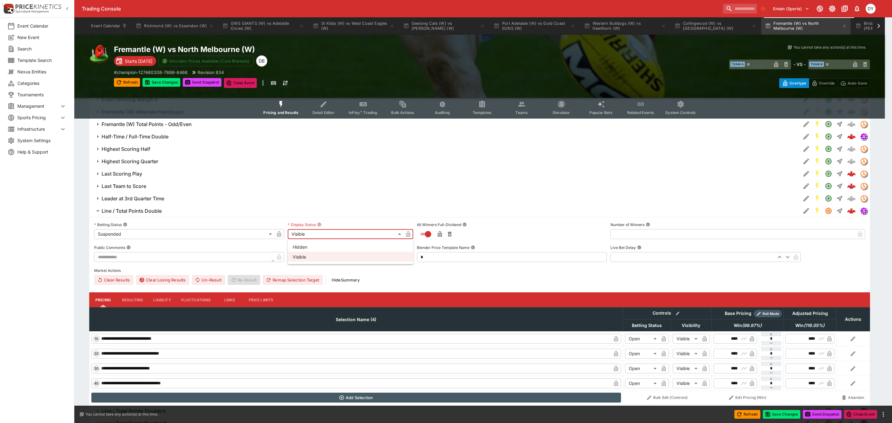
click at [302, 247] on li "Hidden" at bounding box center [350, 247] width 125 height 10
type input "******"
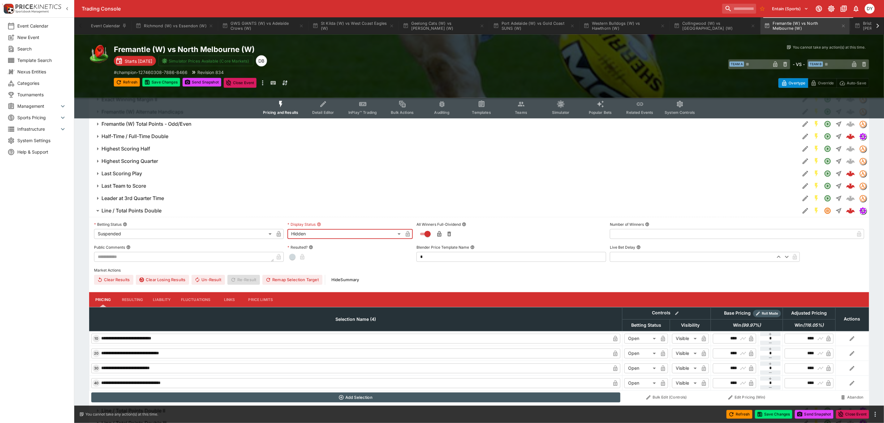
click at [279, 232] on icon "button" at bounding box center [279, 234] width 4 height 6
click at [409, 232] on icon "button" at bounding box center [408, 234] width 4 height 6
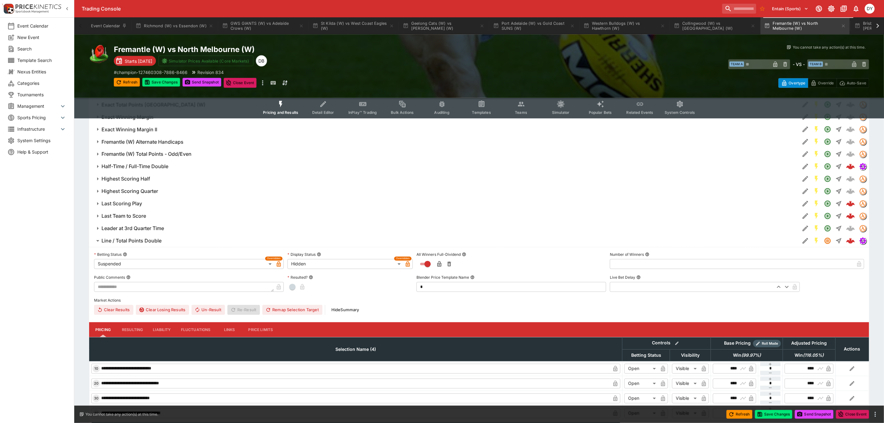
scroll to position [720, 0]
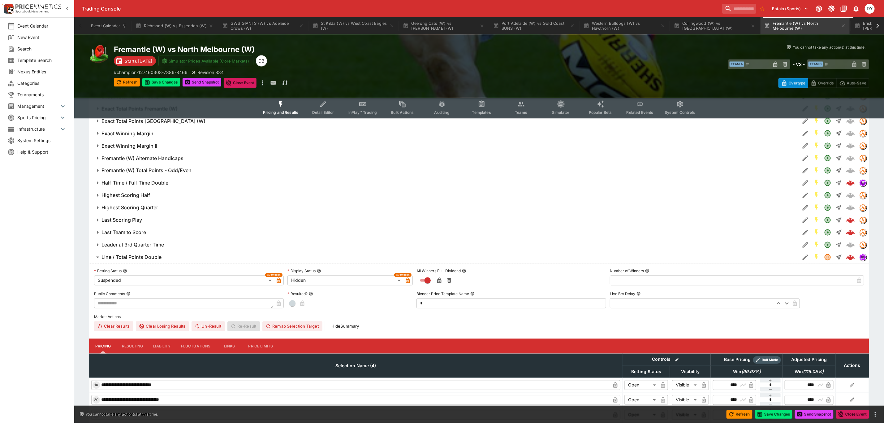
click at [146, 185] on h6 "Half-Time / Full-Time Double" at bounding box center [135, 183] width 67 height 7
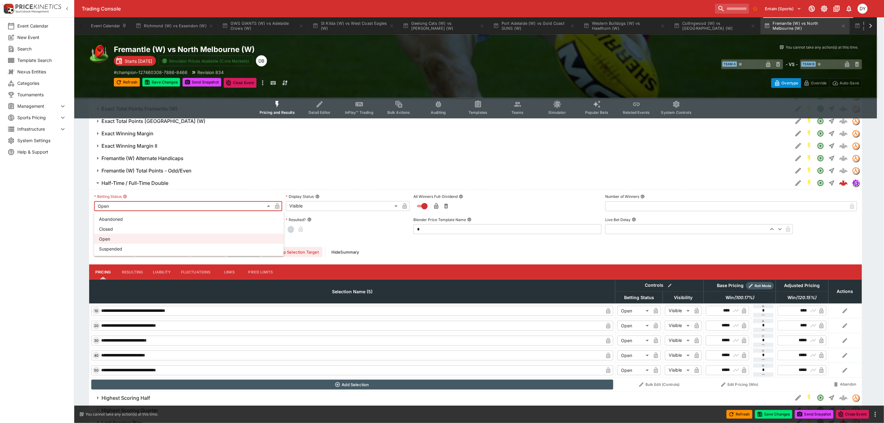
click at [123, 208] on body "Trading Console Entain (Sports) 1 DY Event Calendar New Event Search Template S…" at bounding box center [442, 263] width 884 height 1967
click at [132, 247] on li "Suspended" at bounding box center [189, 249] width 190 height 10
type input "**********"
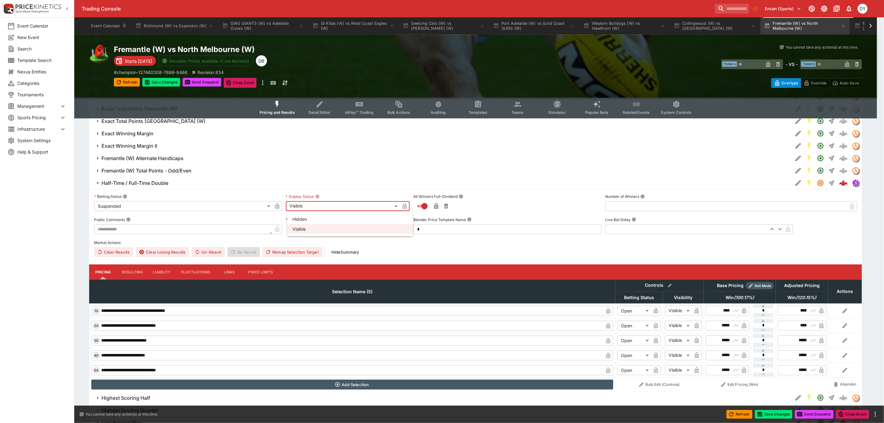
click at [299, 207] on body "Trading Console Entain (Sports) 1 DY Event Calendar New Event Search Template S…" at bounding box center [442, 263] width 884 height 1967
click at [300, 220] on li "Hidden" at bounding box center [350, 219] width 125 height 10
type input "******"
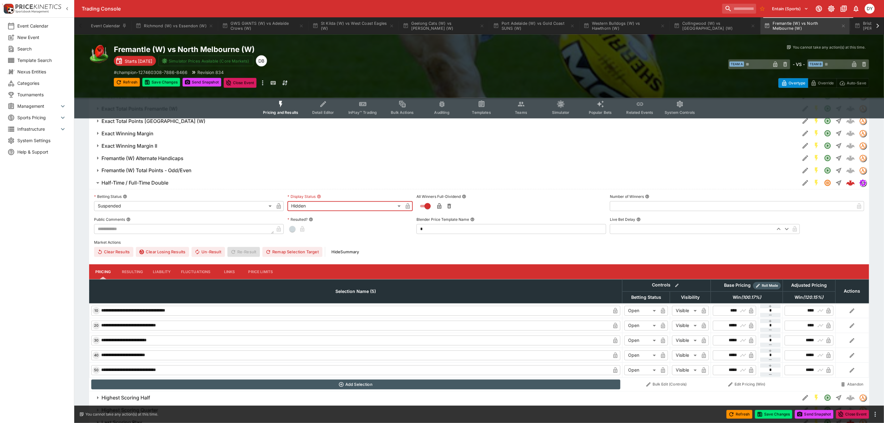
click at [279, 206] on icon "button" at bounding box center [278, 207] width 3 height 2
click at [409, 208] on icon "button" at bounding box center [407, 207] width 3 height 2
click at [168, 85] on button "Save Changes" at bounding box center [161, 82] width 38 height 9
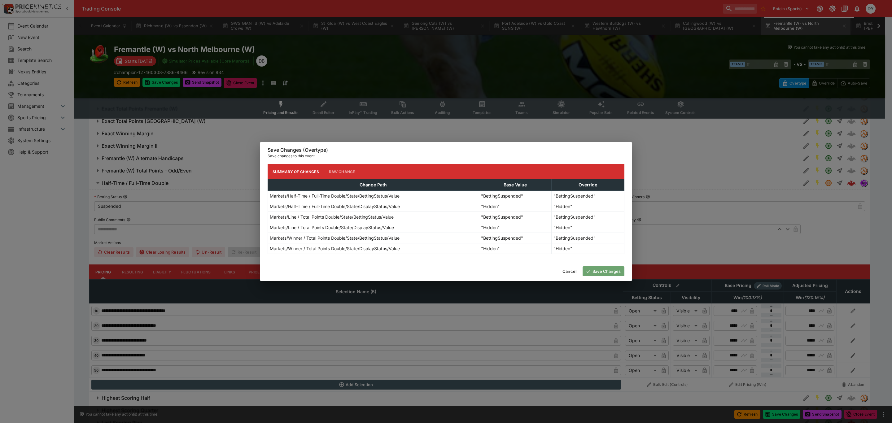
click at [606, 269] on button "Save Changes" at bounding box center [603, 271] width 42 height 10
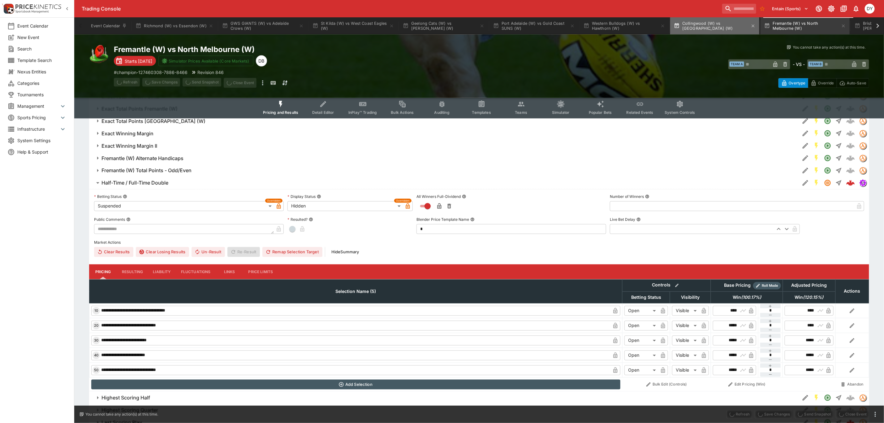
click at [718, 24] on button "Collingwood (W) vs [GEOGRAPHIC_DATA] (W)" at bounding box center [715, 25] width 89 height 17
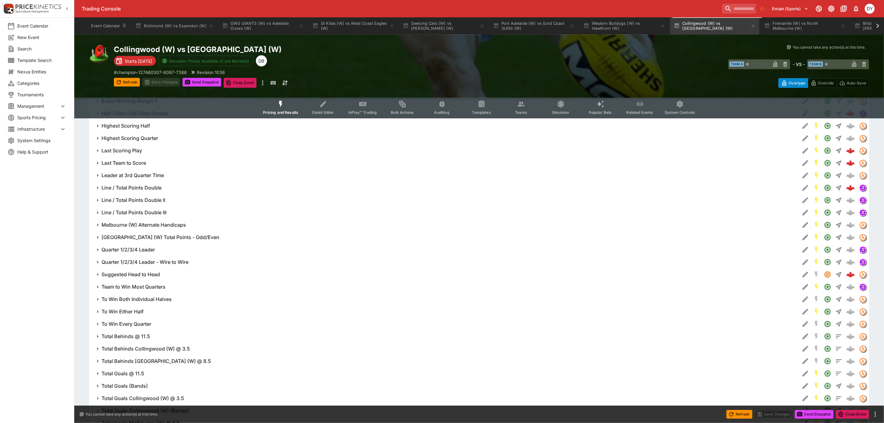
scroll to position [966, 0]
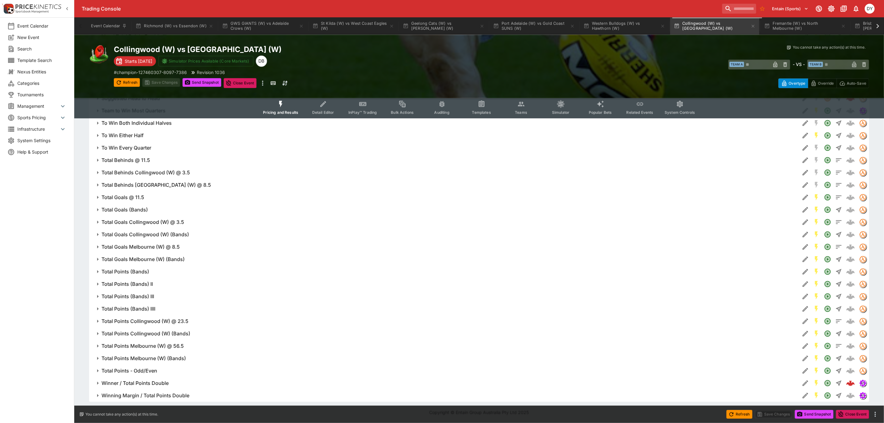
click at [149, 383] on h6 "Winner / Total Points Double" at bounding box center [135, 383] width 67 height 7
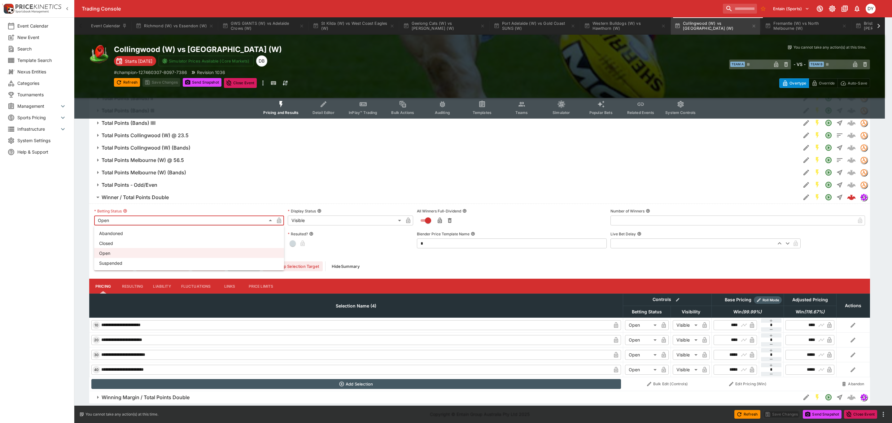
click at [120, 263] on li "Suspended" at bounding box center [189, 263] width 190 height 10
type input "**********"
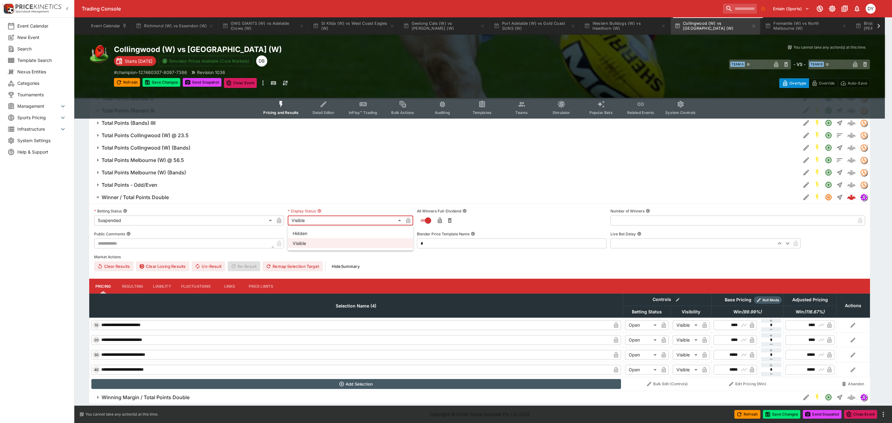
click at [306, 234] on li "Hidden" at bounding box center [350, 233] width 125 height 10
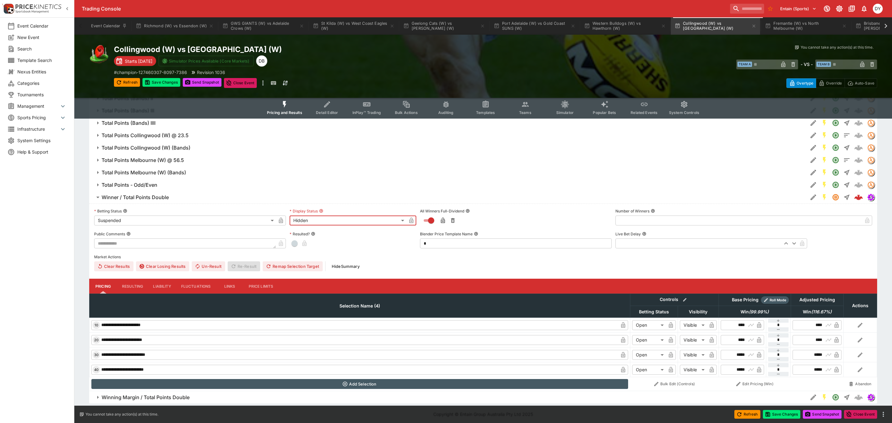
type input "******"
click at [277, 220] on icon "button" at bounding box center [279, 221] width 4 height 6
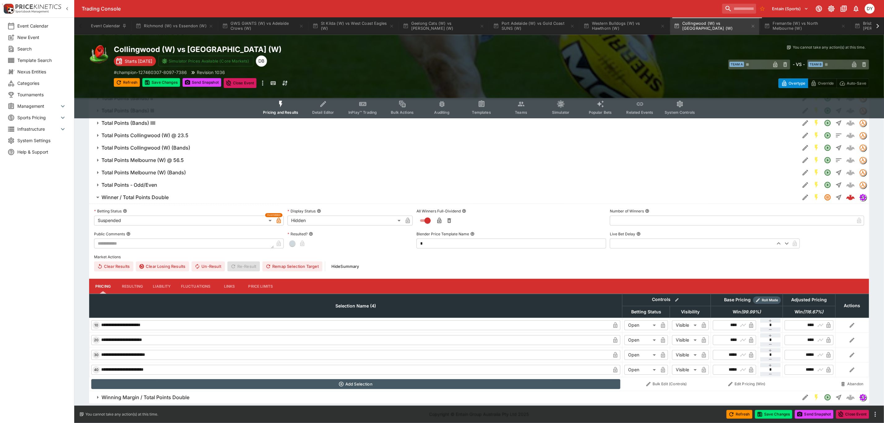
click at [409, 220] on icon "button" at bounding box center [408, 221] width 4 height 6
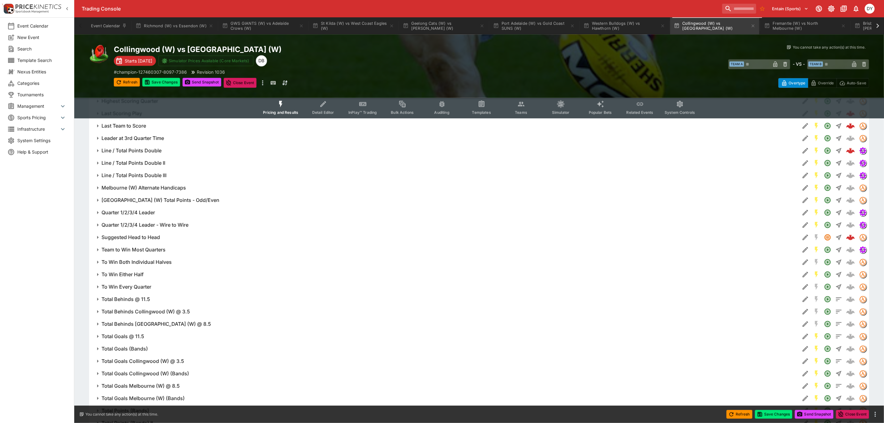
scroll to position [780, 0]
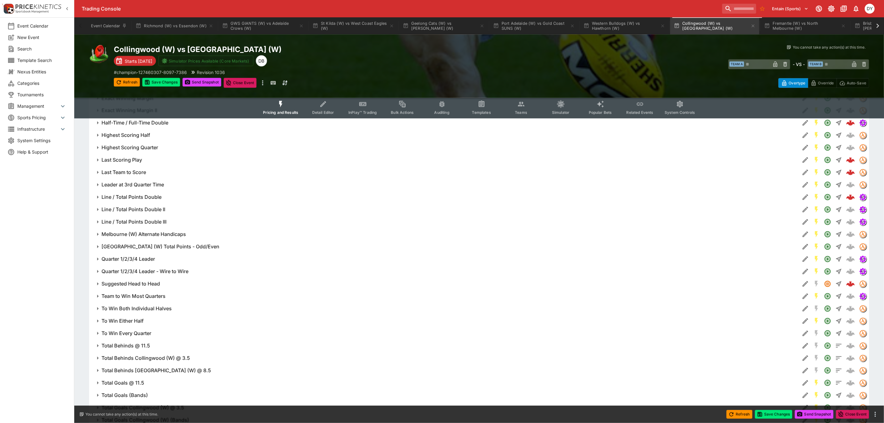
click at [147, 197] on h6 "Line / Total Points Double" at bounding box center [132, 197] width 60 height 7
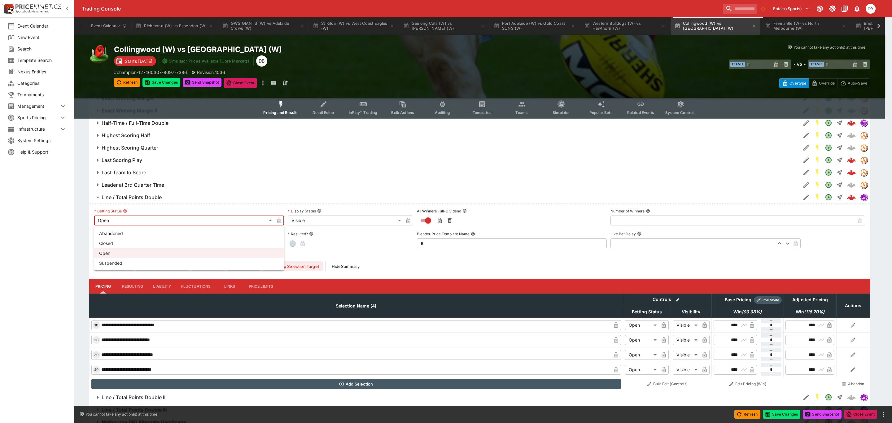
click at [124, 217] on body "Trading Console Entain (Sports) 1 DY Event Calendar New Event Search Template S…" at bounding box center [446, 102] width 892 height 1764
click at [128, 262] on li "Suspended" at bounding box center [189, 263] width 190 height 10
type input "**********"
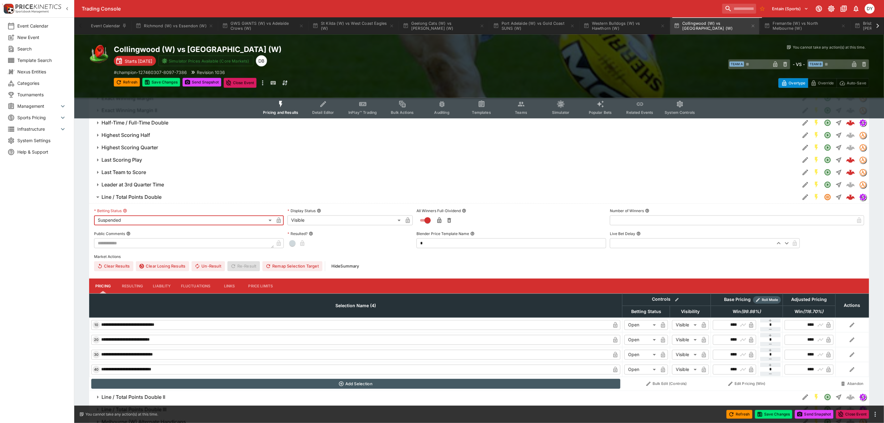
click at [319, 222] on body "Trading Console Entain (Sports) 1 DY Event Calendar New Event Search Template S…" at bounding box center [442, 102] width 884 height 1764
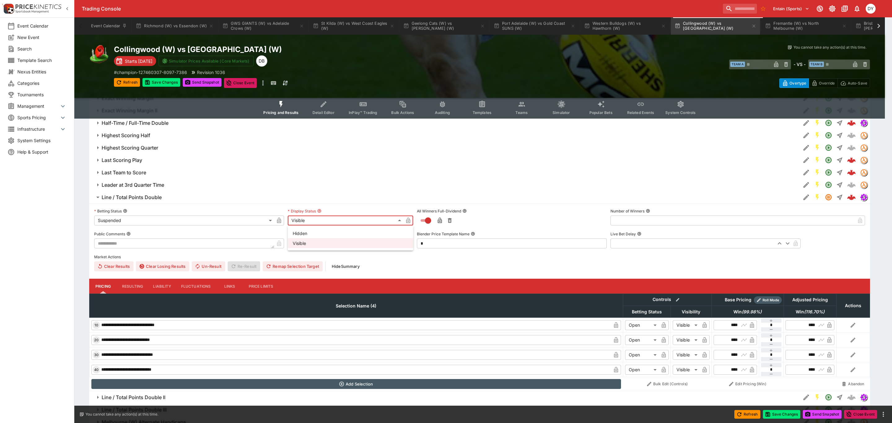
click at [309, 235] on li "Hidden" at bounding box center [350, 233] width 125 height 10
type input "******"
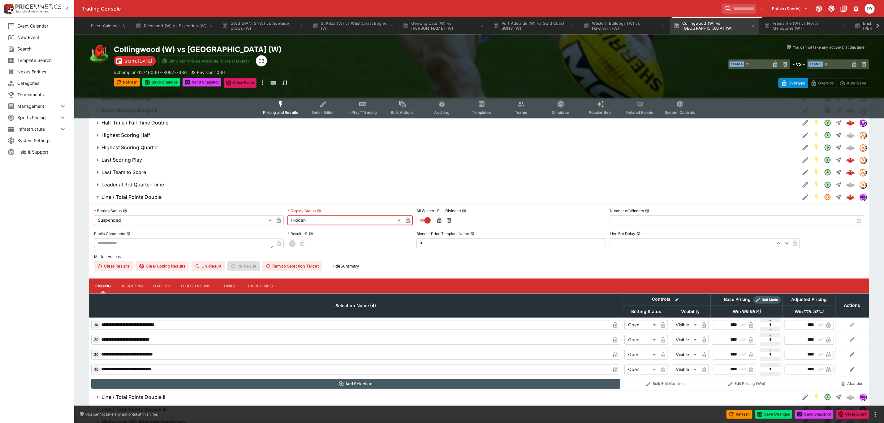
click at [277, 220] on icon "button" at bounding box center [279, 220] width 6 height 6
click at [408, 219] on icon "button" at bounding box center [408, 220] width 6 height 6
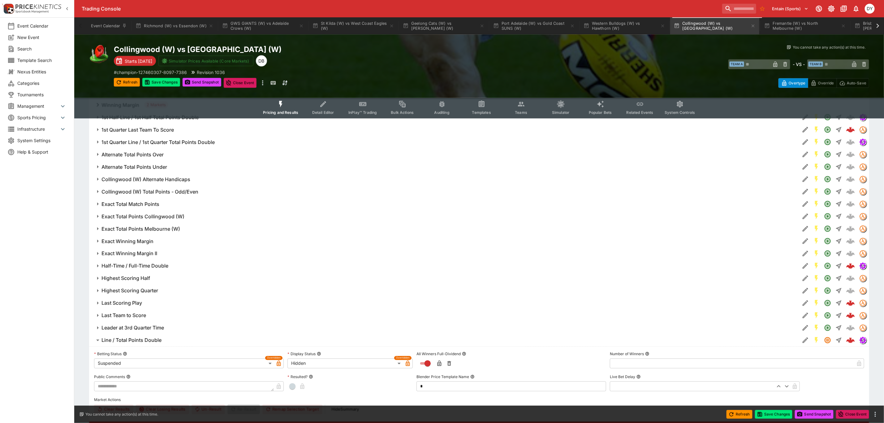
scroll to position [641, 0]
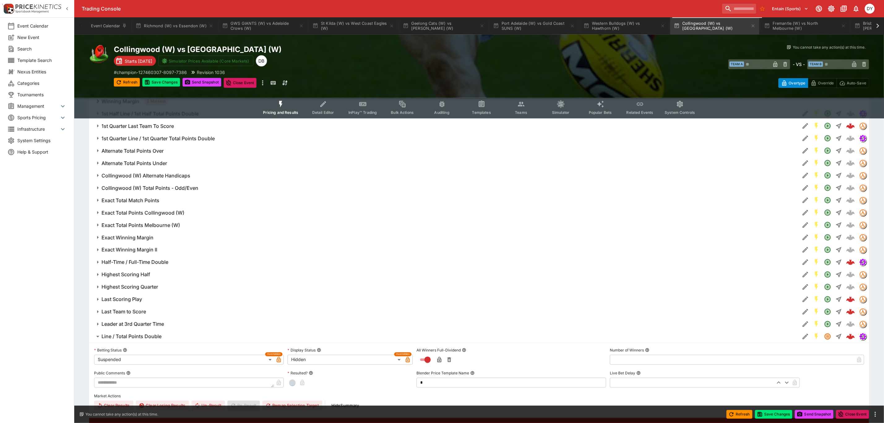
click at [139, 261] on h6 "Half-Time / Full-Time Double" at bounding box center [135, 262] width 67 height 7
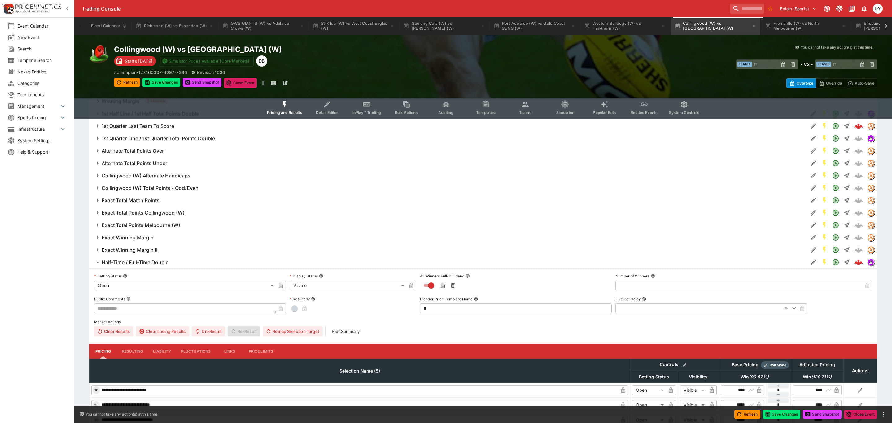
click at [127, 283] on body "Trading Console Entain (Sports) 1 DY Event Calendar New Event Search Template S…" at bounding box center [446, 342] width 892 height 1967
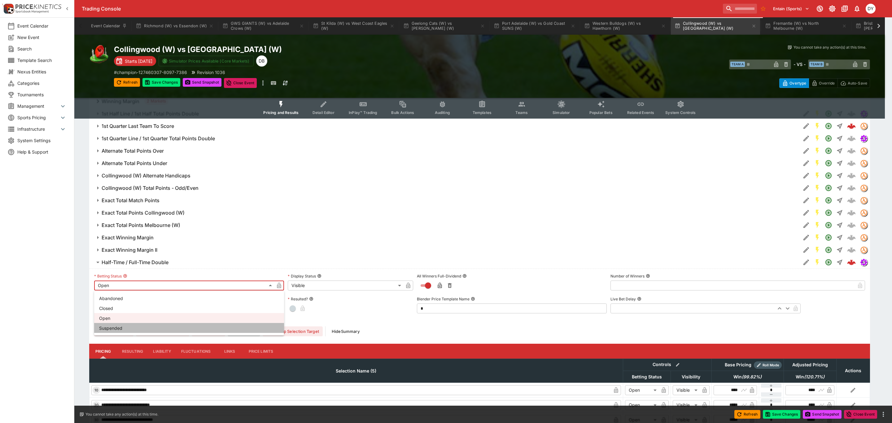
click at [129, 325] on li "Suspended" at bounding box center [189, 328] width 190 height 10
type input "**********"
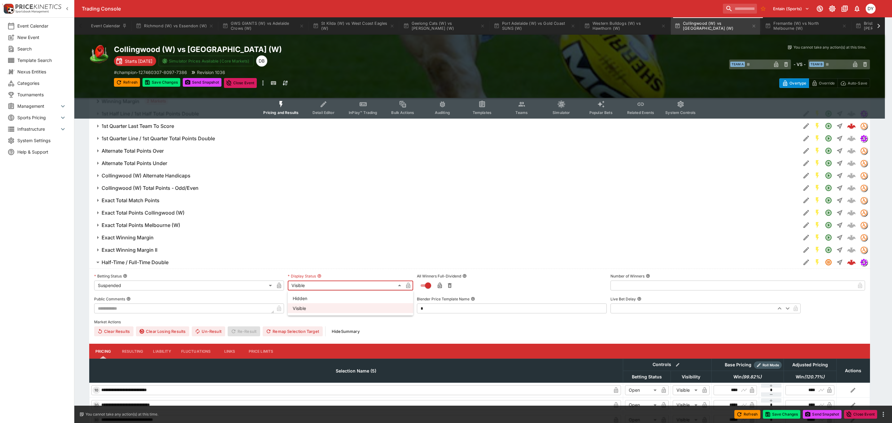
click at [304, 285] on body "Trading Console Entain (Sports) 1 DY Event Calendar New Event Search Template S…" at bounding box center [446, 342] width 892 height 1967
click at [304, 296] on li "Hidden" at bounding box center [350, 298] width 125 height 10
type input "******"
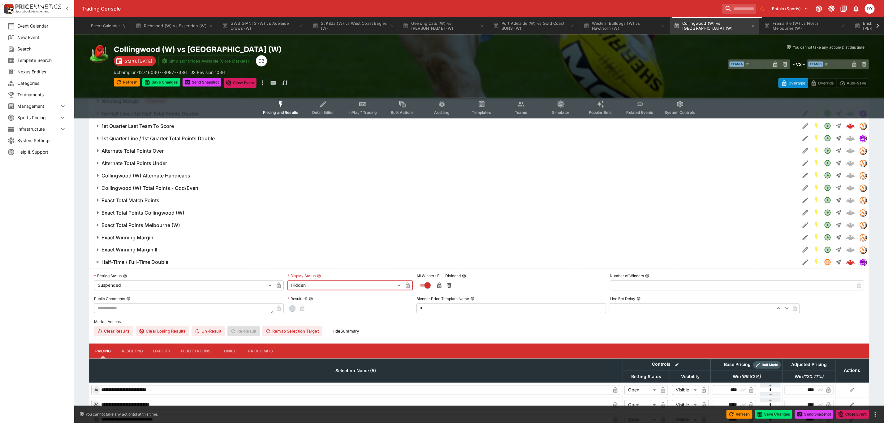
click at [278, 286] on icon "button" at bounding box center [278, 286] width 3 height 2
click at [408, 284] on icon "button" at bounding box center [408, 285] width 6 height 6
click at [157, 259] on h6 "Half-Time / Full-Time Double" at bounding box center [135, 262] width 67 height 7
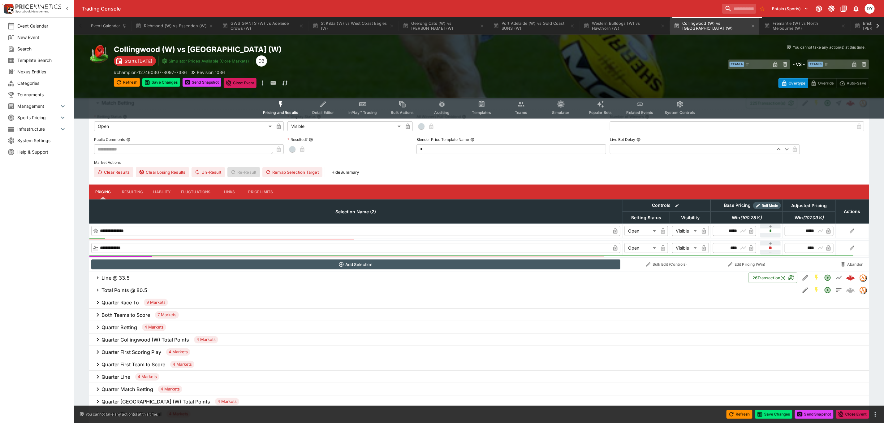
scroll to position [0, 0]
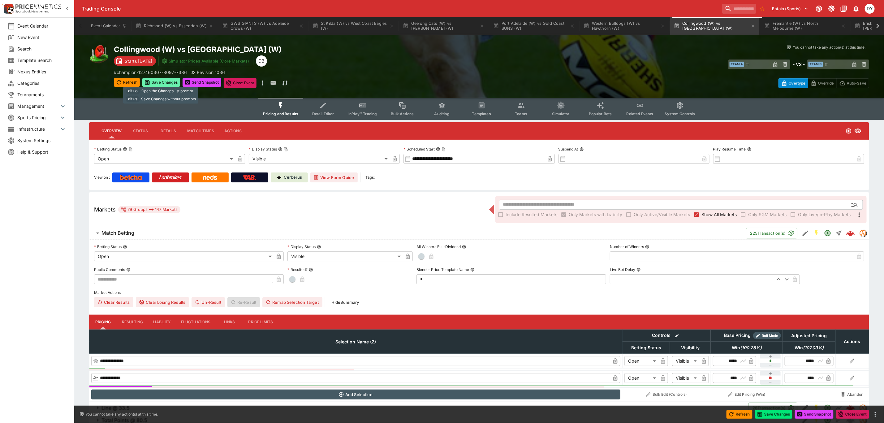
click at [164, 82] on button "Save Changes" at bounding box center [161, 82] width 38 height 9
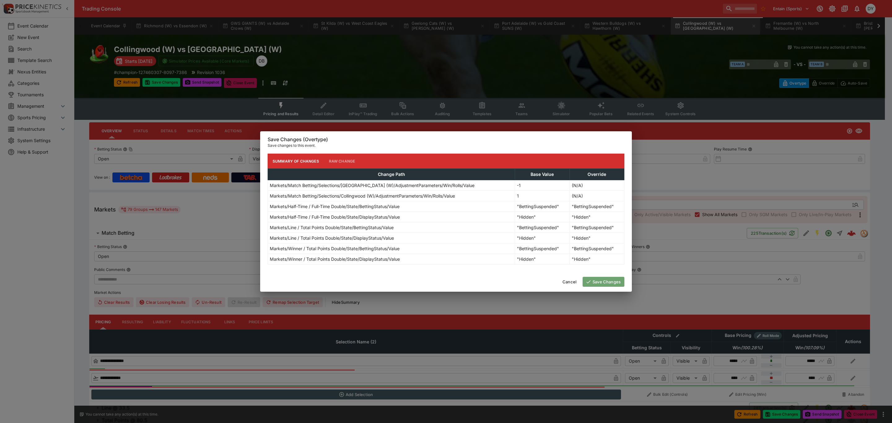
click at [600, 282] on button "Save Changes" at bounding box center [603, 282] width 42 height 10
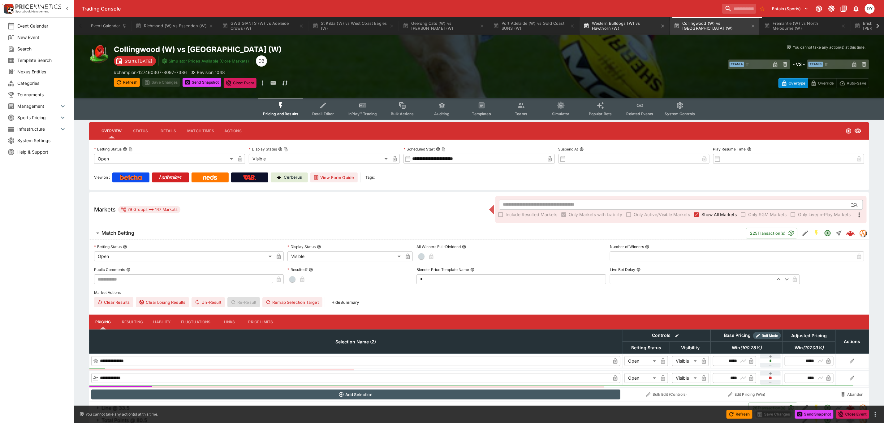
click at [624, 21] on button "Western Bulldogs (W) vs Hawthorn (W)" at bounding box center [624, 25] width 89 height 17
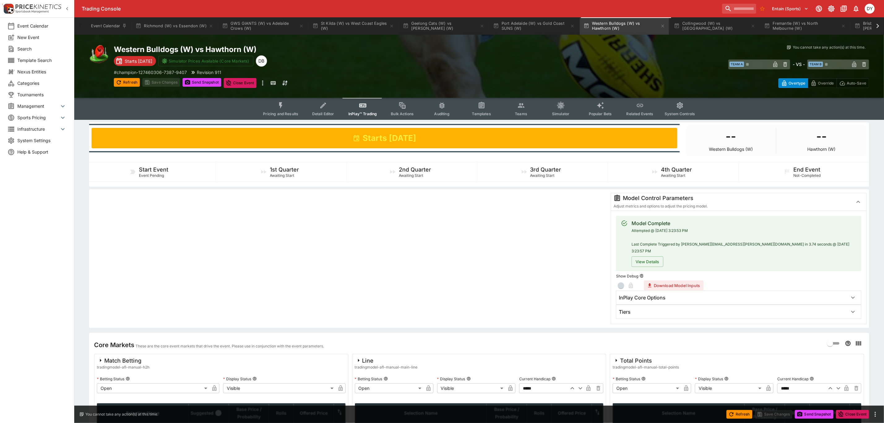
click at [285, 106] on icon "Event type filters" at bounding box center [281, 106] width 8 height 8
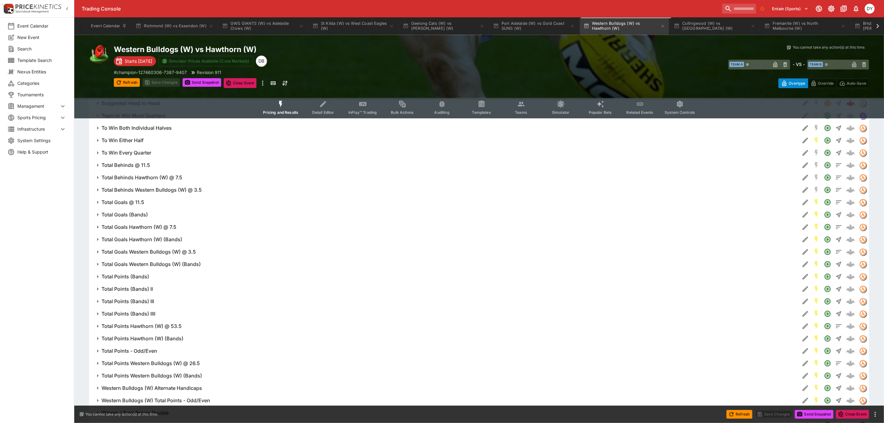
scroll to position [966, 0]
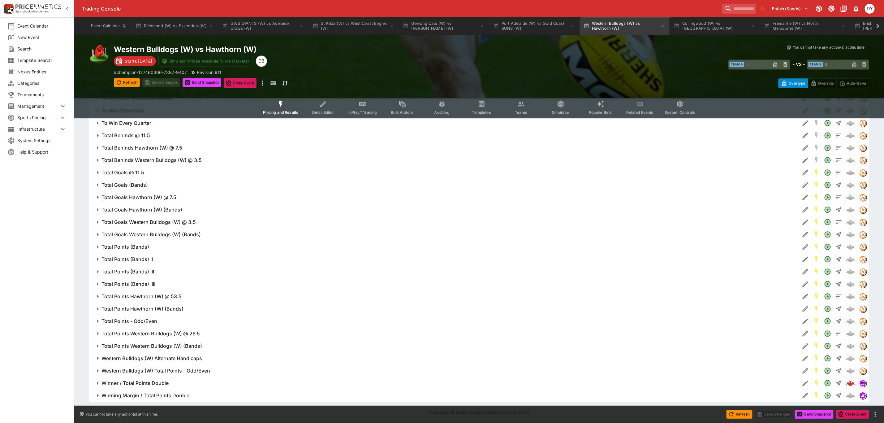
click at [135, 382] on h6 "Winner / Total Points Double" at bounding box center [135, 383] width 67 height 7
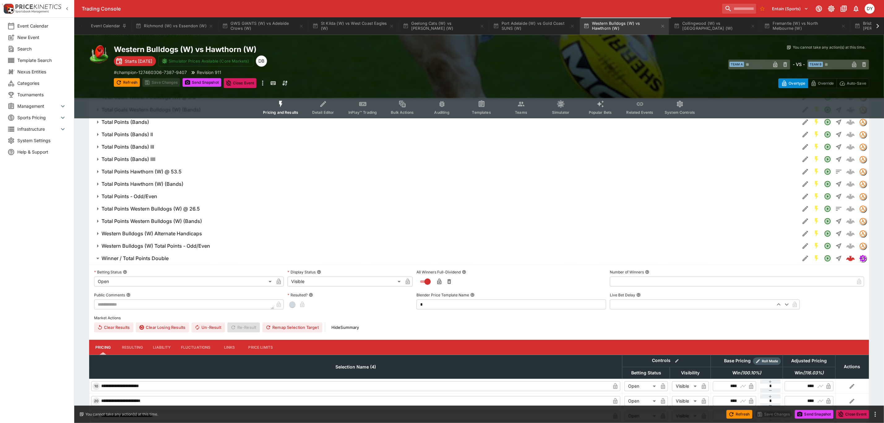
scroll to position [1105, 0]
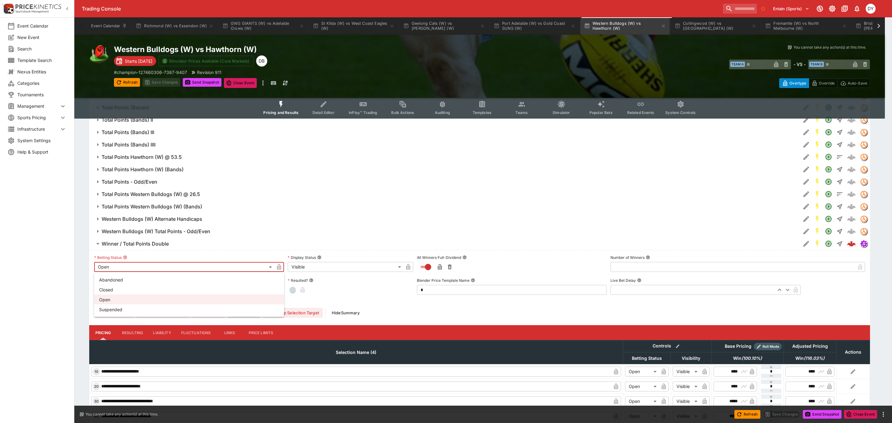
click at [115, 311] on li "Suspended" at bounding box center [189, 309] width 190 height 10
type input "**********"
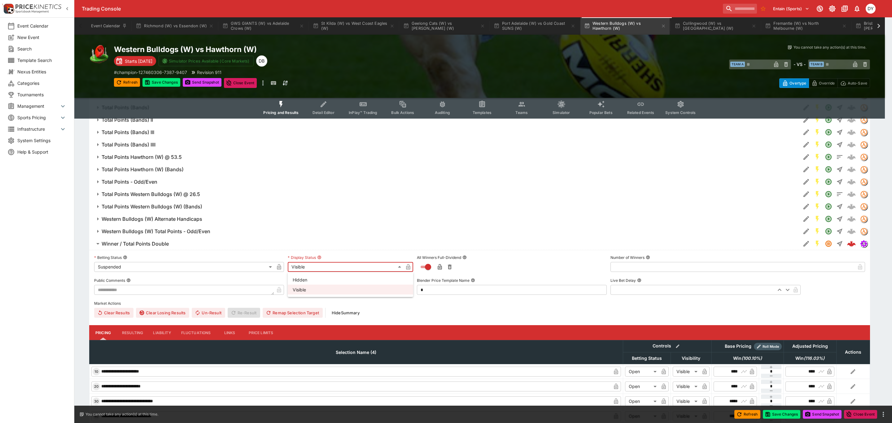
click at [306, 277] on li "Hidden" at bounding box center [350, 280] width 125 height 10
type input "******"
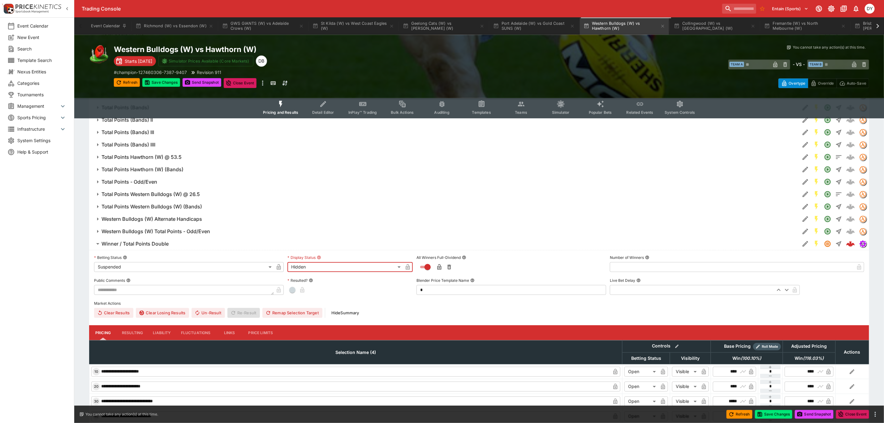
click at [278, 267] on icon "button" at bounding box center [278, 267] width 3 height 2
click at [409, 268] on icon "button" at bounding box center [407, 267] width 3 height 2
click at [153, 242] on h6 "Winner / Total Points Double" at bounding box center [135, 244] width 67 height 7
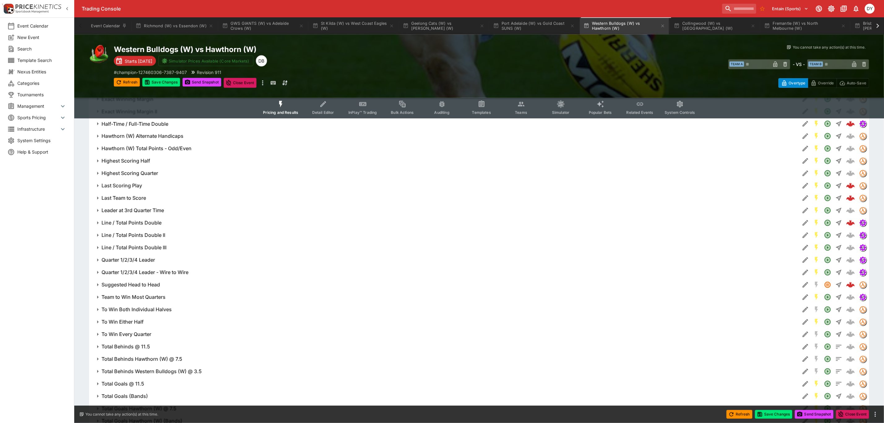
scroll to position [734, 0]
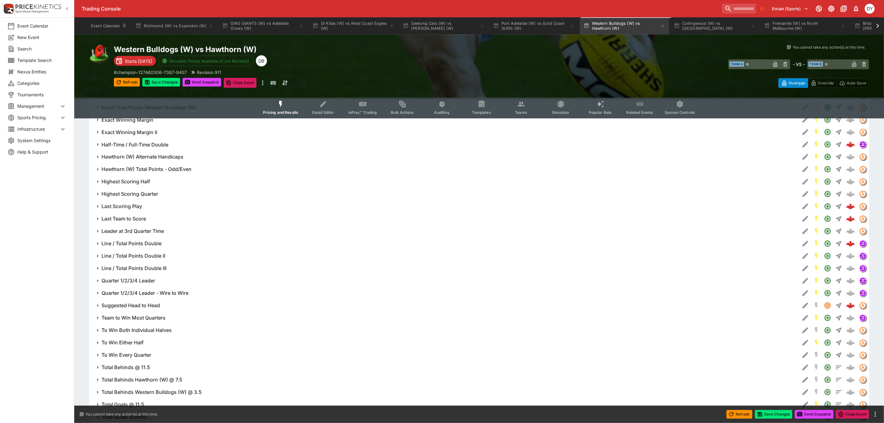
click at [144, 243] on h6 "Line / Total Points Double" at bounding box center [132, 244] width 60 height 7
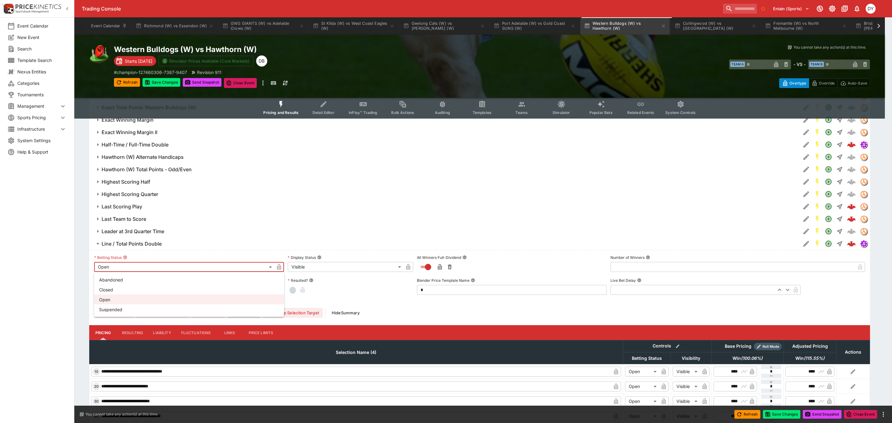
click at [125, 264] on body "Trading Console Entain (Sports) 1 DY Event Calendar New Event Search Template S…" at bounding box center [446, 54] width 892 height 1576
click at [123, 305] on li "Suspended" at bounding box center [189, 309] width 190 height 10
type input "**********"
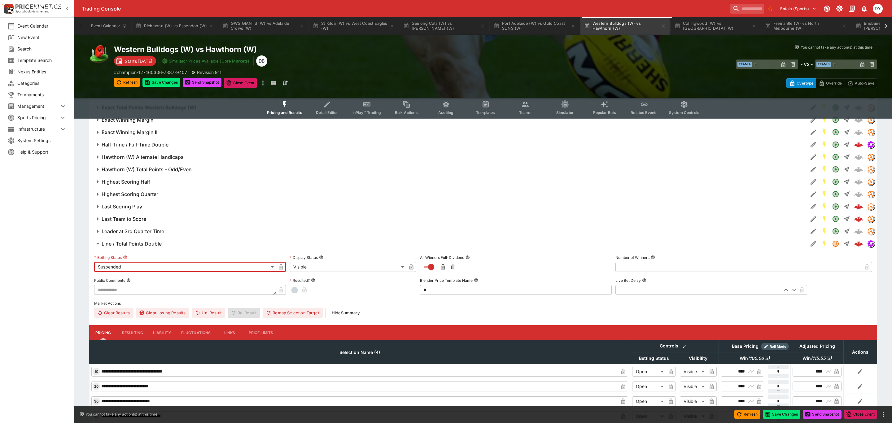
click at [304, 270] on body "Trading Console Entain (Sports) 1 DY Event Calendar New Event Search Template S…" at bounding box center [446, 54] width 892 height 1576
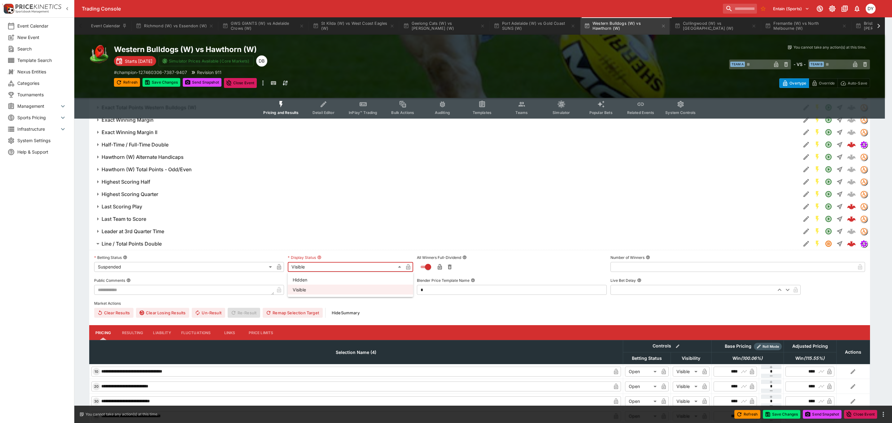
click at [306, 279] on li "Hidden" at bounding box center [350, 280] width 125 height 10
type input "******"
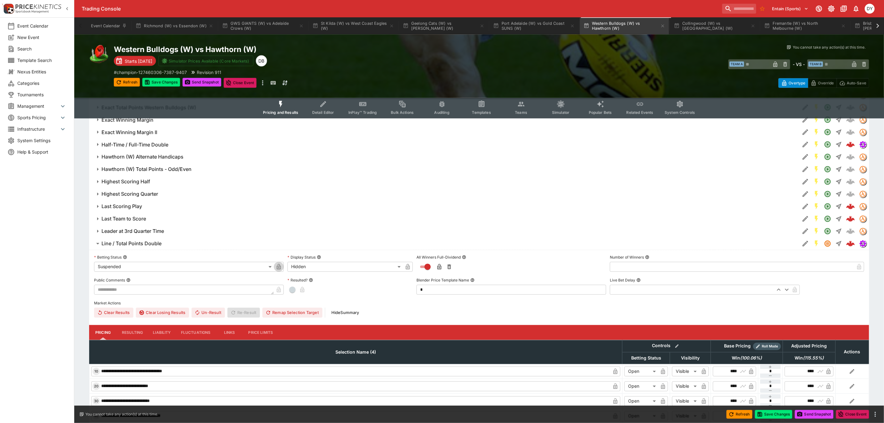
click at [279, 268] on icon "button" at bounding box center [279, 267] width 4 height 6
click at [409, 266] on icon "button" at bounding box center [408, 267] width 4 height 6
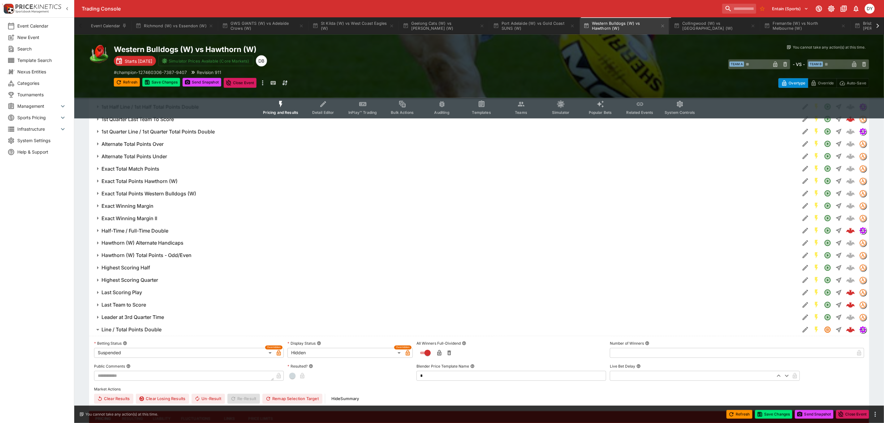
scroll to position [641, 0]
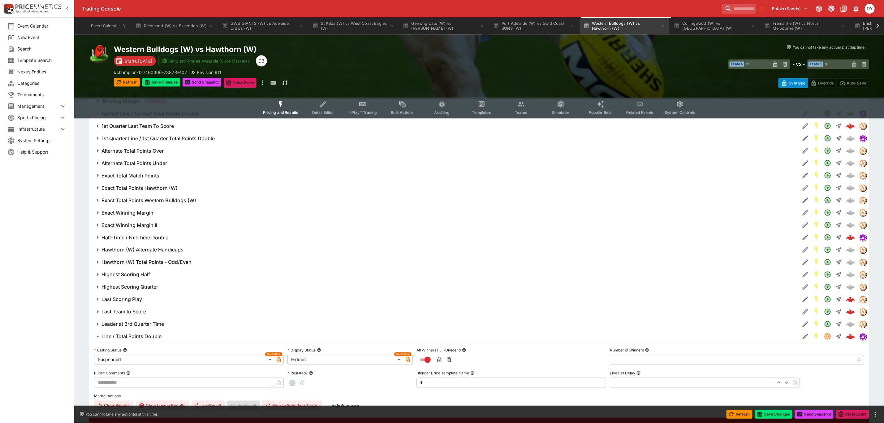
click at [146, 234] on button "Half-Time / Full-Time Double" at bounding box center [444, 237] width 711 height 12
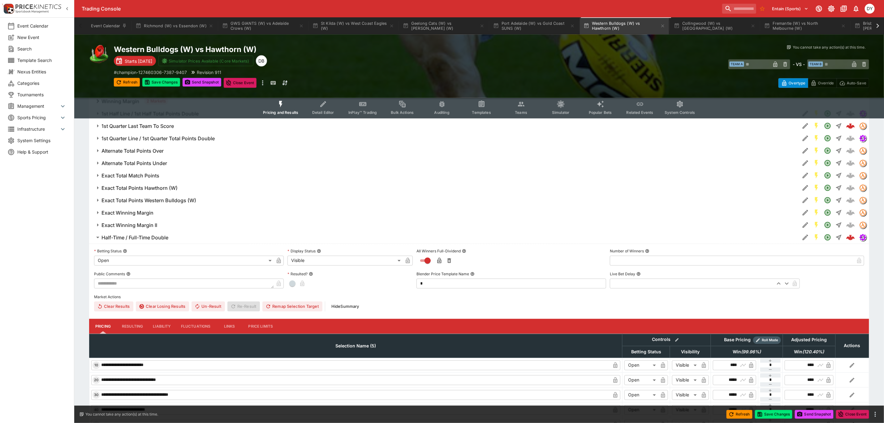
click at [131, 259] on body "Trading Console Entain (Sports) 1 DY Event Calendar New Event Search Template S…" at bounding box center [442, 248] width 884 height 1779
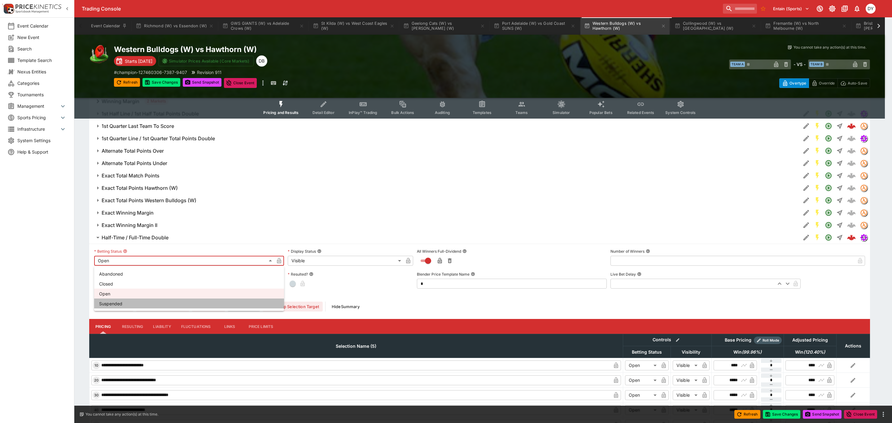
click at [125, 301] on li "Suspended" at bounding box center [189, 303] width 190 height 10
type input "**********"
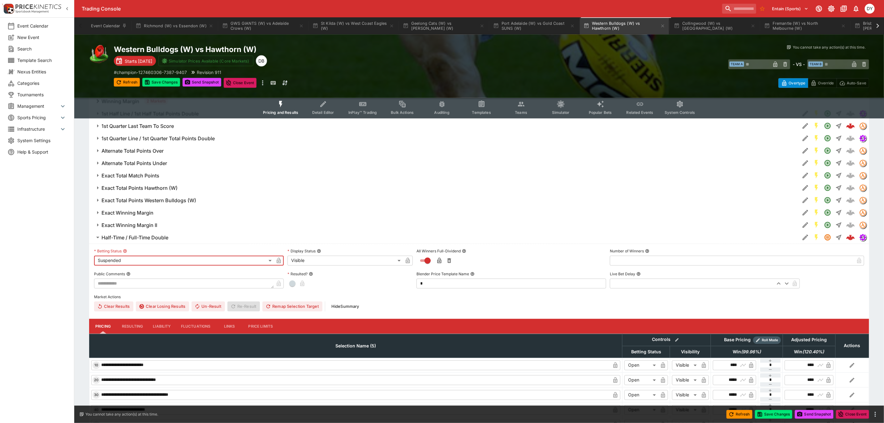
click at [323, 260] on body "Trading Console Entain (Sports) 1 DY Event Calendar New Event Search Template S…" at bounding box center [442, 248] width 884 height 1779
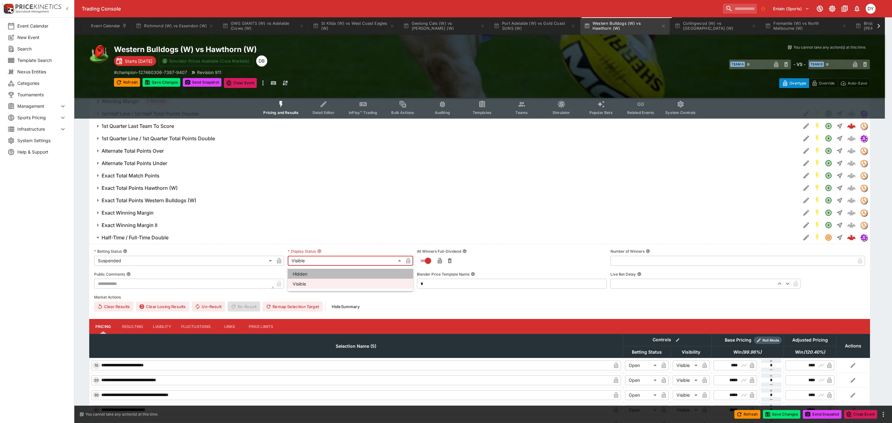
click at [317, 273] on li "Hidden" at bounding box center [350, 274] width 125 height 10
type input "******"
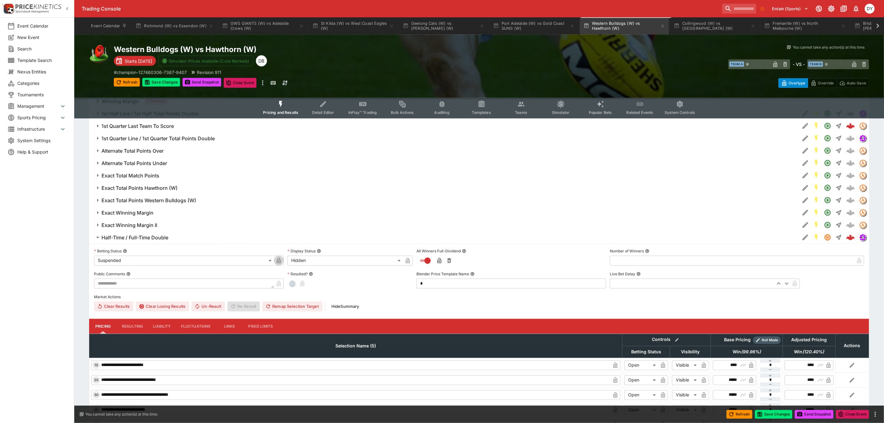
click at [280, 262] on icon "button" at bounding box center [278, 261] width 3 height 2
click at [407, 260] on icon "button" at bounding box center [408, 261] width 4 height 6
click at [169, 85] on button "Save Changes" at bounding box center [161, 82] width 38 height 9
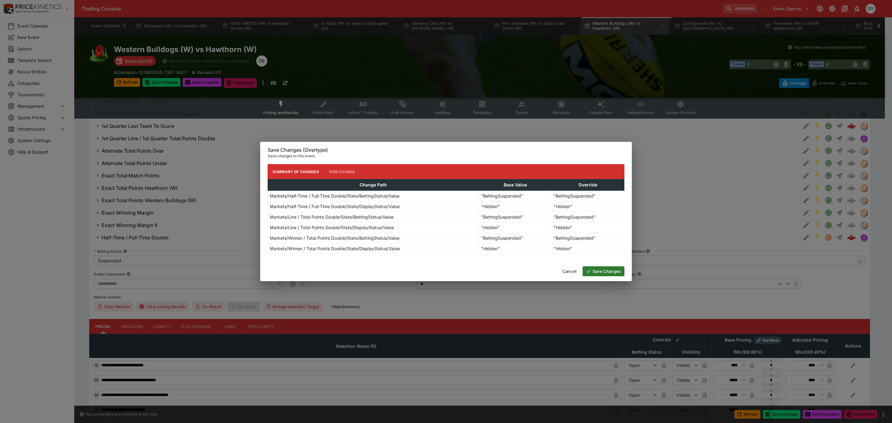
click at [613, 270] on button "Save Changes" at bounding box center [603, 271] width 42 height 10
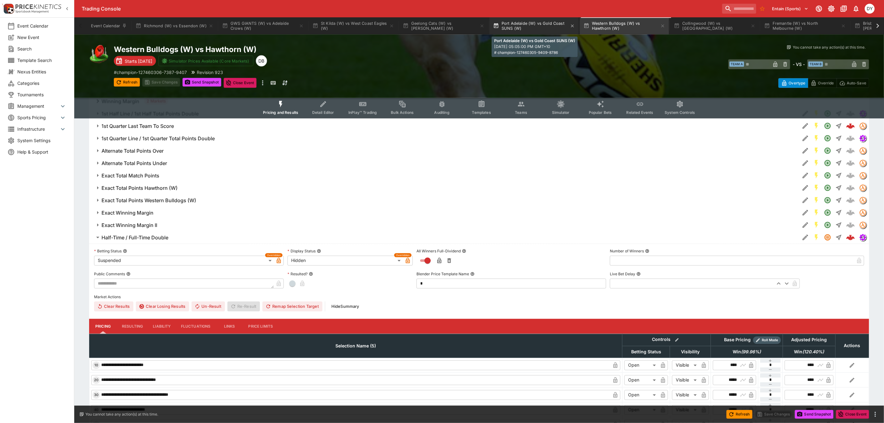
click at [528, 24] on button "Port Adelaide (W) vs Gold Coast SUNS (W)" at bounding box center [534, 25] width 89 height 17
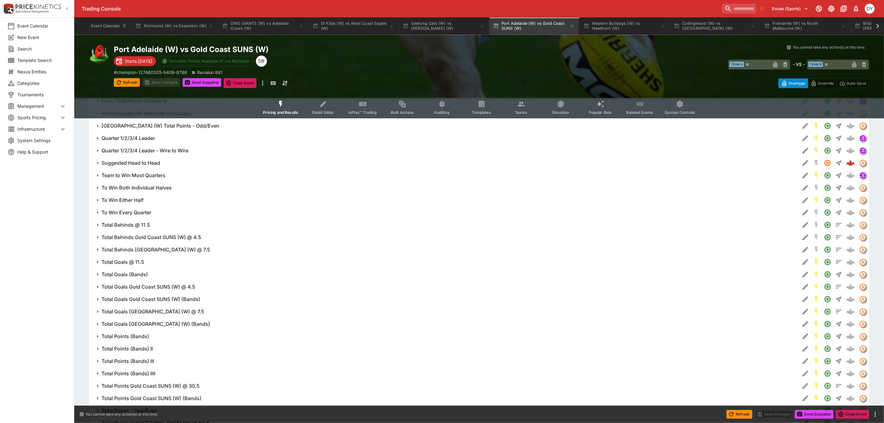
scroll to position [966, 0]
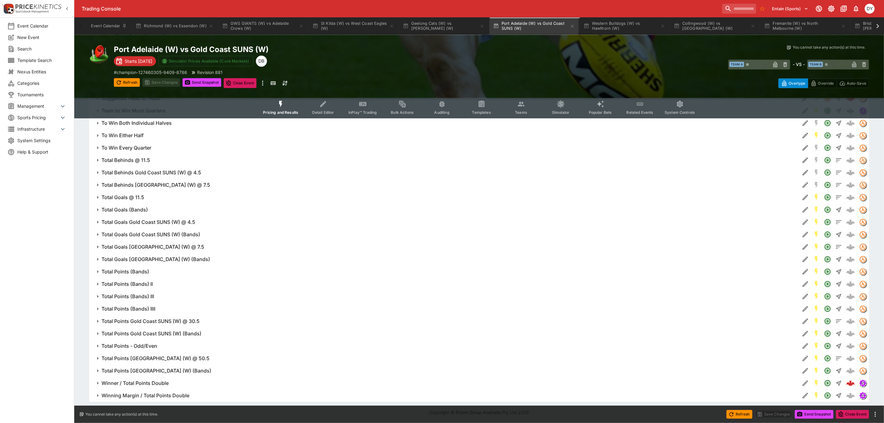
click at [150, 383] on h6 "Winner / Total Points Double" at bounding box center [135, 383] width 67 height 7
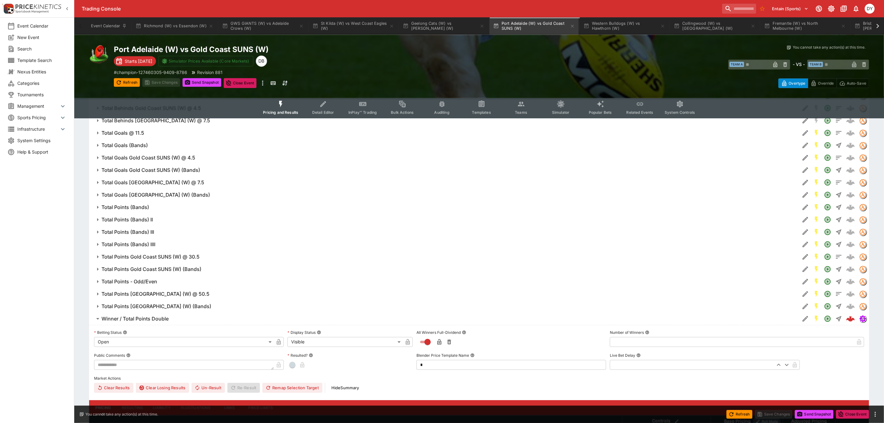
scroll to position [1059, 0]
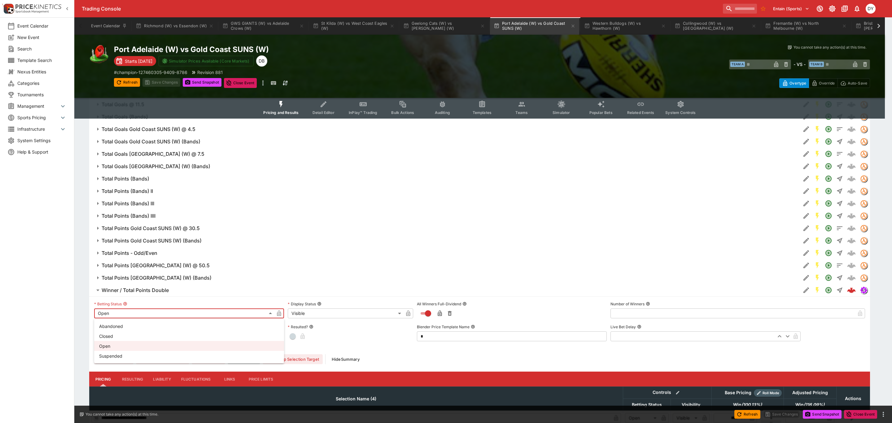
click at [128, 355] on li "Suspended" at bounding box center [189, 356] width 190 height 10
type input "**********"
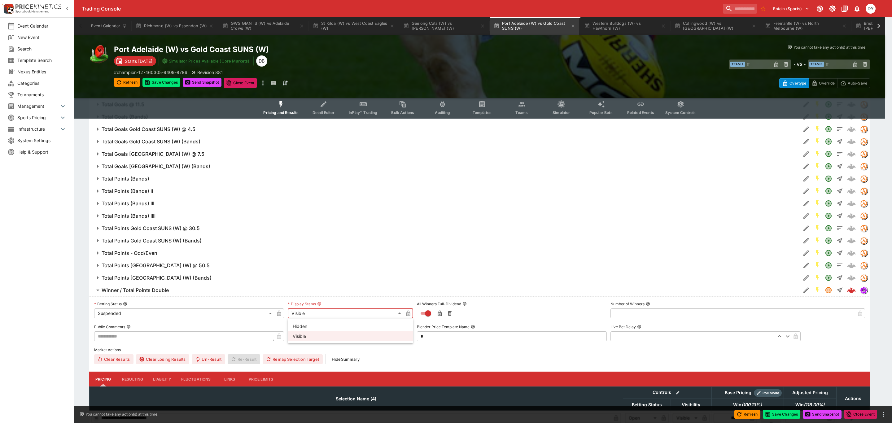
click at [306, 325] on li "Hidden" at bounding box center [350, 326] width 125 height 10
type input "******"
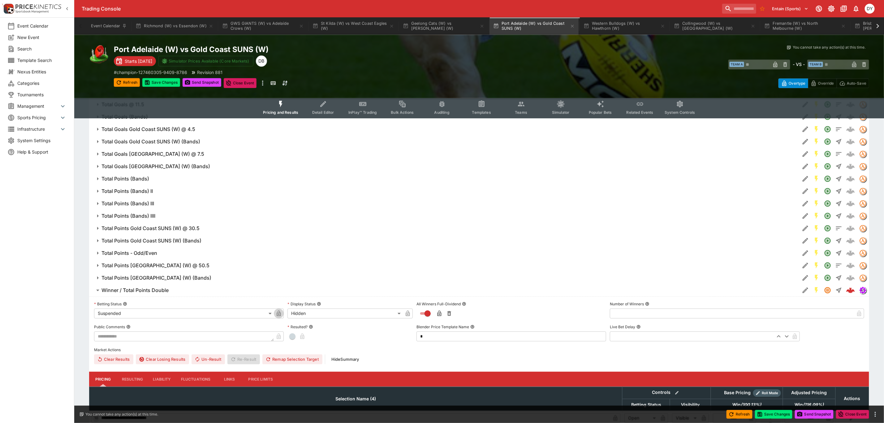
click at [281, 313] on icon "button" at bounding box center [279, 313] width 4 height 6
click at [409, 313] on icon "button" at bounding box center [407, 314] width 3 height 2
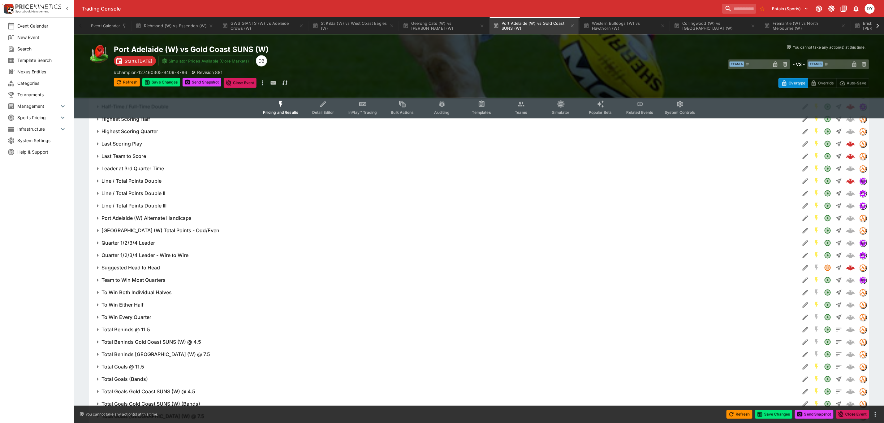
scroll to position [780, 0]
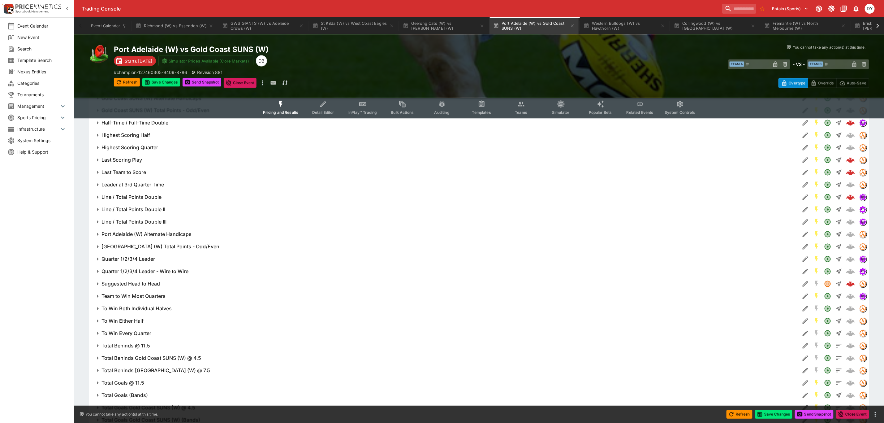
click at [137, 196] on h6 "Line / Total Points Double" at bounding box center [132, 197] width 60 height 7
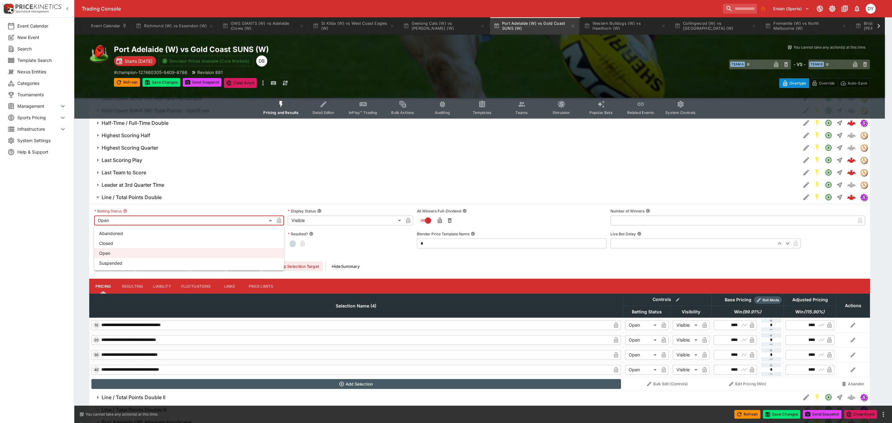
click at [122, 219] on body "Trading Console Entain (Sports) 1 DY Event Calendar New Event Search Template S…" at bounding box center [446, 102] width 892 height 1764
click at [127, 265] on li "Suspended" at bounding box center [189, 263] width 190 height 10
type input "**********"
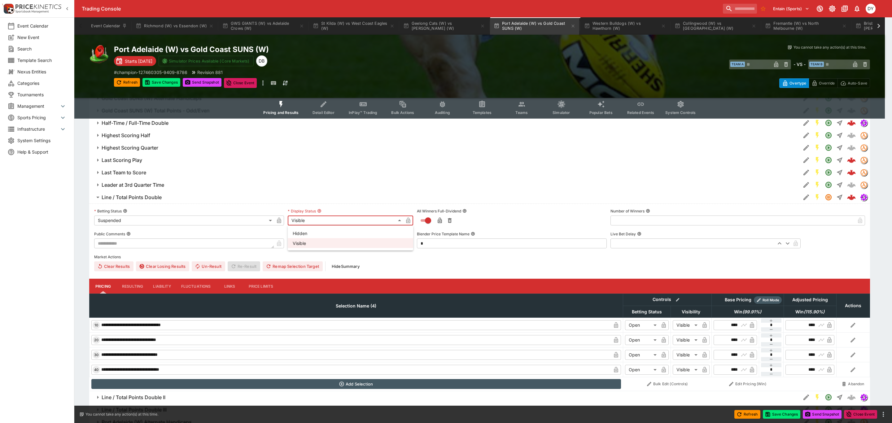
click at [336, 219] on body "Trading Console Entain (Sports) 1 DY Event Calendar New Event Search Template S…" at bounding box center [446, 102] width 892 height 1764
click at [309, 232] on li "Hidden" at bounding box center [350, 233] width 125 height 10
type input "******"
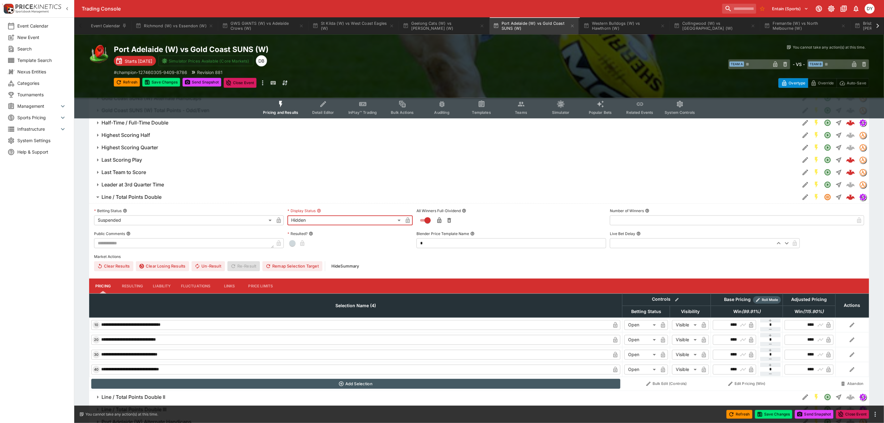
click at [277, 219] on icon "button" at bounding box center [279, 220] width 6 height 6
drag, startPoint x: 407, startPoint y: 220, endPoint x: 337, endPoint y: 213, distance: 70.0
click at [407, 220] on icon "button" at bounding box center [408, 221] width 4 height 6
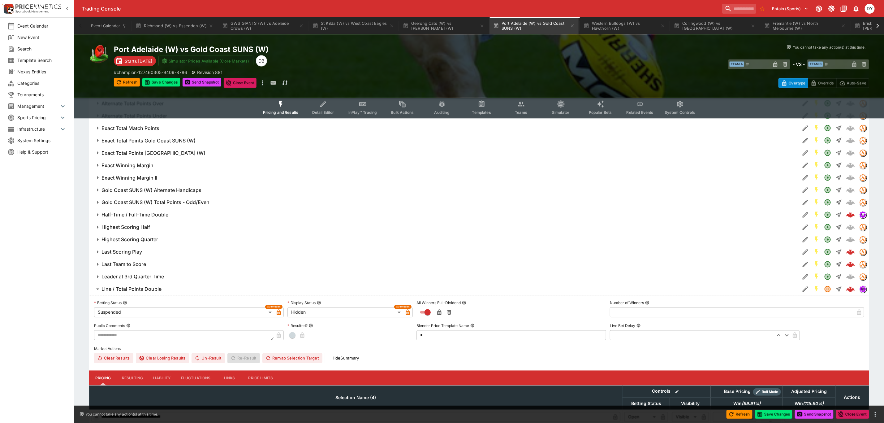
scroll to position [687, 0]
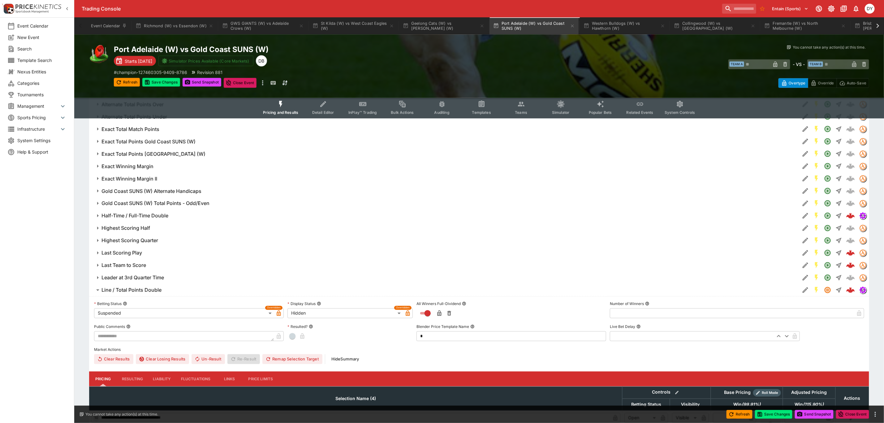
click at [129, 215] on h6 "Half-Time / Full-Time Double" at bounding box center [135, 216] width 67 height 7
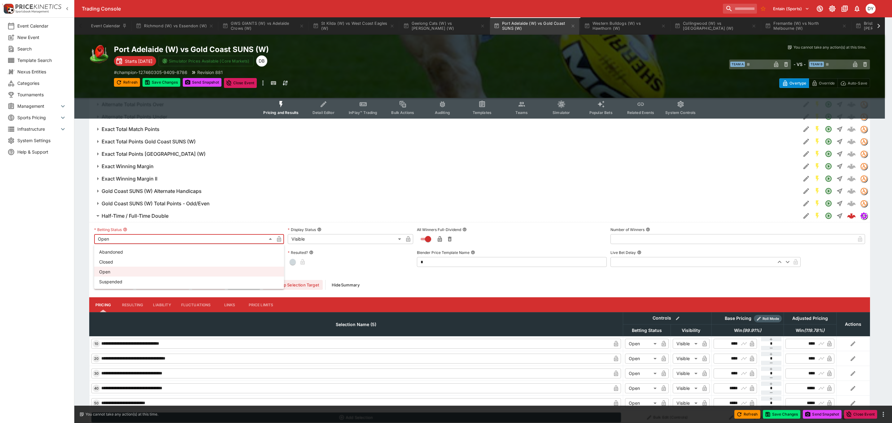
click at [125, 237] on body "Trading Console Entain (Sports) 1 DY Event Calendar New Event Search Template S…" at bounding box center [446, 296] width 892 height 1967
click at [121, 284] on li "Suspended" at bounding box center [189, 281] width 190 height 10
type input "**********"
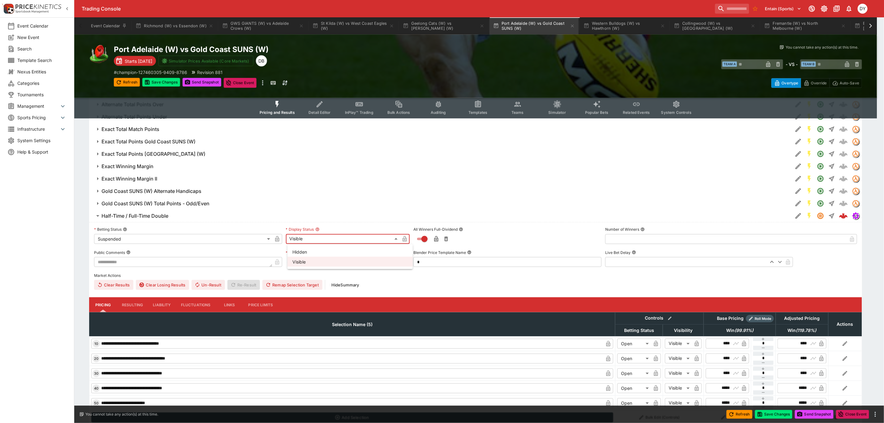
click at [322, 242] on body "Trading Console Entain (Sports) 1 DY Event Calendar New Event Search Template S…" at bounding box center [442, 296] width 884 height 1967
click at [314, 251] on li "Hidden" at bounding box center [350, 252] width 125 height 10
type input "******"
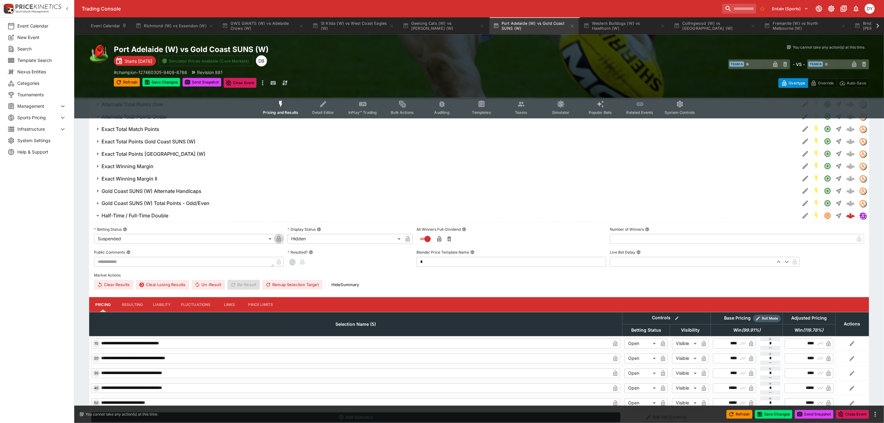
click at [279, 239] on icon "button" at bounding box center [278, 239] width 3 height 2
click at [407, 239] on icon "button" at bounding box center [407, 239] width 3 height 2
click at [163, 78] on button "Save Changes" at bounding box center [161, 82] width 38 height 9
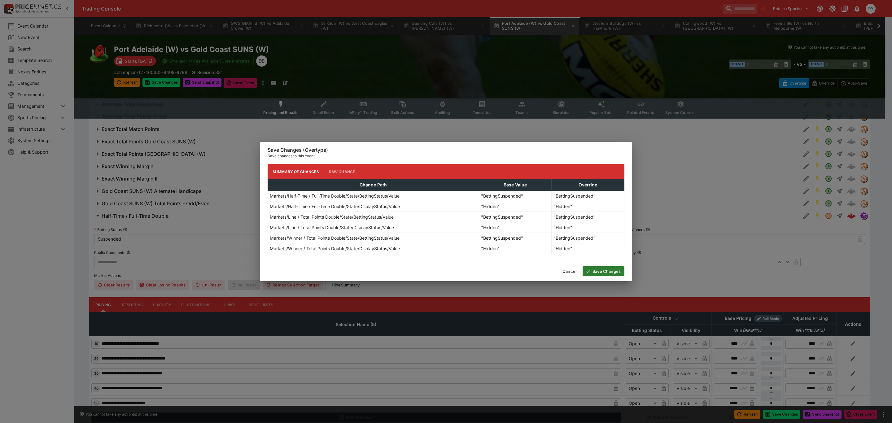
click at [603, 271] on button "Save Changes" at bounding box center [603, 271] width 42 height 10
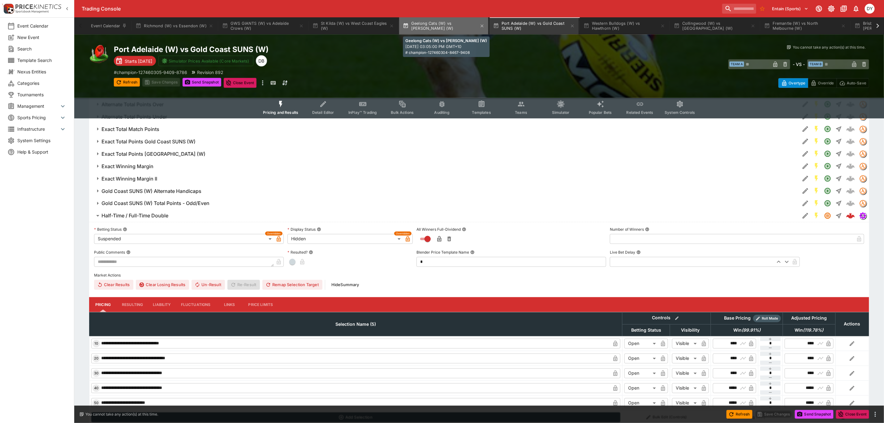
click at [432, 23] on button "Geelong Cats (W) vs [PERSON_NAME] (W)" at bounding box center [443, 25] width 89 height 17
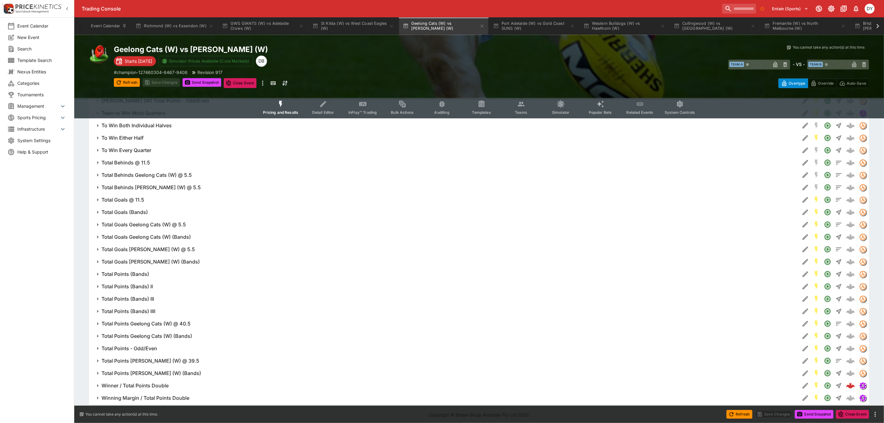
scroll to position [966, 0]
click at [146, 380] on h6 "Winner / Total Points Double" at bounding box center [135, 383] width 67 height 7
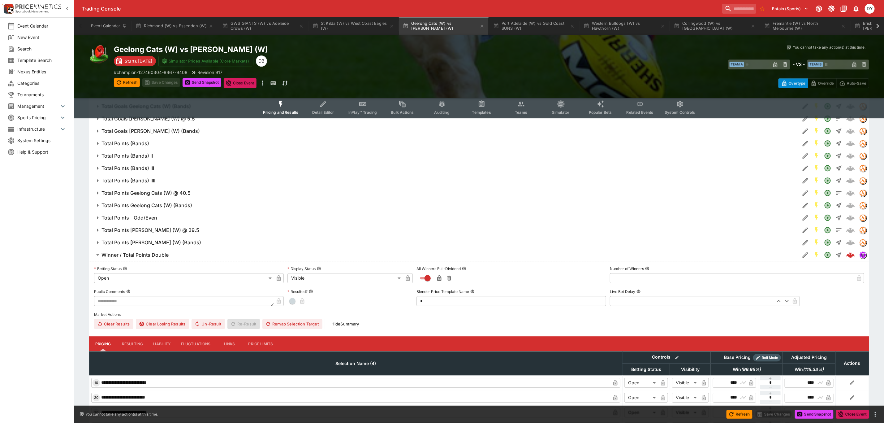
scroll to position [1105, 0]
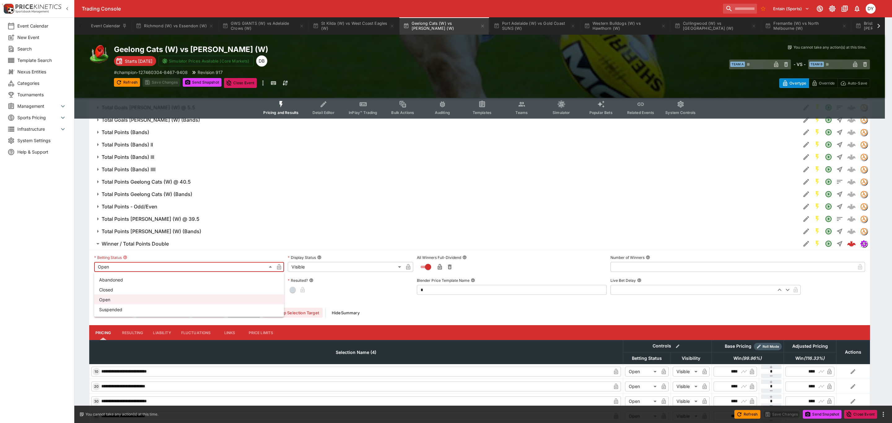
click at [122, 305] on li "Suspended" at bounding box center [189, 309] width 190 height 10
type input "**********"
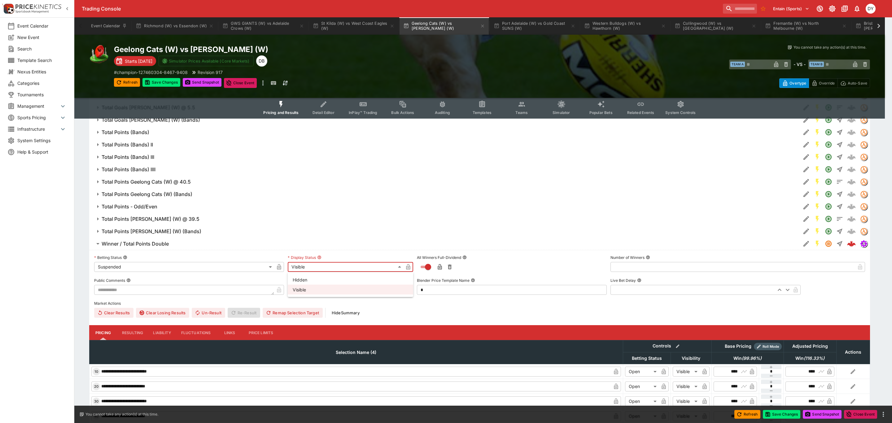
click at [308, 279] on li "Hidden" at bounding box center [350, 280] width 125 height 10
type input "******"
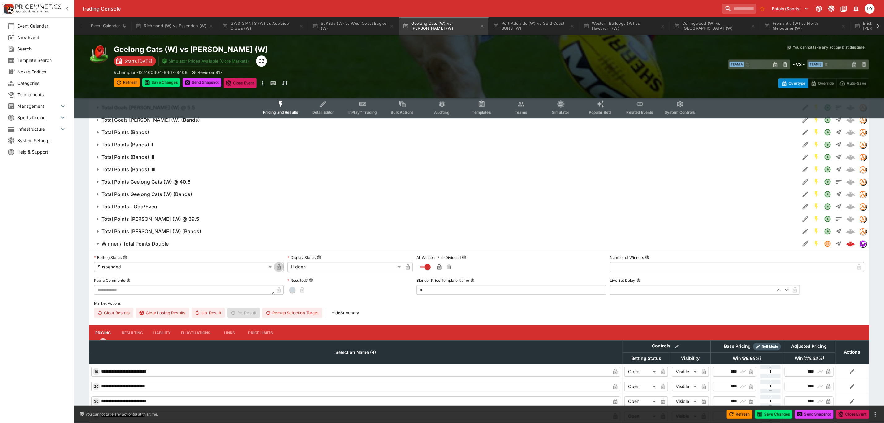
click at [281, 266] on icon "button" at bounding box center [279, 267] width 6 height 6
click at [407, 268] on icon "button" at bounding box center [407, 267] width 3 height 2
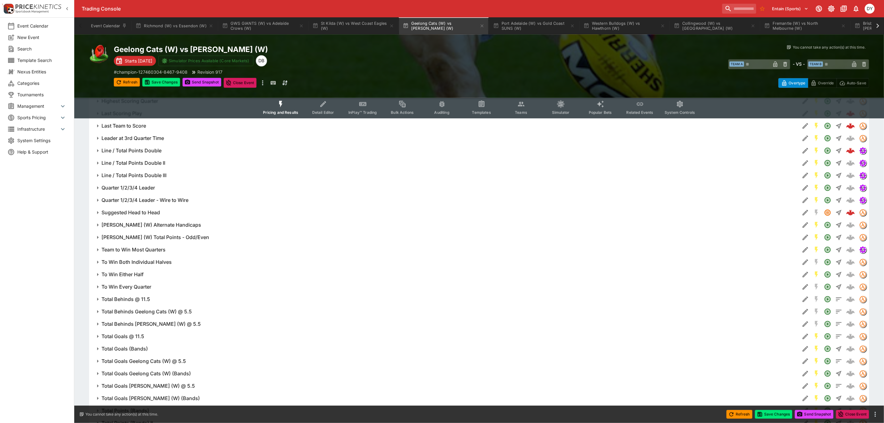
scroll to position [780, 0]
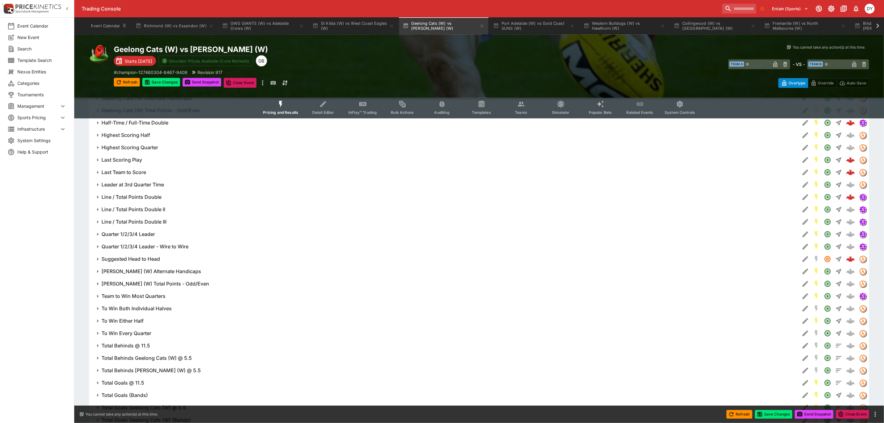
click at [150, 195] on h6 "Line / Total Points Double" at bounding box center [132, 197] width 60 height 7
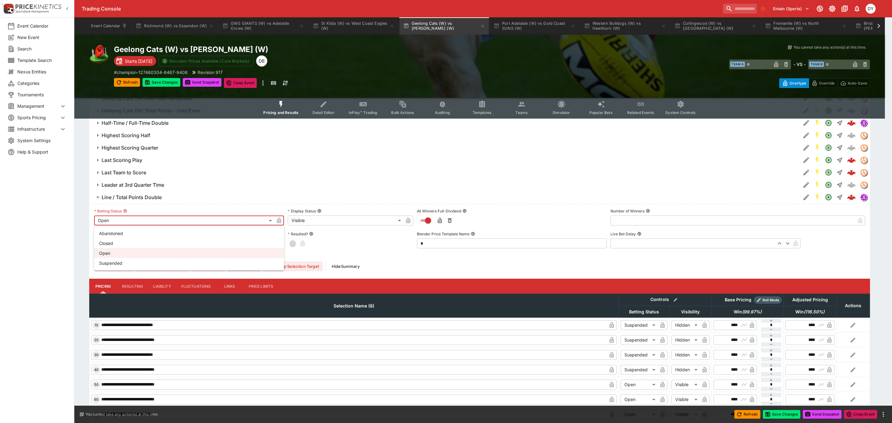
click at [116, 220] on body "Trading Console Entain (Sports) 1 DY Event Calendar New Event Search Template S…" at bounding box center [446, 132] width 892 height 1824
click at [122, 262] on li "Suspended" at bounding box center [189, 263] width 190 height 10
type input "**********"
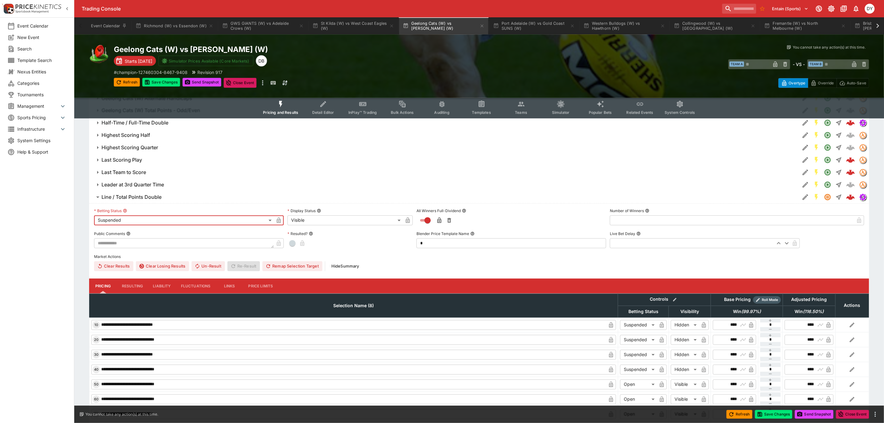
click at [318, 220] on body "Trading Console Entain (Sports) 1 DY Event Calendar New Event Search Template S…" at bounding box center [442, 132] width 884 height 1824
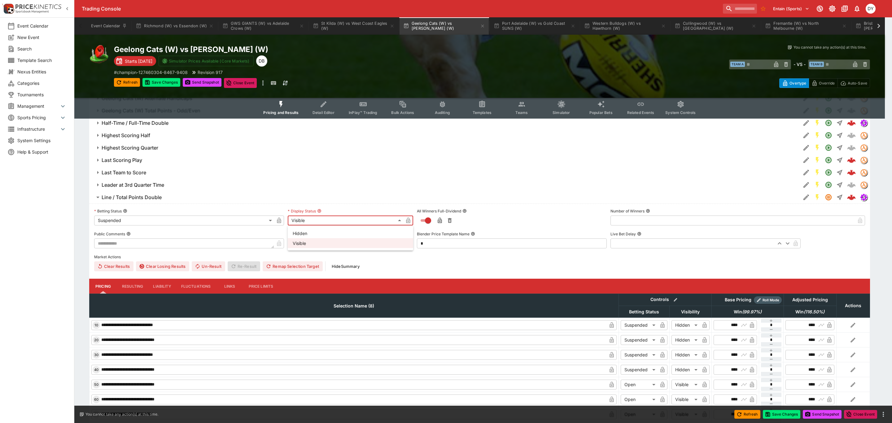
click at [312, 231] on li "Hidden" at bounding box center [350, 233] width 125 height 10
type input "******"
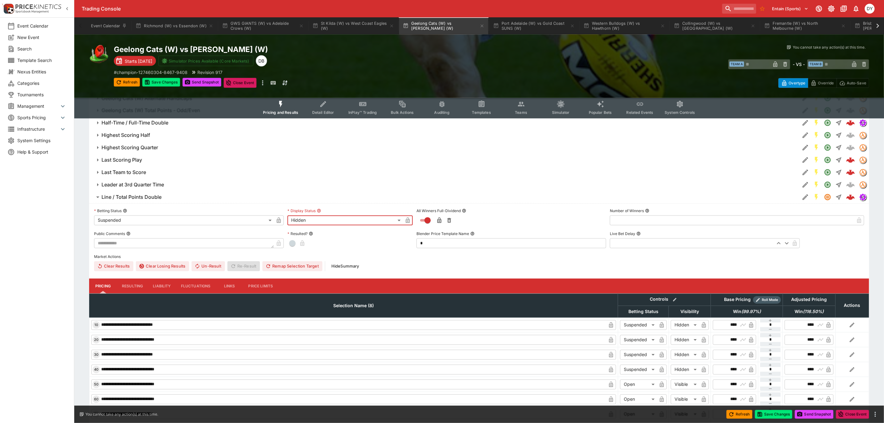
click at [280, 222] on icon "button" at bounding box center [278, 221] width 3 height 2
click at [408, 219] on icon "button" at bounding box center [408, 220] width 6 height 6
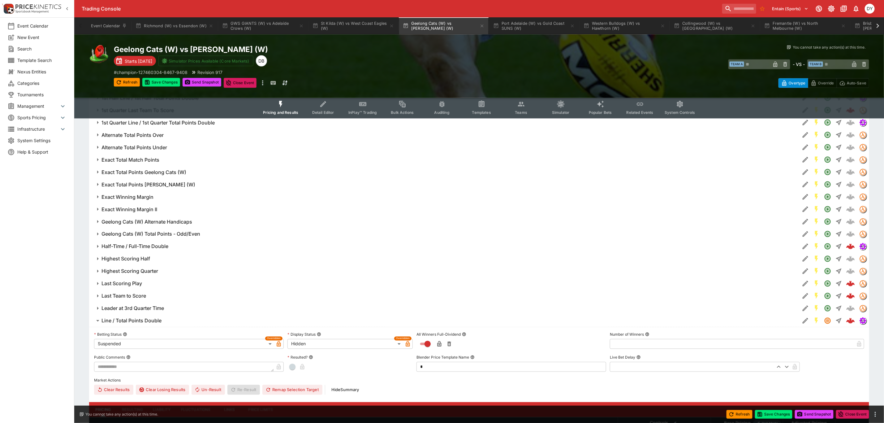
scroll to position [641, 0]
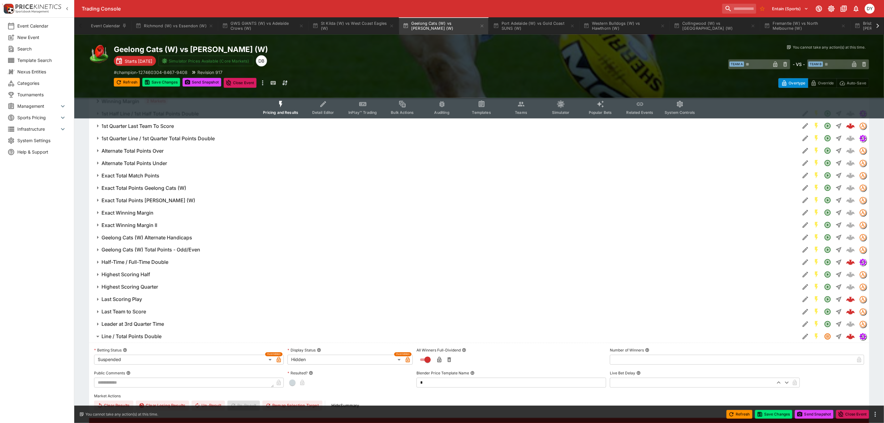
click at [133, 263] on h6 "Half-Time / Full-Time Double" at bounding box center [135, 262] width 67 height 7
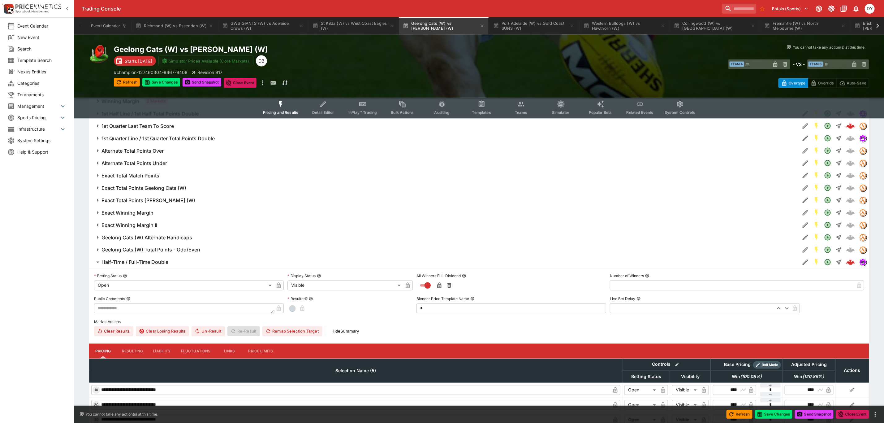
click at [119, 286] on body "Trading Console Entain (Sports) 1 DY Event Calendar New Event Search Template S…" at bounding box center [442, 372] width 884 height 2026
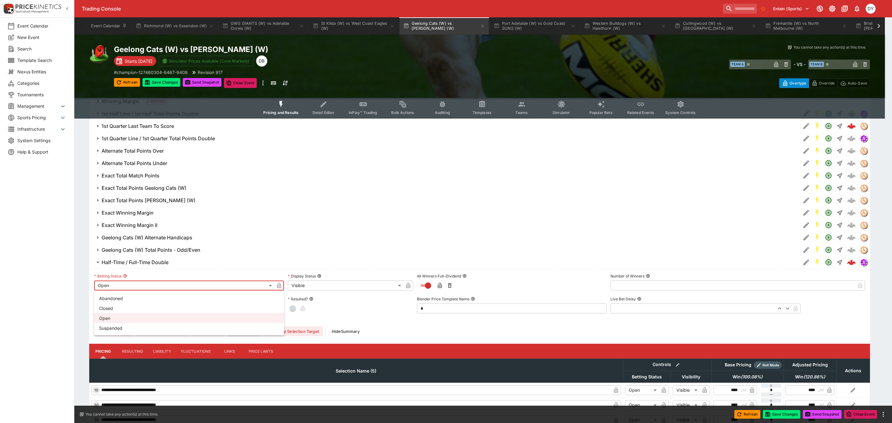
click at [116, 330] on li "Suspended" at bounding box center [189, 328] width 190 height 10
type input "**********"
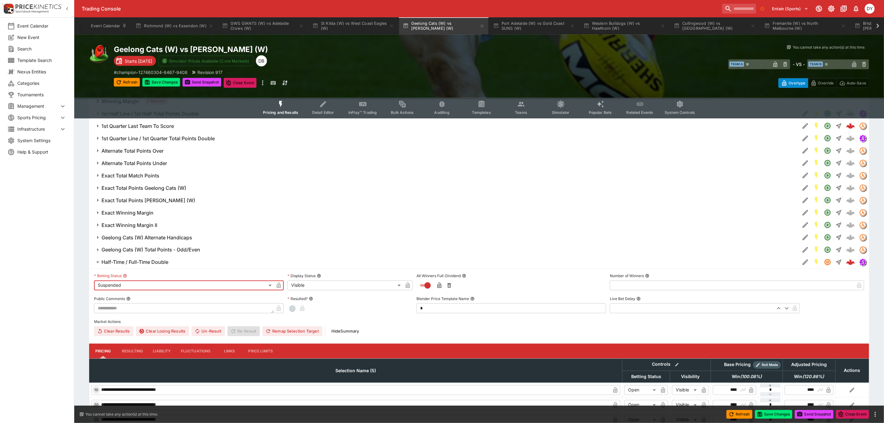
click at [319, 284] on body "Trading Console Entain (Sports) 1 DY Event Calendar New Event Search Template S…" at bounding box center [442, 372] width 884 height 2026
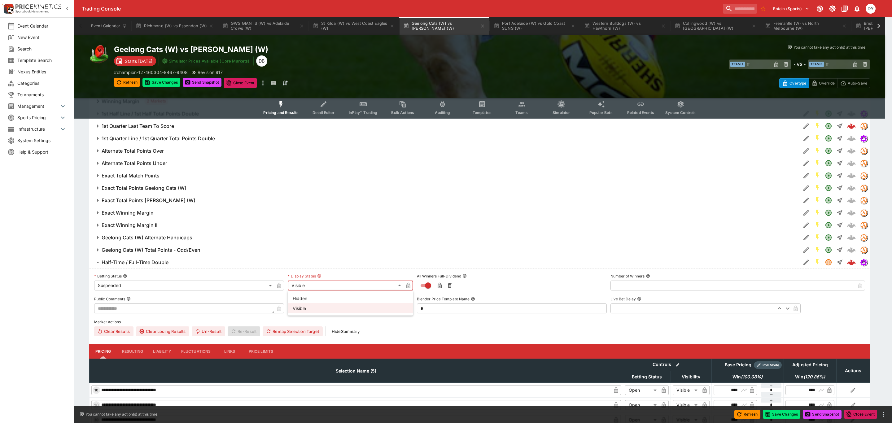
click at [306, 297] on li "Hidden" at bounding box center [350, 298] width 125 height 10
type input "******"
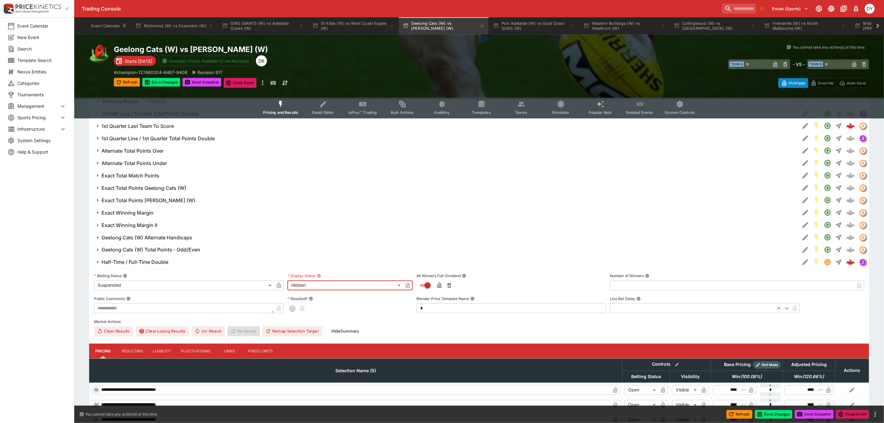
click at [279, 286] on icon "button" at bounding box center [279, 286] width 4 height 6
click at [410, 285] on icon "button" at bounding box center [408, 286] width 4 height 6
click at [162, 80] on button "Save Changes" at bounding box center [161, 82] width 38 height 9
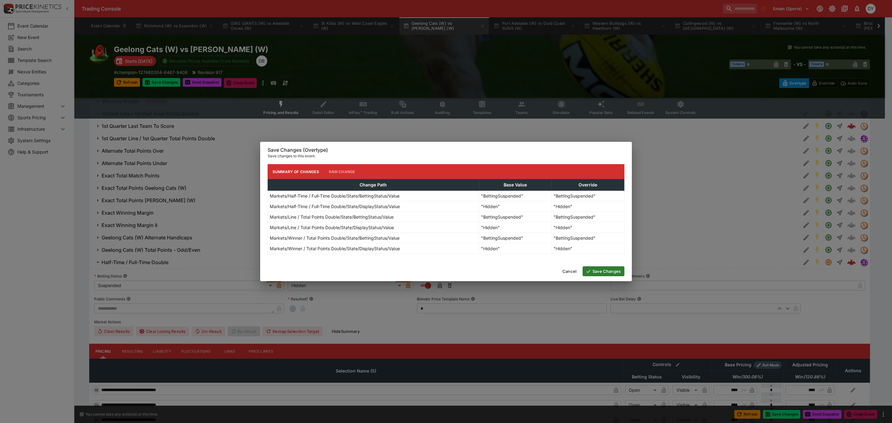
click at [608, 273] on button "Save Changes" at bounding box center [603, 271] width 42 height 10
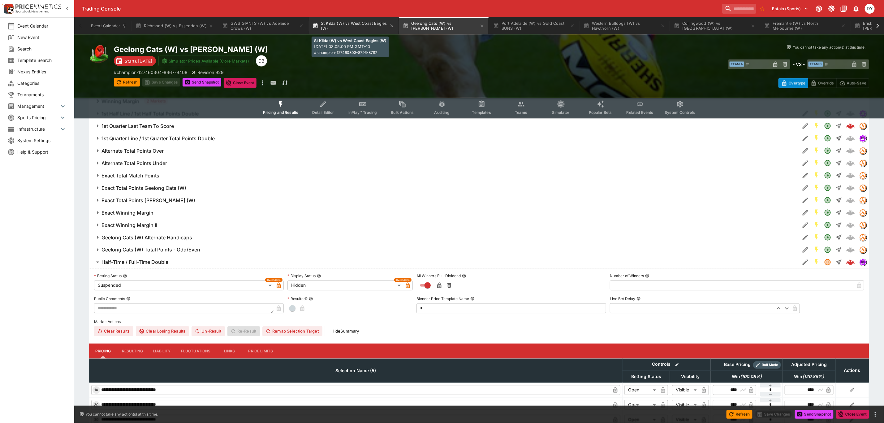
click at [346, 23] on button "St Kilda (W) vs West Coast Eagles (W)" at bounding box center [353, 25] width 89 height 17
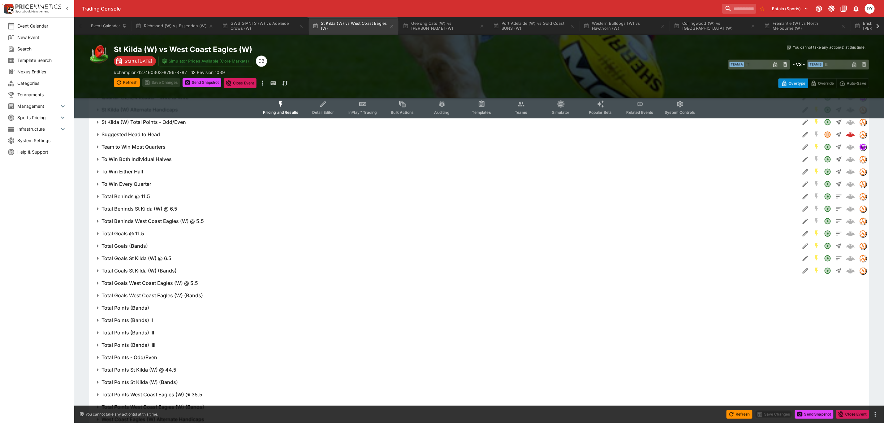
scroll to position [966, 0]
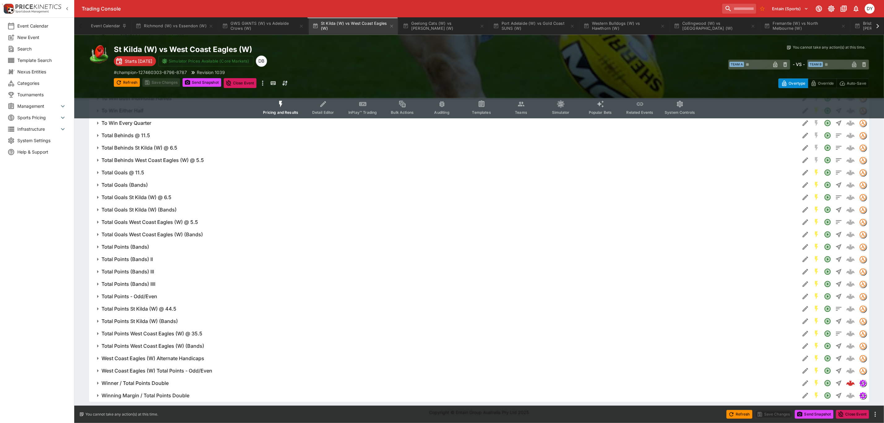
click at [143, 383] on h6 "Winner / Total Points Double" at bounding box center [135, 383] width 67 height 7
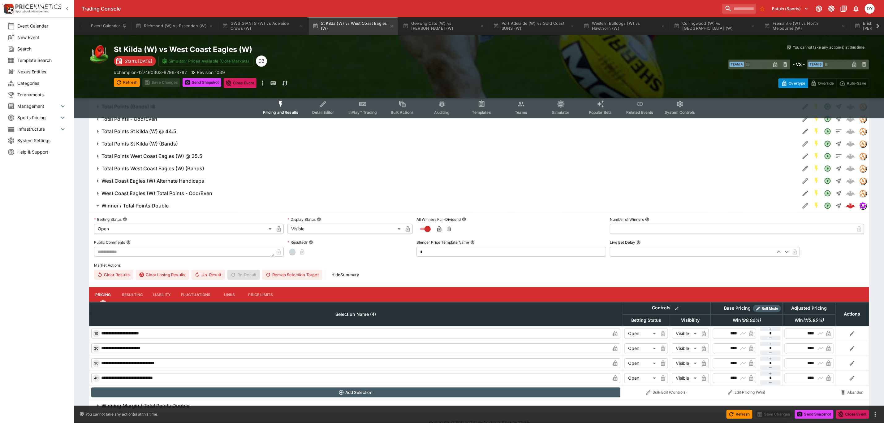
scroll to position [1151, 0]
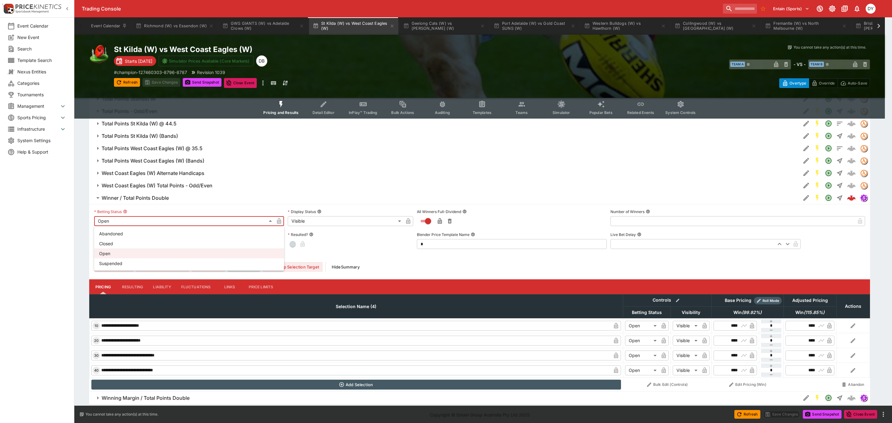
click at [113, 263] on li "Suspended" at bounding box center [189, 263] width 190 height 10
type input "**********"
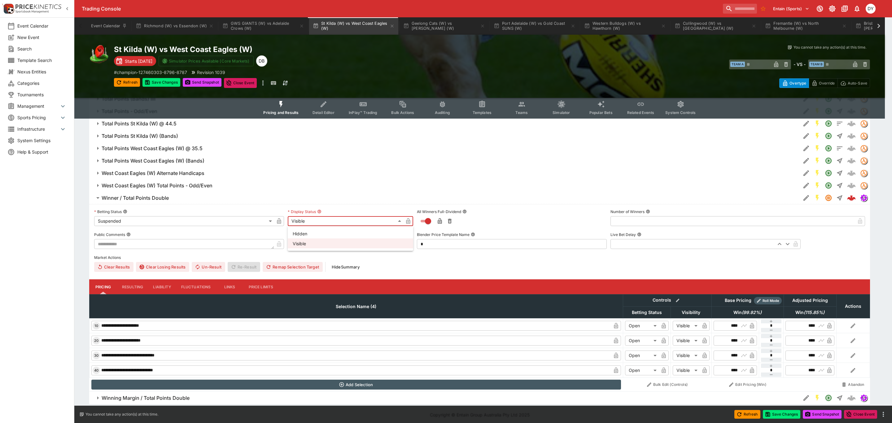
click at [308, 237] on li "Hidden" at bounding box center [350, 233] width 125 height 10
type input "******"
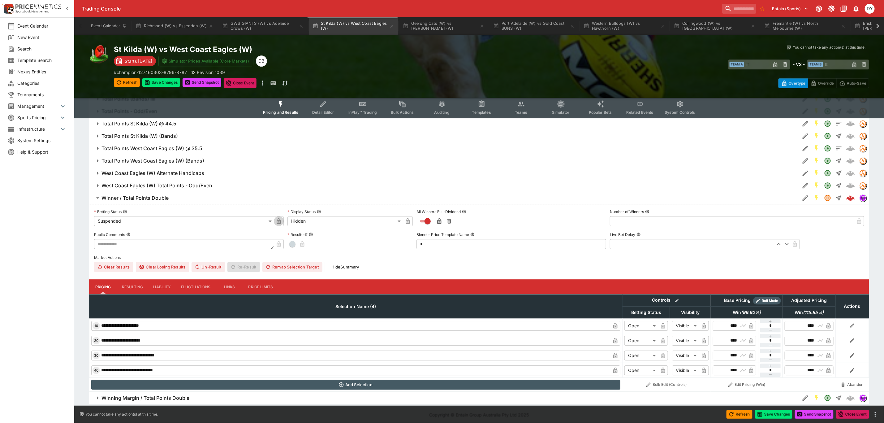
click at [280, 220] on icon "button" at bounding box center [279, 221] width 6 height 6
click at [407, 222] on icon "button" at bounding box center [407, 221] width 3 height 2
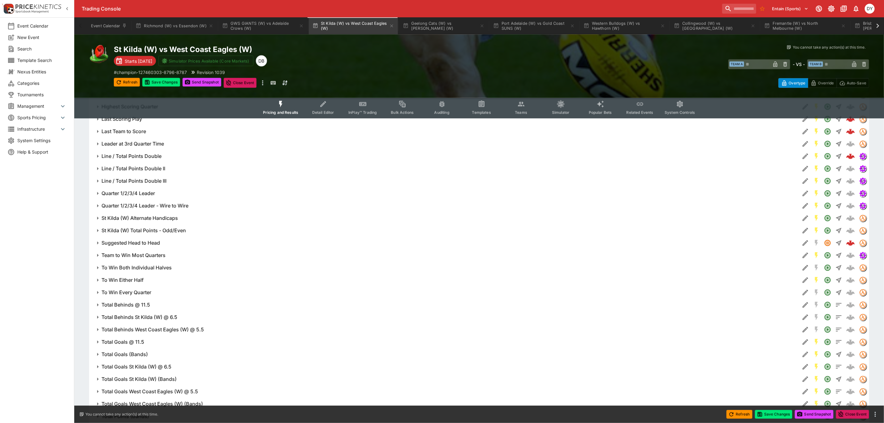
scroll to position [779, 0]
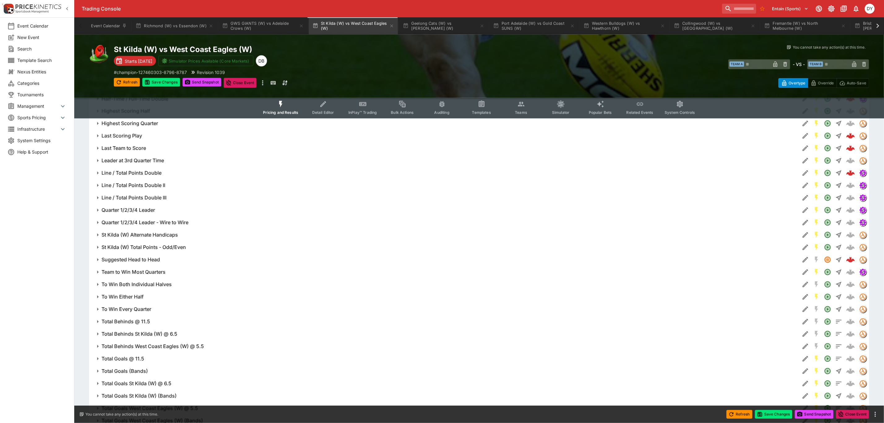
click at [150, 173] on h6 "Line / Total Points Double" at bounding box center [132, 173] width 60 height 7
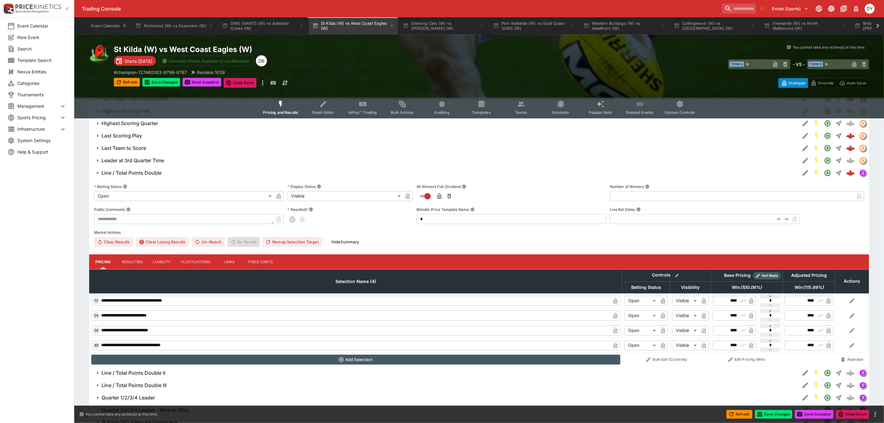
click at [122, 195] on body "Trading Console Entain (Sports) 1 DY Event Calendar New Event Search Template S…" at bounding box center [442, 103] width 884 height 1764
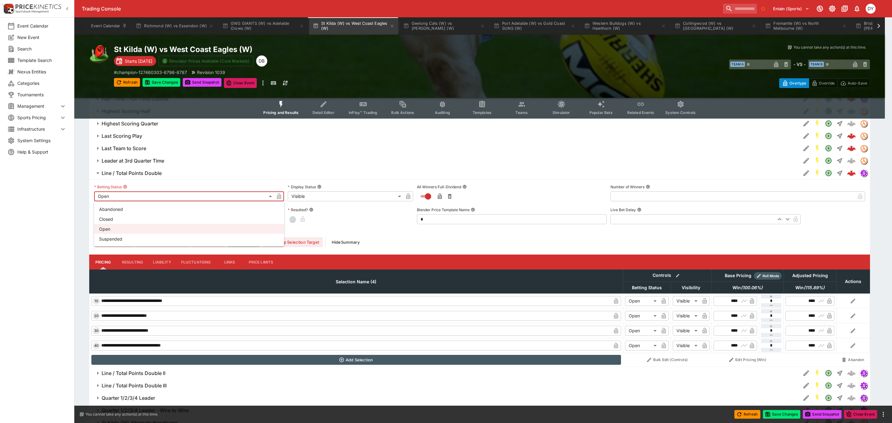
click at [125, 240] on li "Suspended" at bounding box center [189, 239] width 190 height 10
type input "**********"
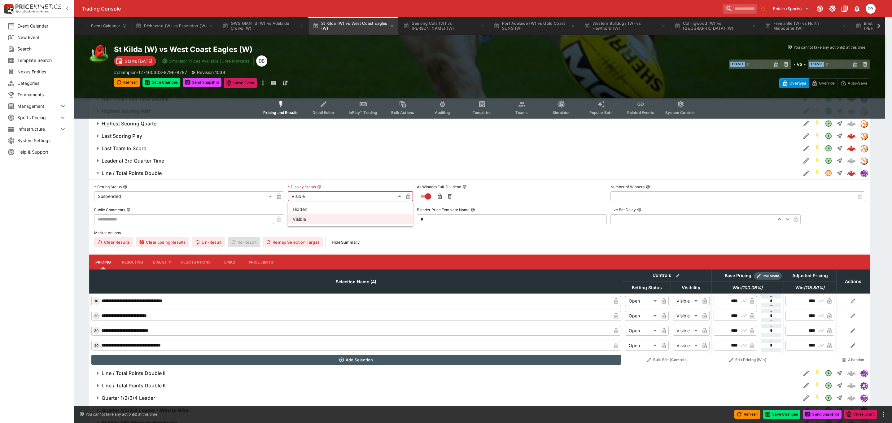
click at [314, 194] on body "Trading Console Entain (Sports) 1 DY Event Calendar New Event Search Template S…" at bounding box center [446, 103] width 892 height 1764
click at [307, 208] on li "Hidden" at bounding box center [350, 209] width 125 height 10
type input "******"
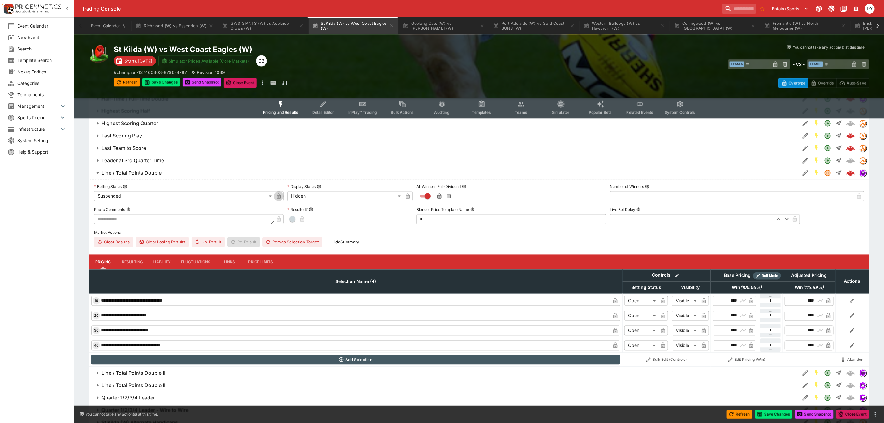
click at [279, 198] on icon "button" at bounding box center [278, 197] width 3 height 2
click at [408, 198] on icon "button" at bounding box center [408, 196] width 4 height 6
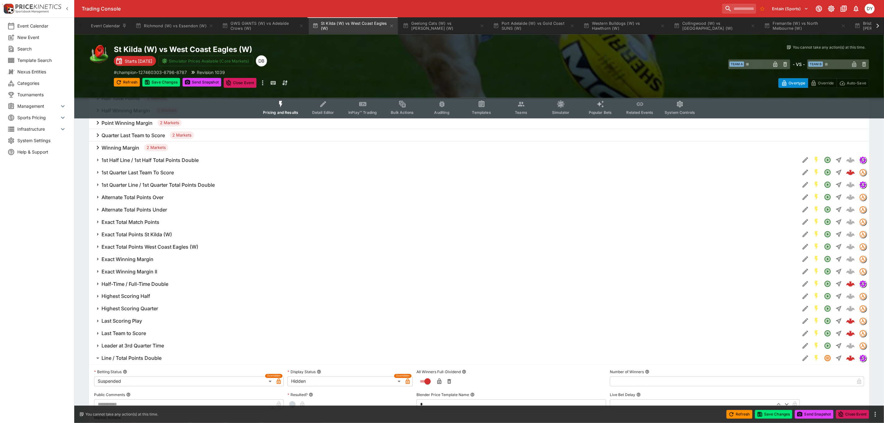
scroll to position [594, 0]
click at [137, 280] on button "Half-Time / Full-Time Double" at bounding box center [444, 284] width 711 height 12
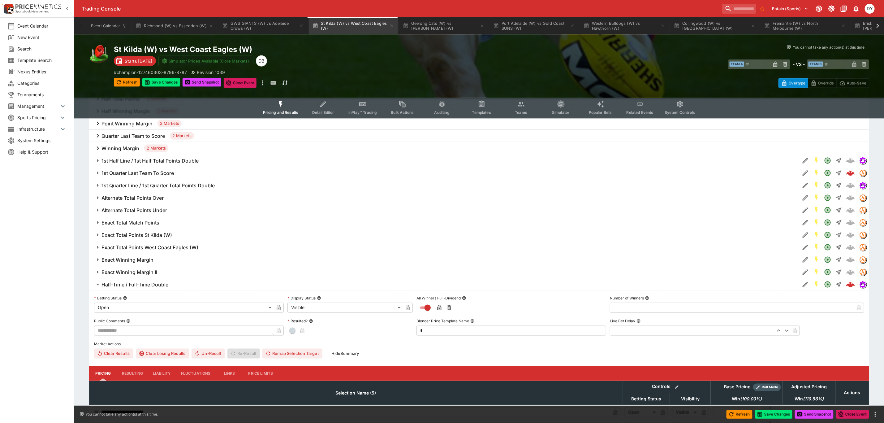
click at [125, 309] on body "Trading Console Entain (Sports) 1 DY Event Calendar New Event Search Template S…" at bounding box center [442, 389] width 884 height 1967
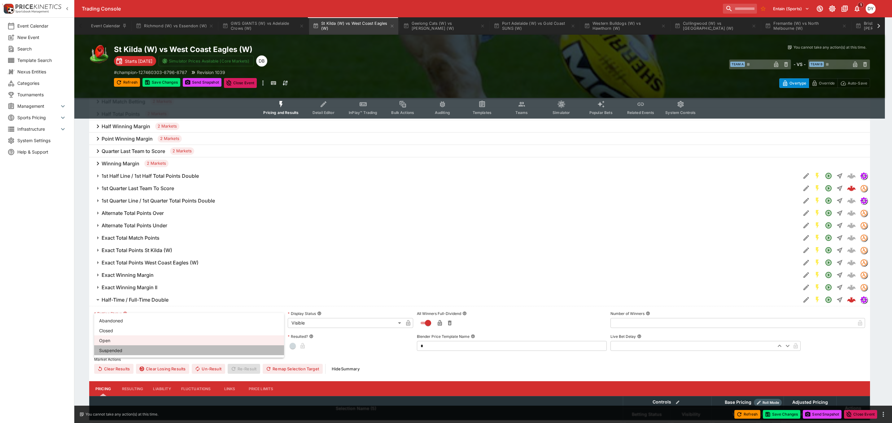
click at [116, 347] on li "Suspended" at bounding box center [189, 350] width 190 height 10
type input "**********"
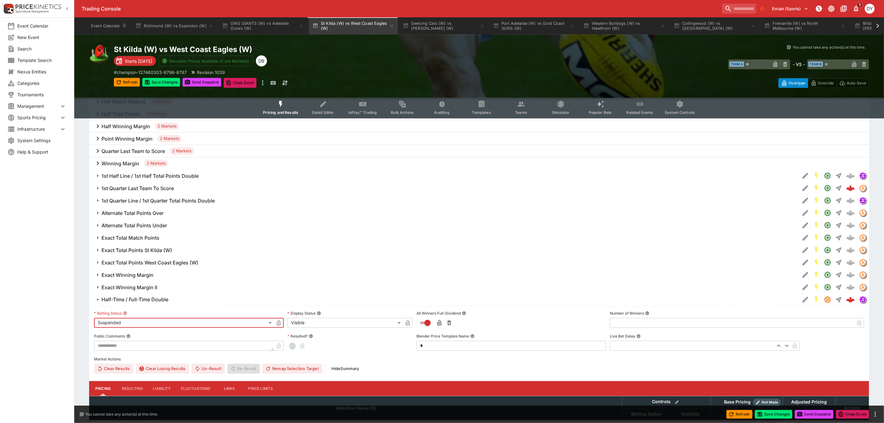
click at [323, 324] on body "Trading Console Entain (Sports) 1 DY Event Calendar New Event Search Template S…" at bounding box center [442, 397] width 884 height 1982
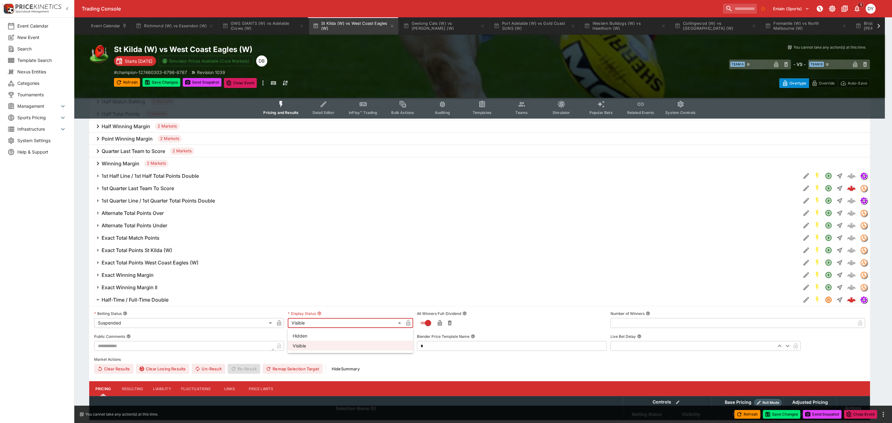
click at [308, 336] on li "Hidden" at bounding box center [350, 336] width 125 height 10
type input "******"
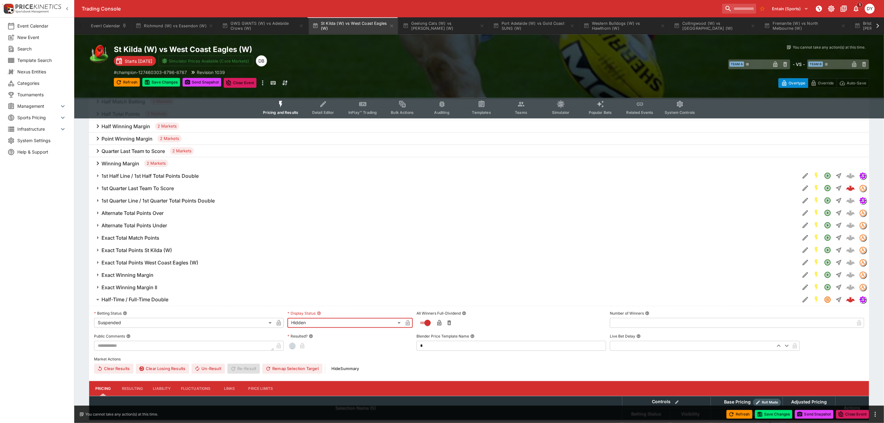
click at [280, 325] on icon "button" at bounding box center [278, 323] width 3 height 2
click at [407, 323] on icon "button" at bounding box center [407, 323] width 3 height 2
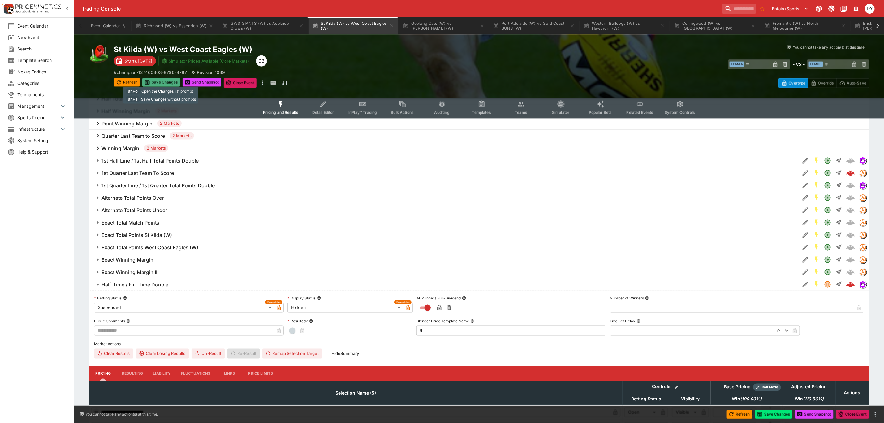
click at [165, 80] on button "Save Changes" at bounding box center [161, 82] width 38 height 9
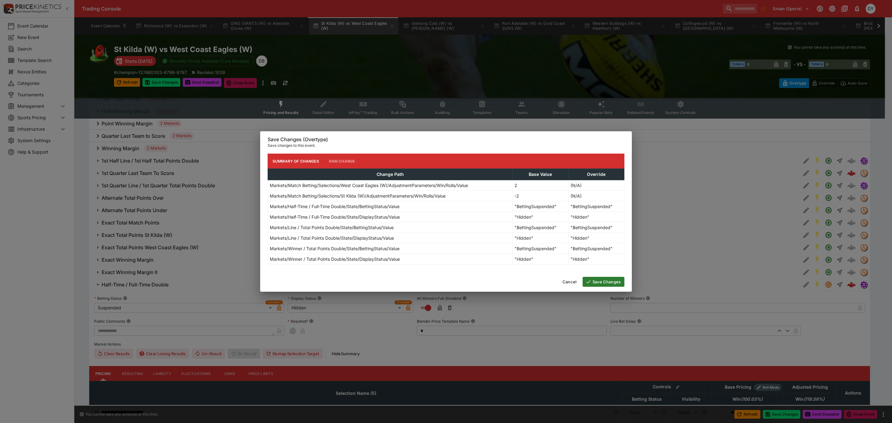
click at [603, 280] on button "Save Changes" at bounding box center [603, 282] width 42 height 10
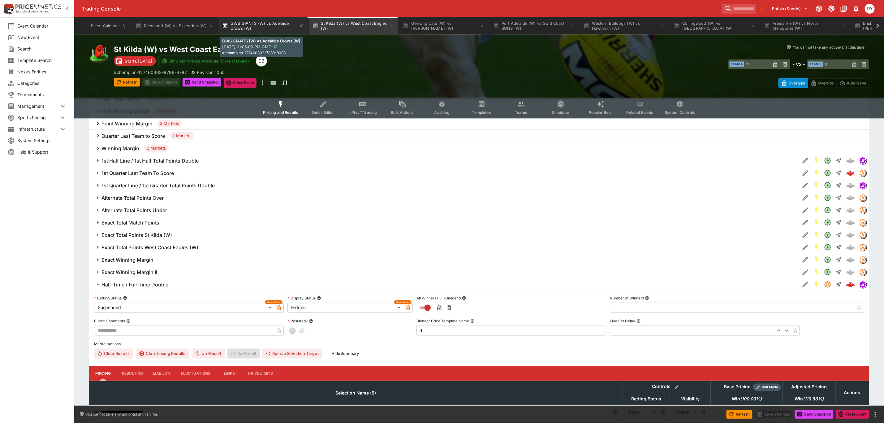
click at [255, 27] on button "GWS GIANTS (W) vs Adelaide Crows (W)" at bounding box center [263, 25] width 89 height 17
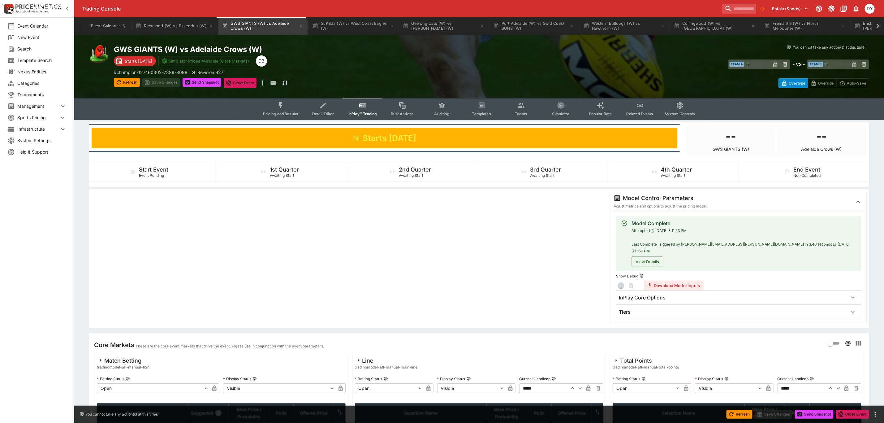
click at [284, 103] on icon "Event type filters" at bounding box center [281, 106] width 8 height 8
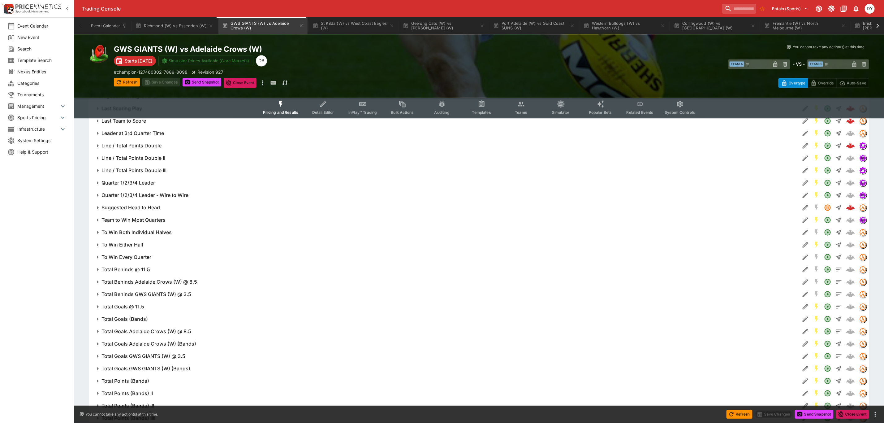
scroll to position [966, 0]
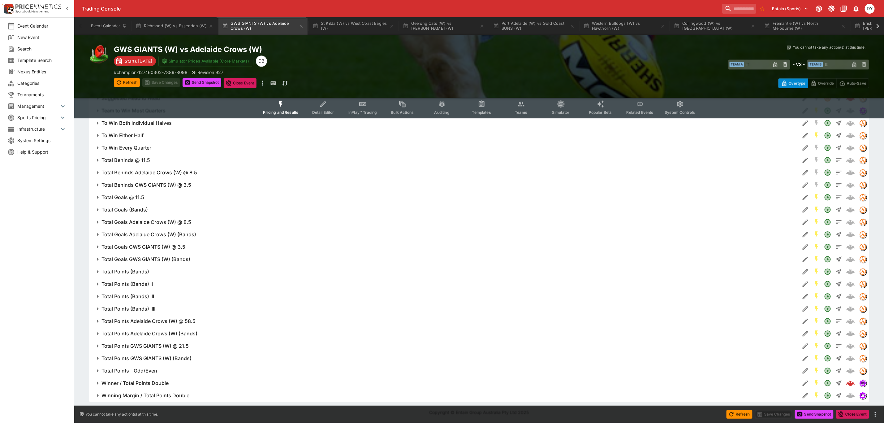
drag, startPoint x: 152, startPoint y: 381, endPoint x: 175, endPoint y: 375, distance: 23.4
click at [152, 381] on h6 "Winner / Total Points Double" at bounding box center [135, 383] width 67 height 7
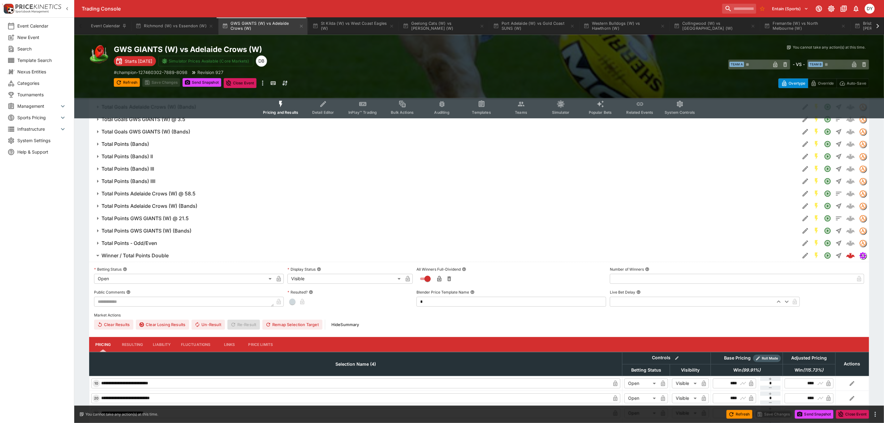
scroll to position [1105, 0]
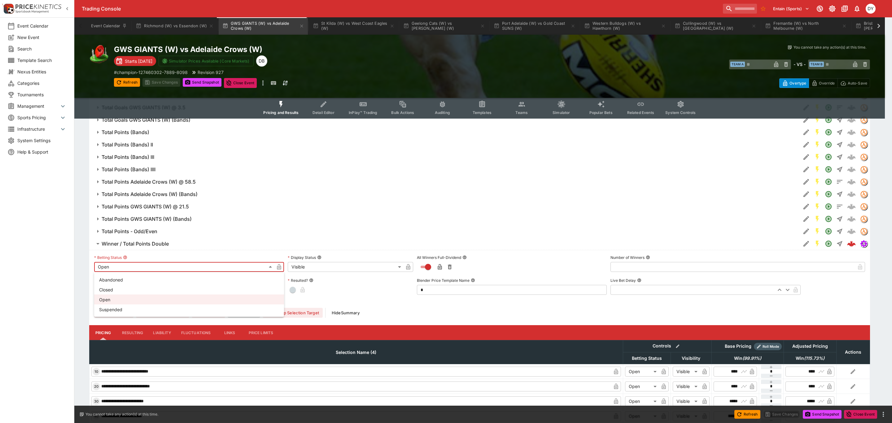
click at [116, 306] on li "Suspended" at bounding box center [189, 309] width 190 height 10
type input "**********"
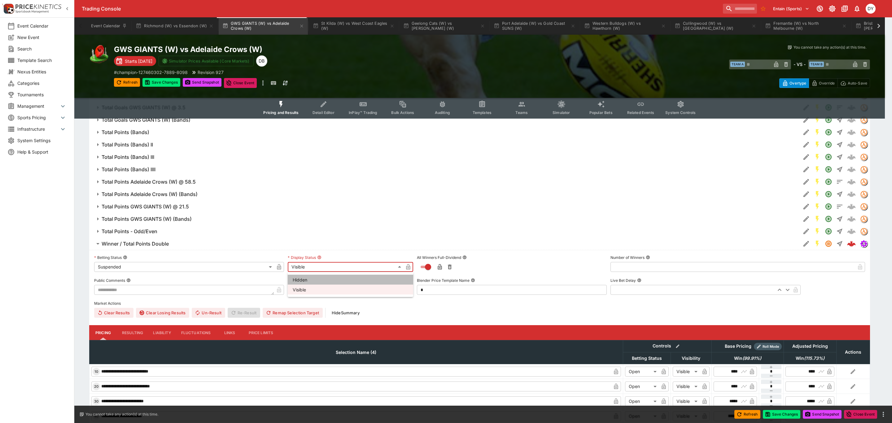
click at [312, 277] on li "Hidden" at bounding box center [350, 280] width 125 height 10
type input "******"
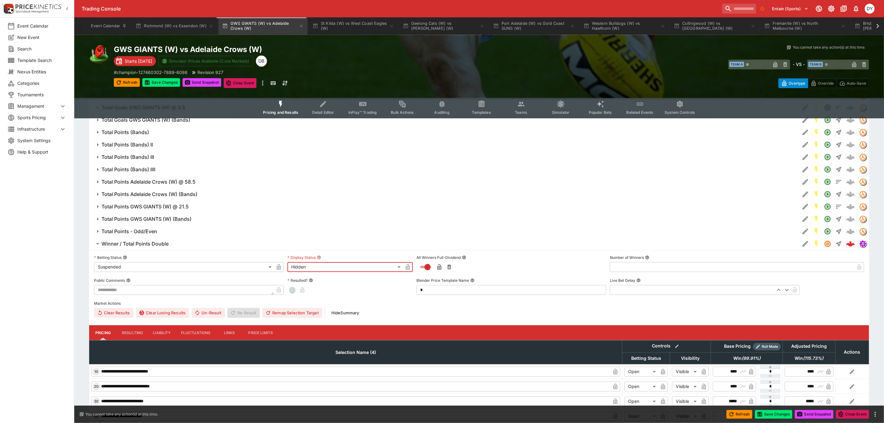
click at [281, 268] on icon "button" at bounding box center [279, 267] width 6 height 6
click at [410, 268] on icon "button" at bounding box center [408, 267] width 6 height 6
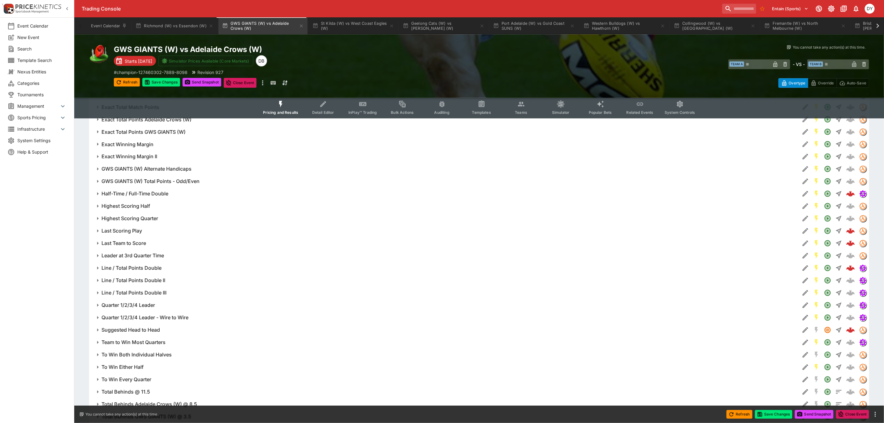
scroll to position [734, 0]
click at [141, 265] on h6 "Line / Total Points Double" at bounding box center [132, 268] width 60 height 7
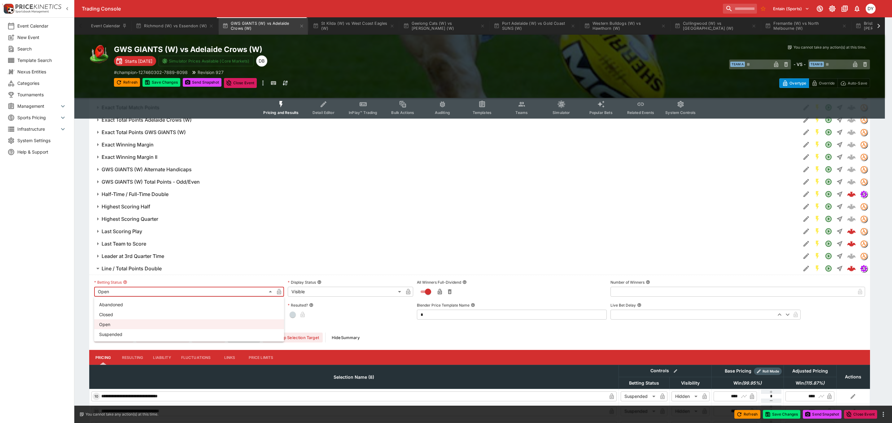
click at [125, 292] on body "Trading Console Entain (Sports) 1 DY Event Calendar New Event Search Template S…" at bounding box center [446, 178] width 892 height 1824
click at [123, 338] on li "Suspended" at bounding box center [189, 334] width 190 height 10
type input "**********"
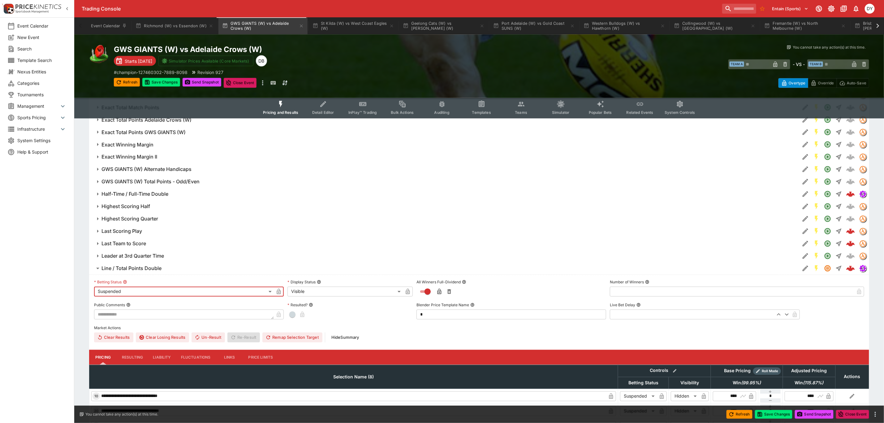
click at [315, 289] on body "Trading Console Entain (Sports) 1 DY Event Calendar New Event Search Template S…" at bounding box center [442, 178] width 884 height 1824
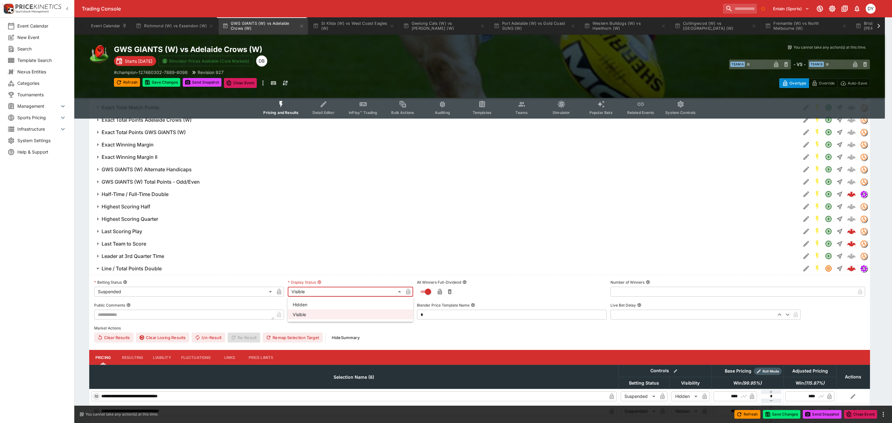
click at [307, 304] on li "Hidden" at bounding box center [350, 304] width 125 height 10
type input "******"
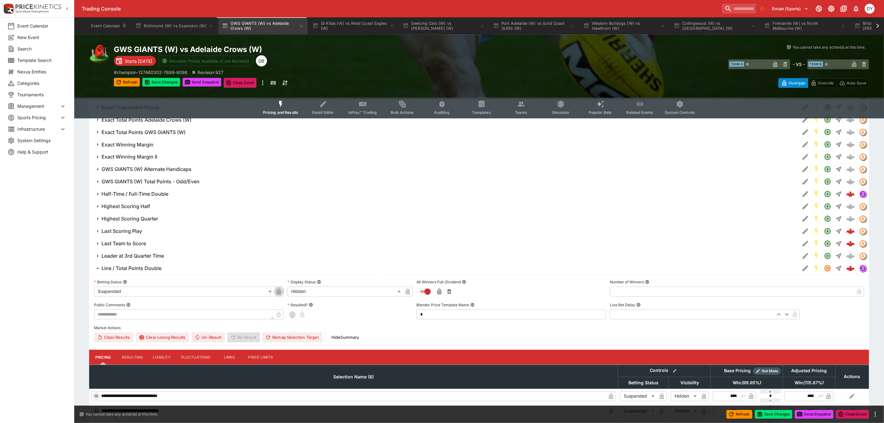
click at [279, 292] on icon "button" at bounding box center [278, 292] width 3 height 2
click at [407, 292] on icon "button" at bounding box center [407, 292] width 3 height 2
click at [143, 193] on h6 "Half-Time / Full-Time Double" at bounding box center [135, 194] width 67 height 7
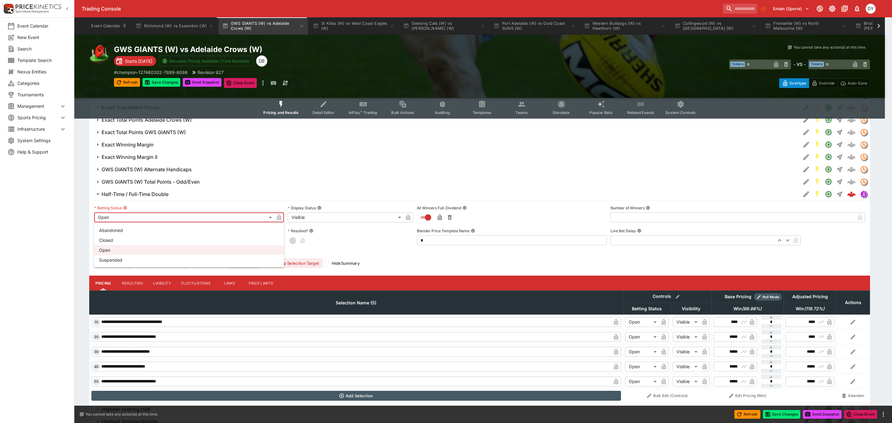
click at [124, 218] on body "Trading Console Entain (Sports) 1 DY Event Calendar New Event Search Template S…" at bounding box center [446, 279] width 892 height 2026
click at [119, 258] on li "Suspended" at bounding box center [189, 260] width 190 height 10
type input "**********"
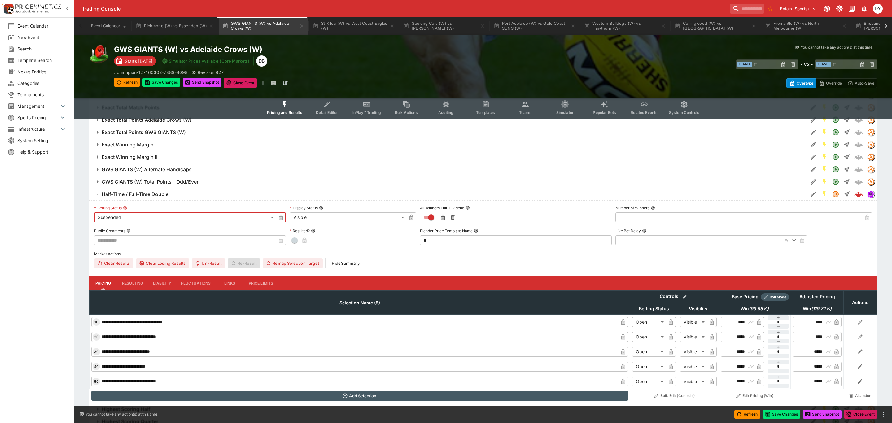
click at [297, 217] on body "Trading Console Entain (Sports) 1 DY Event Calendar New Event Search Template S…" at bounding box center [446, 279] width 892 height 2026
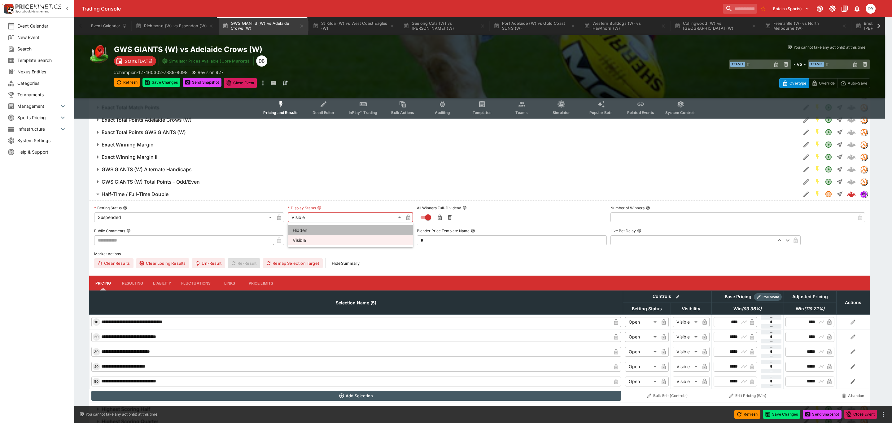
click at [300, 229] on li "Hidden" at bounding box center [350, 230] width 125 height 10
type input "******"
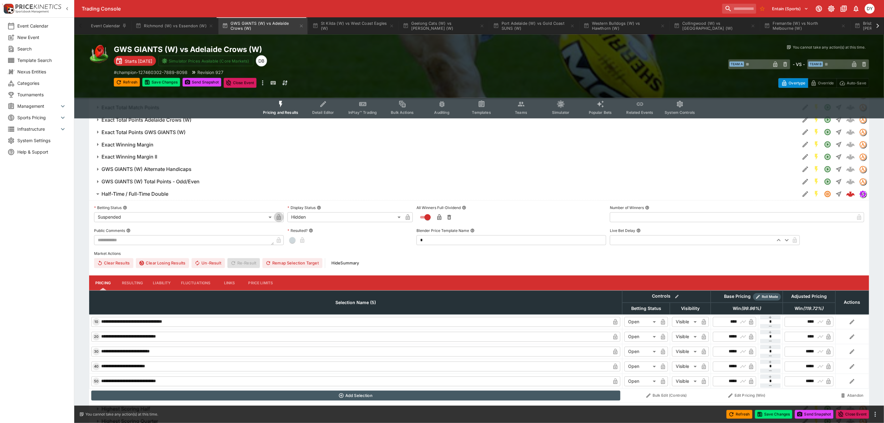
click at [279, 217] on icon "button" at bounding box center [278, 218] width 3 height 2
click at [407, 219] on icon "button" at bounding box center [407, 218] width 3 height 2
click at [164, 84] on button "Save Changes" at bounding box center [161, 82] width 38 height 9
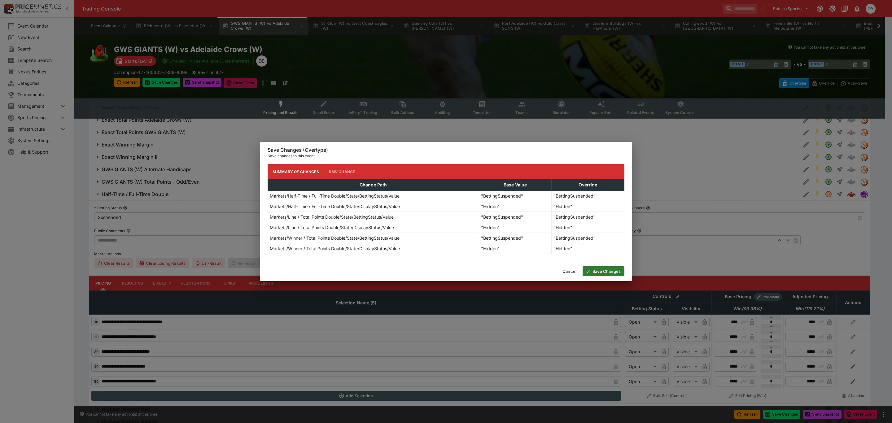
click at [613, 271] on button "Save Changes" at bounding box center [603, 271] width 42 height 10
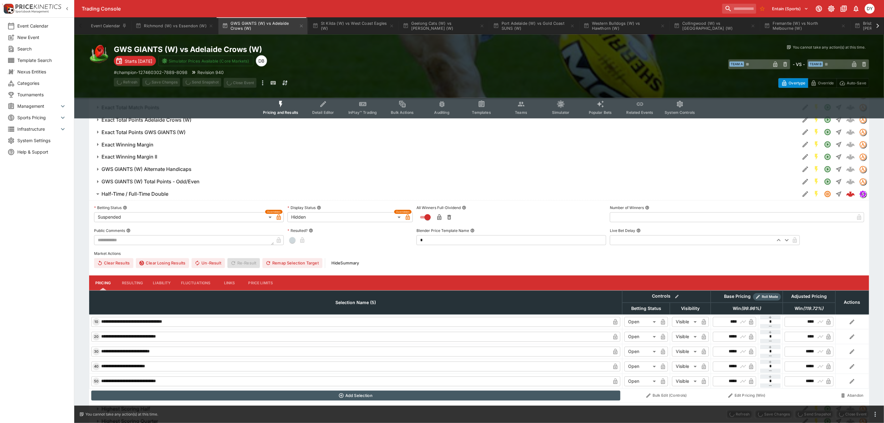
click at [171, 26] on button "Richmond (W) vs Essendon (W)" at bounding box center [174, 25] width 85 height 17
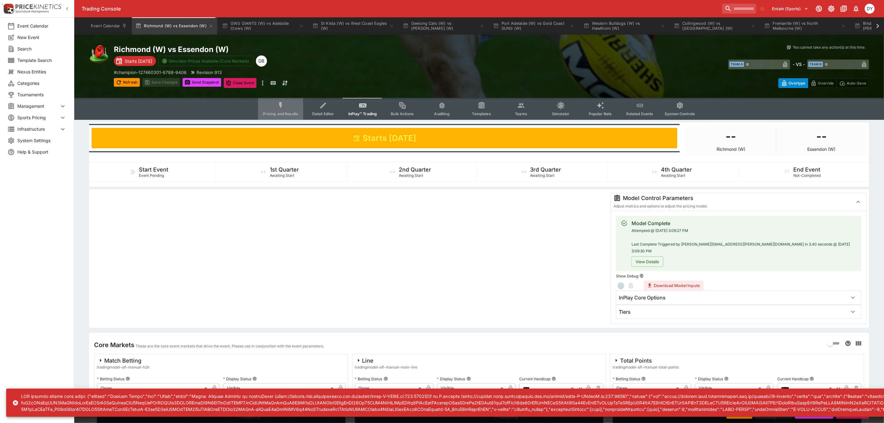
click at [285, 106] on icon "Event type filters" at bounding box center [281, 106] width 8 height 8
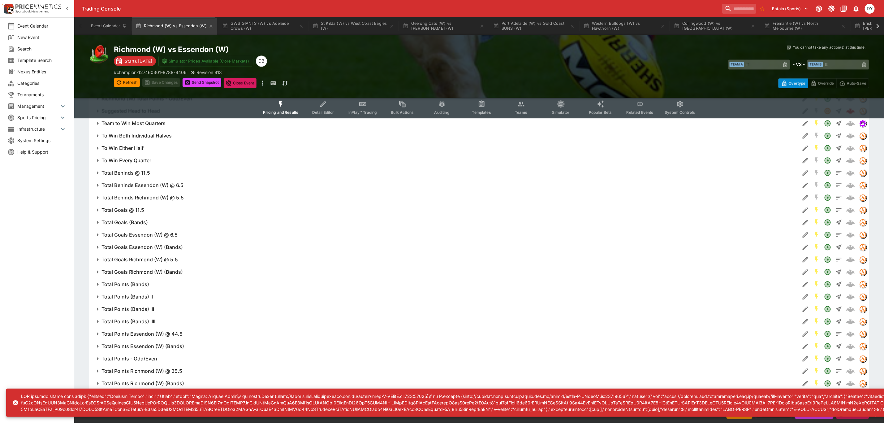
scroll to position [966, 0]
click at [149, 380] on h6 "Winner / Total Points Double" at bounding box center [135, 383] width 67 height 7
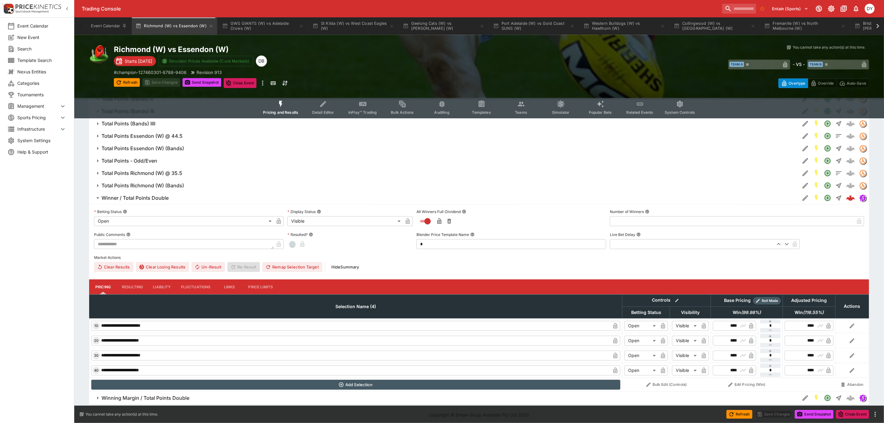
scroll to position [1152, 0]
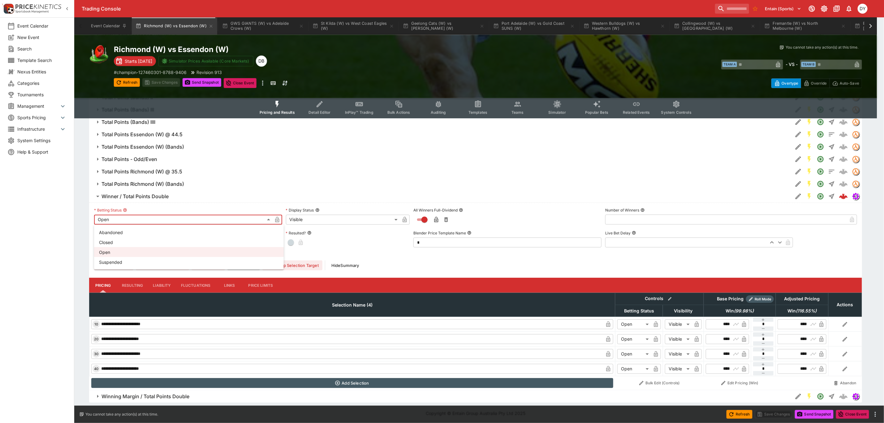
click at [117, 263] on li "Suspended" at bounding box center [189, 262] width 190 height 10
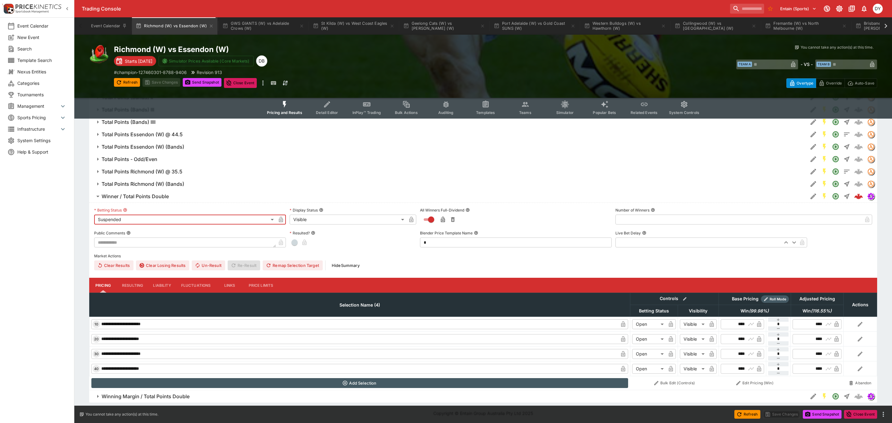
type input "**********"
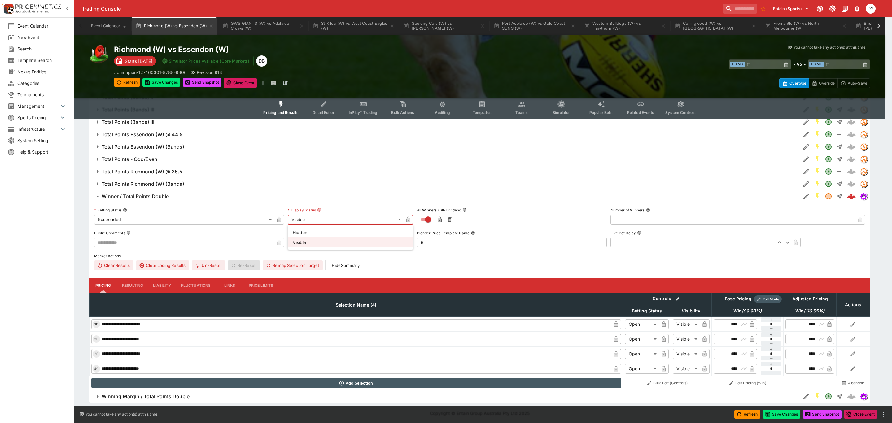
click at [306, 228] on li "Hidden" at bounding box center [350, 232] width 125 height 10
type input "******"
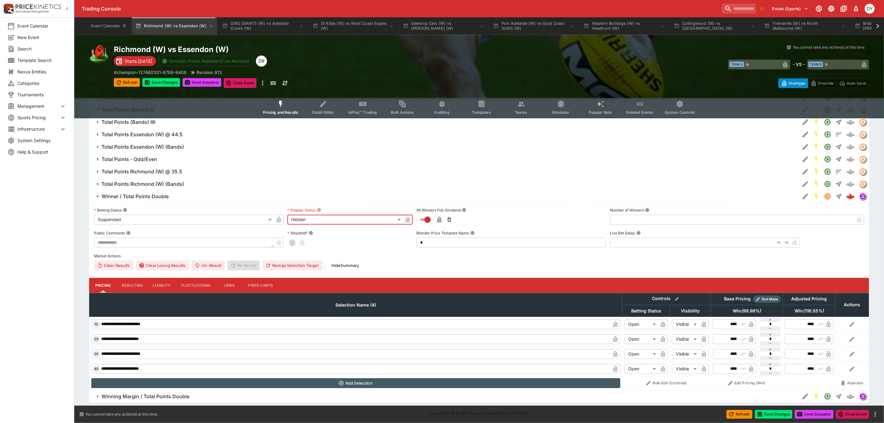
click at [279, 220] on icon "button" at bounding box center [278, 220] width 3 height 2
click at [408, 219] on icon "button" at bounding box center [407, 220] width 3 height 2
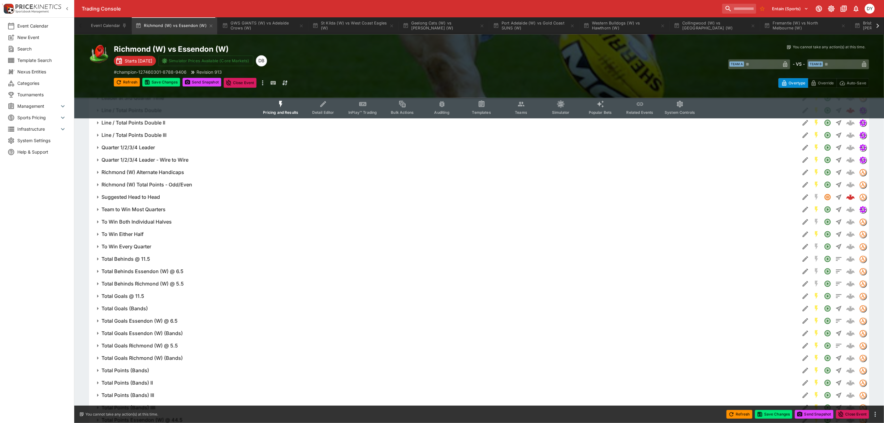
scroll to position [827, 0]
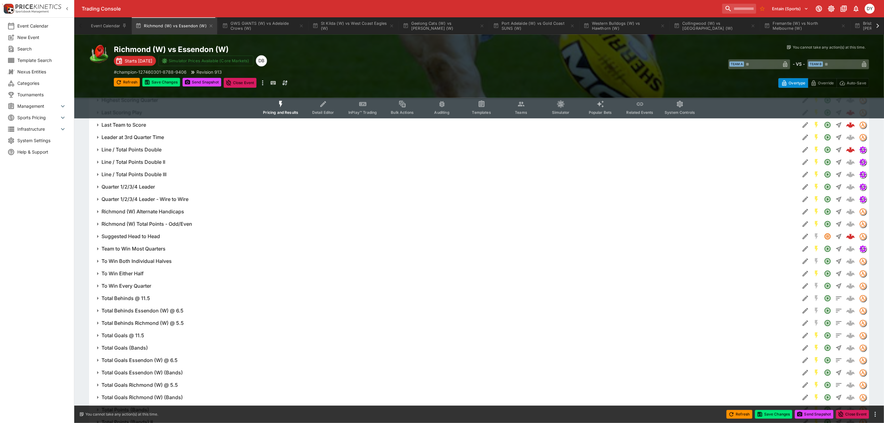
click at [155, 150] on h6 "Line / Total Points Double" at bounding box center [132, 150] width 60 height 7
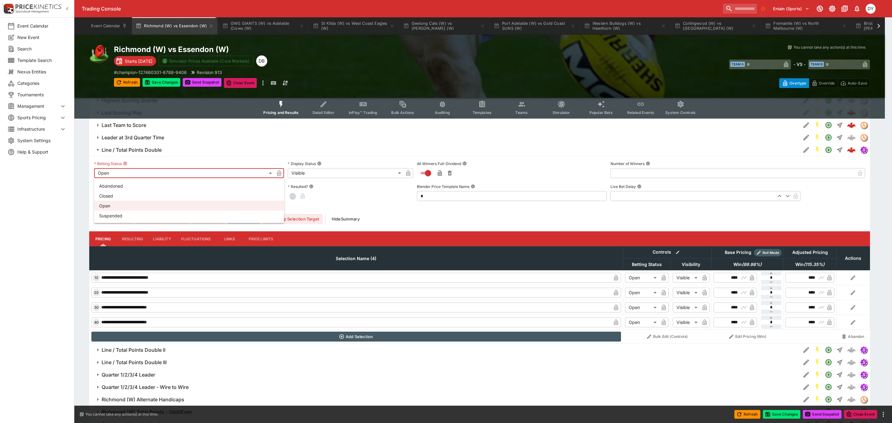
click at [113, 172] on body "Trading Console Entain (Sports) 1 DY Event Calendar New Event Search Template S…" at bounding box center [446, 55] width 892 height 1764
click at [118, 215] on li "Suspended" at bounding box center [189, 215] width 190 height 10
type input "**********"
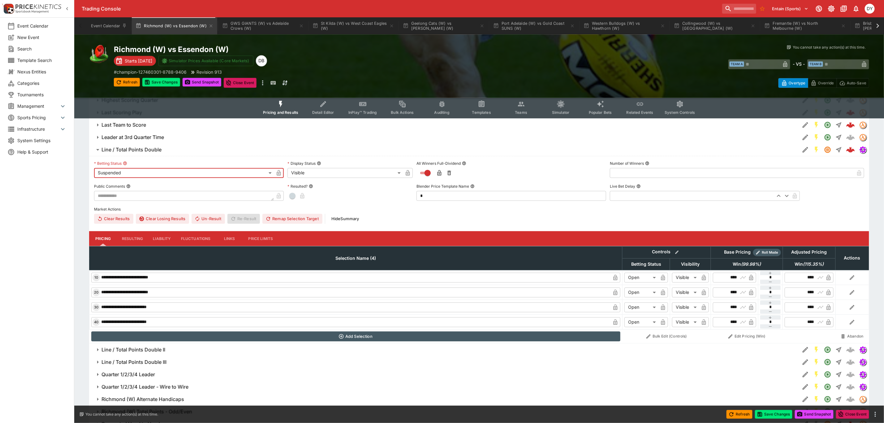
click at [312, 176] on body "Trading Console Entain (Sports) 1 DY Event Calendar New Event Search Template S…" at bounding box center [442, 55] width 884 height 1764
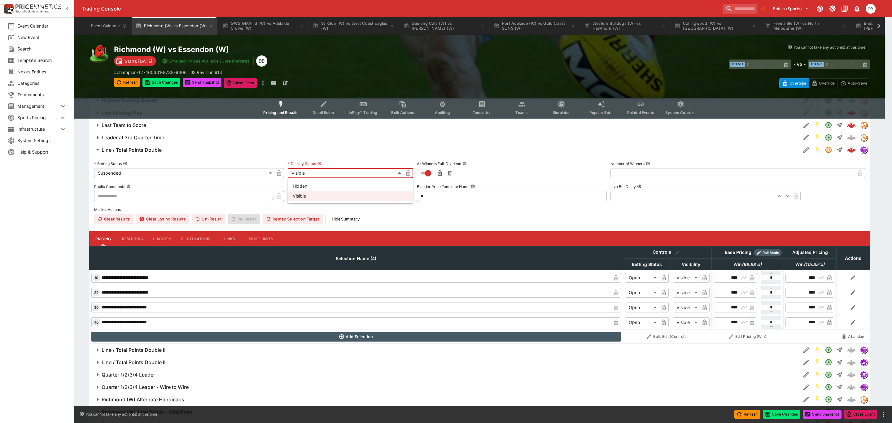
click at [303, 188] on li "Hidden" at bounding box center [350, 186] width 125 height 10
type input "******"
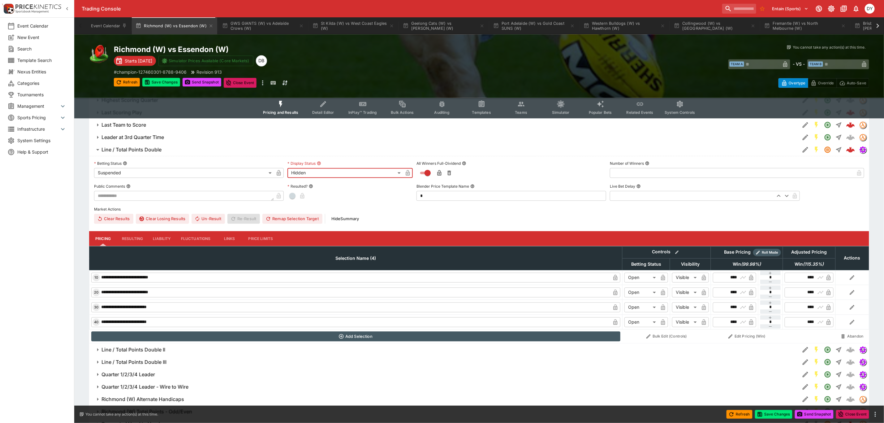
click at [279, 175] on icon "button" at bounding box center [278, 173] width 3 height 2
click at [405, 175] on icon "button" at bounding box center [408, 173] width 6 height 6
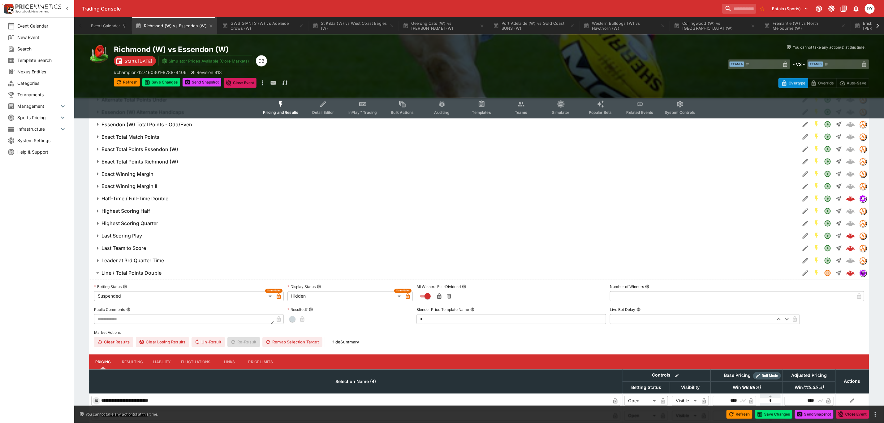
scroll to position [688, 0]
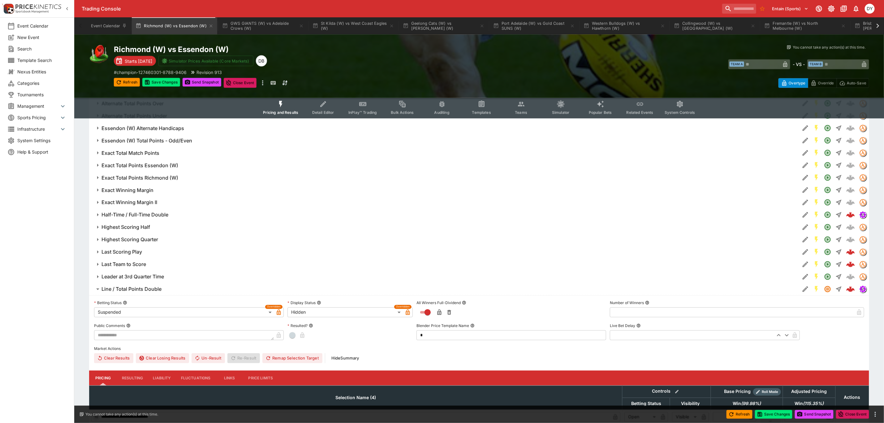
click at [137, 213] on h6 "Half-Time / Full-Time Double" at bounding box center [135, 215] width 67 height 7
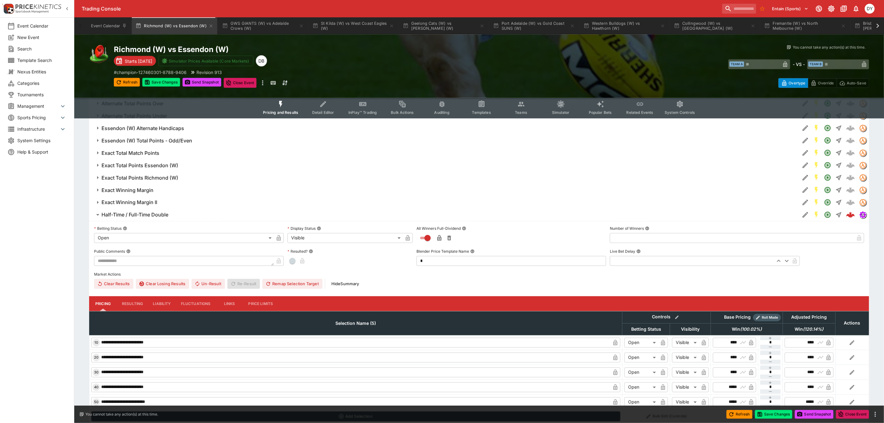
click at [125, 236] on body "Trading Console Entain (Sports) 1 DY Event Calendar New Event Search Template S…" at bounding box center [442, 295] width 884 height 1967
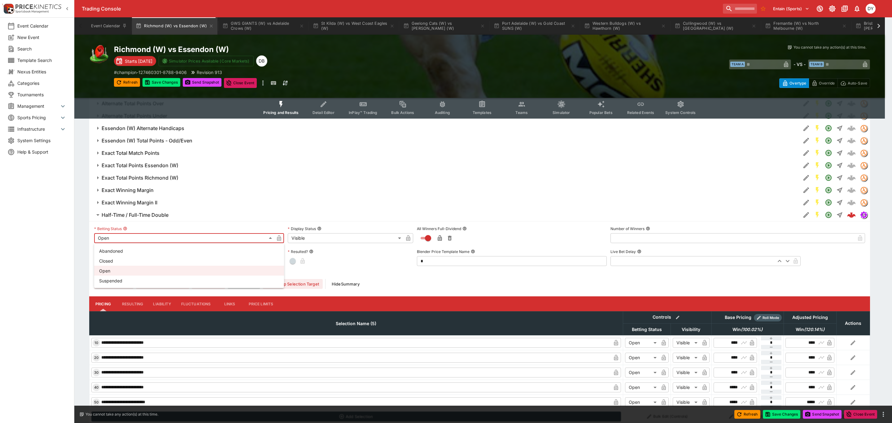
click at [121, 281] on li "Suspended" at bounding box center [189, 281] width 190 height 10
type input "**********"
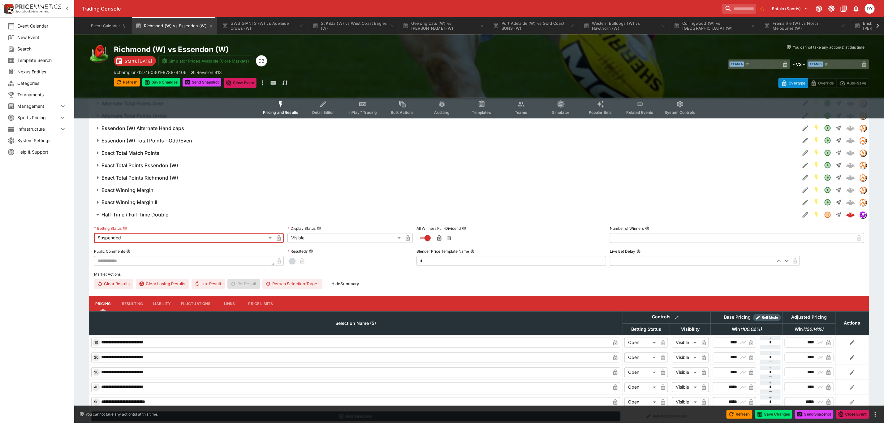
click at [304, 239] on body "Trading Console Entain (Sports) 1 DY Event Calendar New Event Search Template S…" at bounding box center [442, 295] width 884 height 1967
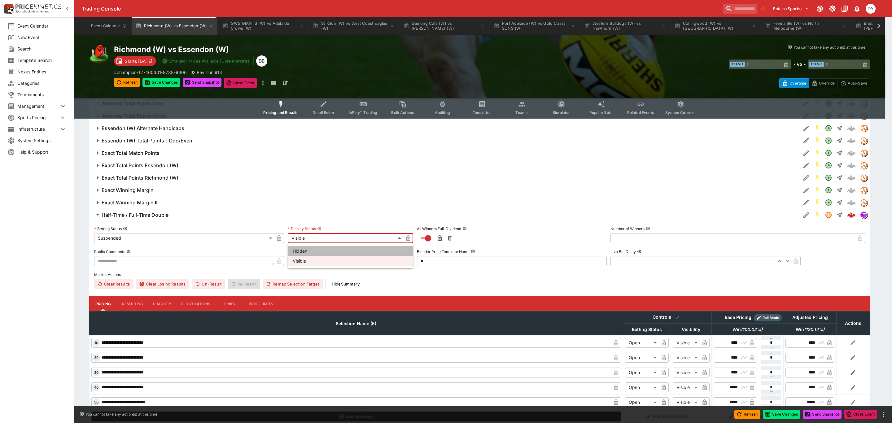
click at [301, 249] on li "Hidden" at bounding box center [350, 251] width 125 height 10
type input "******"
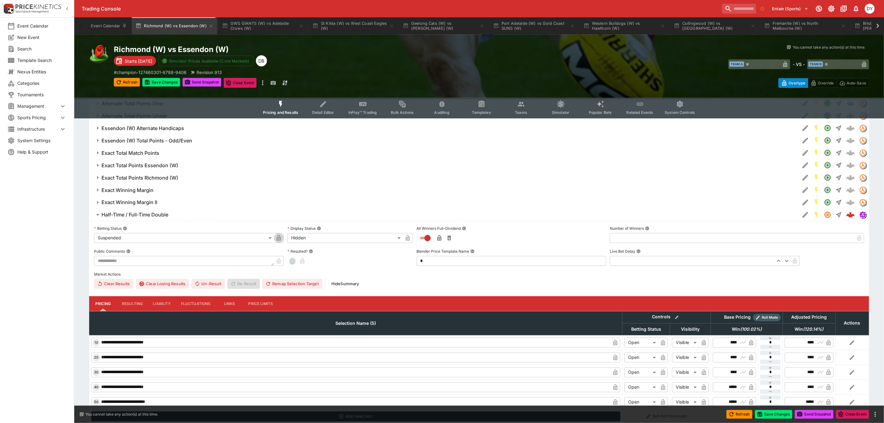
click at [281, 239] on icon "button" at bounding box center [279, 238] width 4 height 6
click at [408, 239] on icon "button" at bounding box center [408, 238] width 4 height 6
click at [148, 77] on div "Richmond (W) vs Essendon (W) Starts [DATE] Simulator Prices Available (Core Mar…" at bounding box center [303, 66] width 378 height 43
click at [165, 83] on button "Save Changes" at bounding box center [161, 82] width 38 height 9
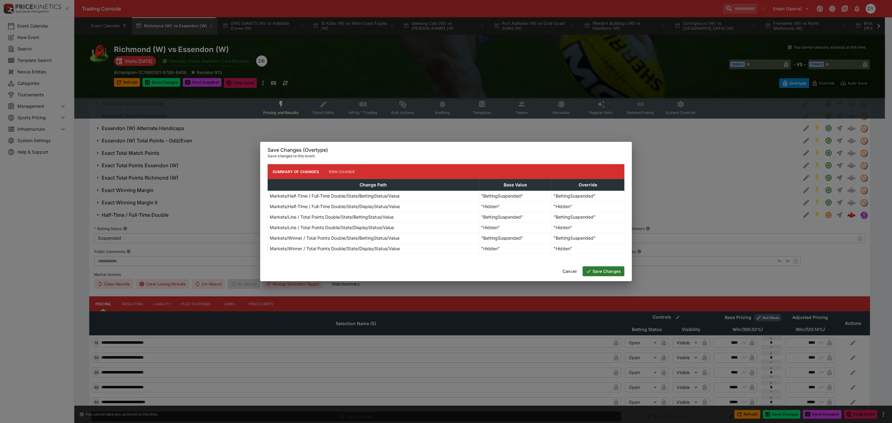
click at [614, 270] on button "Save Changes" at bounding box center [603, 271] width 42 height 10
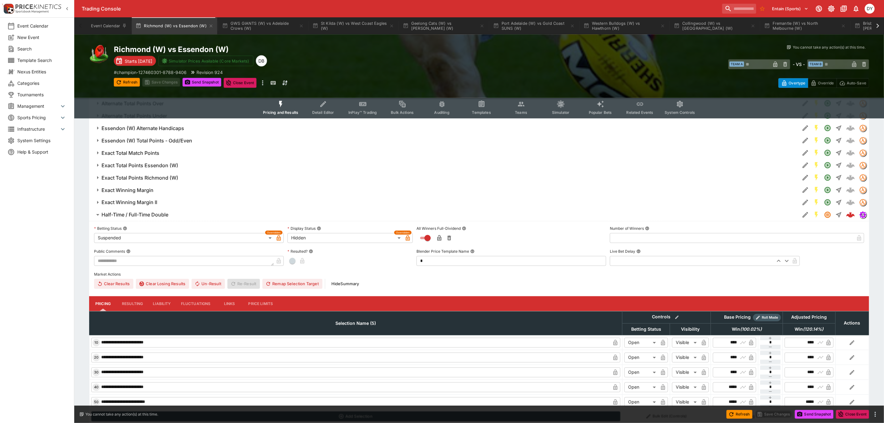
click at [878, 26] on icon at bounding box center [878, 26] width 9 height 9
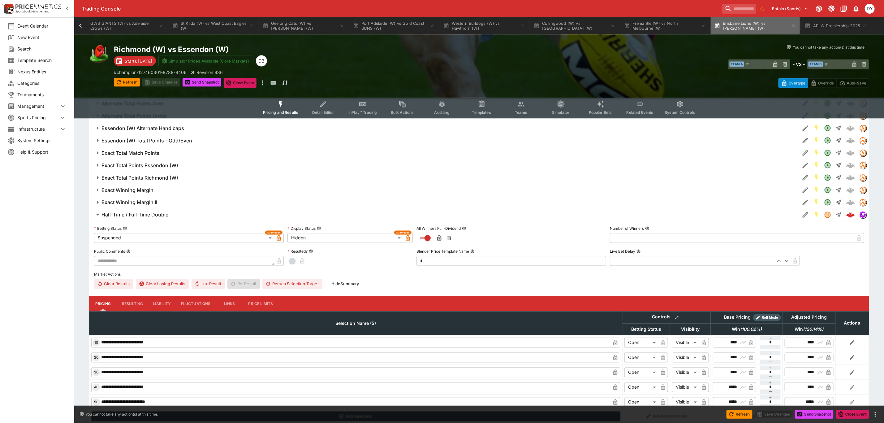
click at [759, 27] on button "Brisbane Lions (W) vs [PERSON_NAME] (W)" at bounding box center [755, 25] width 89 height 17
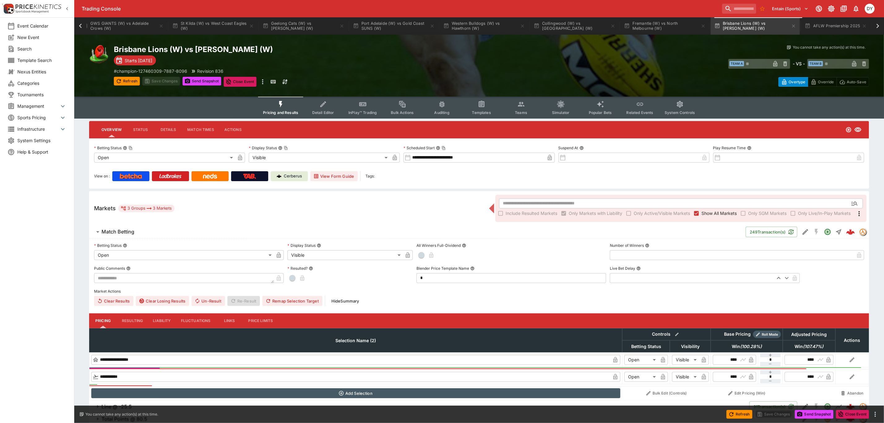
scroll to position [0, 135]
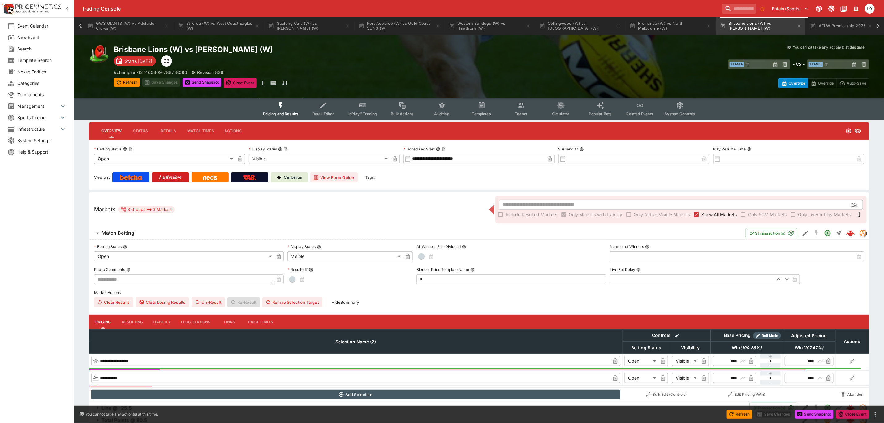
click at [362, 108] on icon "Event type filters" at bounding box center [363, 106] width 8 height 8
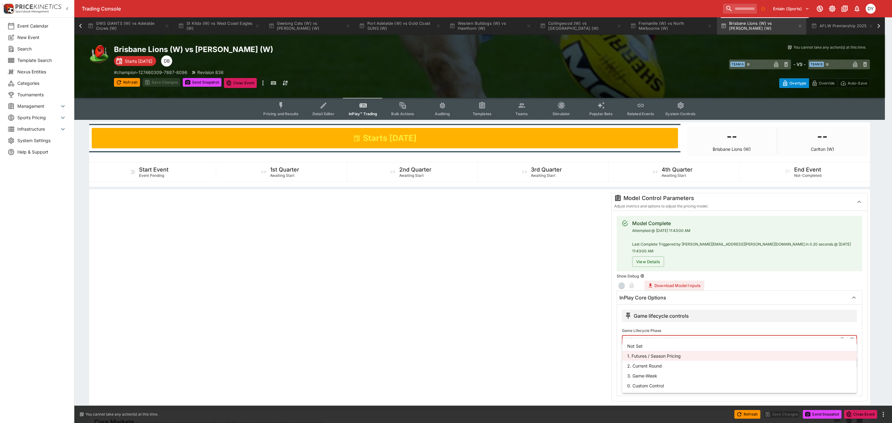
click at [639, 333] on body "Trading Console Entain (Sports) 1 DY Event Calendar New Event Search Template S…" at bounding box center [446, 294] width 892 height 589
click at [644, 372] on li "3. Game-Week" at bounding box center [739, 376] width 234 height 10
type input "*********"
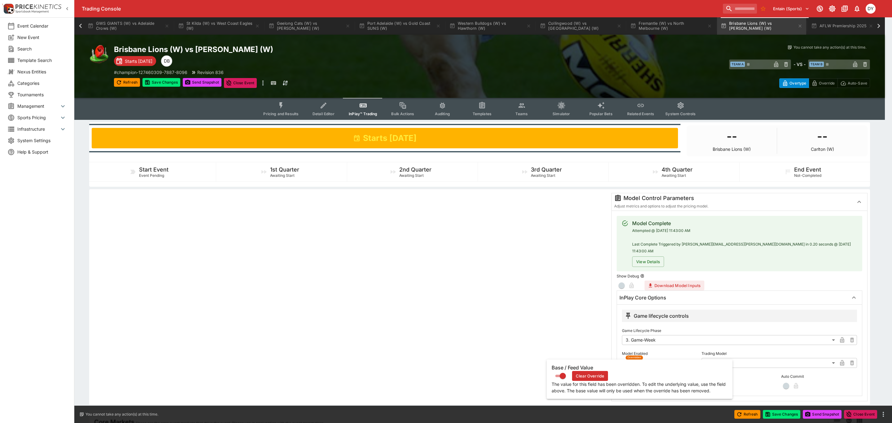
click at [637, 360] on icon "button" at bounding box center [639, 363] width 4 height 6
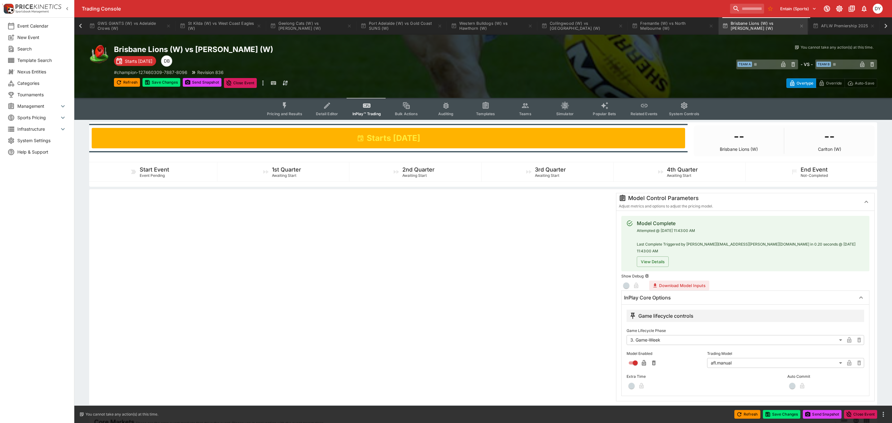
click at [720, 353] on body "Trading Console Entain (Sports) 1 DY Event Calendar New Event Search Template S…" at bounding box center [446, 294] width 892 height 589
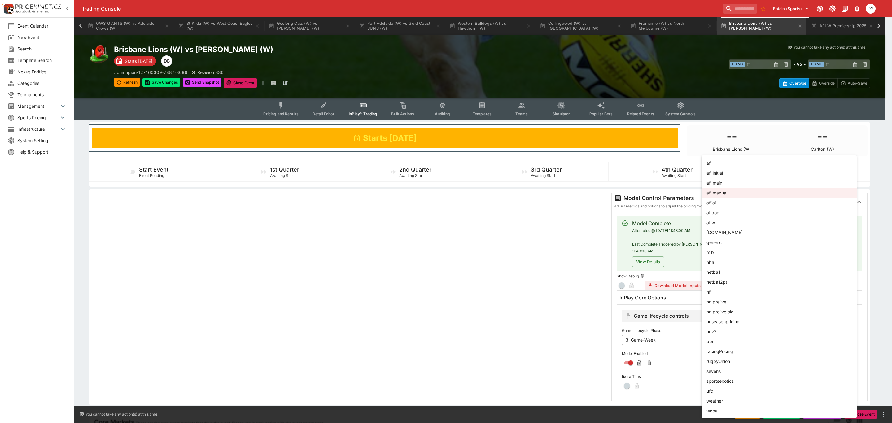
click at [728, 222] on li "aflw" at bounding box center [778, 222] width 155 height 10
type input "****"
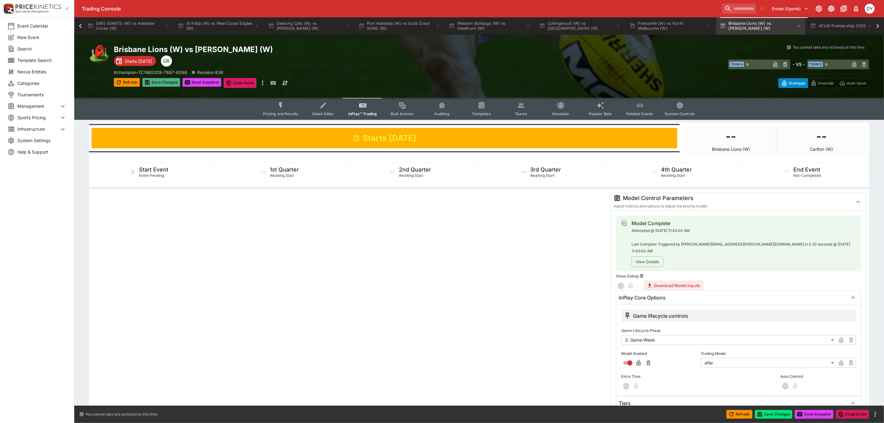
click at [157, 82] on button "Save Changes" at bounding box center [161, 82] width 38 height 9
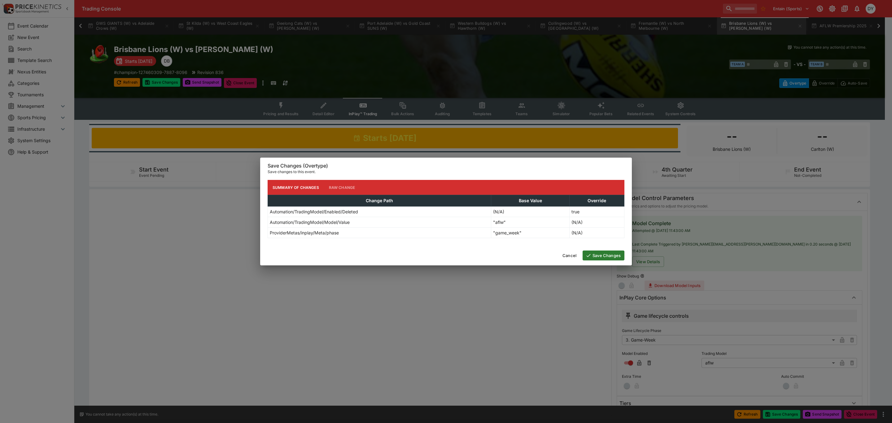
click at [611, 254] on button "Save Changes" at bounding box center [603, 255] width 42 height 10
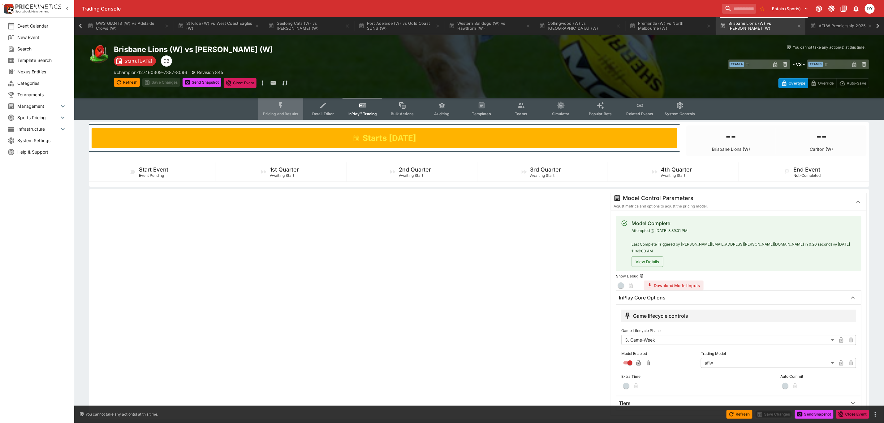
click at [279, 104] on icon "Event type filters" at bounding box center [281, 106] width 8 height 8
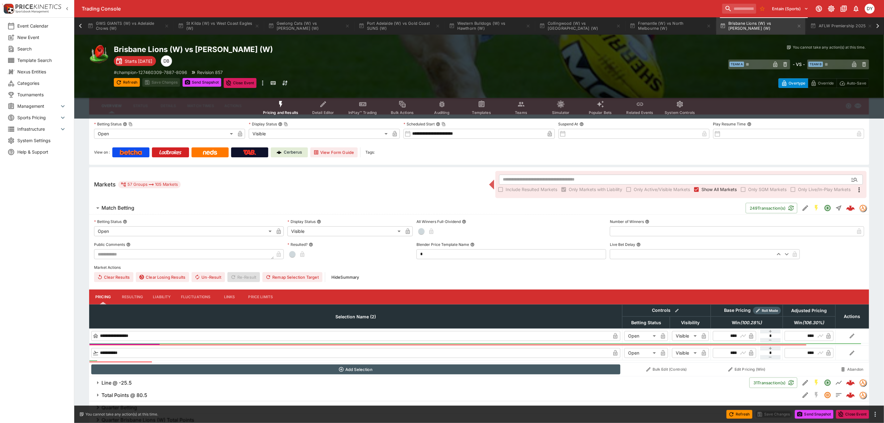
type input "****"
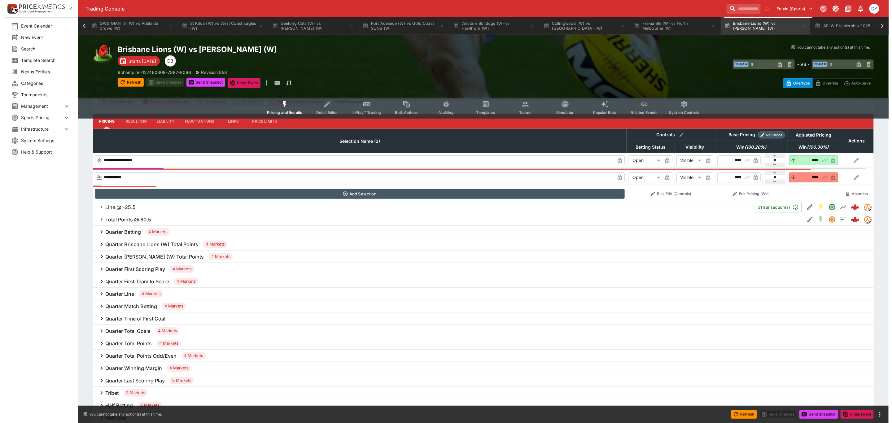
scroll to position [211, 0]
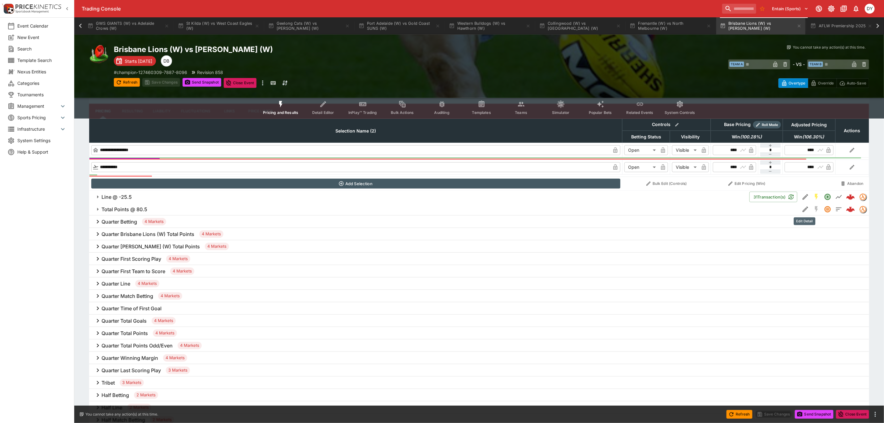
click at [803, 209] on icon "Edit Detail" at bounding box center [805, 209] width 7 height 7
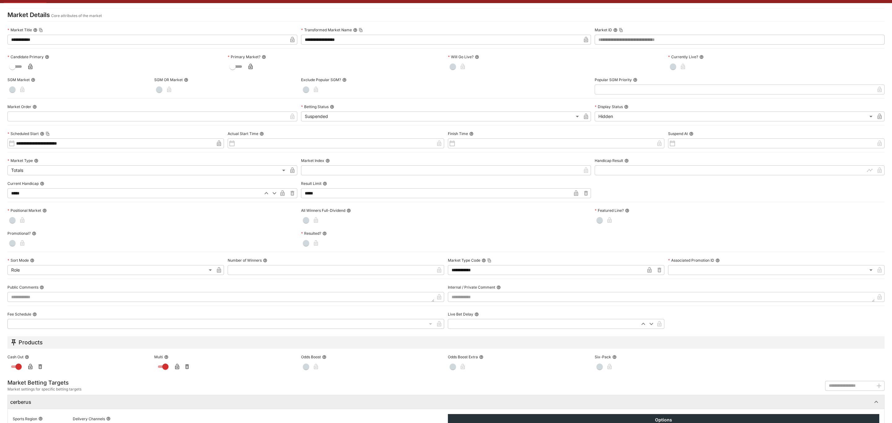
scroll to position [98, 0]
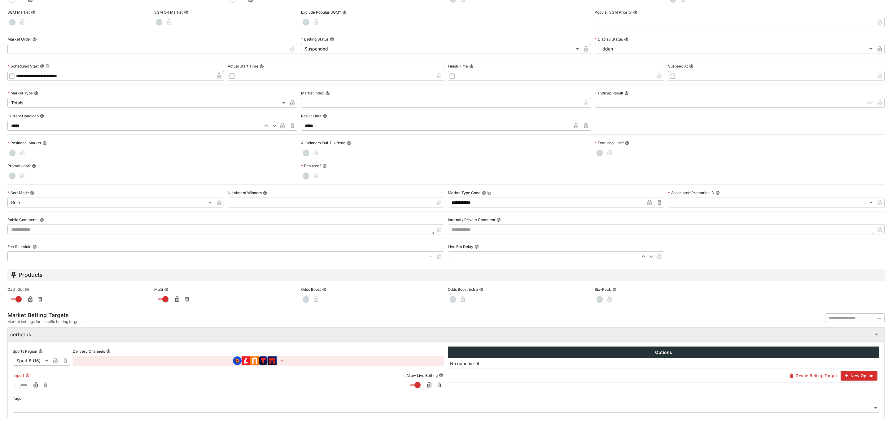
click at [35, 384] on icon "button" at bounding box center [35, 385] width 4 height 6
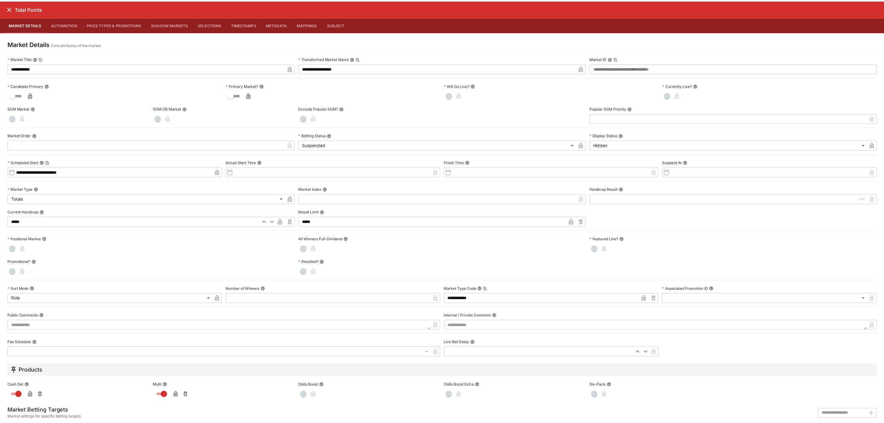
scroll to position [0, 0]
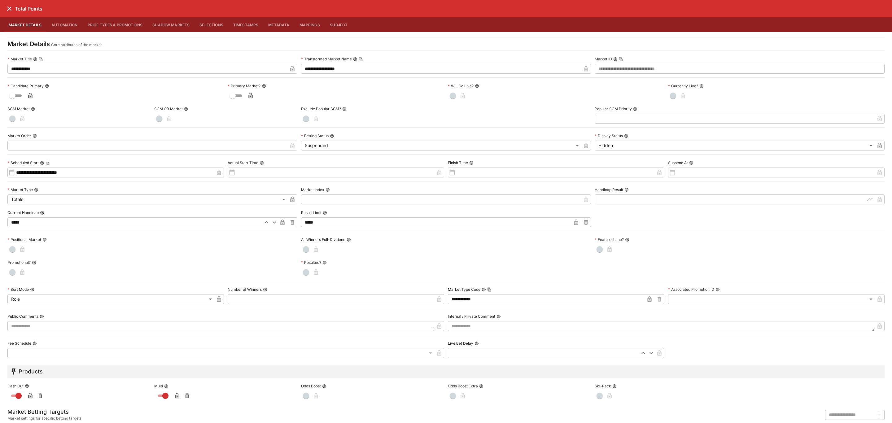
click at [10, 11] on icon "close" at bounding box center [9, 8] width 7 height 7
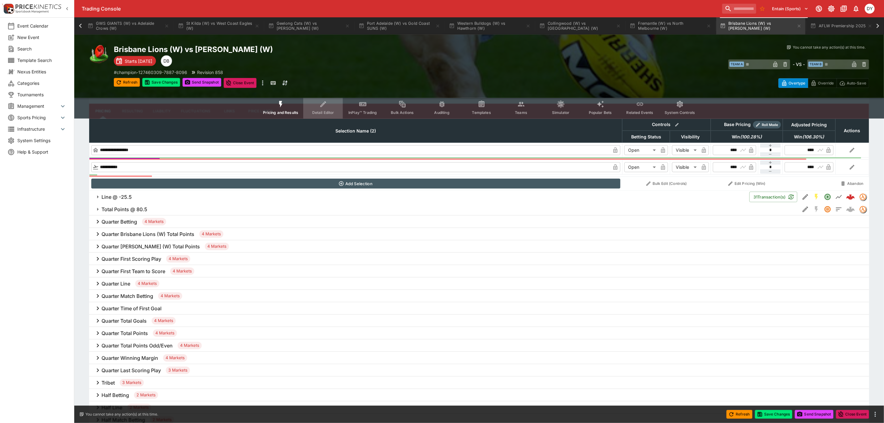
click at [333, 106] on button "Detail Editor" at bounding box center [323, 108] width 40 height 22
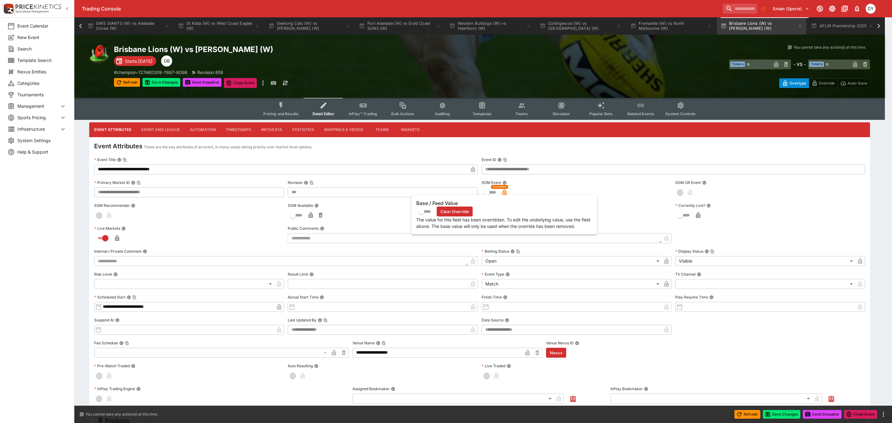
click at [506, 190] on icon "button" at bounding box center [504, 192] width 6 height 6
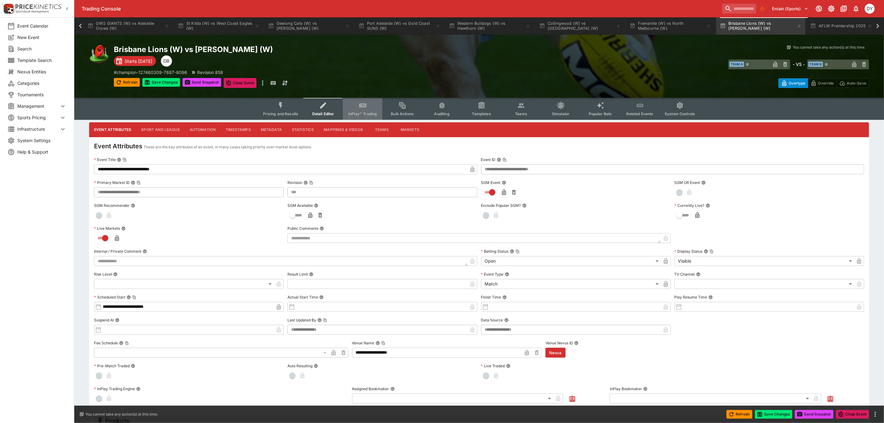
click at [370, 104] on button "InPlay™ Trading" at bounding box center [363, 109] width 40 height 22
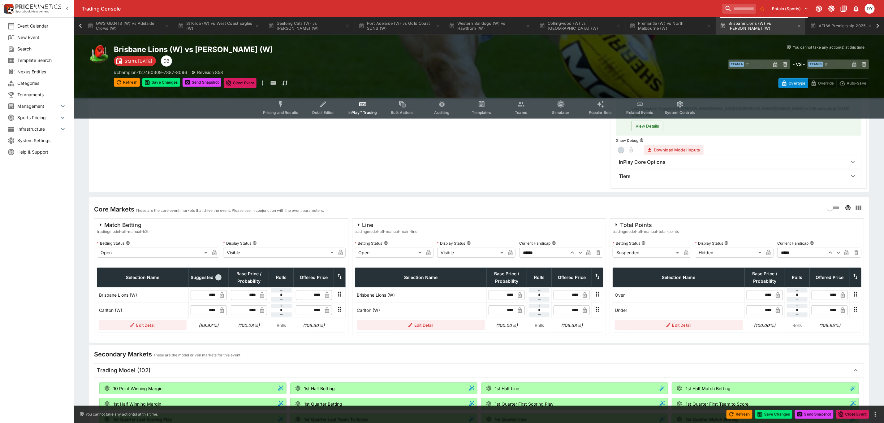
scroll to position [139, 0]
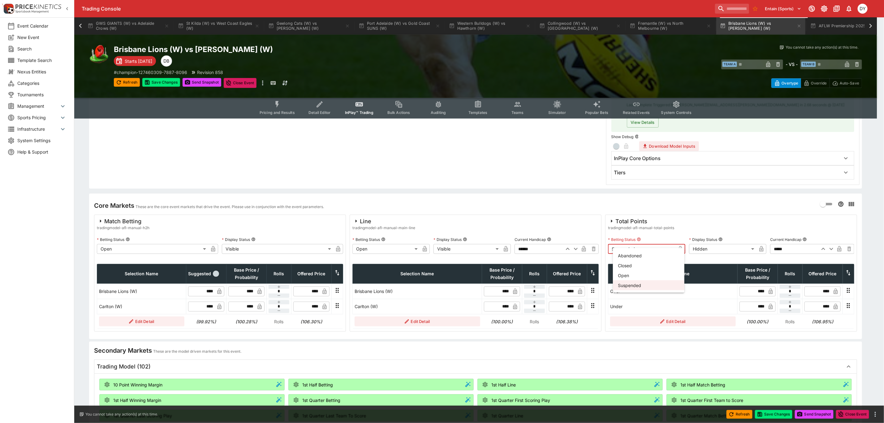
click at [638, 245] on body "Trading Console Entain (Sports) 1 DY Event Calendar New Event Search Template S…" at bounding box center [442, 342] width 884 height 963
click at [636, 276] on li "Open" at bounding box center [649, 275] width 72 height 10
type input "**********"
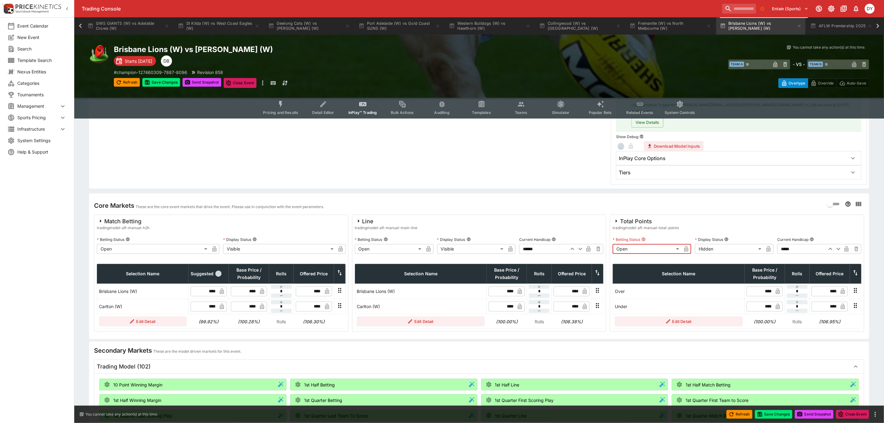
click at [705, 243] on body "Trading Console Entain (Sports) 1 DY Event Calendar New Event Search Template S…" at bounding box center [442, 342] width 884 height 963
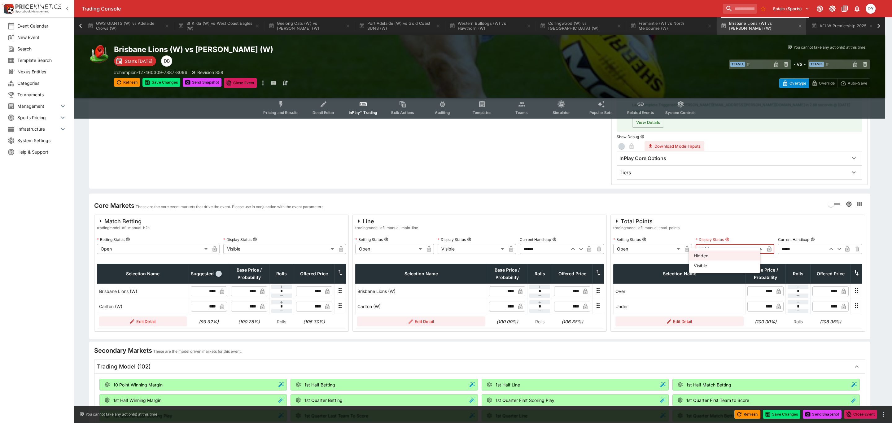
click at [706, 264] on li "Visible" at bounding box center [724, 265] width 72 height 10
type input "*******"
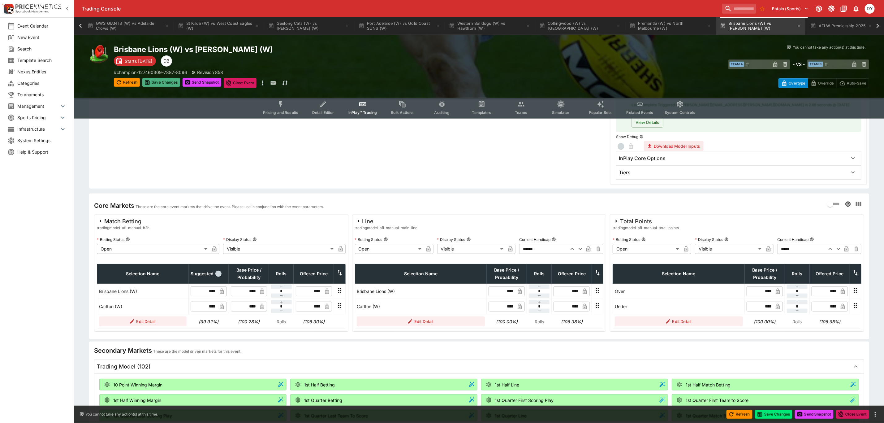
click at [168, 80] on button "Save Changes" at bounding box center [161, 82] width 38 height 9
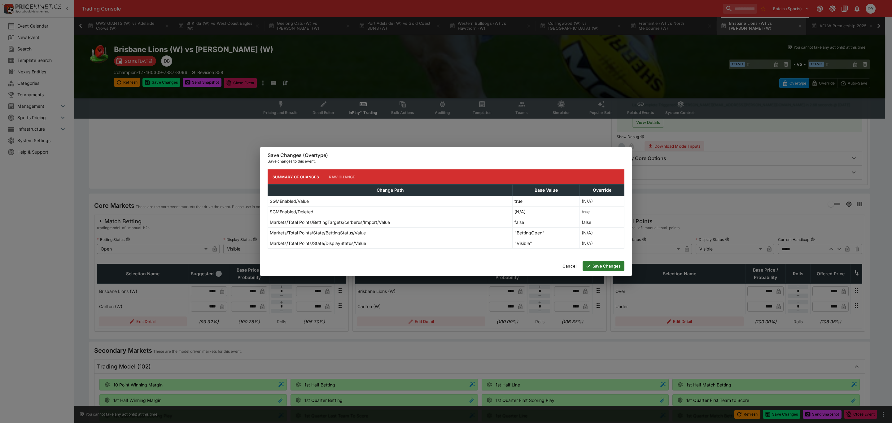
click at [605, 265] on button "Save Changes" at bounding box center [603, 266] width 42 height 10
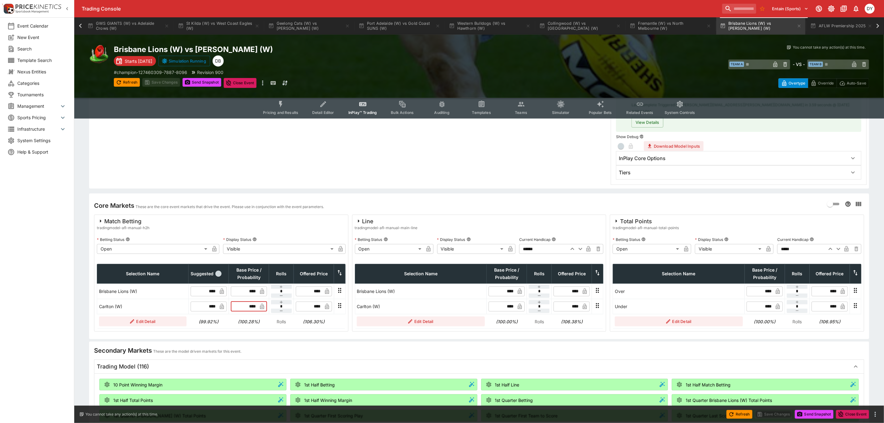
click at [254, 302] on input "****" at bounding box center [247, 307] width 19 height 10
click at [255, 286] on input "****" at bounding box center [247, 291] width 19 height 10
type input "****"
click at [255, 302] on input "****" at bounding box center [247, 307] width 19 height 10
type input "*"
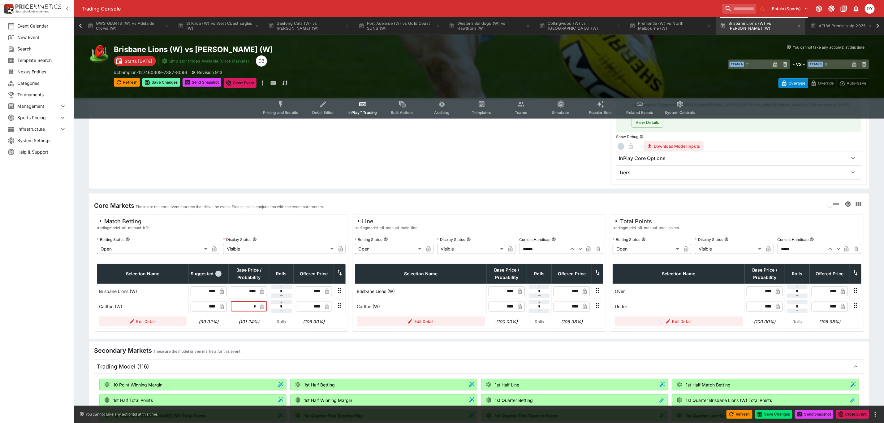
type input "****"
click at [159, 78] on button "Save Changes" at bounding box center [161, 82] width 38 height 9
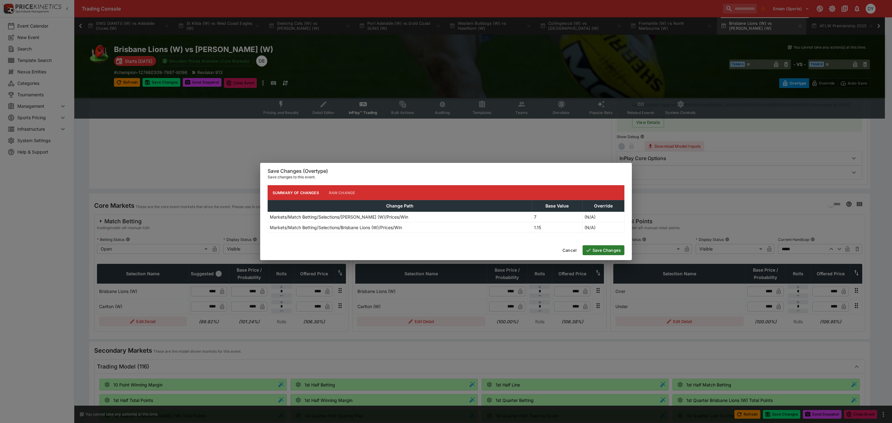
click at [617, 250] on button "Save Changes" at bounding box center [603, 250] width 42 height 10
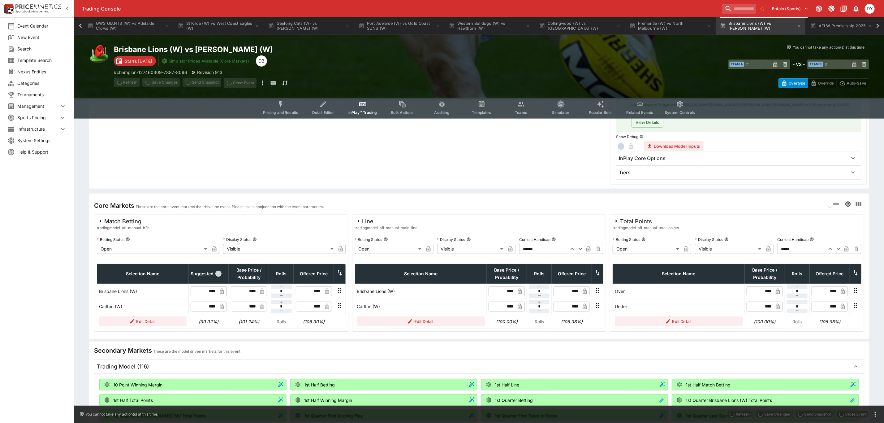
type input "****"
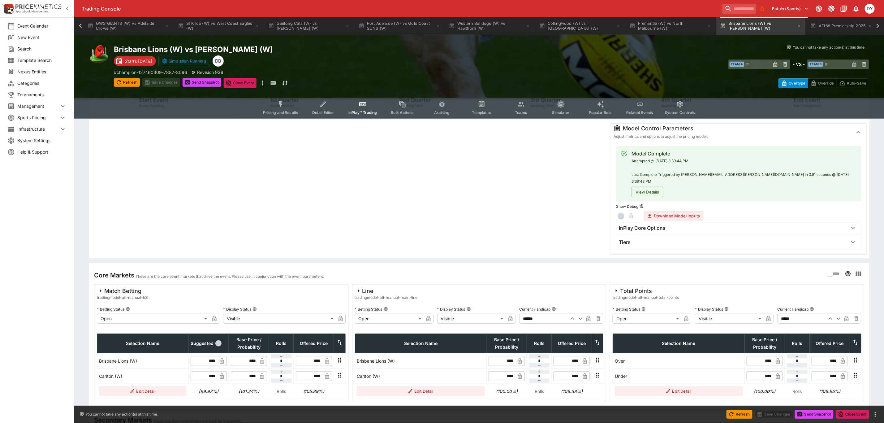
scroll to position [0, 0]
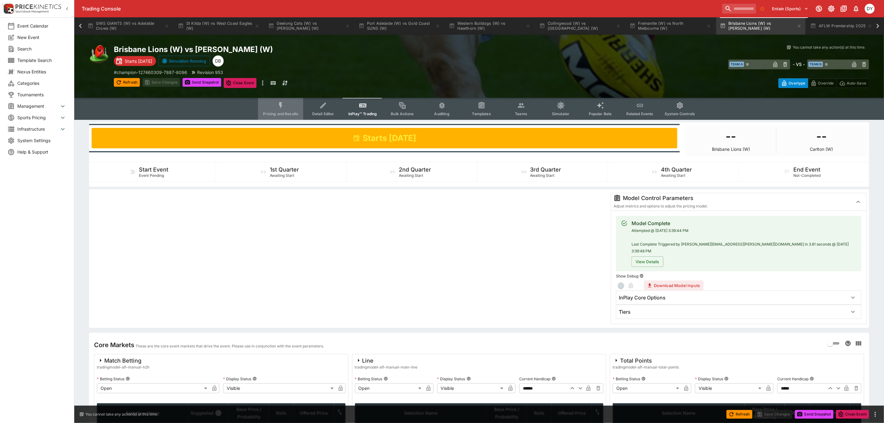
click at [285, 114] on span "Pricing and Results" at bounding box center [280, 113] width 35 height 5
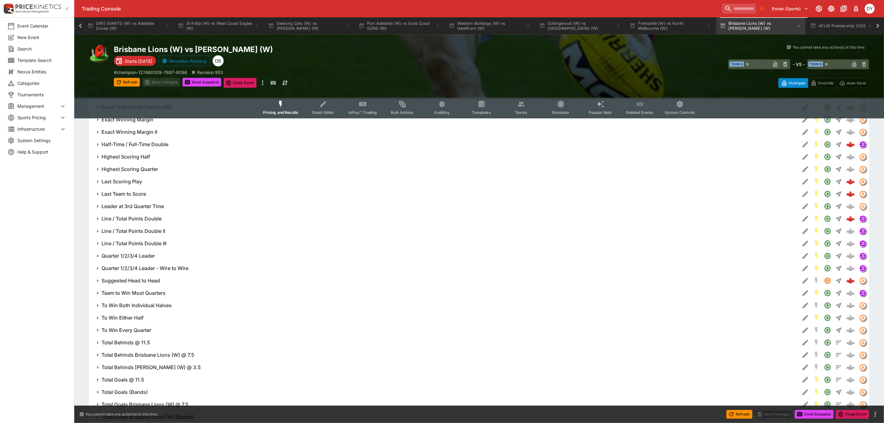
scroll to position [966, 0]
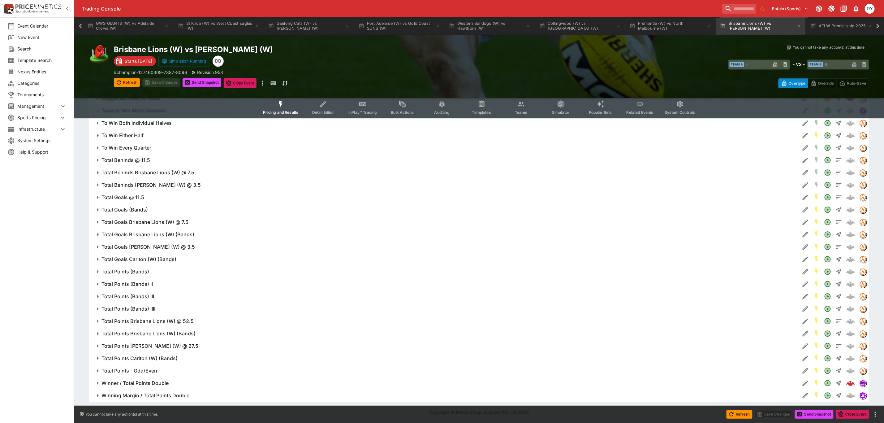
click at [142, 382] on h6 "Winner / Total Points Double" at bounding box center [135, 383] width 67 height 7
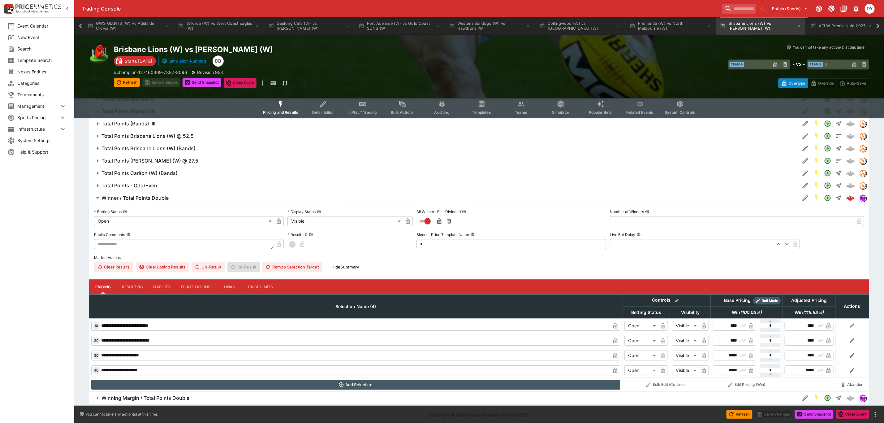
scroll to position [1152, 0]
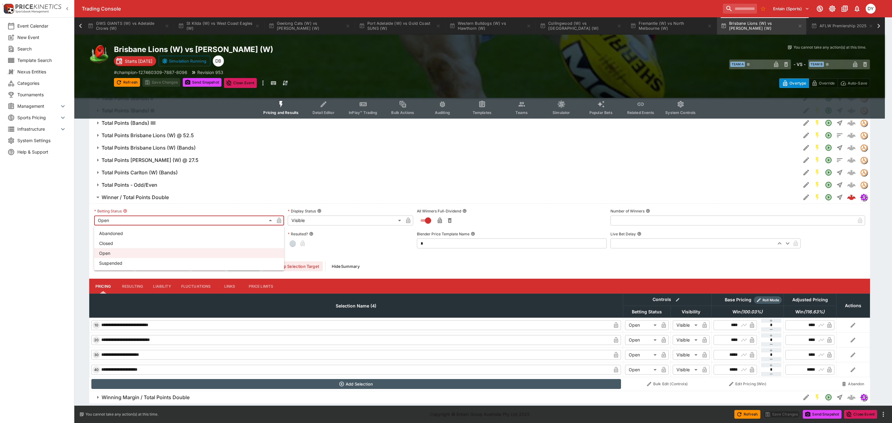
click at [117, 262] on li "Suspended" at bounding box center [189, 263] width 190 height 10
type input "**********"
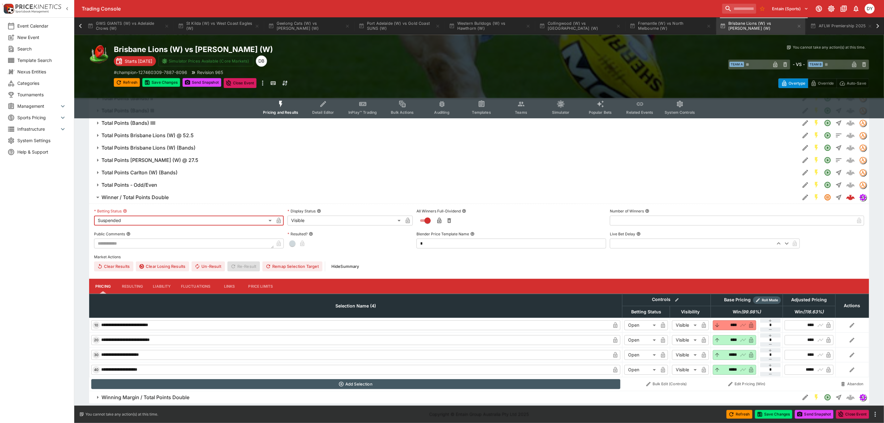
type input "****"
type input "*****"
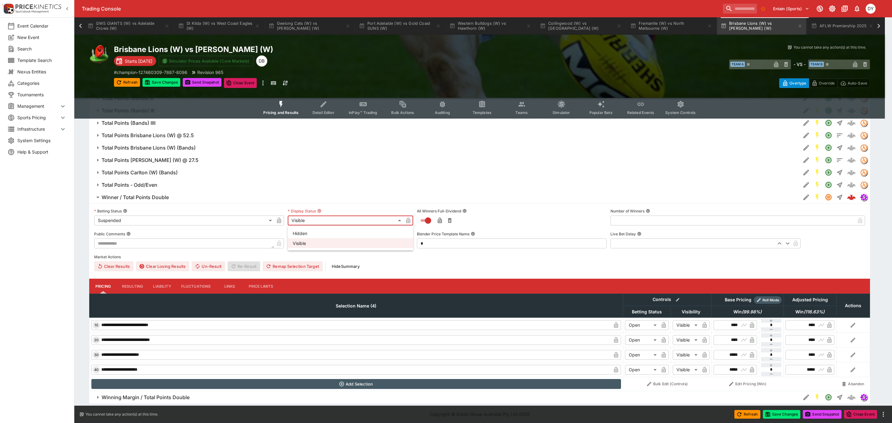
click at [312, 230] on li "Hidden" at bounding box center [350, 233] width 125 height 10
type input "******"
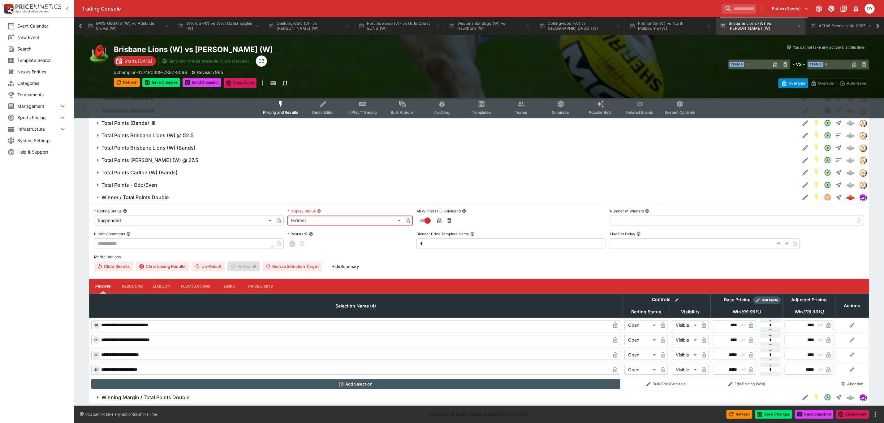
click at [276, 221] on icon "button" at bounding box center [279, 220] width 6 height 6
drag, startPoint x: 408, startPoint y: 222, endPoint x: 400, endPoint y: 219, distance: 8.7
click at [408, 221] on icon "button" at bounding box center [408, 220] width 6 height 6
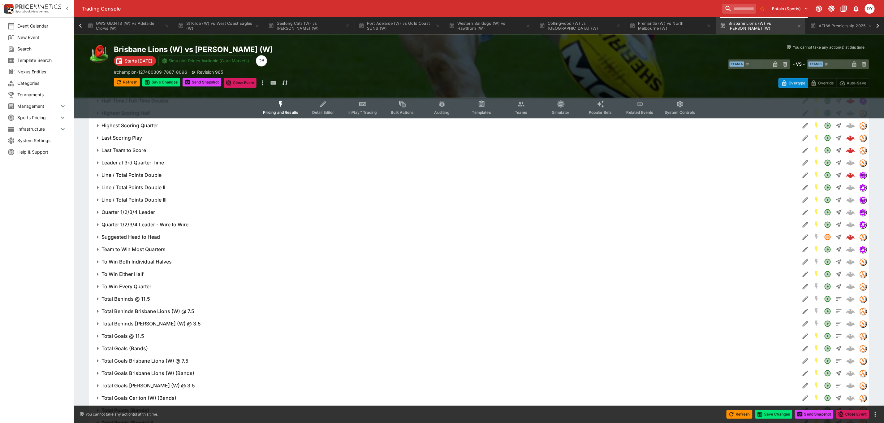
scroll to position [827, 0]
click at [153, 172] on button "Line / Total Points Double" at bounding box center [444, 175] width 711 height 12
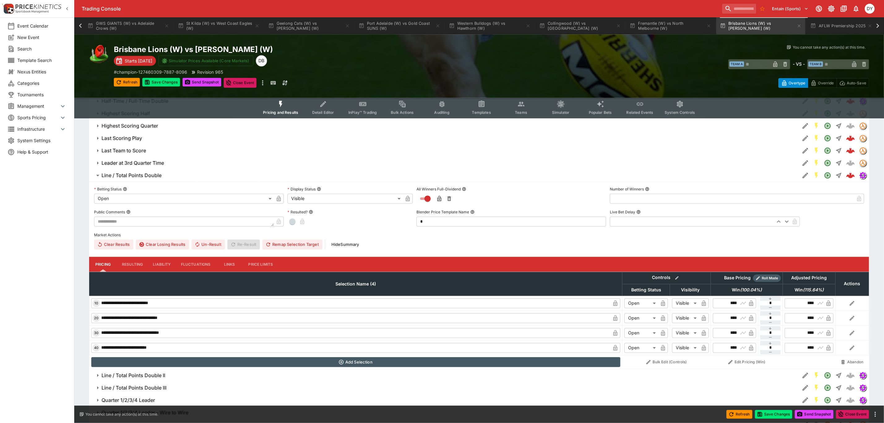
click at [125, 198] on body "Trading Console Entain (Sports) 1 DY Event Calendar New Event Search Template S…" at bounding box center [442, 55] width 884 height 1764
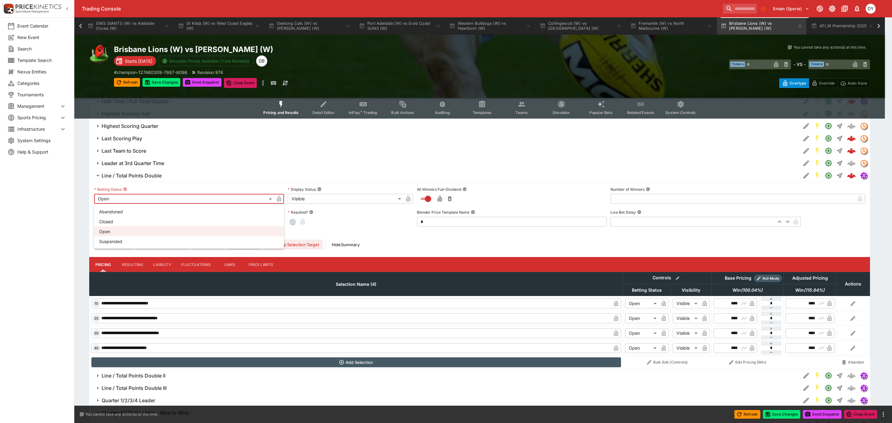
click at [131, 243] on li "Suspended" at bounding box center [189, 241] width 190 height 10
type input "**********"
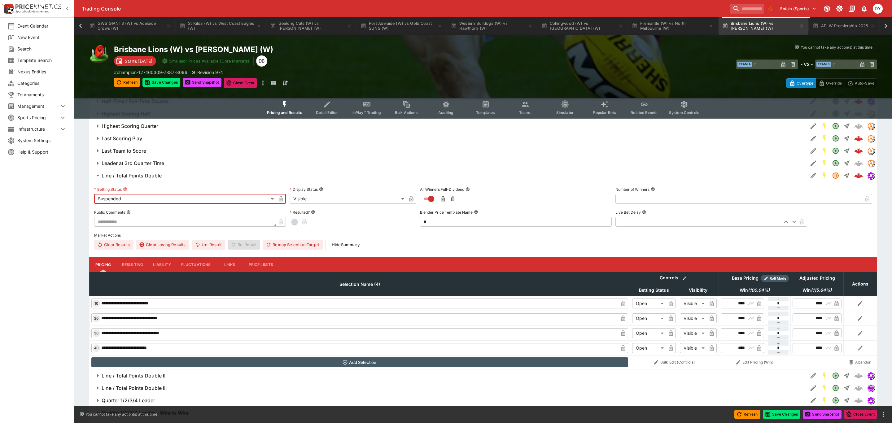
click at [307, 199] on body "Trading Console Entain (Sports) 1 DY Event Calendar New Event Search Template S…" at bounding box center [446, 55] width 892 height 1764
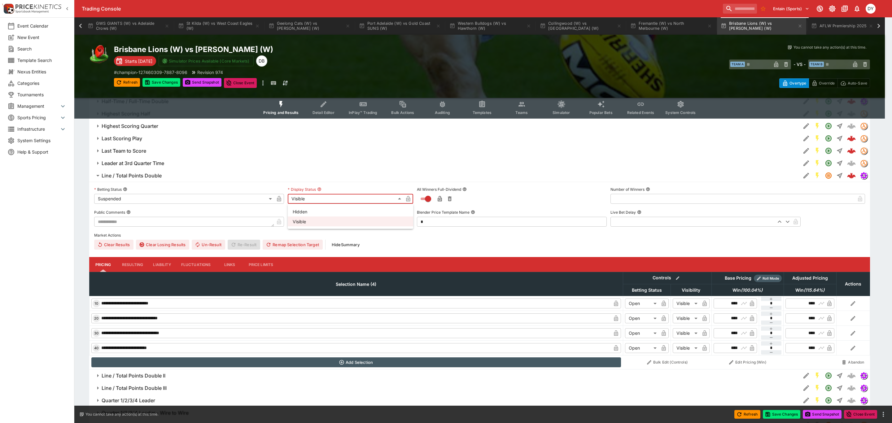
click at [306, 208] on li "Hidden" at bounding box center [350, 211] width 125 height 10
type input "******"
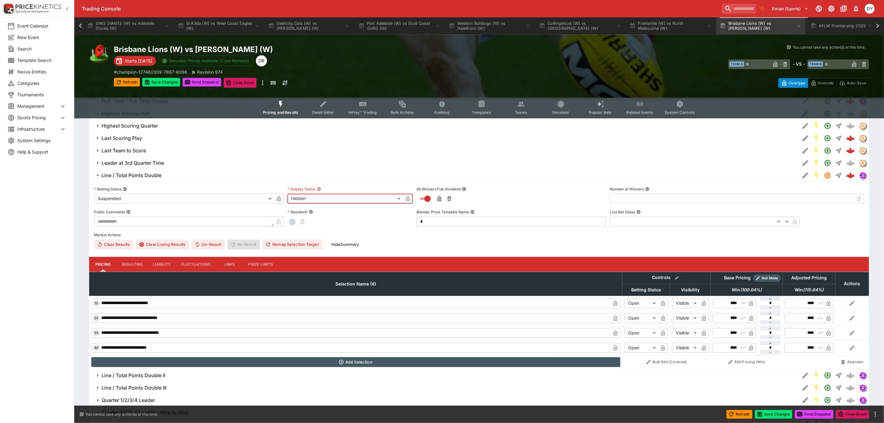
click at [280, 197] on icon "button" at bounding box center [279, 199] width 6 height 6
click at [409, 200] on icon "button" at bounding box center [407, 199] width 3 height 2
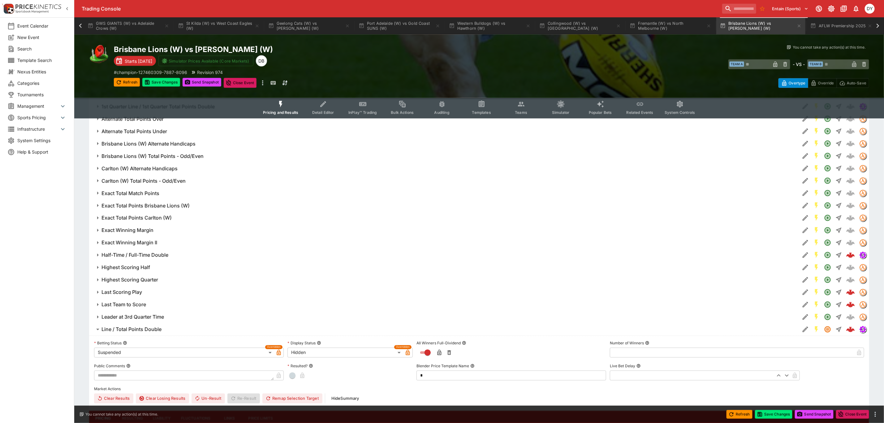
scroll to position [687, 0]
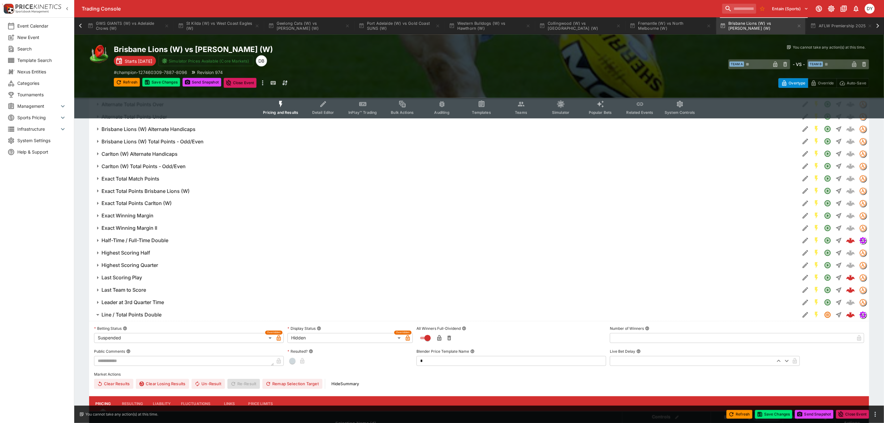
click at [136, 239] on h6 "Half-Time / Full-Time Double" at bounding box center [135, 240] width 67 height 7
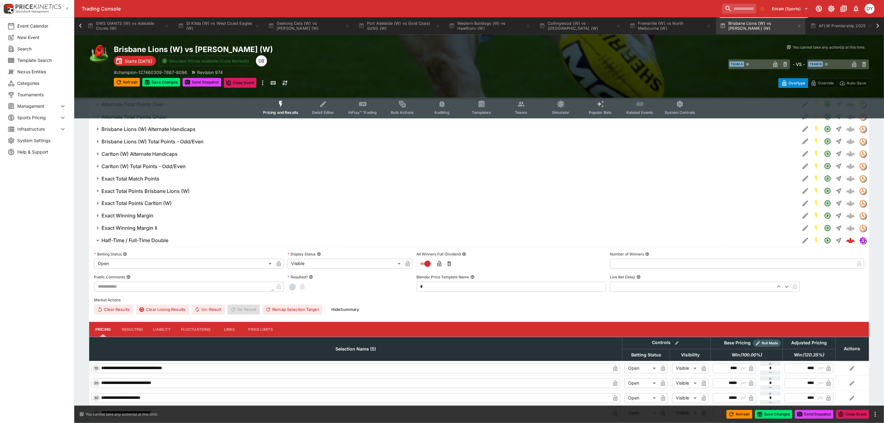
click at [130, 262] on body "Trading Console Entain (Sports) 1 DY Event Calendar New Event Search Template S…" at bounding box center [442, 296] width 884 height 1967
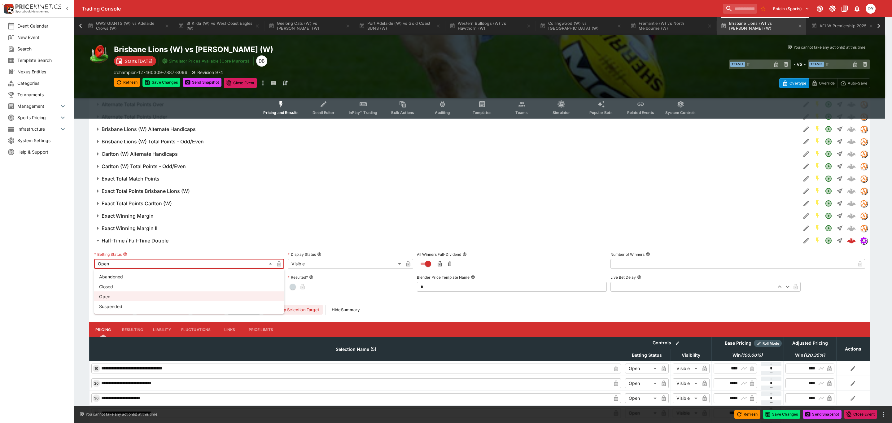
click at [124, 310] on li "Suspended" at bounding box center [189, 306] width 190 height 10
type input "**********"
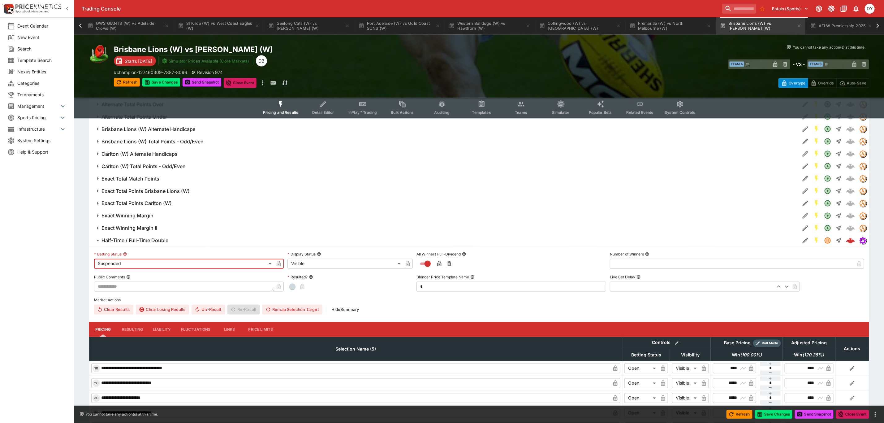
click at [311, 264] on body "Trading Console Entain (Sports) 1 DY Event Calendar New Event Search Template S…" at bounding box center [442, 296] width 884 height 1967
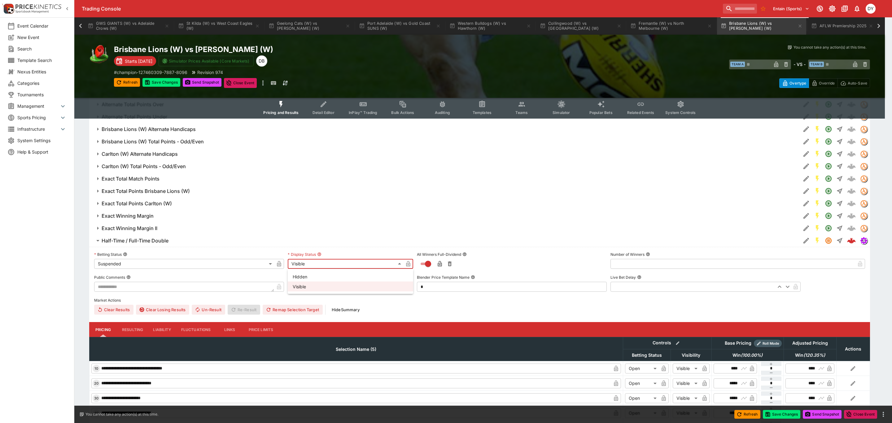
click at [306, 277] on li "Hidden" at bounding box center [350, 276] width 125 height 10
type input "******"
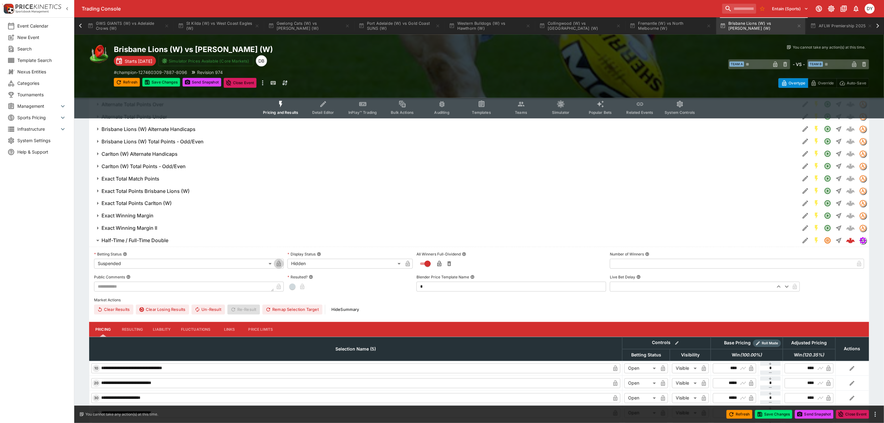
click at [279, 265] on icon "button" at bounding box center [279, 264] width 4 height 6
click at [409, 263] on icon "button" at bounding box center [408, 264] width 4 height 6
click at [164, 79] on button "Save Changes" at bounding box center [161, 82] width 38 height 9
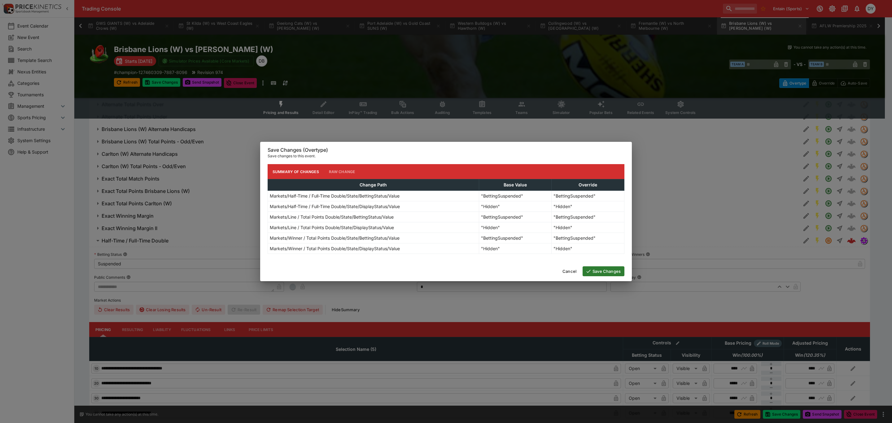
click at [597, 271] on button "Save Changes" at bounding box center [603, 271] width 42 height 10
